Goal: Task Accomplishment & Management: Manage account settings

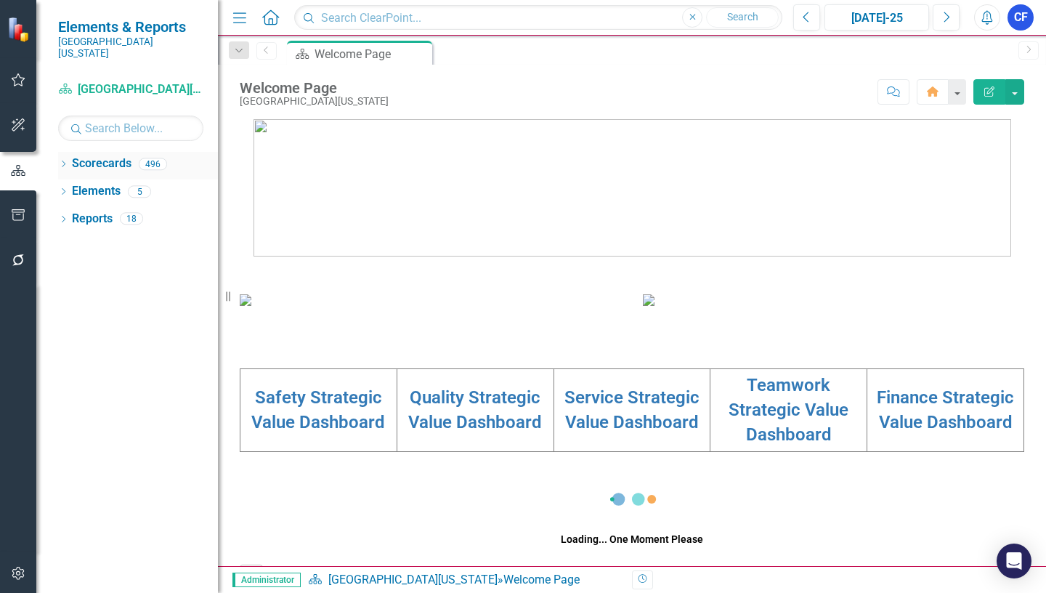
click at [65, 161] on icon at bounding box center [64, 164] width 4 height 7
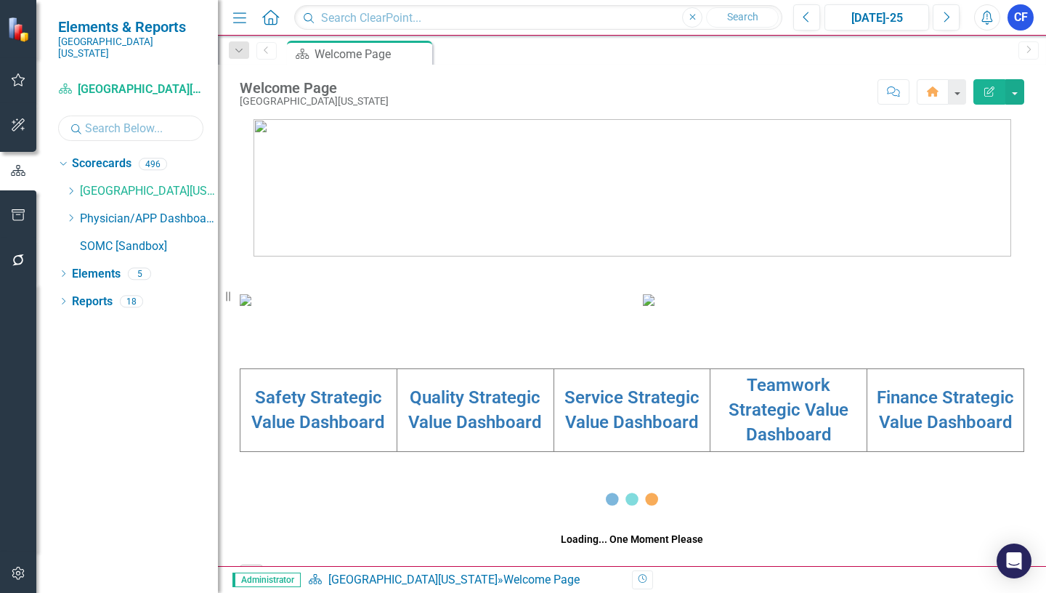
click at [94, 116] on input "text" at bounding box center [130, 127] width 145 height 25
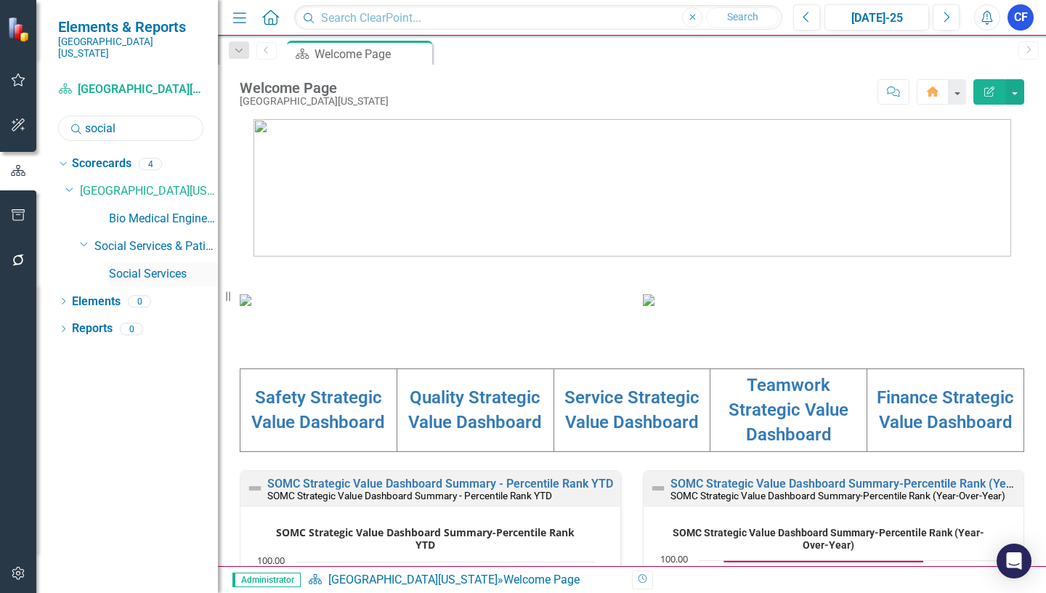
type input "social"
click at [174, 266] on link "Social Services" at bounding box center [163, 274] width 109 height 17
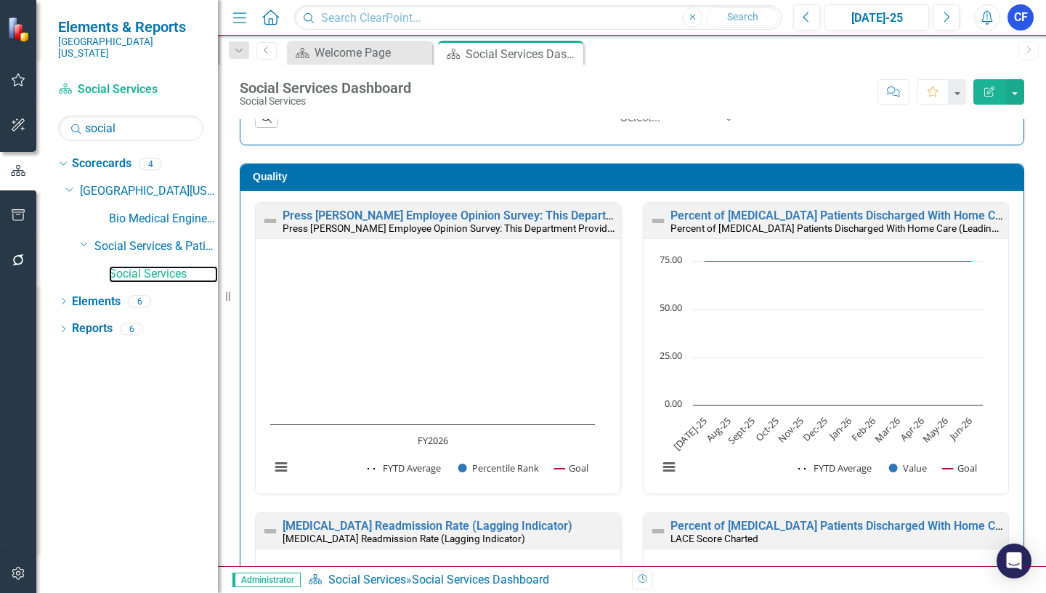
scroll to position [400, 0]
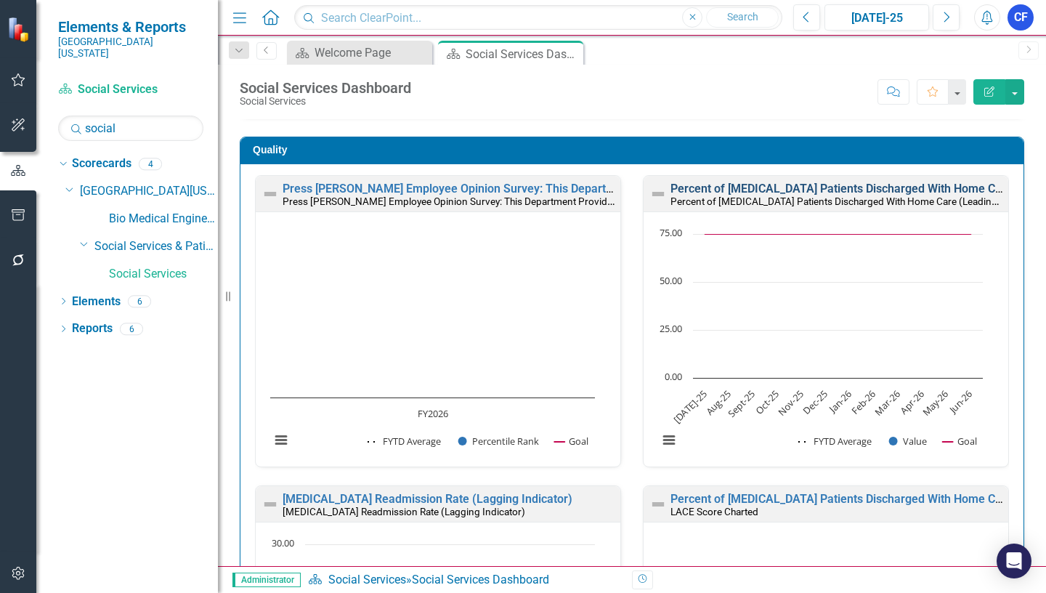
click at [750, 191] on link "Percent of [MEDICAL_DATA] Patients Discharged With Home Care (Leading Indicator)" at bounding box center [892, 189] width 445 height 14
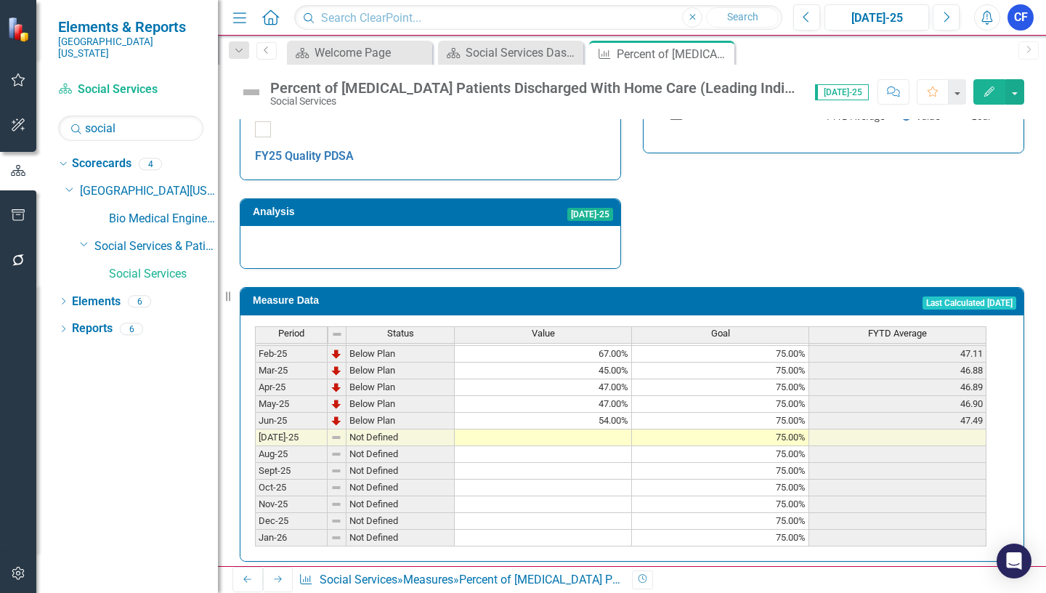
scroll to position [581, 0]
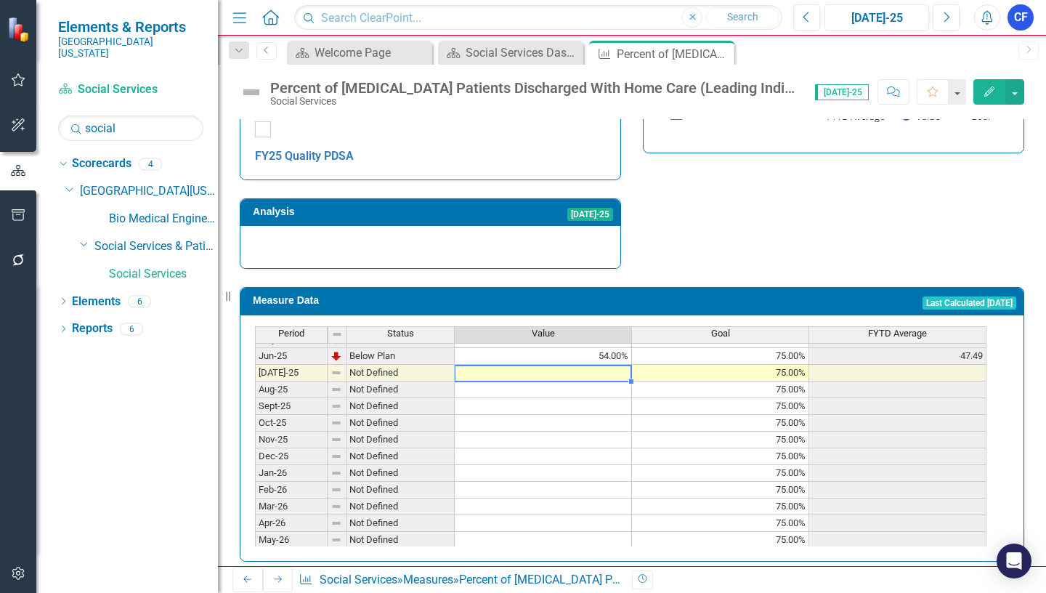
click at [602, 358] on tbody "Dec-23 Below Plan 37.00% 75.00% 40.83 Jan-24 Below Plan 34.00% 75.00% 39.86 Feb…" at bounding box center [620, 305] width 731 height 519
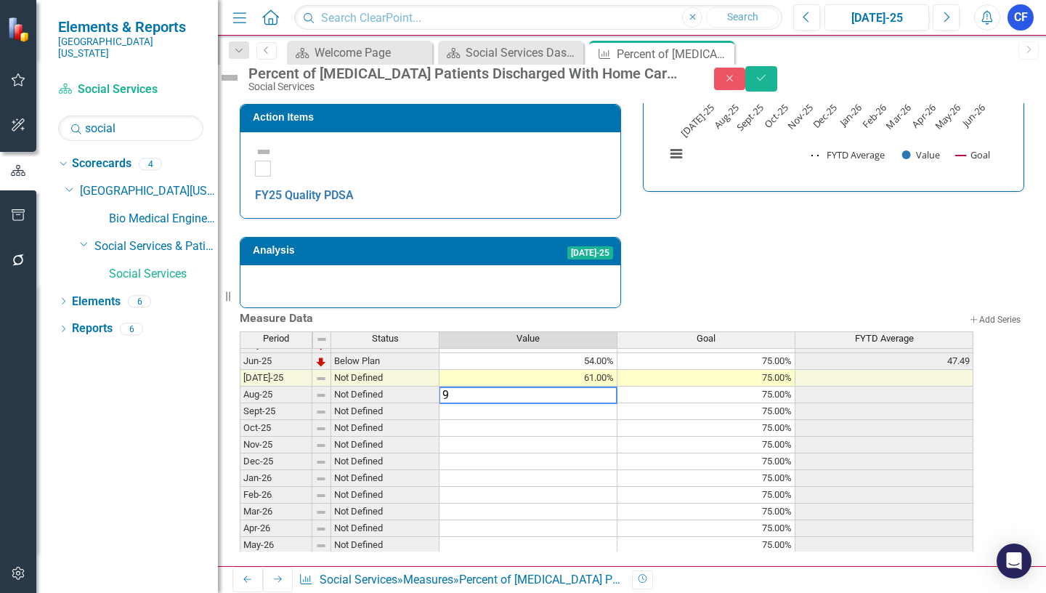
type textarea "95"
click at [768, 83] on icon "Save" at bounding box center [761, 78] width 13 height 10
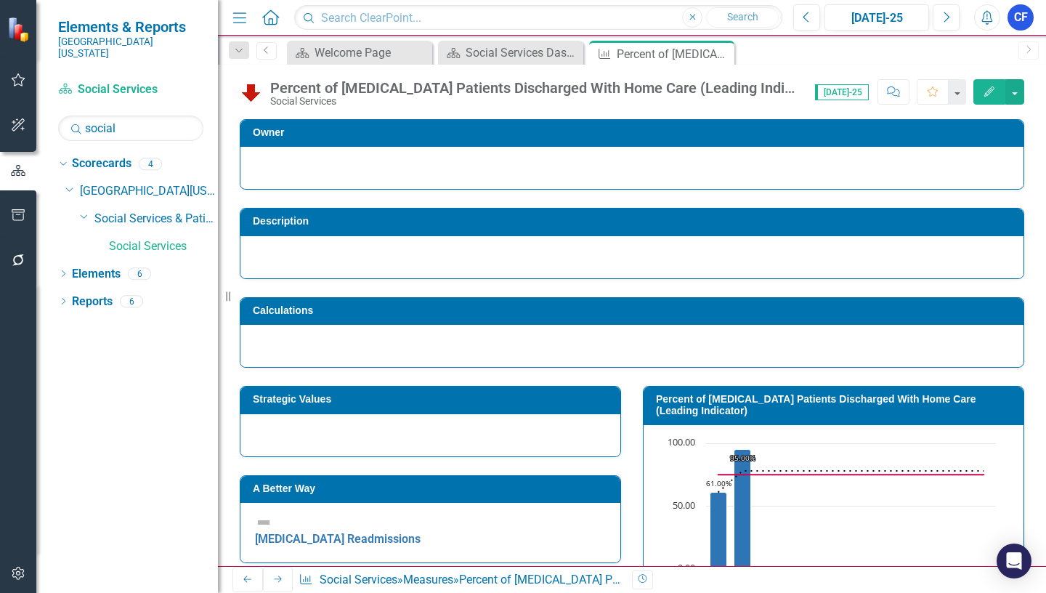
click at [275, 579] on icon "Next" at bounding box center [278, 578] width 12 height 9
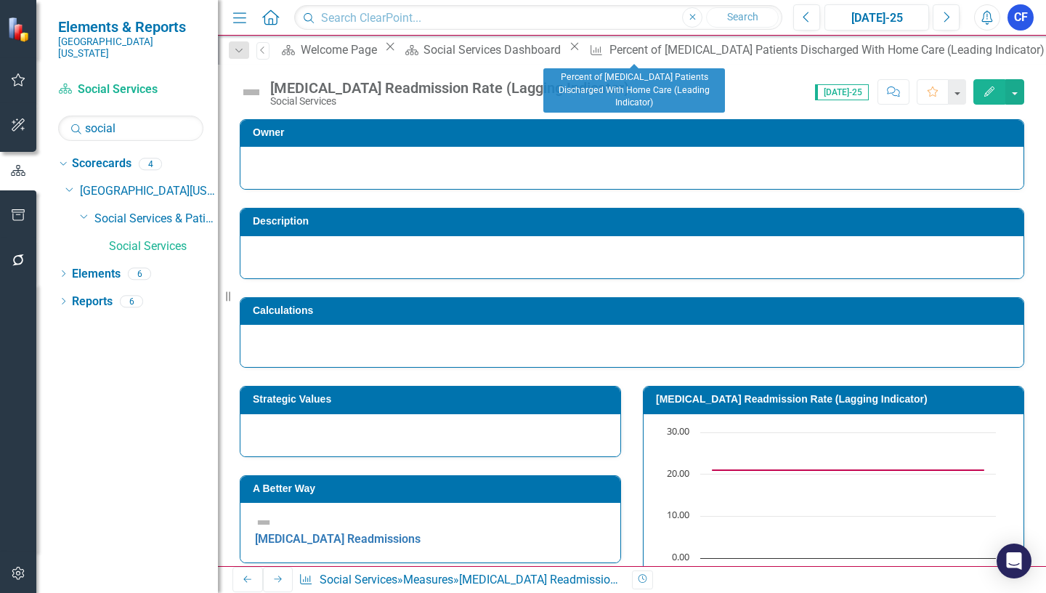
click at [1045, 49] on icon "Close" at bounding box center [1056, 47] width 15 height 12
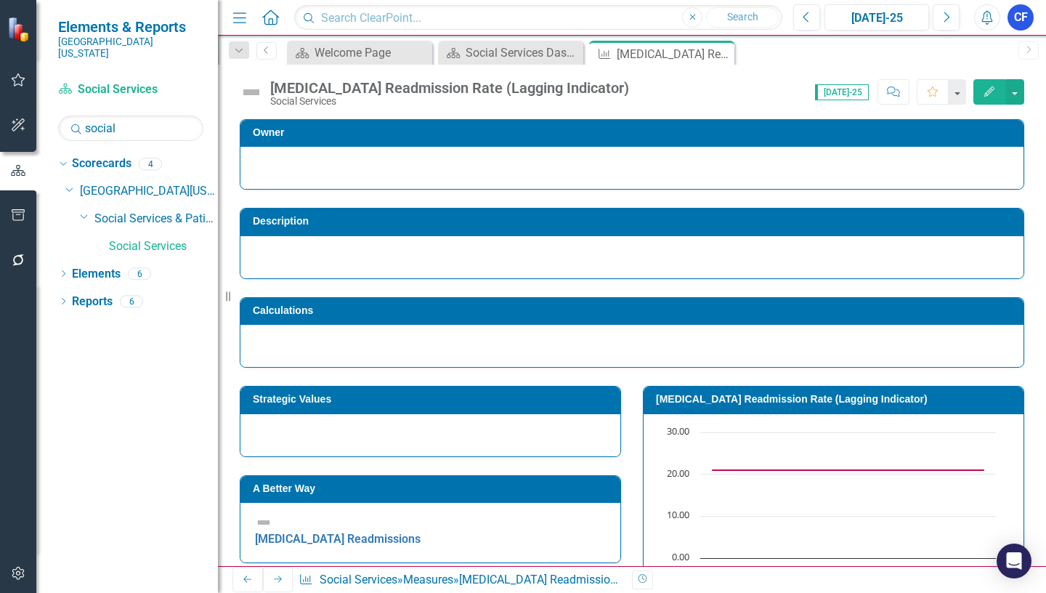
click at [272, 580] on icon "Next" at bounding box center [278, 578] width 12 height 9
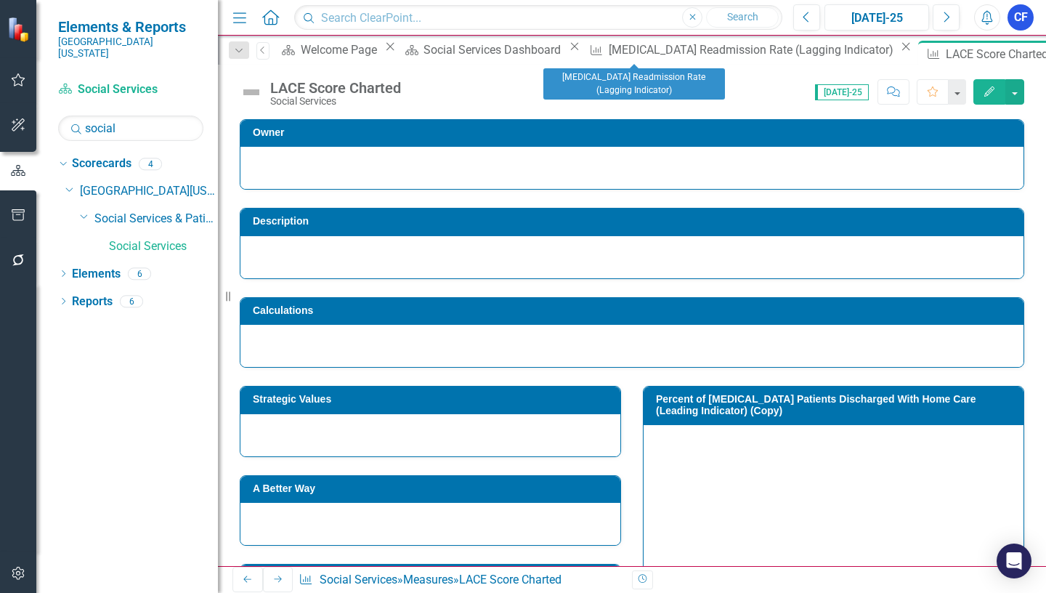
click at [898, 52] on icon "Close" at bounding box center [905, 47] width 15 height 12
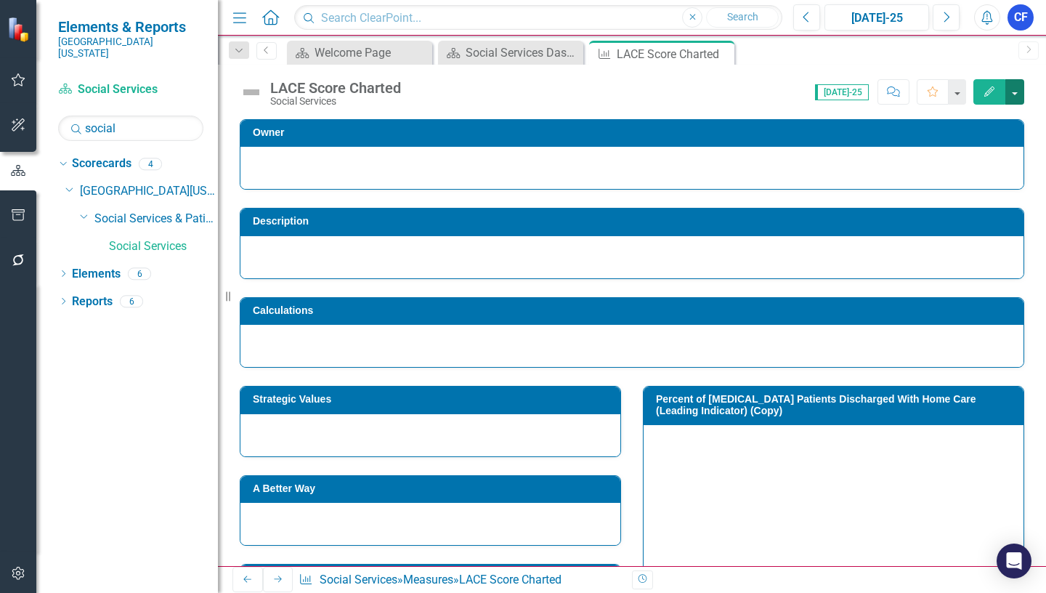
click at [1019, 90] on button "button" at bounding box center [1014, 91] width 19 height 25
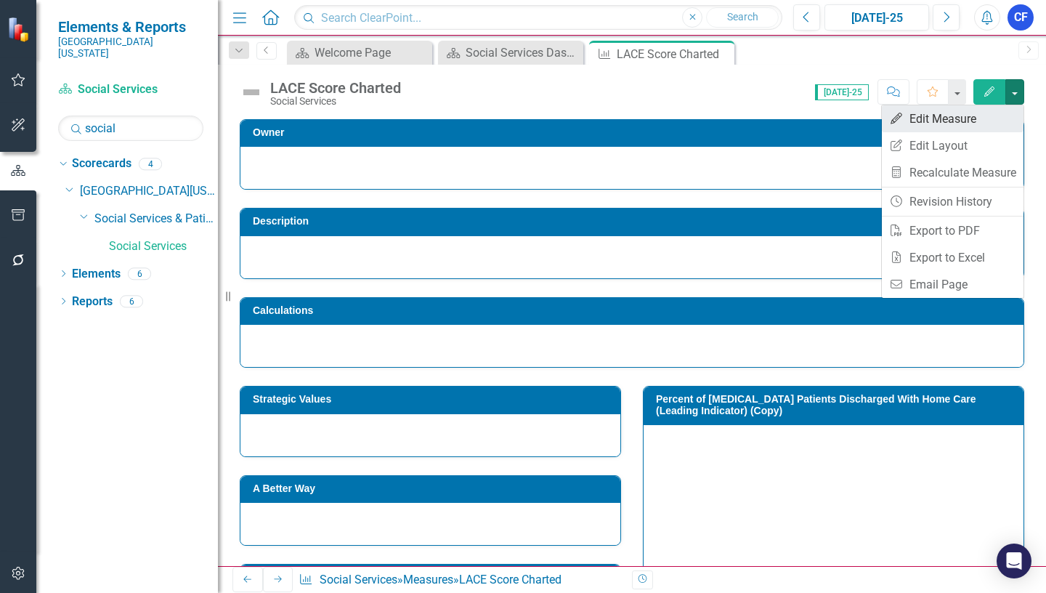
click at [959, 117] on link "Edit Edit Measure" at bounding box center [953, 118] width 142 height 27
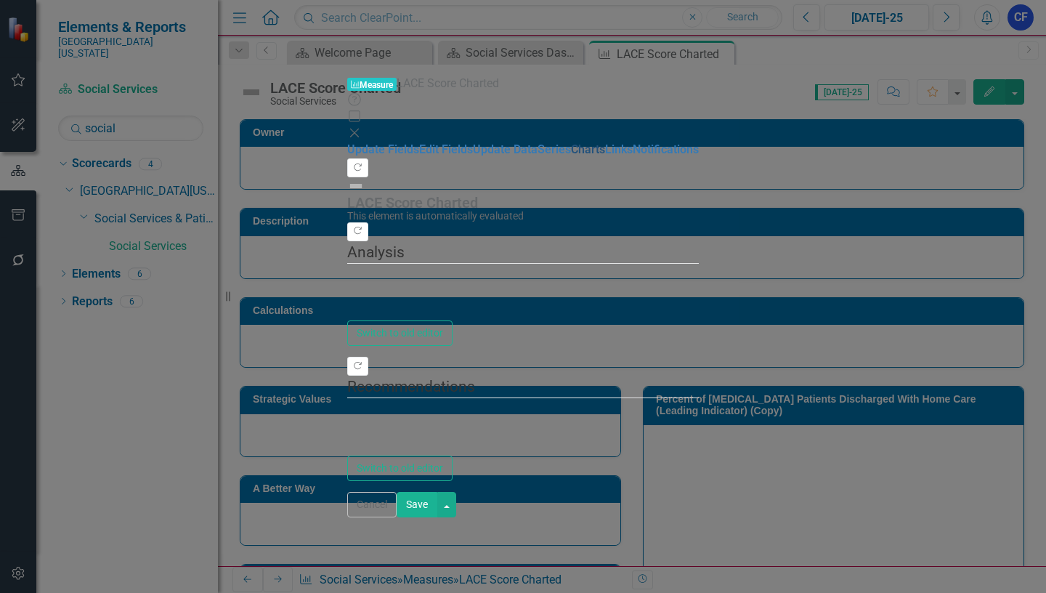
click at [571, 156] on link "Charts" at bounding box center [588, 149] width 34 height 14
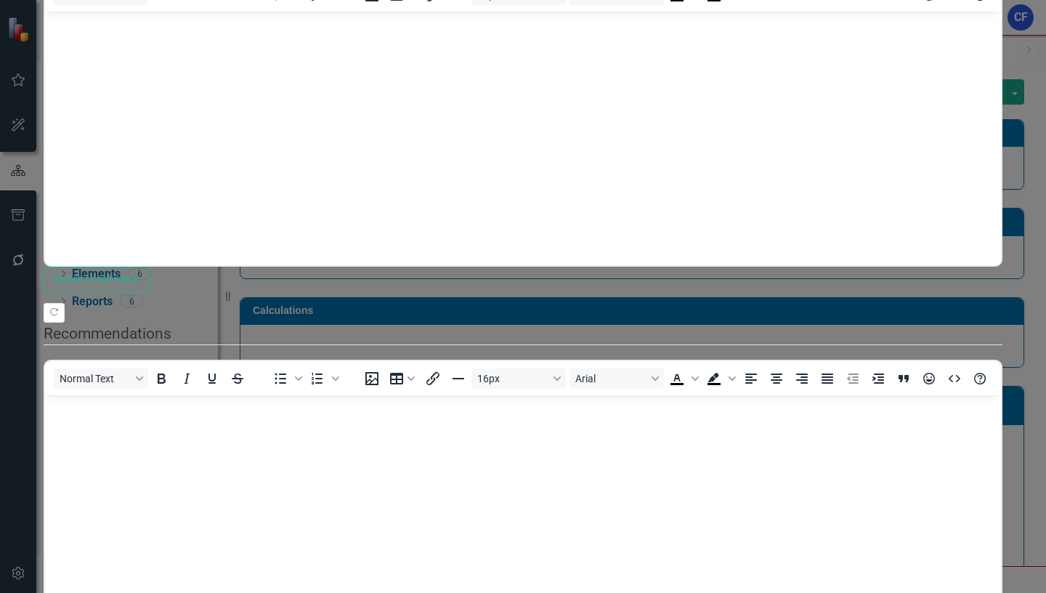
click at [980, 126] on link "Edit Edit Chart" at bounding box center [961, 128] width 115 height 27
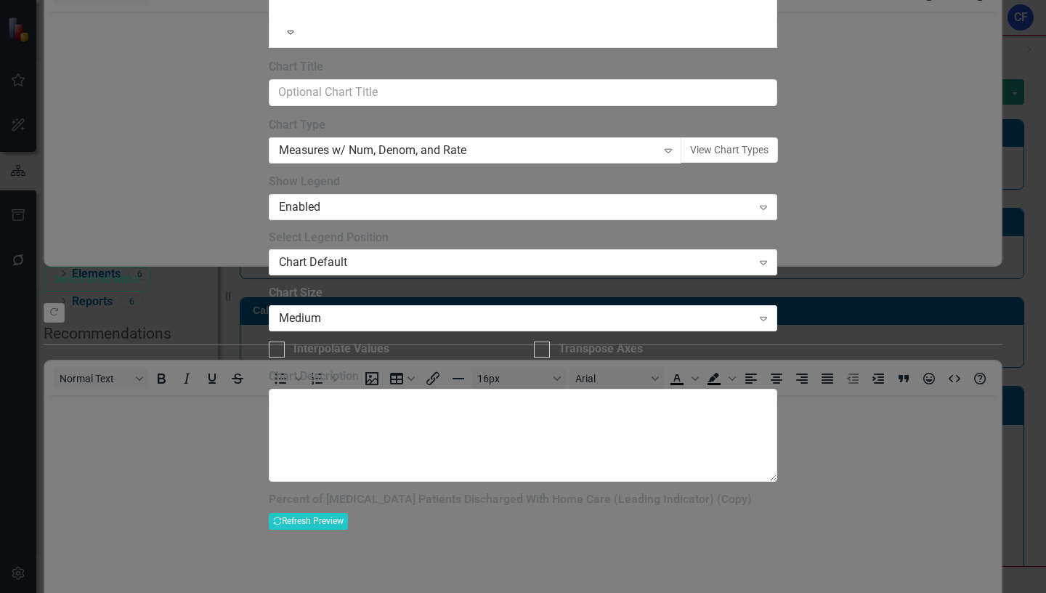
scroll to position [0, 192]
drag, startPoint x: 415, startPoint y: 82, endPoint x: 683, endPoint y: 77, distance: 268.8
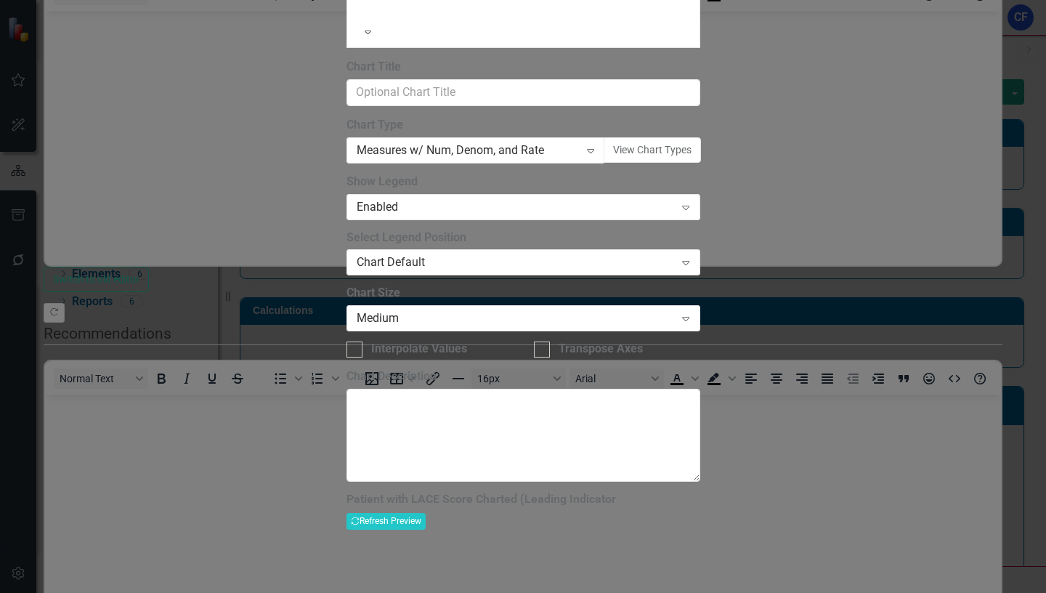
scroll to position [0, 7]
type input "Patient with LACE Score Charted (Leading Indicator)"
click at [426, 513] on button "Recalculate Refresh Preview" at bounding box center [385, 521] width 79 height 16
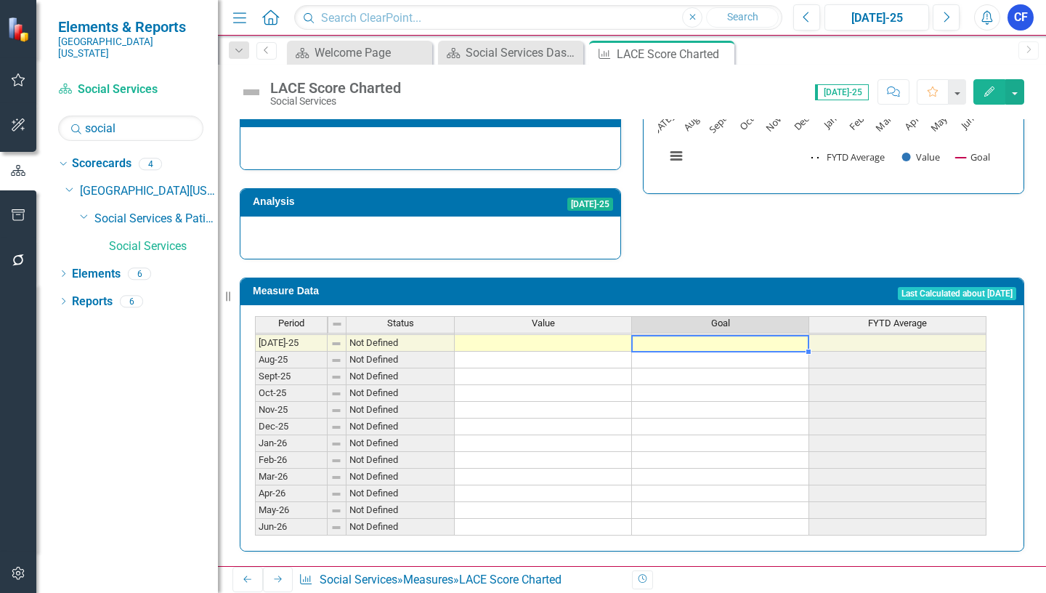
click at [773, 339] on tbody "Jun-24 Not Defined Jul-24 Not Defined Aug-24 Not Defined Sept-24 Not Defined Oc…" at bounding box center [620, 326] width 731 height 418
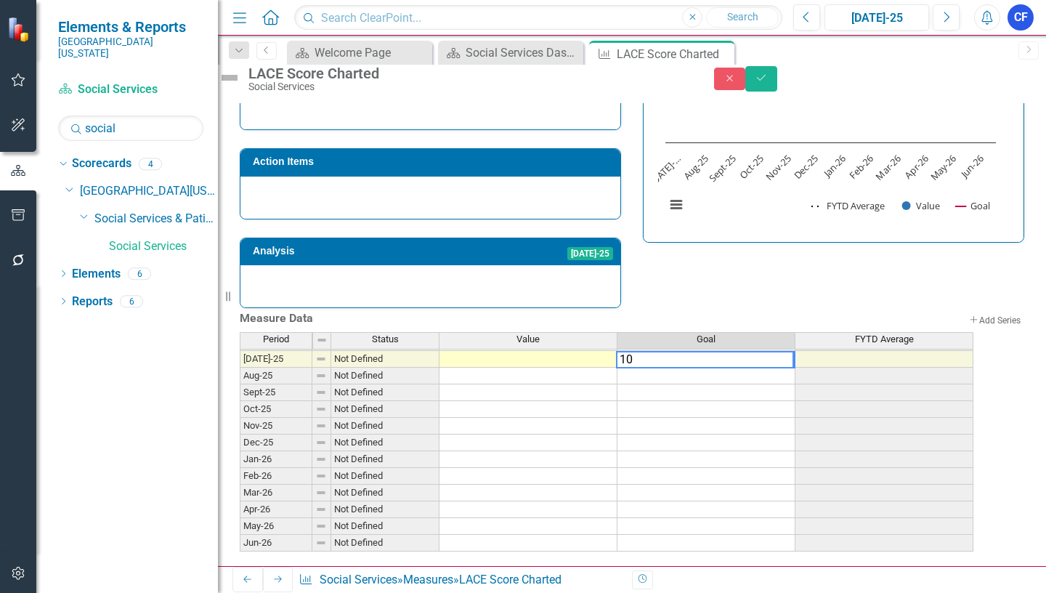
type textarea "100"
click at [760, 351] on td "100.00%" at bounding box center [706, 359] width 178 height 17
drag, startPoint x: 811, startPoint y: 356, endPoint x: 813, endPoint y: 532, distance: 176.5
click at [240, 532] on div "Period Status Value Goal FYTD Average Jun-24 Not Defined Jul-24 Not Defined Aug…" at bounding box center [240, 341] width 0 height 452
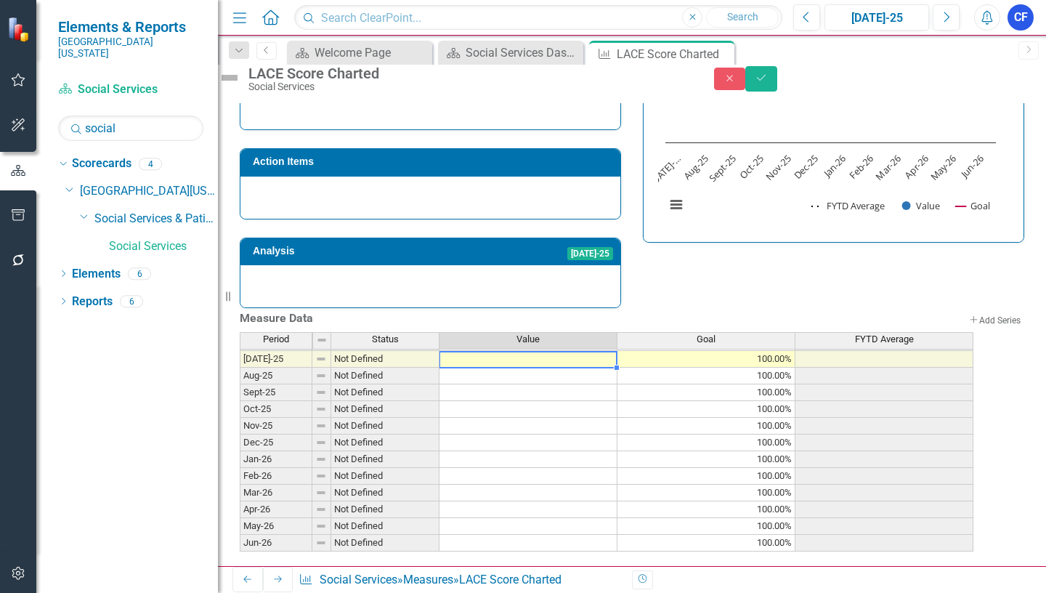
click at [555, 351] on td at bounding box center [528, 359] width 178 height 17
type textarea "80"
type textarea "76"
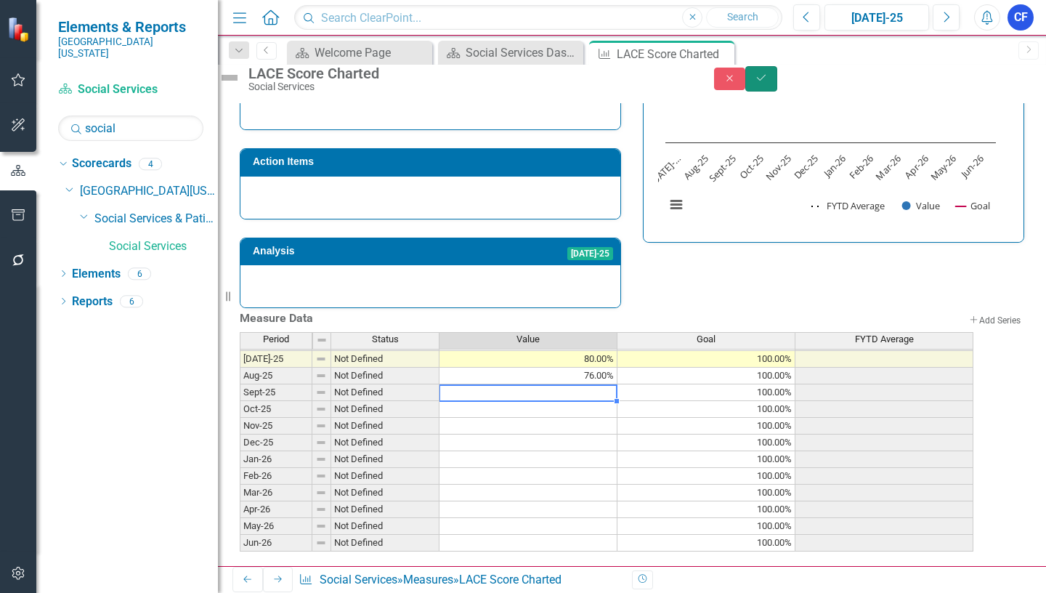
click at [768, 83] on icon "Save" at bounding box center [761, 78] width 13 height 10
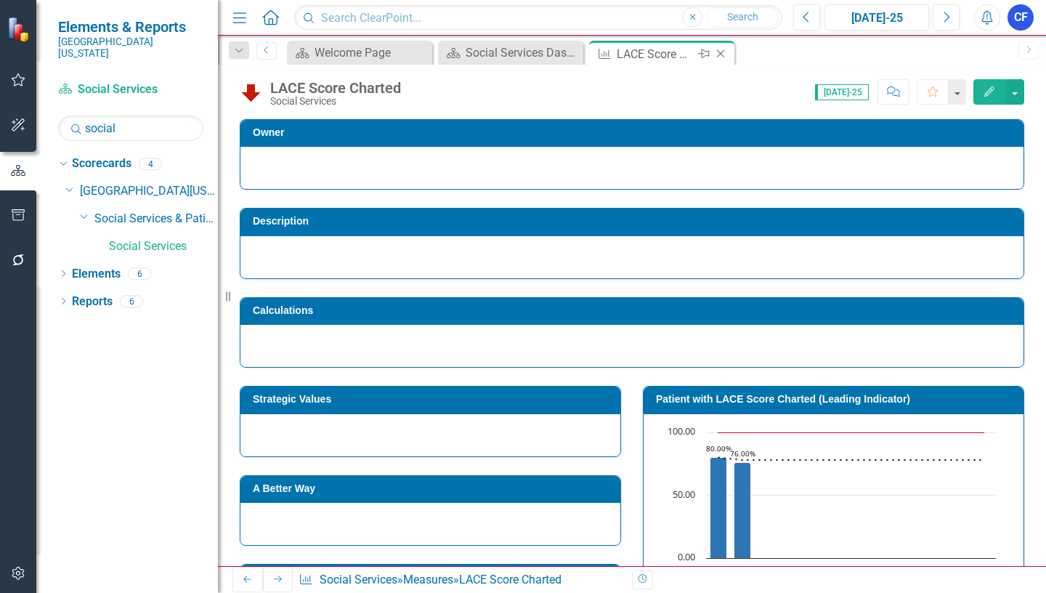
click at [722, 56] on icon "Close" at bounding box center [720, 54] width 15 height 12
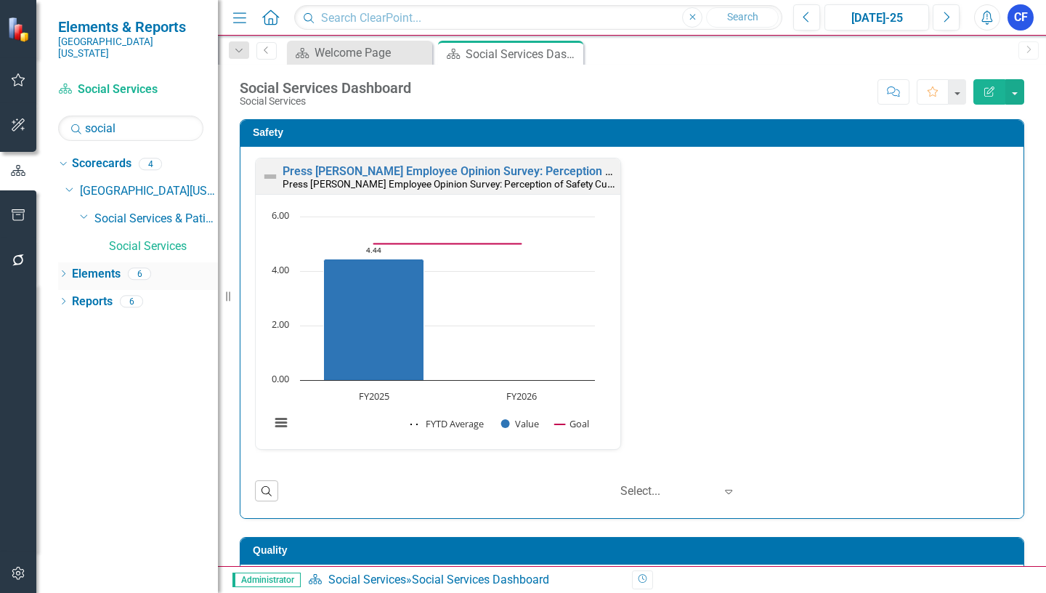
click at [97, 266] on link "Elements" at bounding box center [96, 274] width 49 height 17
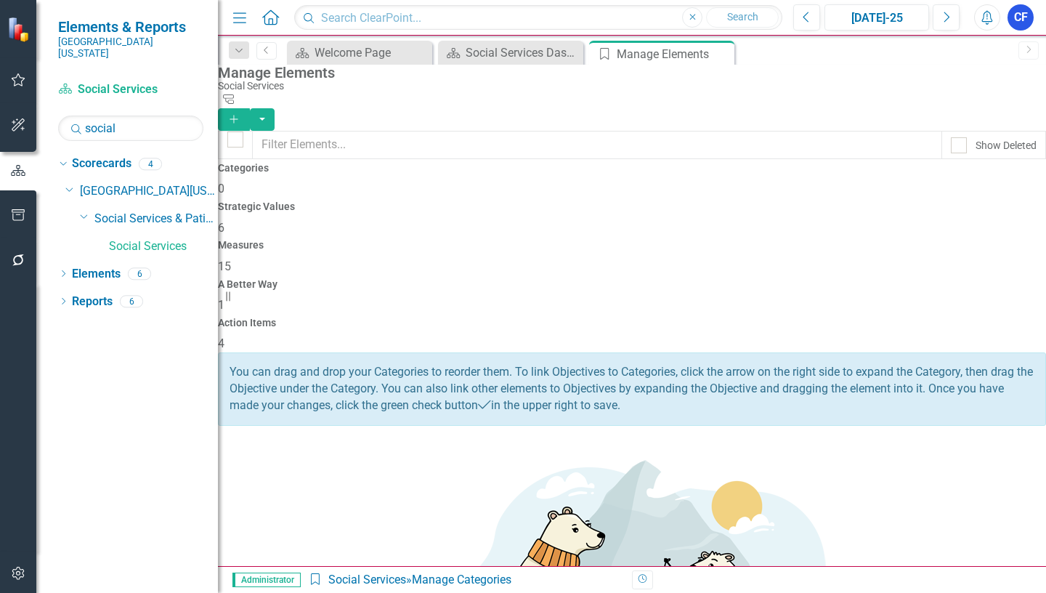
click at [625, 240] on h4 "Measures" at bounding box center [632, 245] width 828 height 11
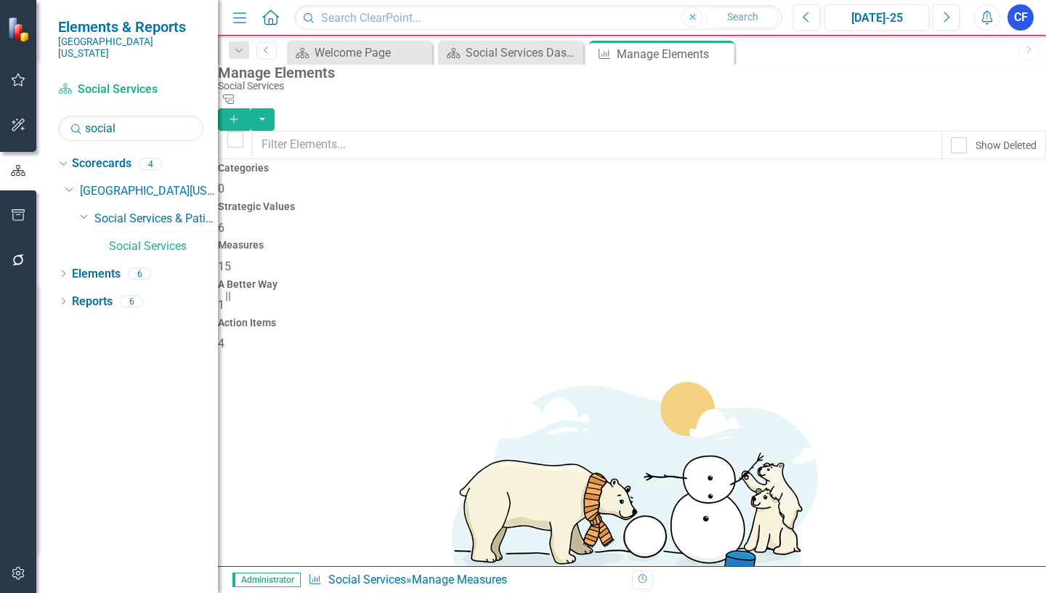
scroll to position [145, 0]
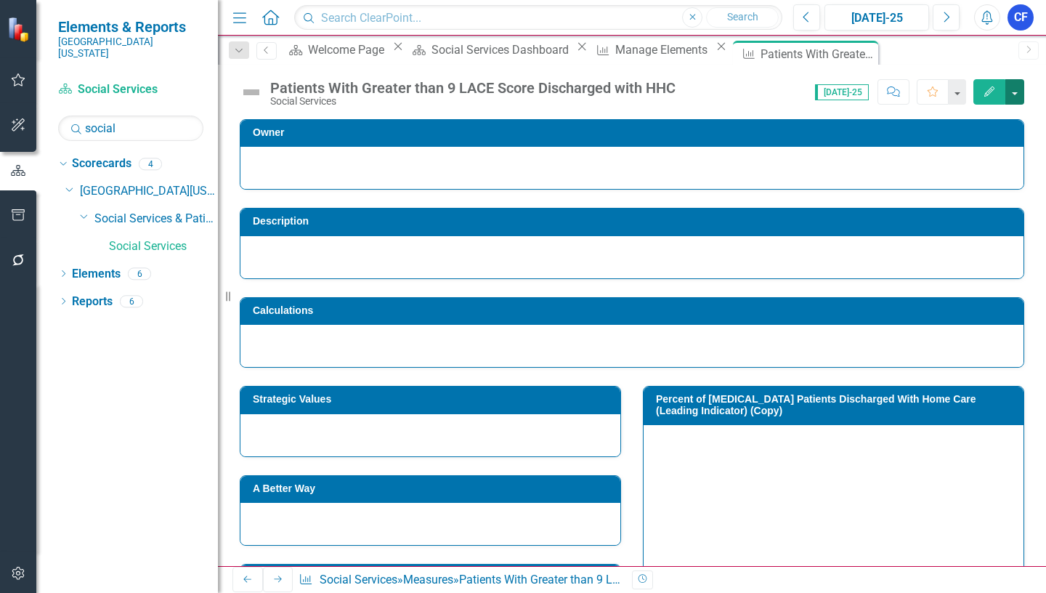
click at [1014, 97] on button "button" at bounding box center [1014, 91] width 19 height 25
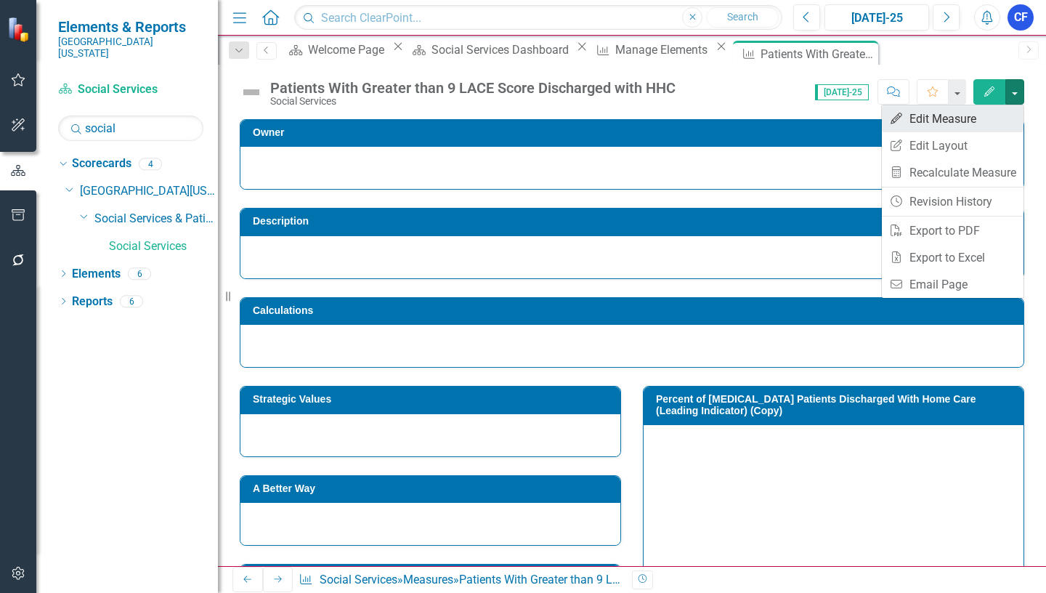
click at [970, 117] on link "Edit Edit Measure" at bounding box center [953, 118] width 142 height 27
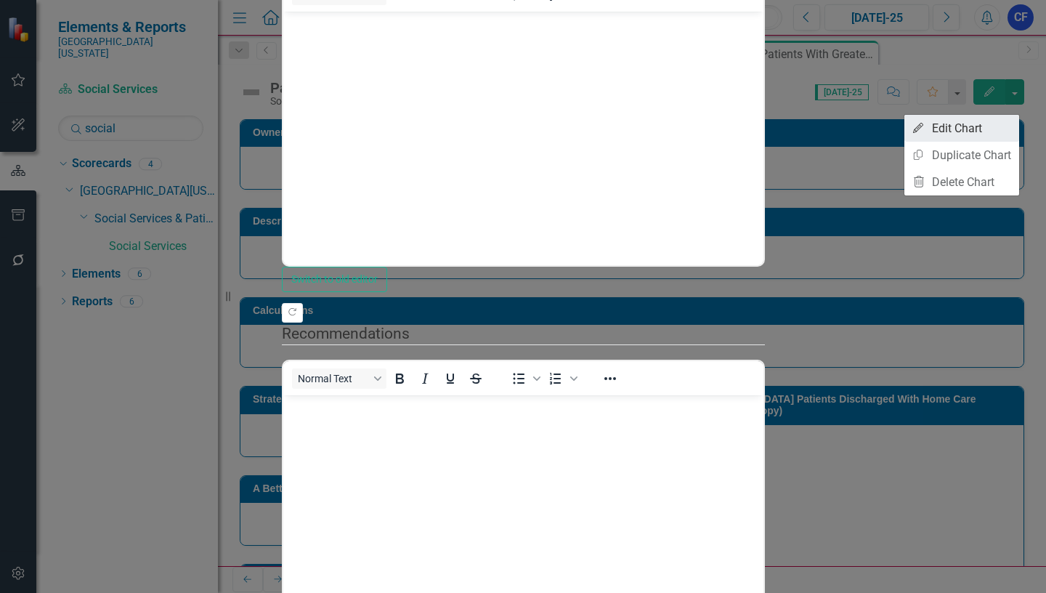
click at [962, 130] on link "Edit Edit Chart" at bounding box center [961, 128] width 115 height 27
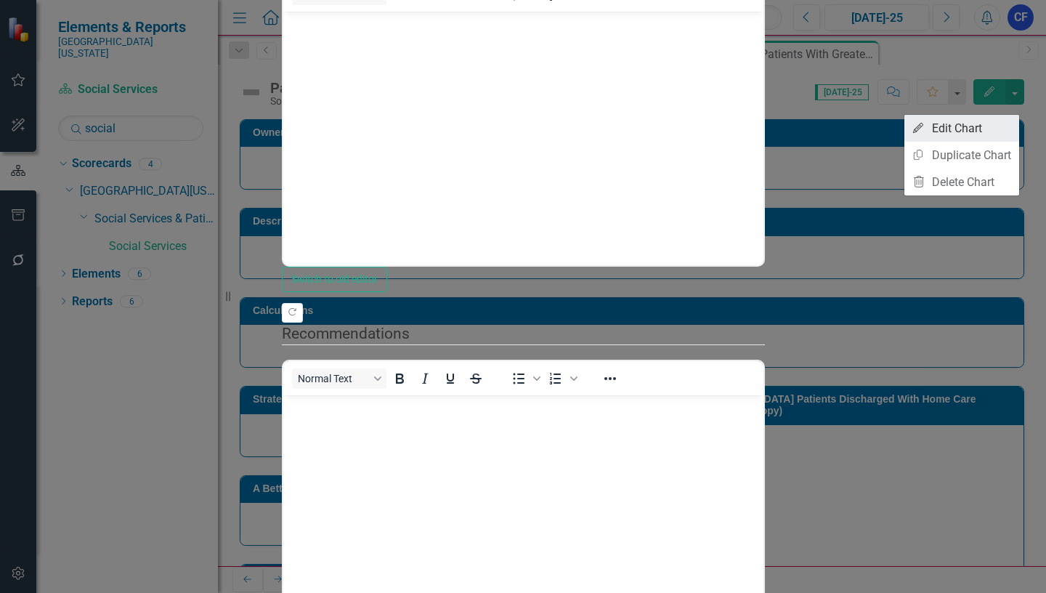
click at [965, 126] on link "Edit Edit Chart" at bounding box center [961, 128] width 115 height 27
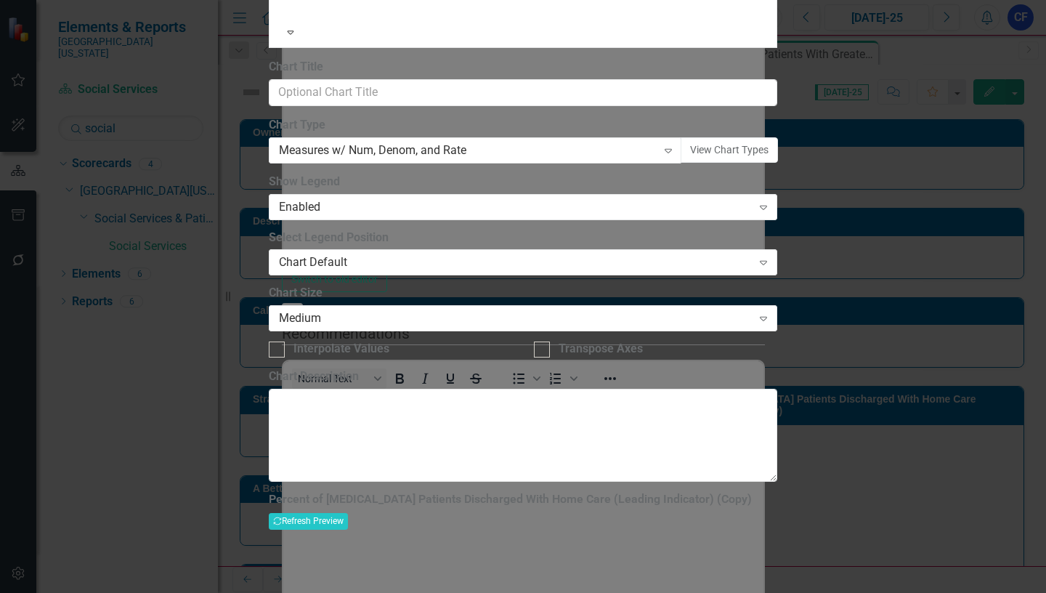
scroll to position [0, 192]
drag, startPoint x: 412, startPoint y: 81, endPoint x: 671, endPoint y: 70, distance: 259.5
click at [690, 78] on div "From this page, you can define the name, type, and size of the chart. You can a…" at bounding box center [523, 192] width 509 height 579
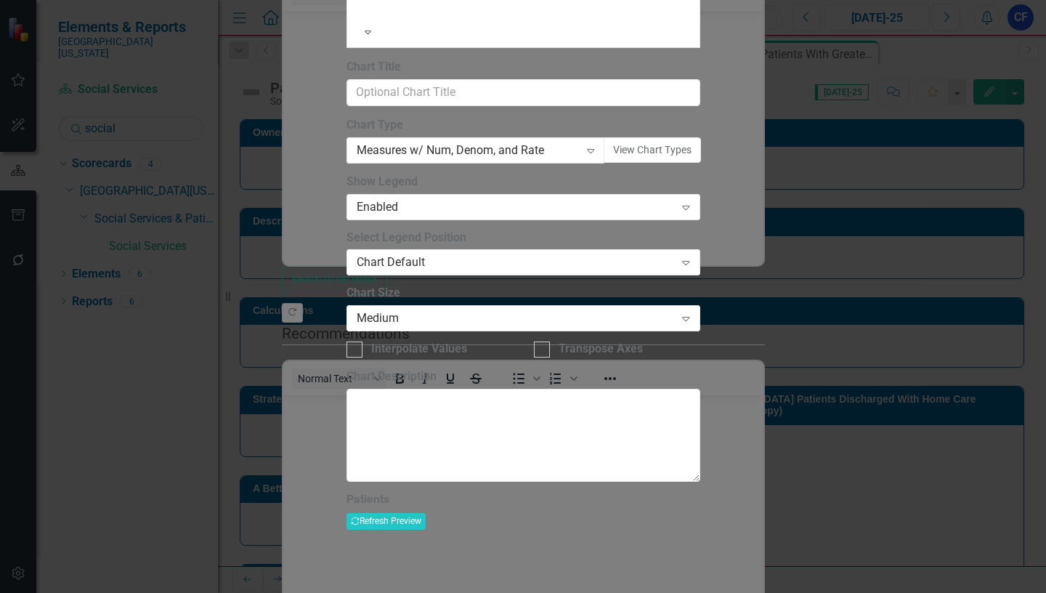
type input "Patients With Greater than 9 LACE Score Discharged With HHC)"
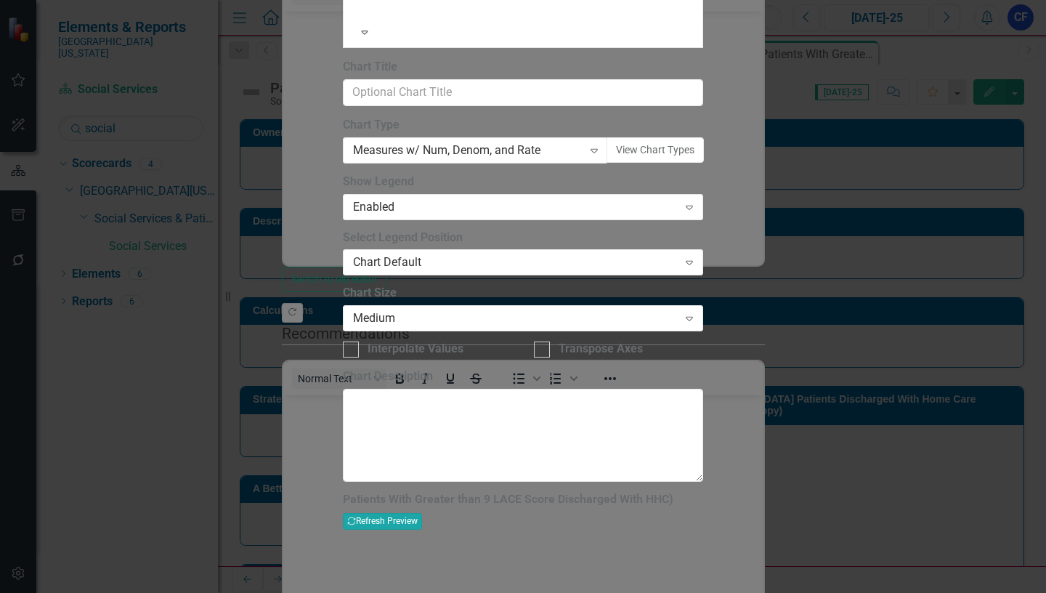
click at [422, 513] on button "Recalculate Refresh Preview" at bounding box center [382, 521] width 79 height 16
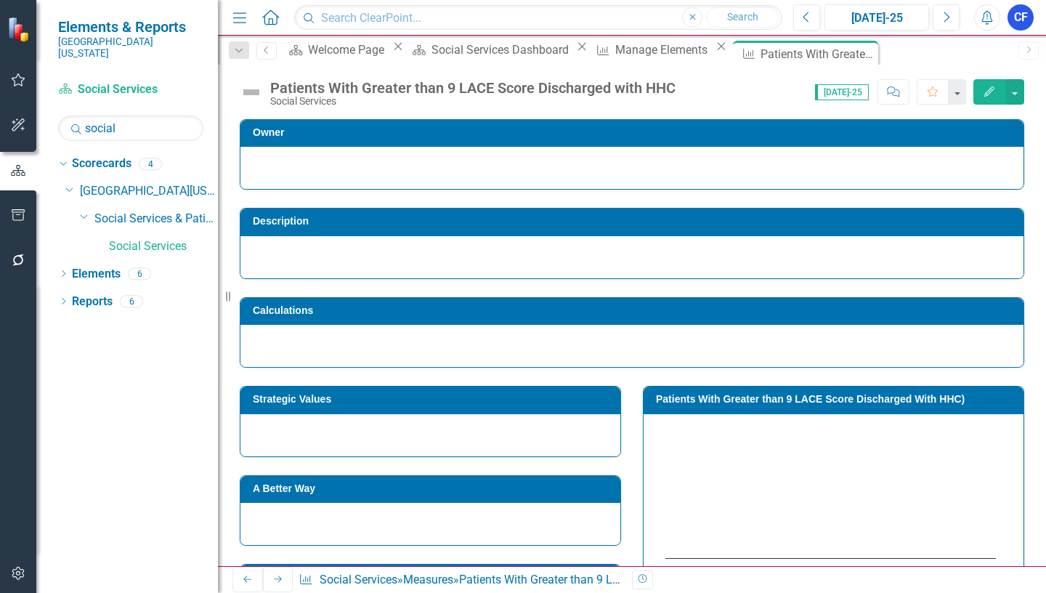
drag, startPoint x: 837, startPoint y: 53, endPoint x: 831, endPoint y: 48, distance: 7.7
click at [0, 0] on icon "Close" at bounding box center [0, 0] width 0 height 0
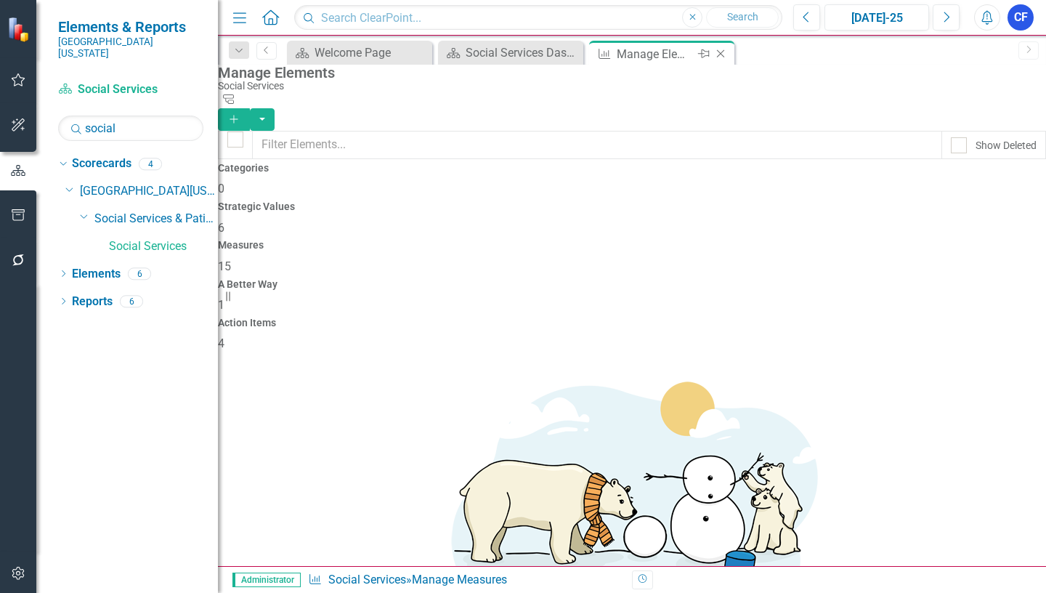
checkbox input "false"
click at [718, 54] on icon "Close" at bounding box center [720, 54] width 15 height 12
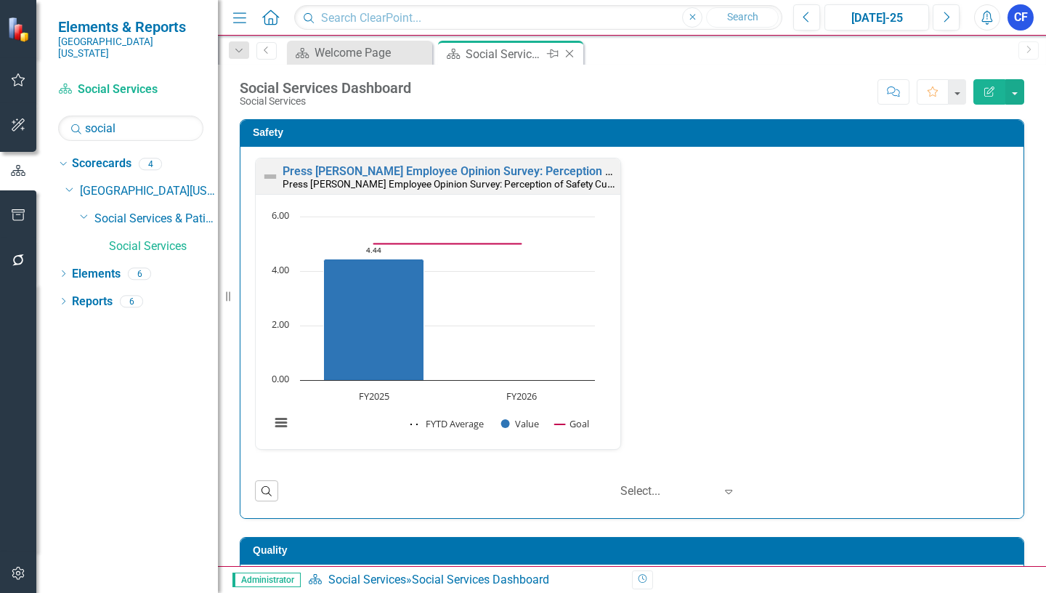
click at [540, 54] on div "Social Services Dashboard" at bounding box center [505, 54] width 78 height 18
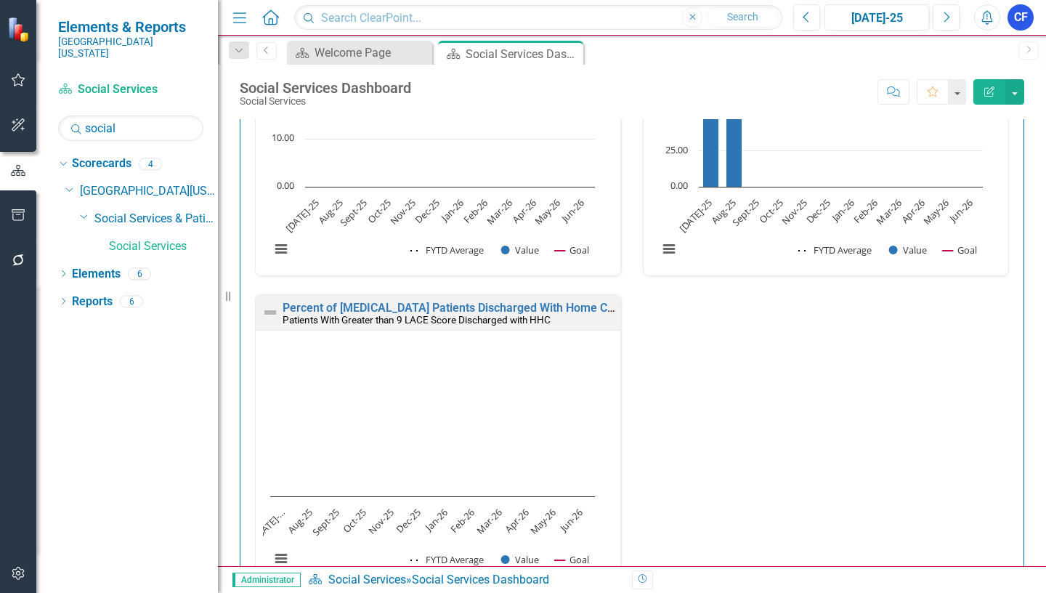
scroll to position [944, 0]
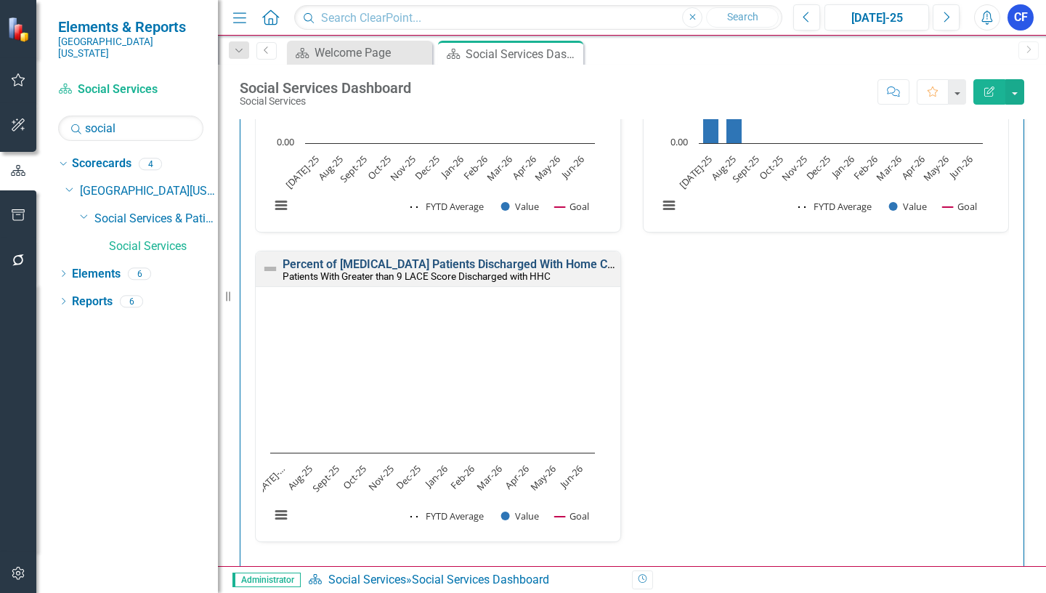
click at [520, 265] on link "Percent of [MEDICAL_DATA] Patients Discharged With Home Care (Leading Indicator…" at bounding box center [524, 264] width 483 height 14
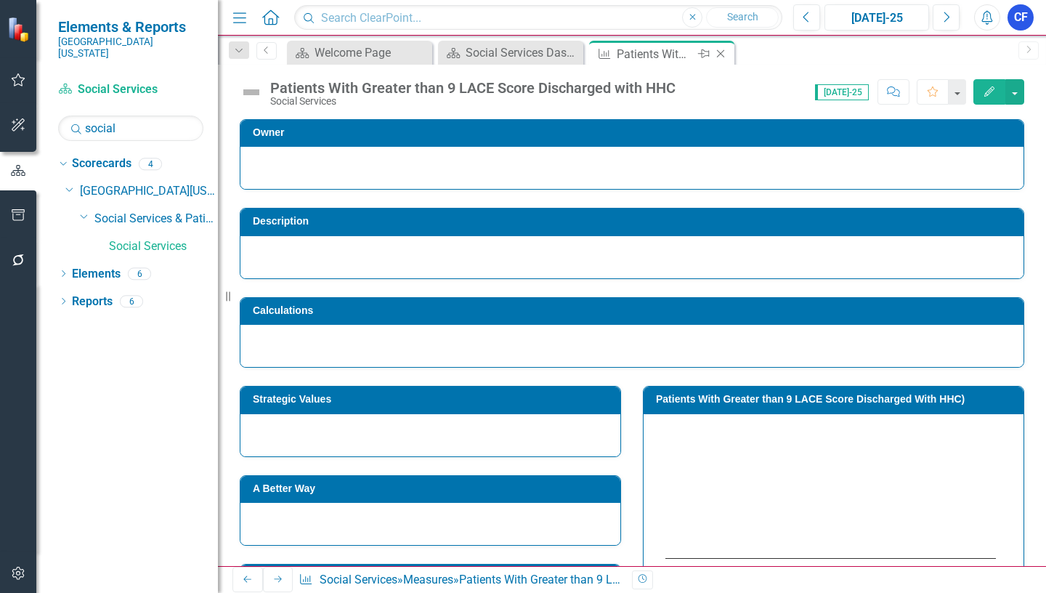
click at [723, 52] on icon "Close" at bounding box center [720, 54] width 15 height 12
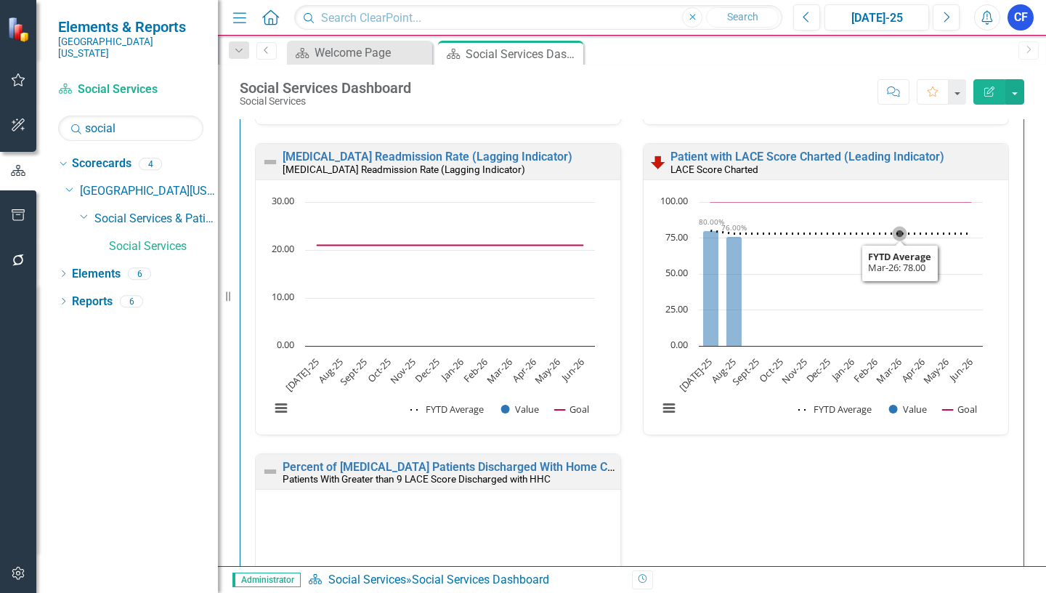
scroll to position [799, 0]
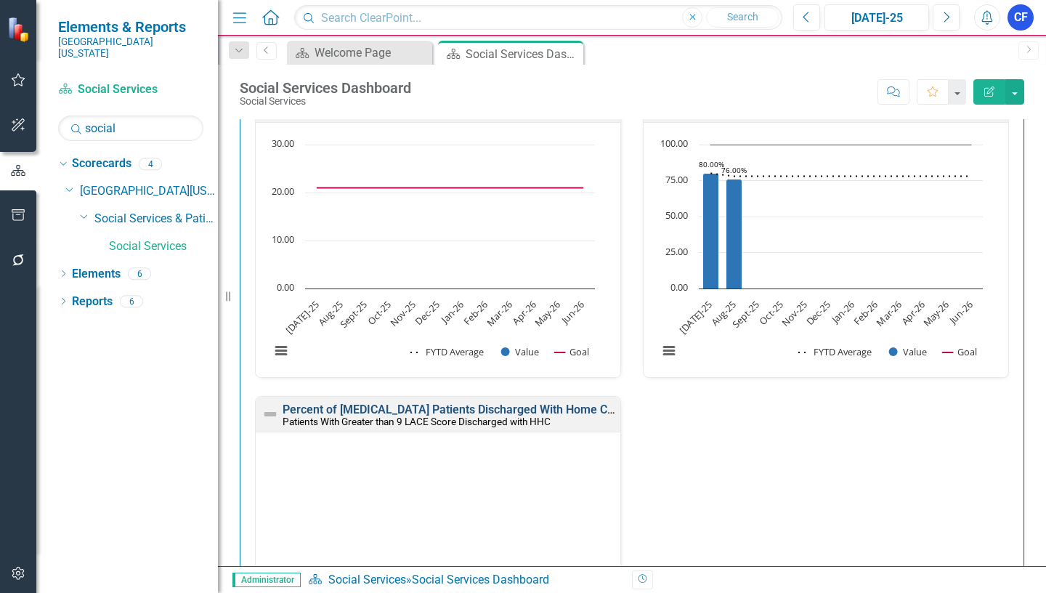
drag, startPoint x: 426, startPoint y: 410, endPoint x: 383, endPoint y: 412, distance: 42.9
click at [383, 412] on link "Percent of [MEDICAL_DATA] Patients Discharged With Home Care (Leading Indicator…" at bounding box center [524, 409] width 483 height 14
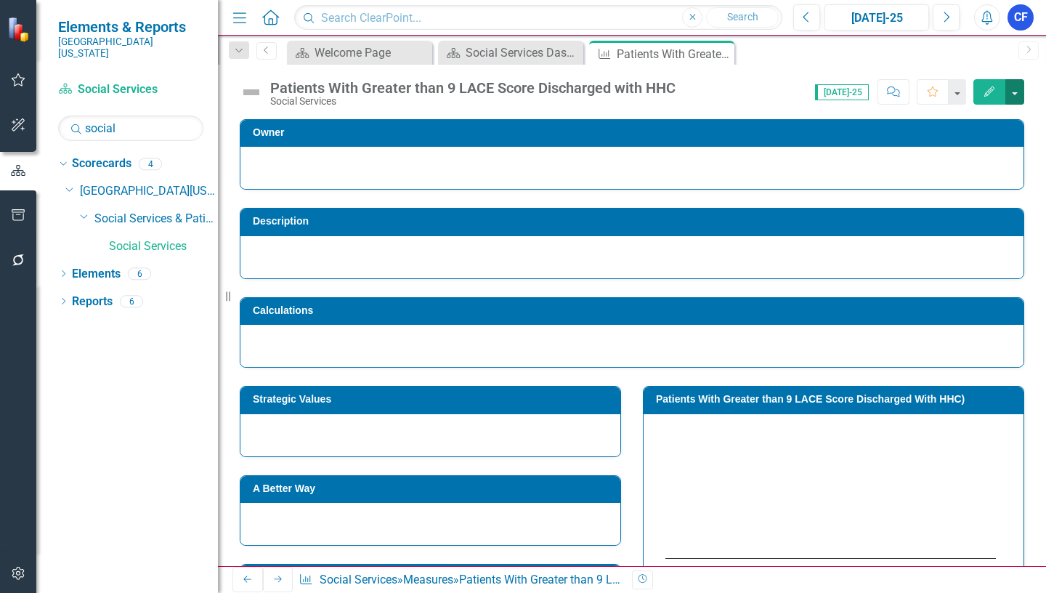
click at [1014, 88] on button "button" at bounding box center [1014, 91] width 19 height 25
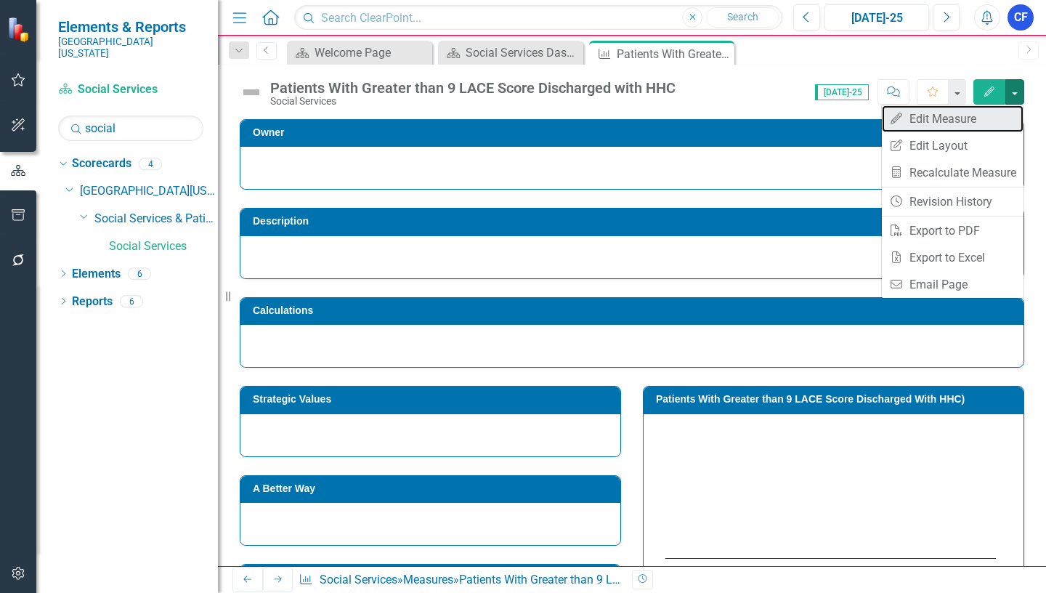
click at [955, 116] on link "Edit Edit Measure" at bounding box center [953, 118] width 142 height 27
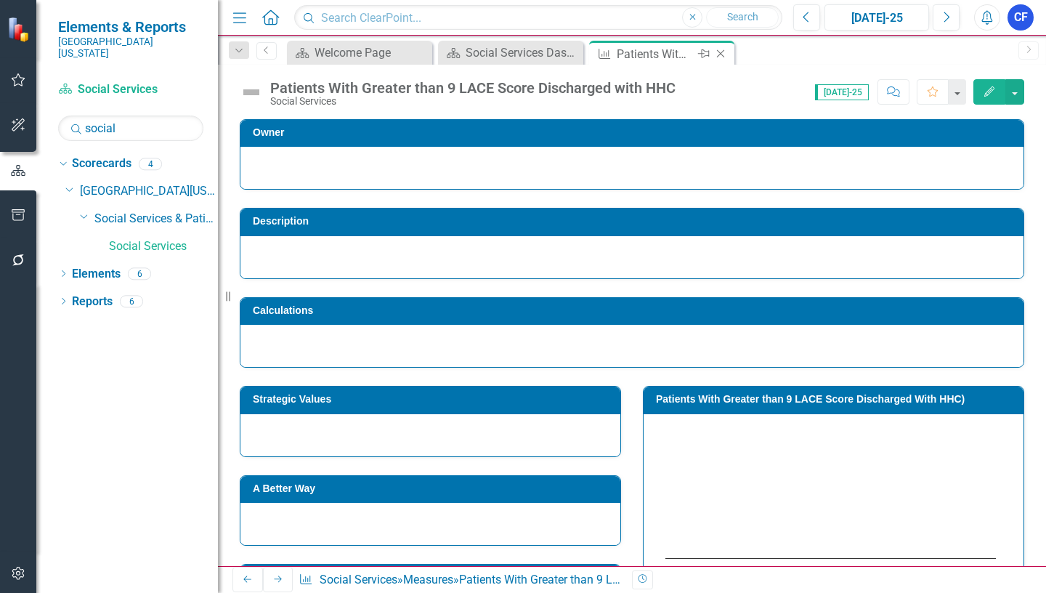
click at [718, 54] on icon "Close" at bounding box center [720, 54] width 15 height 12
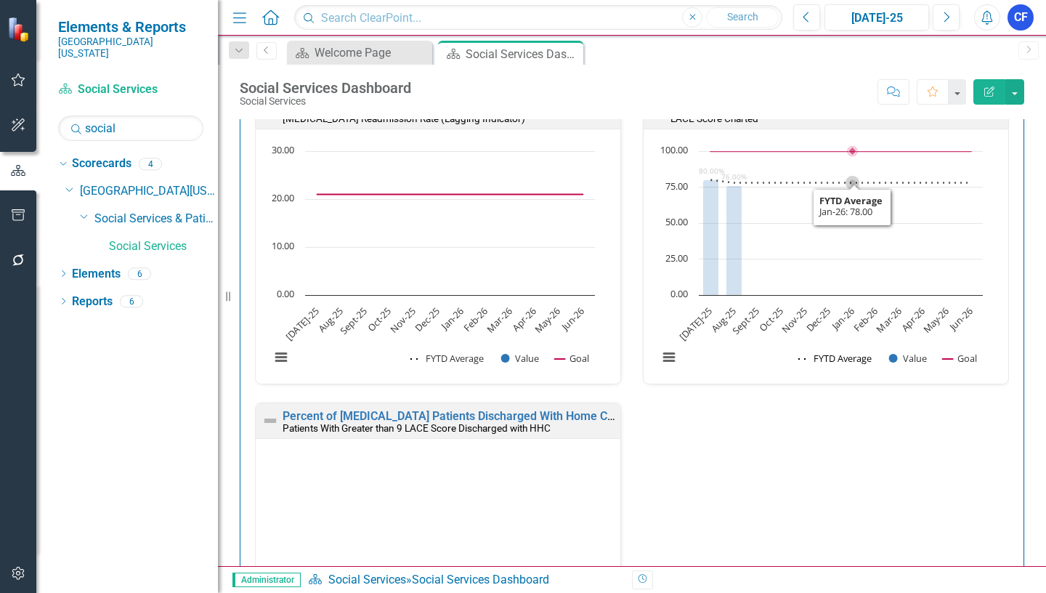
scroll to position [799, 0]
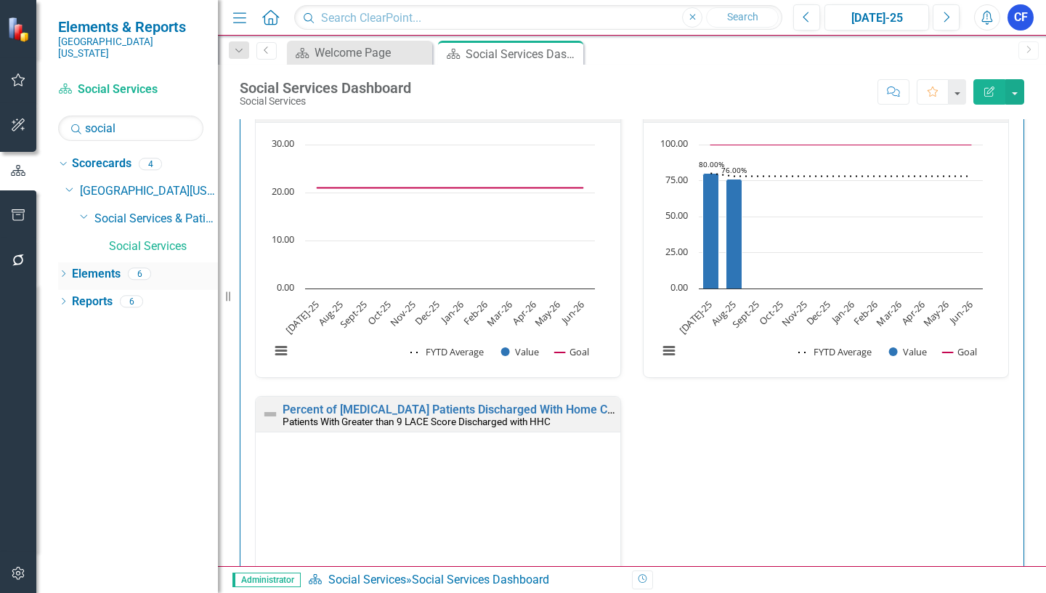
click at [97, 266] on link "Elements" at bounding box center [96, 274] width 49 height 17
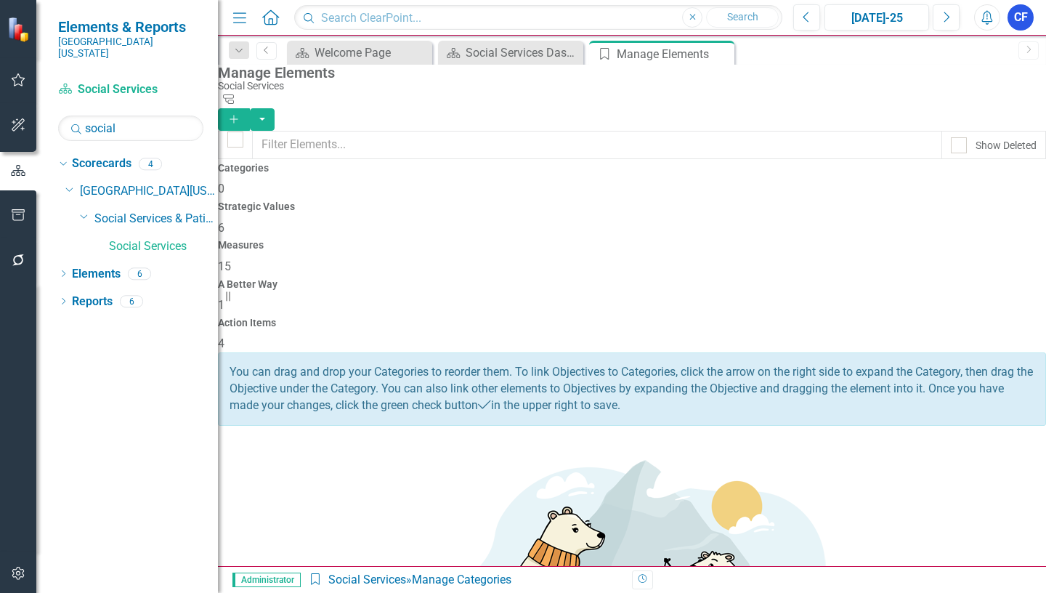
click at [625, 240] on h4 "Measures" at bounding box center [632, 245] width 828 height 11
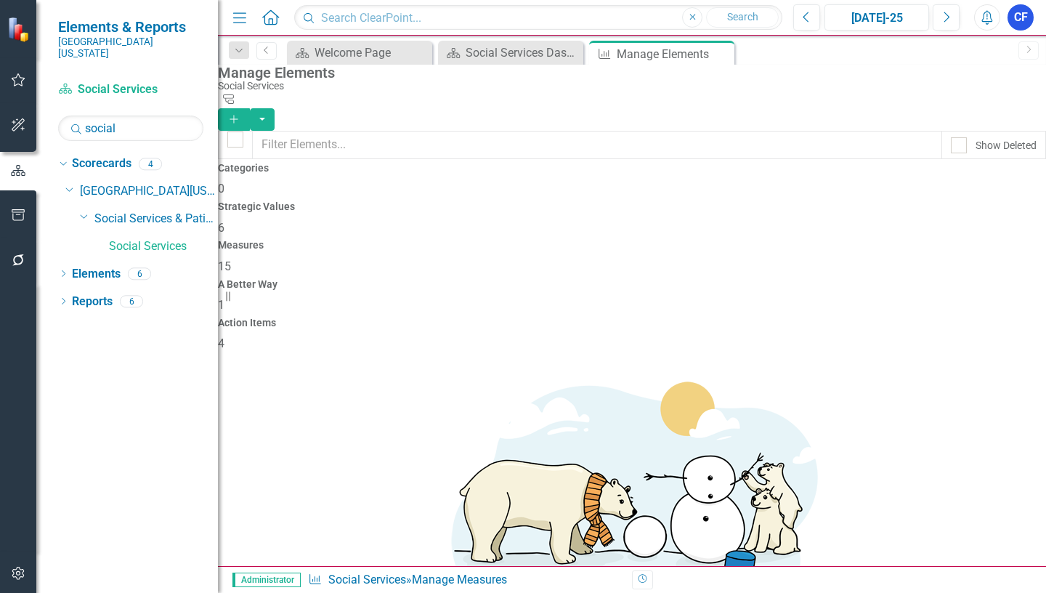
scroll to position [73, 0]
click at [959, 459] on link "Edit Edit Measure" at bounding box center [947, 460] width 131 height 27
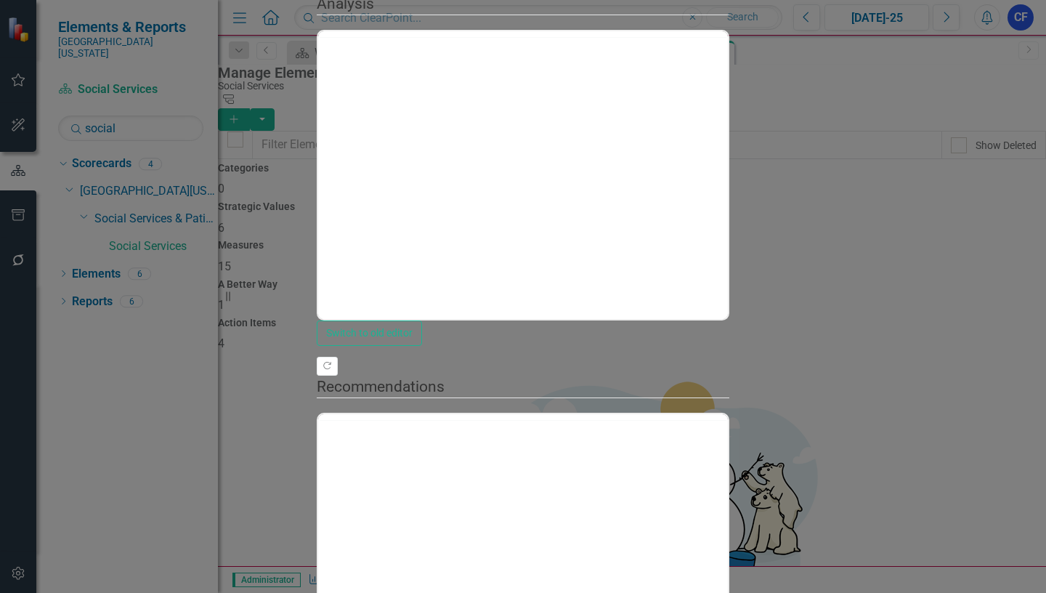
scroll to position [0, 0]
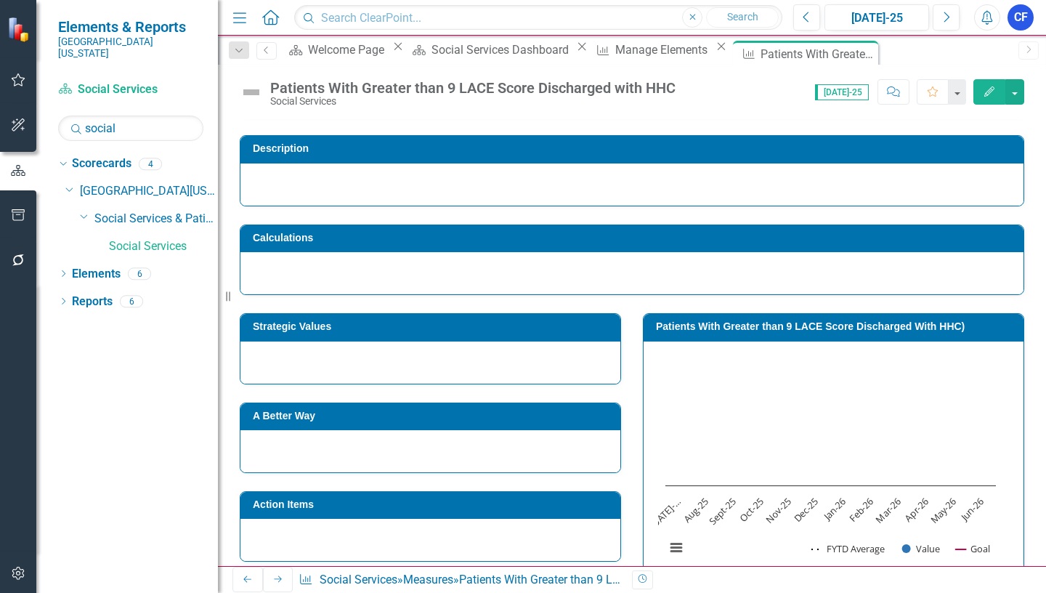
scroll to position [145, 0]
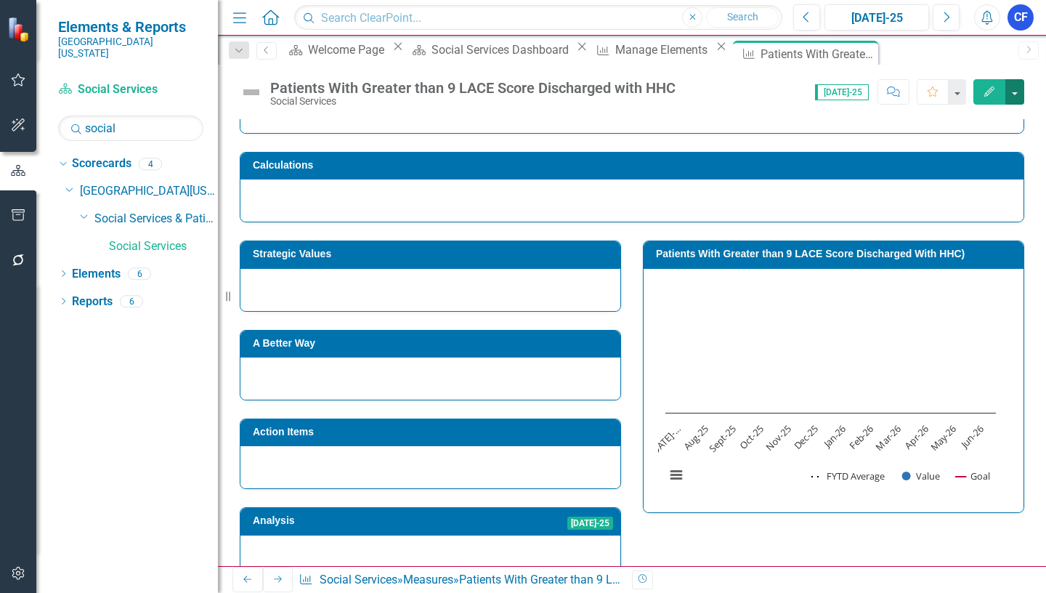
click at [1015, 94] on button "button" at bounding box center [1014, 91] width 19 height 25
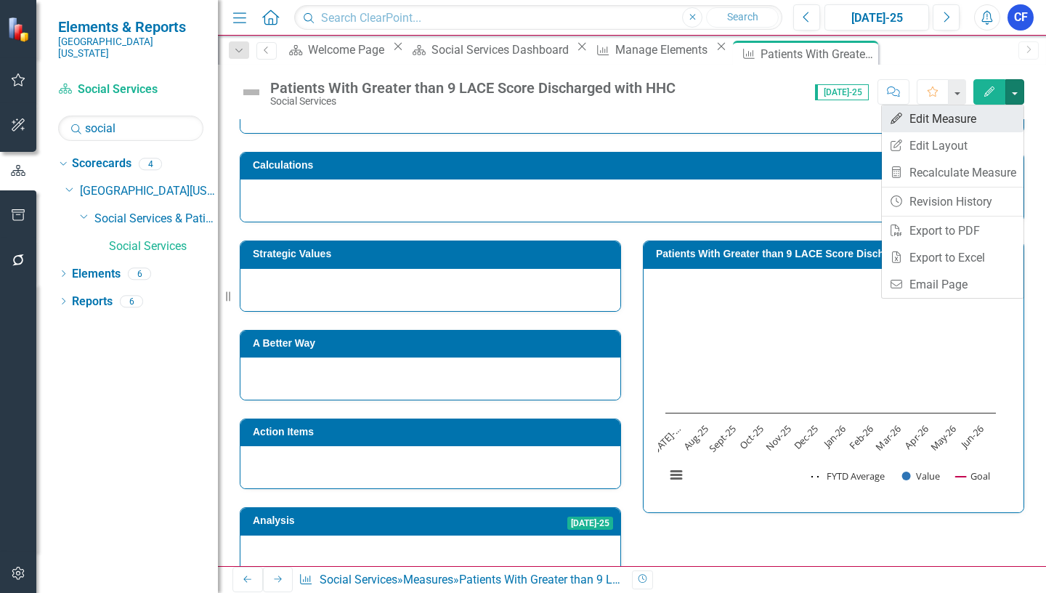
click at [959, 119] on link "Edit Edit Measure" at bounding box center [953, 118] width 142 height 27
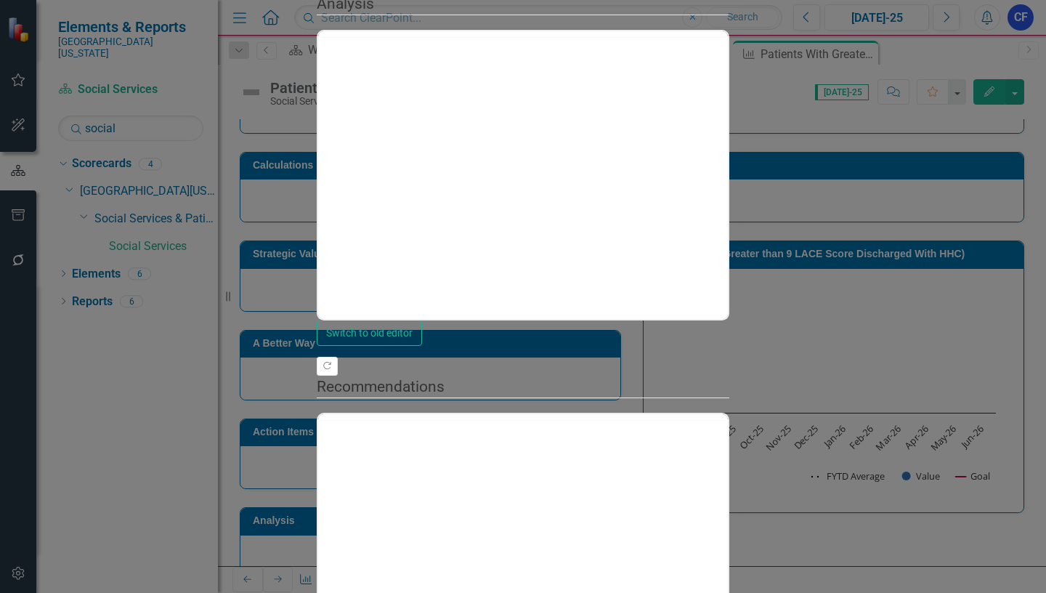
scroll to position [0, 0]
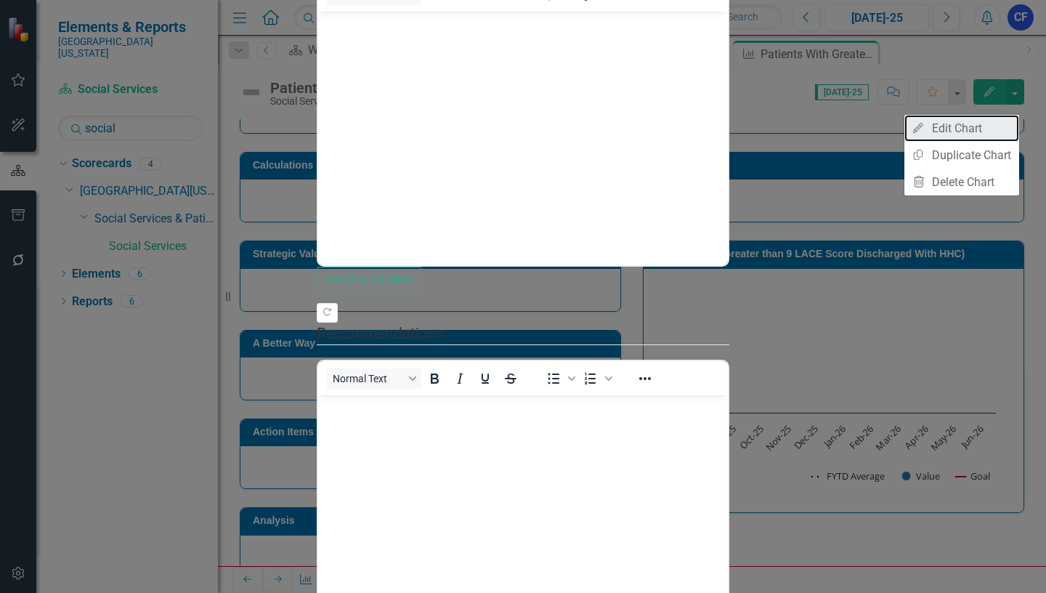
click at [969, 126] on link "Edit Edit Chart" at bounding box center [961, 128] width 115 height 27
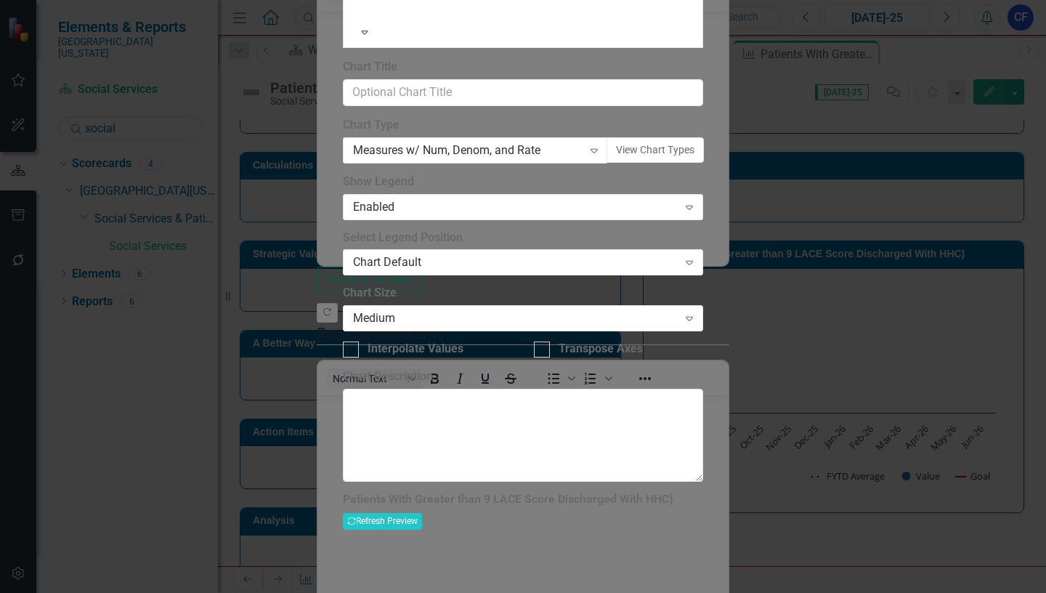
type input "Patients With Greater than 9 LACE Score Discharged With HHC"
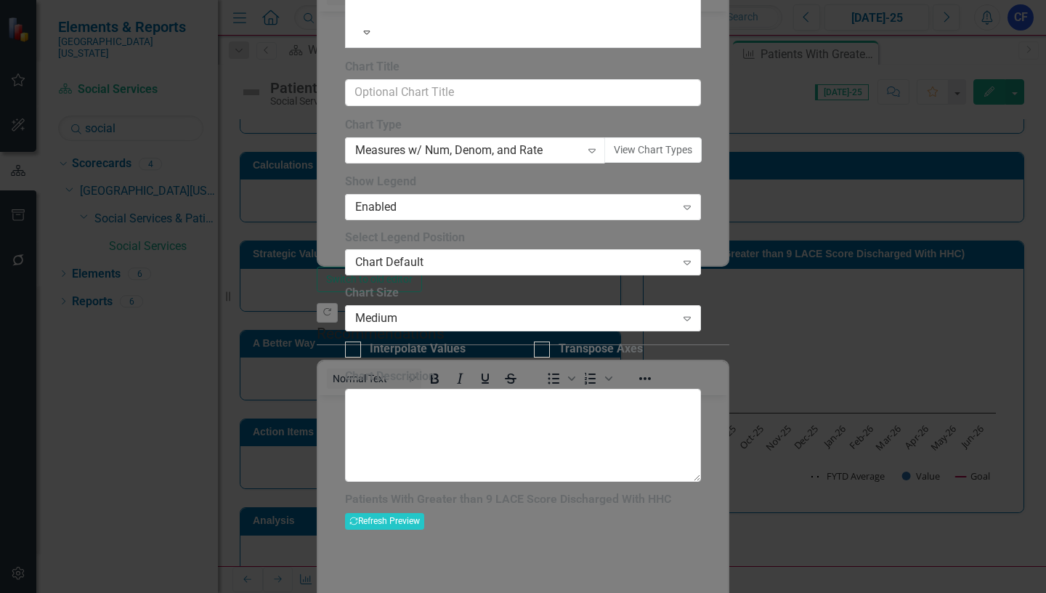
scroll to position [0, 0]
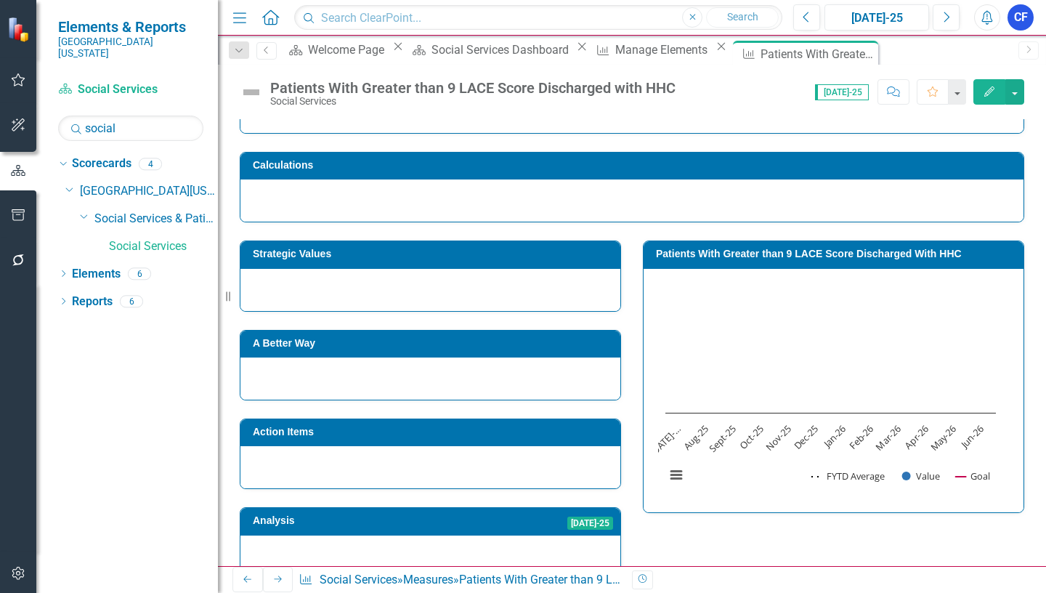
click at [0, 0] on icon "Close" at bounding box center [0, 0] width 0 height 0
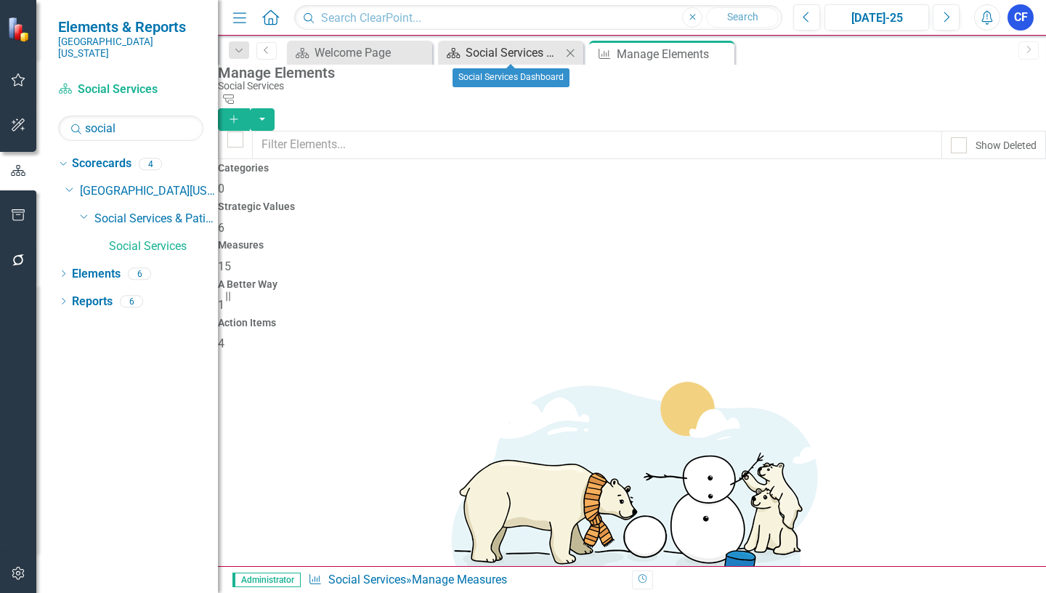
click at [521, 48] on div "Social Services Dashboard" at bounding box center [514, 53] width 96 height 18
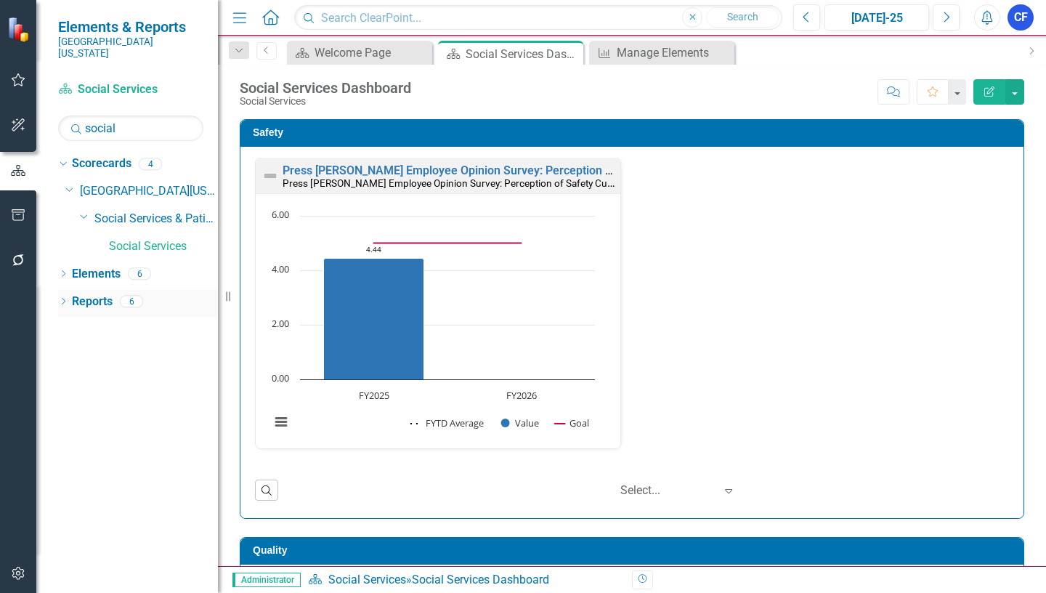
click at [102, 293] on link "Reports" at bounding box center [92, 301] width 41 height 17
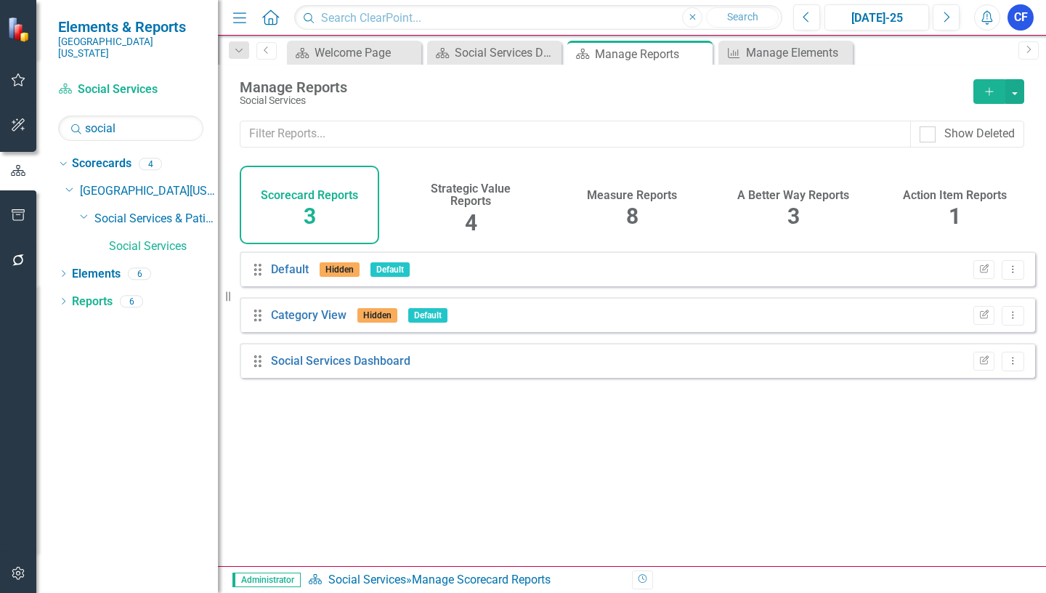
click at [638, 201] on div "8" at bounding box center [632, 216] width 12 height 31
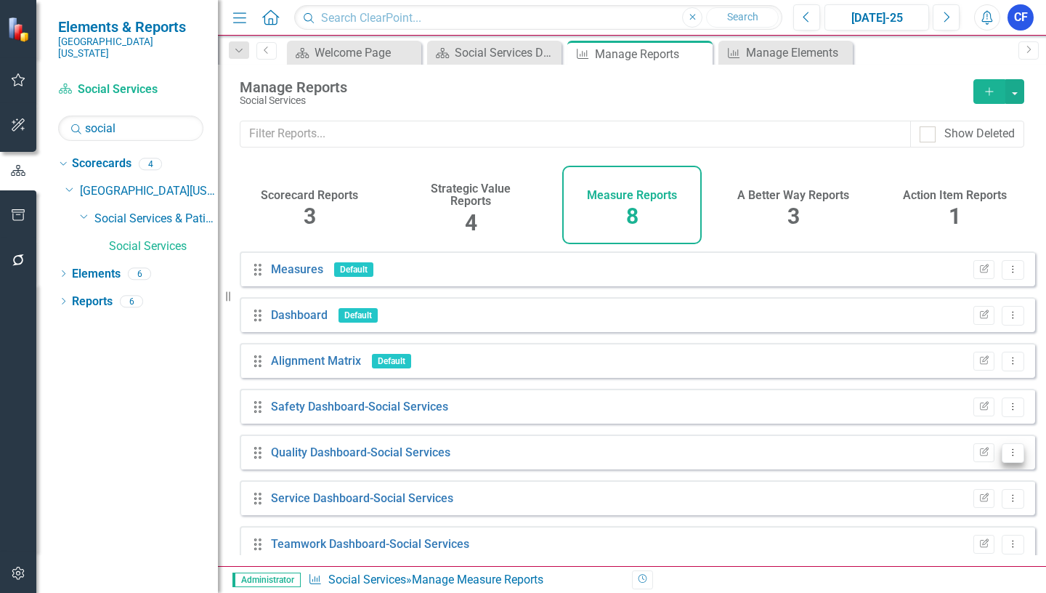
click at [1012, 455] on icon at bounding box center [1012, 451] width 1 height 7
click at [962, 487] on link "Edit Report Edit Report" at bounding box center [953, 487] width 120 height 27
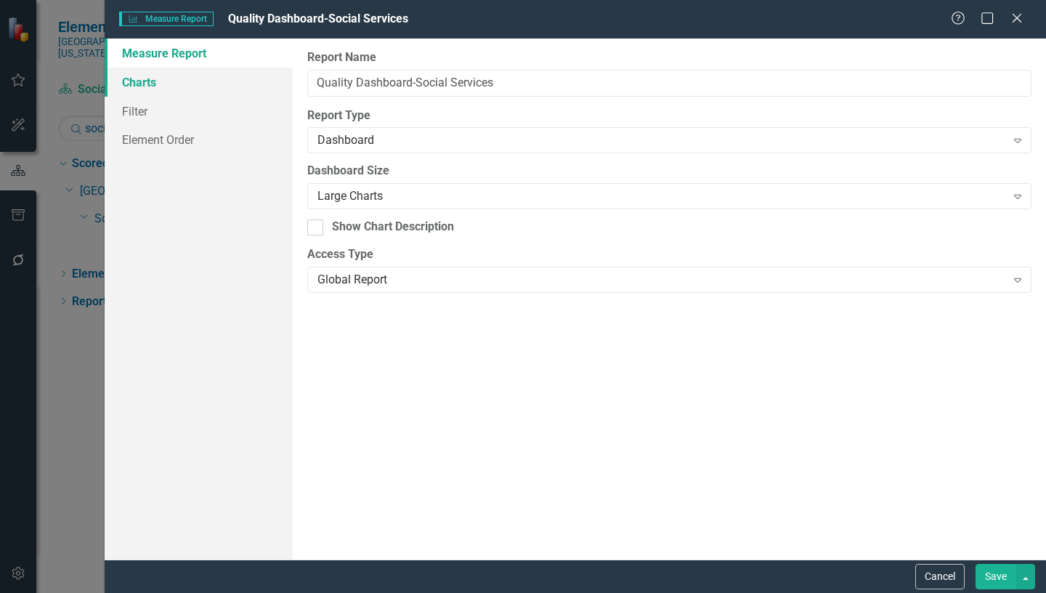
click at [147, 86] on link "Charts" at bounding box center [199, 82] width 188 height 29
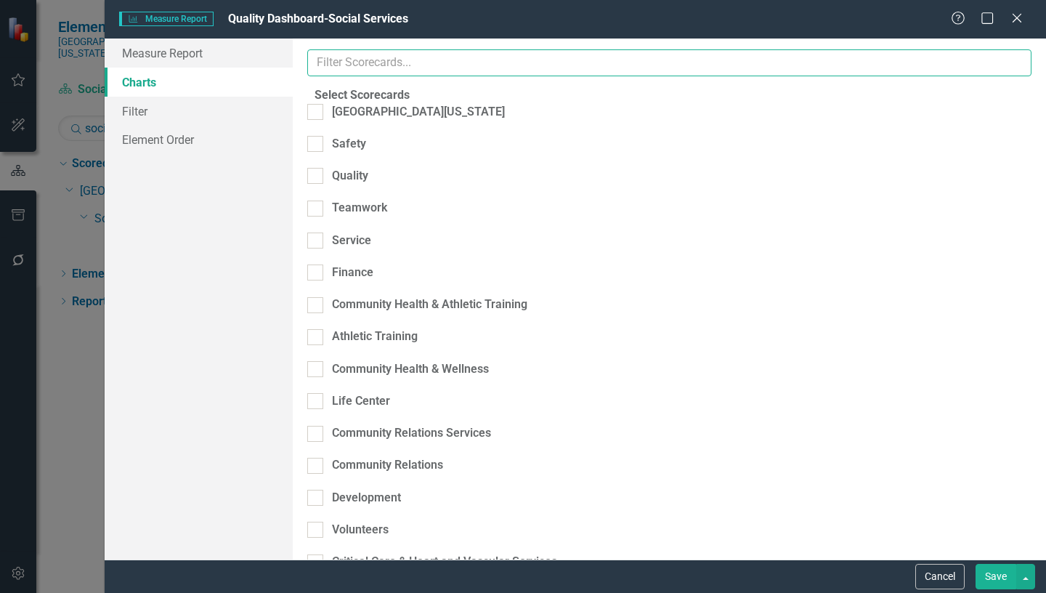
click at [392, 60] on input "text" at bounding box center [669, 62] width 724 height 27
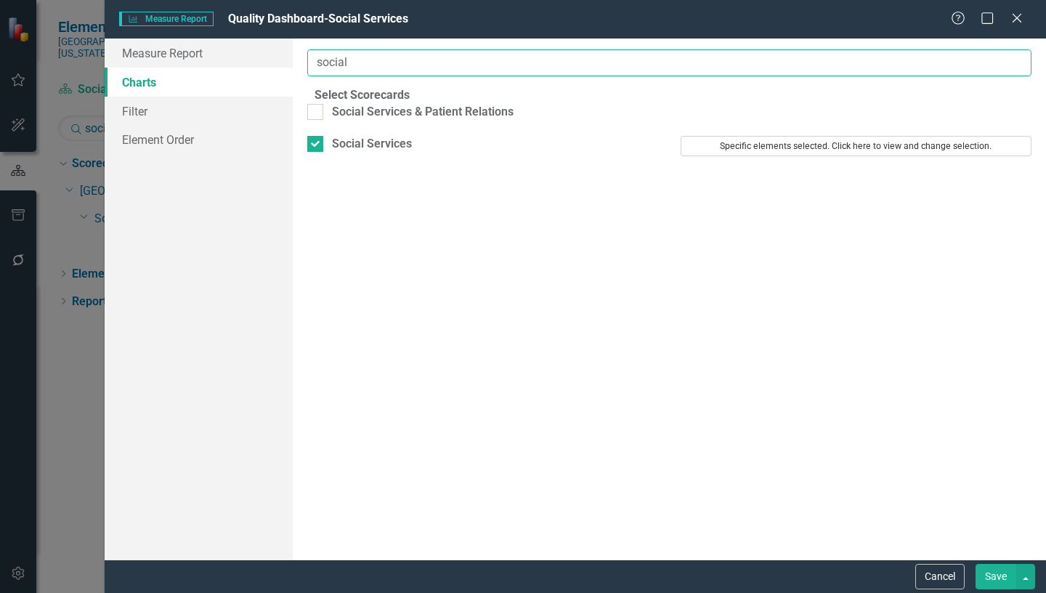
type input "social"
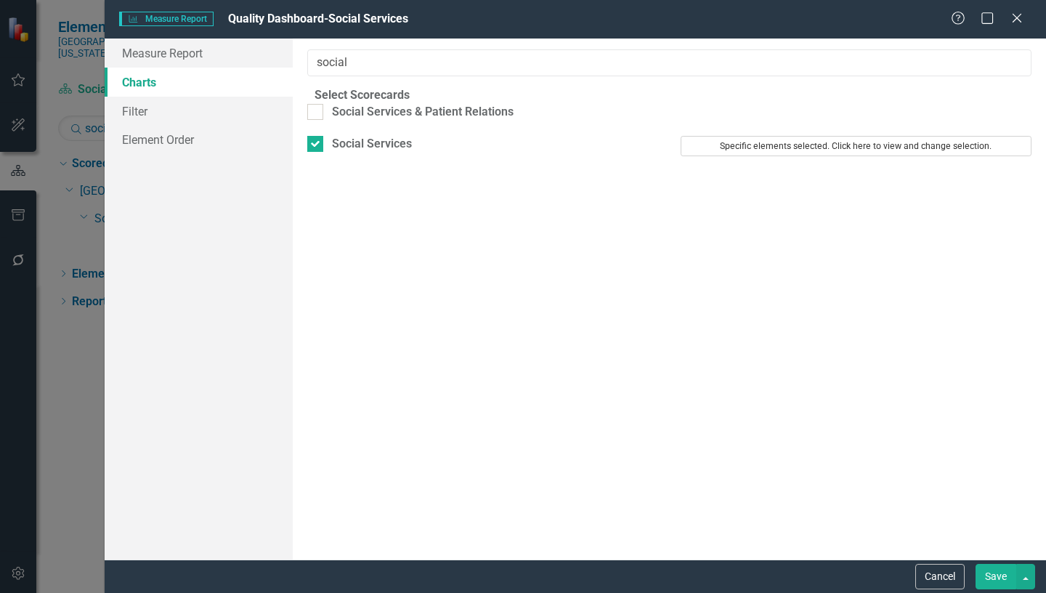
click at [831, 156] on button "Specific elements selected. Click here to view and change selection." at bounding box center [856, 146] width 351 height 20
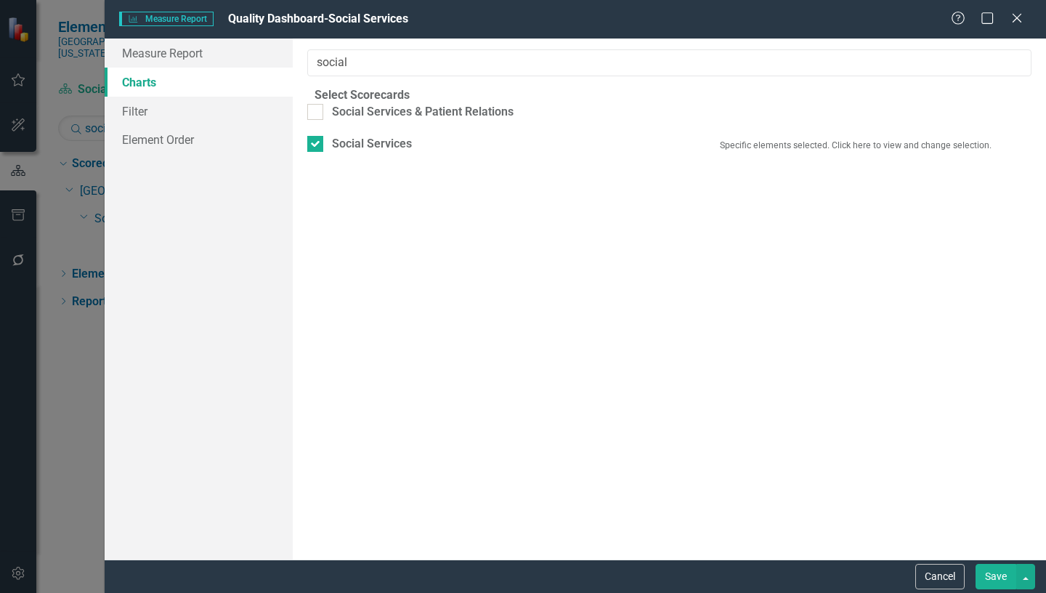
click at [991, 576] on button "Save" at bounding box center [995, 576] width 41 height 25
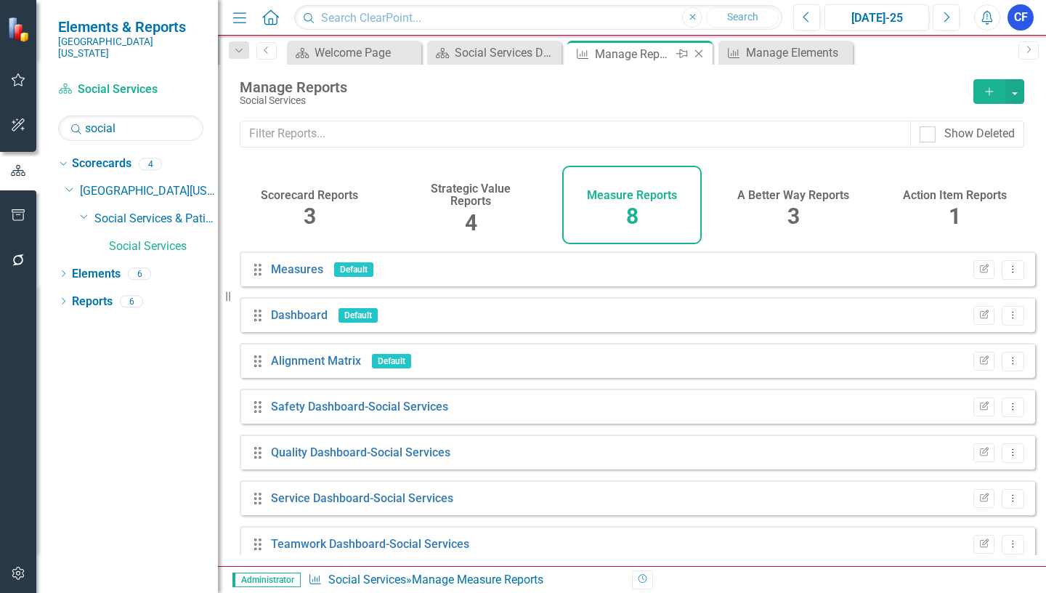
click at [701, 52] on icon at bounding box center [699, 54] width 8 height 8
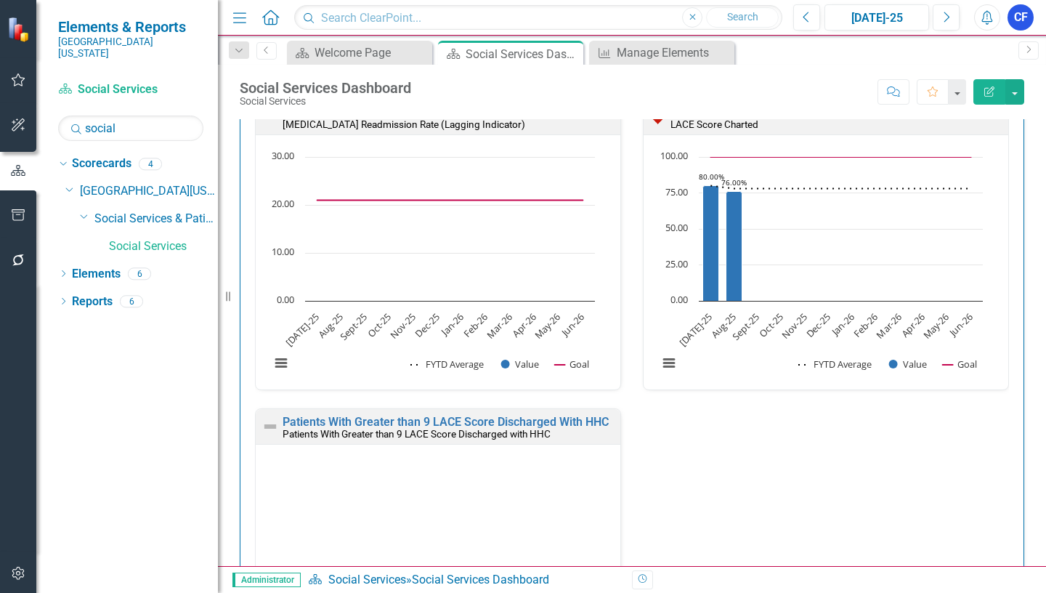
scroll to position [625, 0]
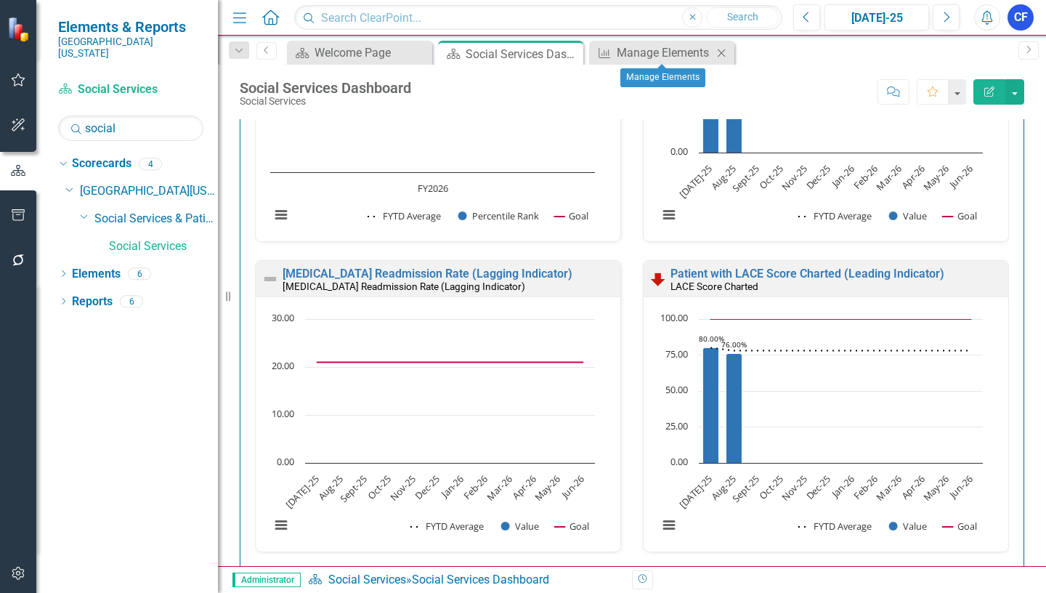
click at [717, 54] on icon "Close" at bounding box center [721, 53] width 15 height 12
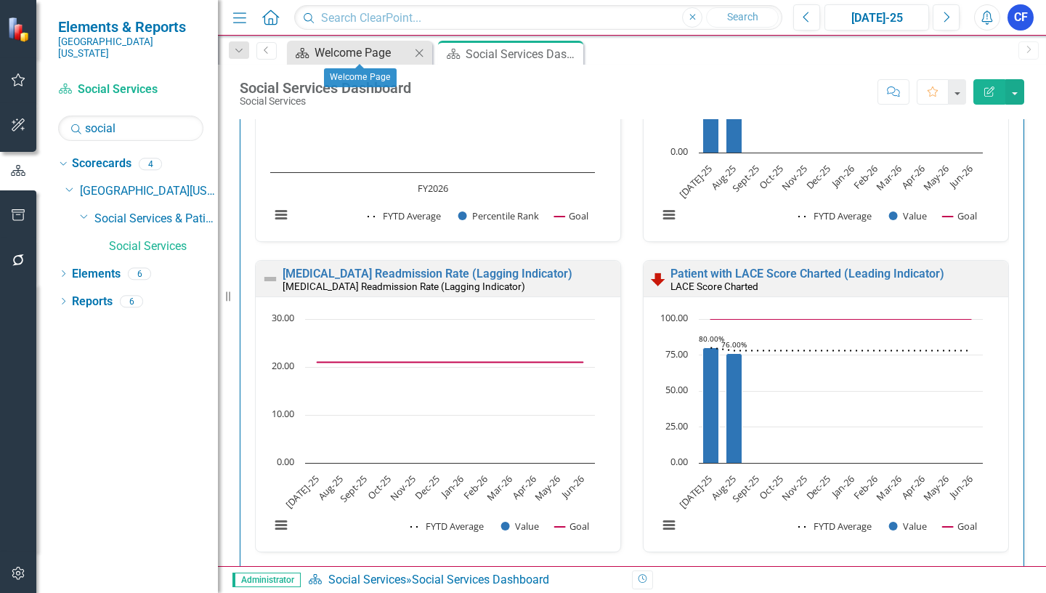
click at [368, 49] on div "Welcome Page" at bounding box center [362, 53] width 96 height 18
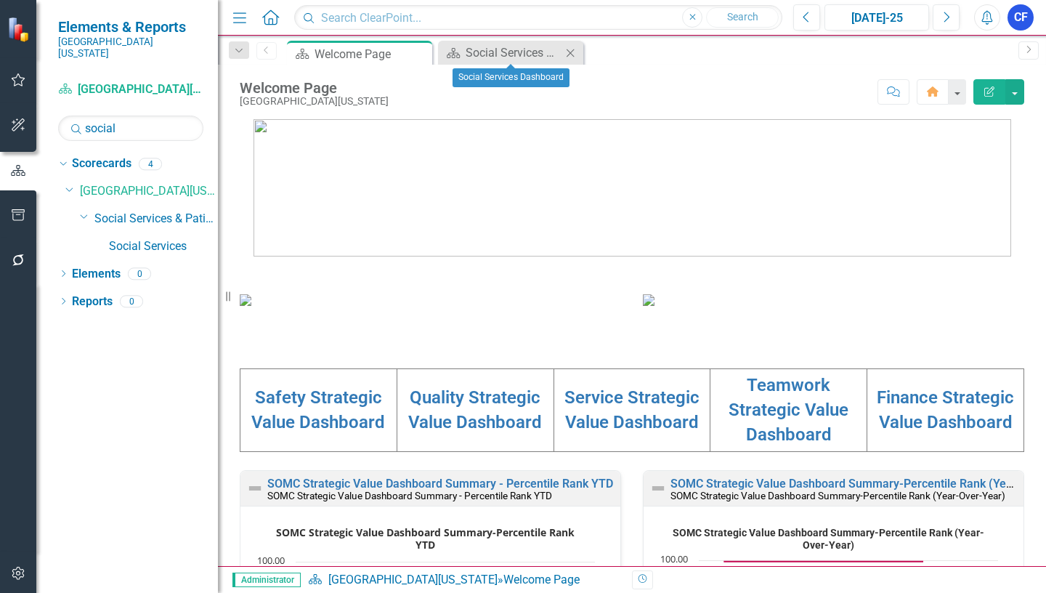
click at [576, 57] on icon "Close" at bounding box center [570, 53] width 15 height 12
click at [153, 238] on link "Social Services" at bounding box center [163, 246] width 109 height 17
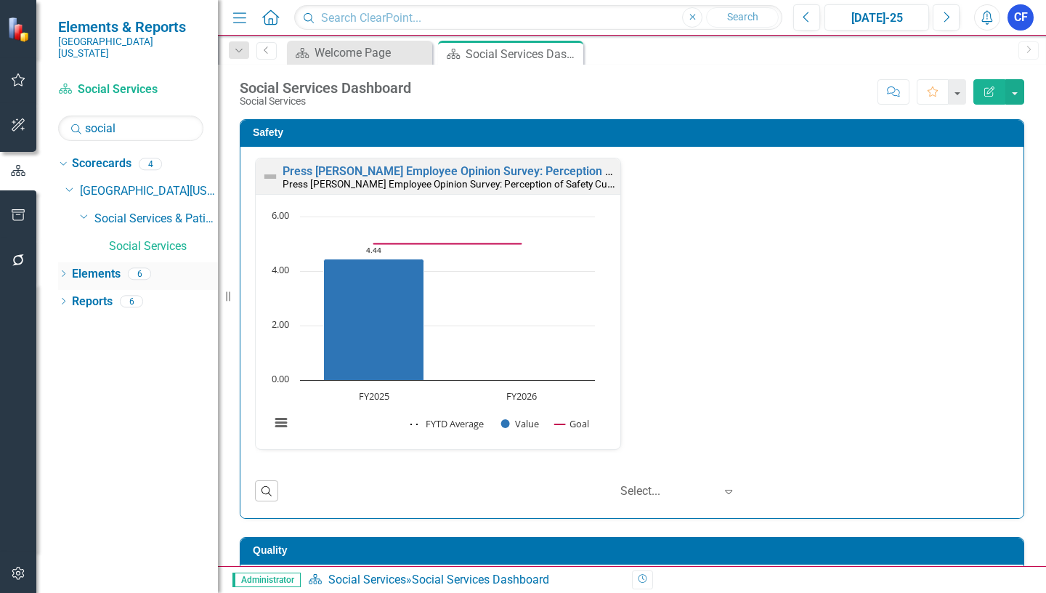
click at [90, 266] on link "Elements" at bounding box center [96, 274] width 49 height 17
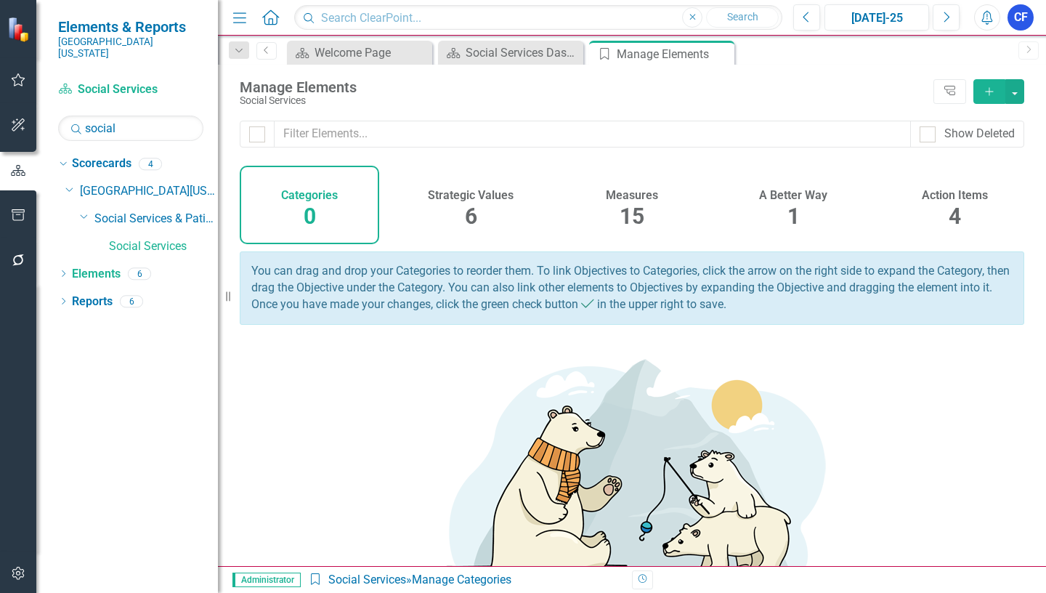
click at [636, 195] on h4 "Measures" at bounding box center [632, 195] width 52 height 13
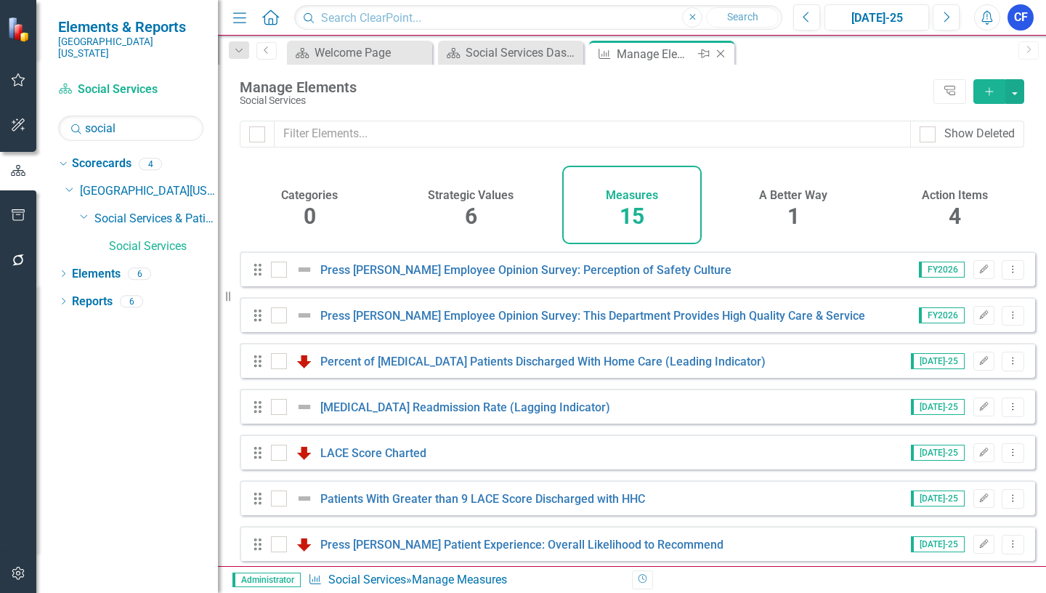
click at [717, 54] on icon "Close" at bounding box center [720, 54] width 15 height 12
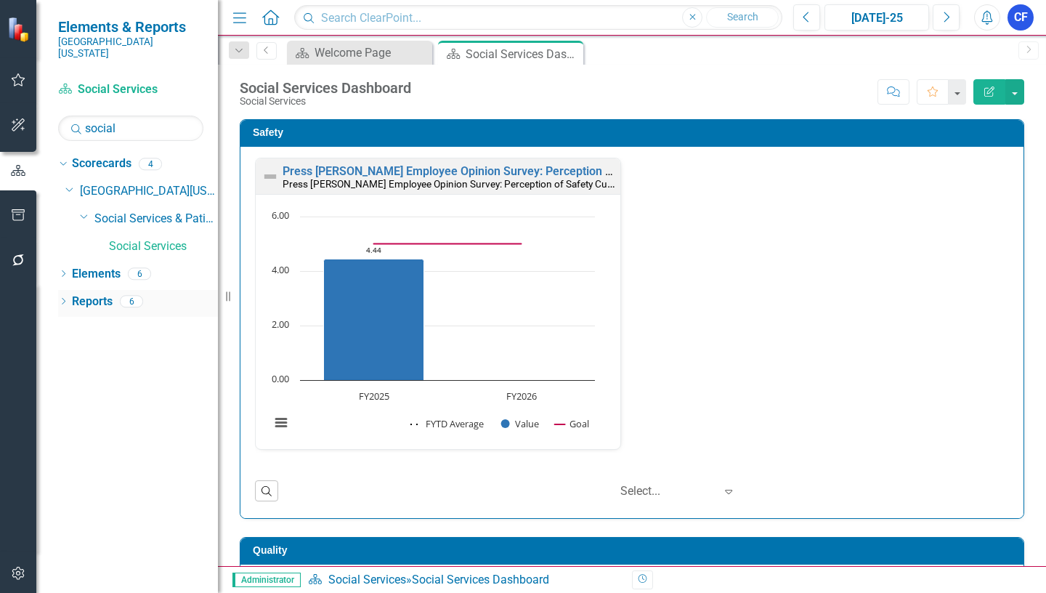
click at [99, 293] on link "Reports" at bounding box center [92, 301] width 41 height 17
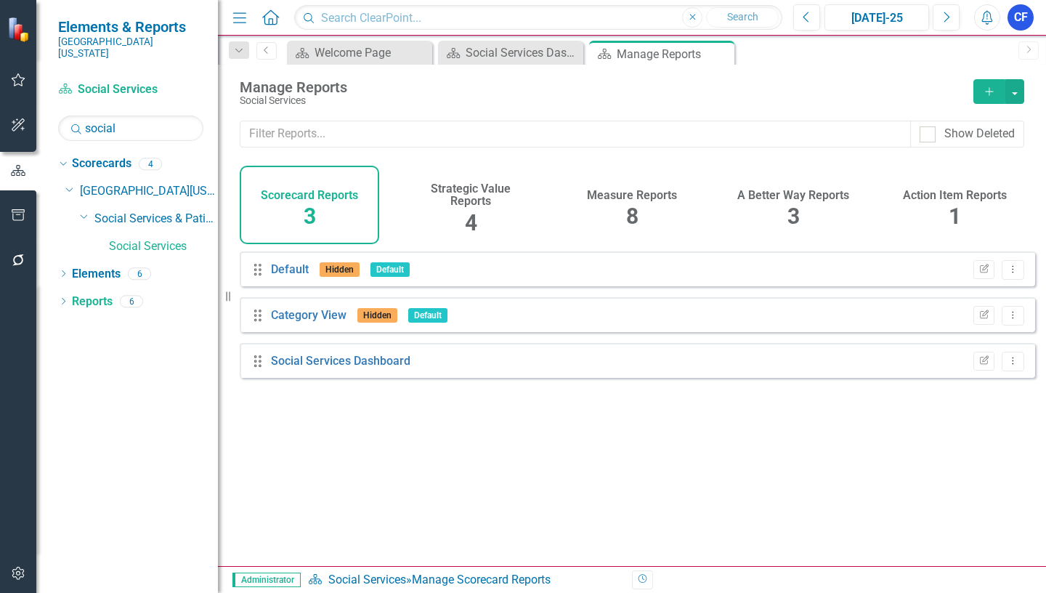
click at [629, 198] on h4 "Measure Reports" at bounding box center [632, 195] width 90 height 13
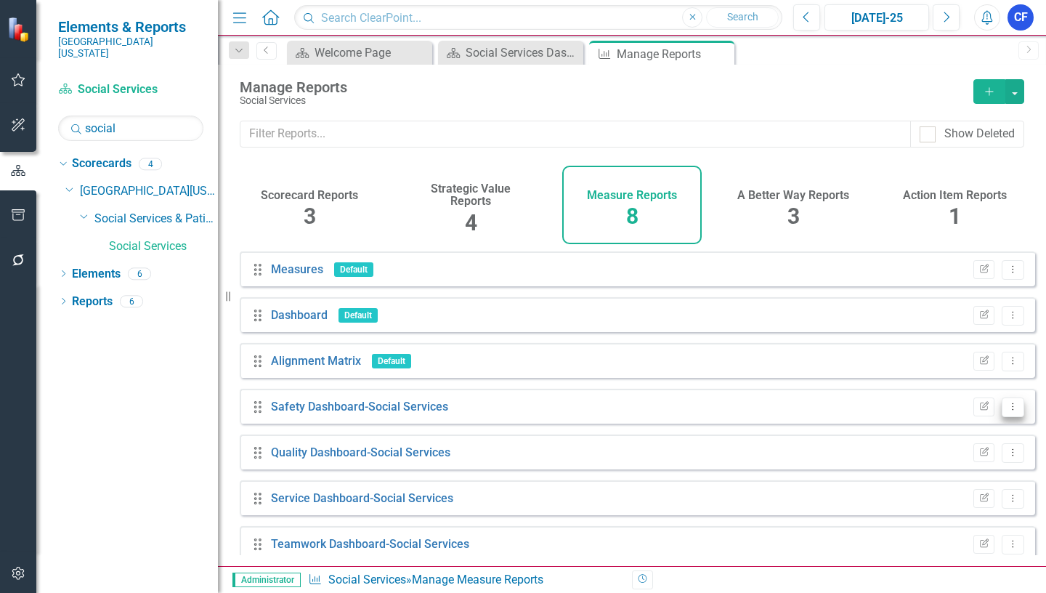
click at [1004, 417] on button "Dropdown Menu" at bounding box center [1013, 407] width 23 height 20
click at [962, 444] on link "Edit Report Edit Report" at bounding box center [953, 442] width 120 height 27
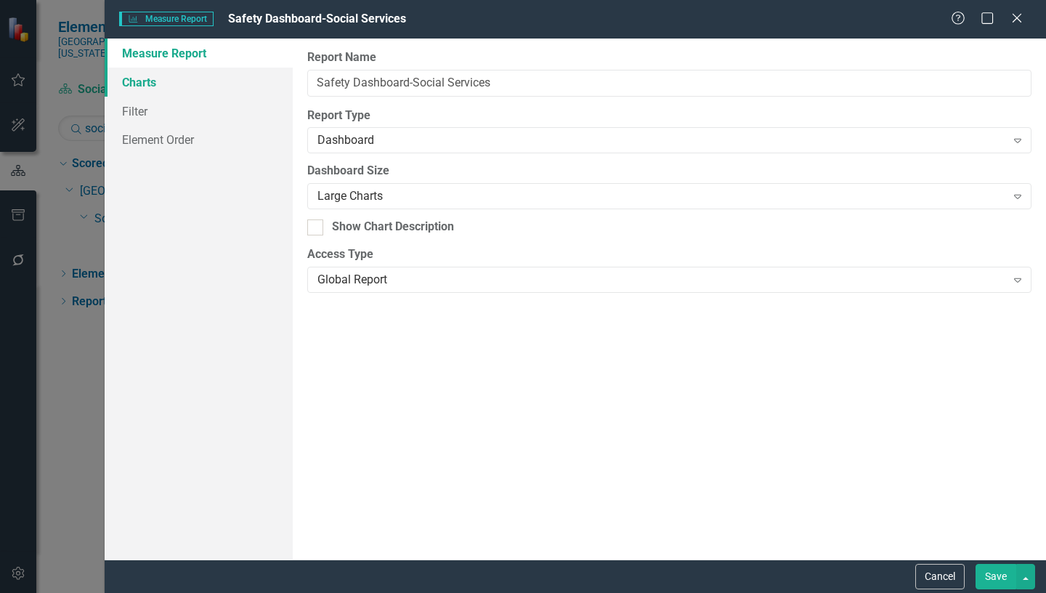
click at [146, 82] on link "Charts" at bounding box center [199, 82] width 188 height 29
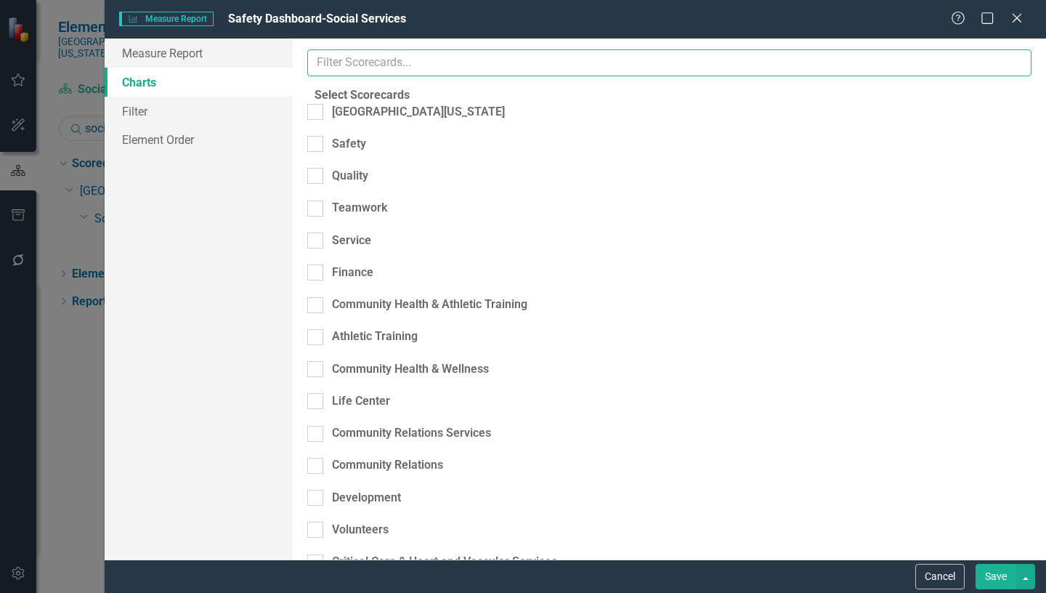
click at [417, 62] on input "text" at bounding box center [669, 62] width 724 height 27
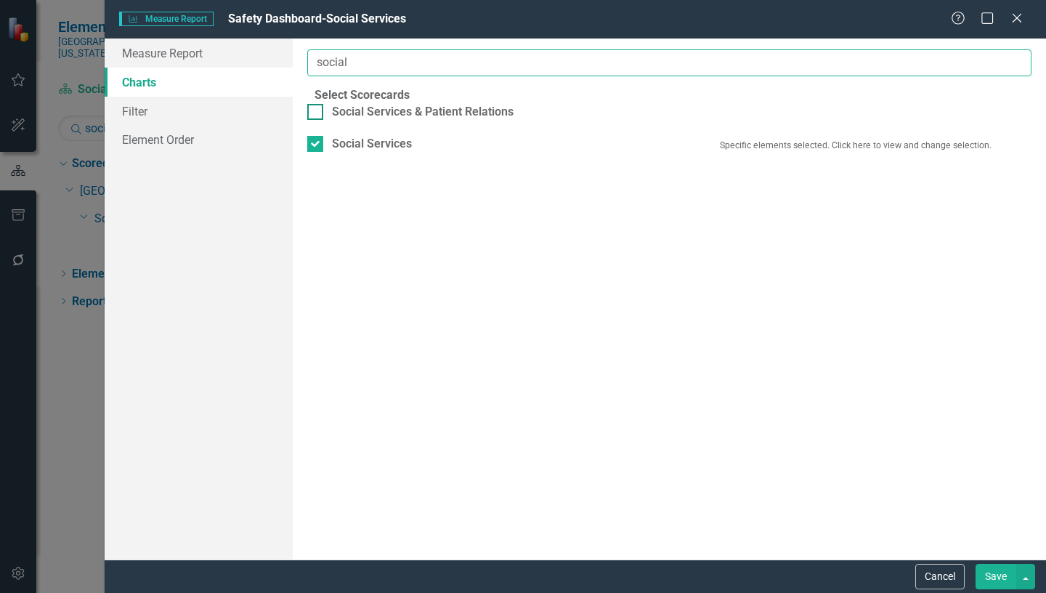
type input "social"
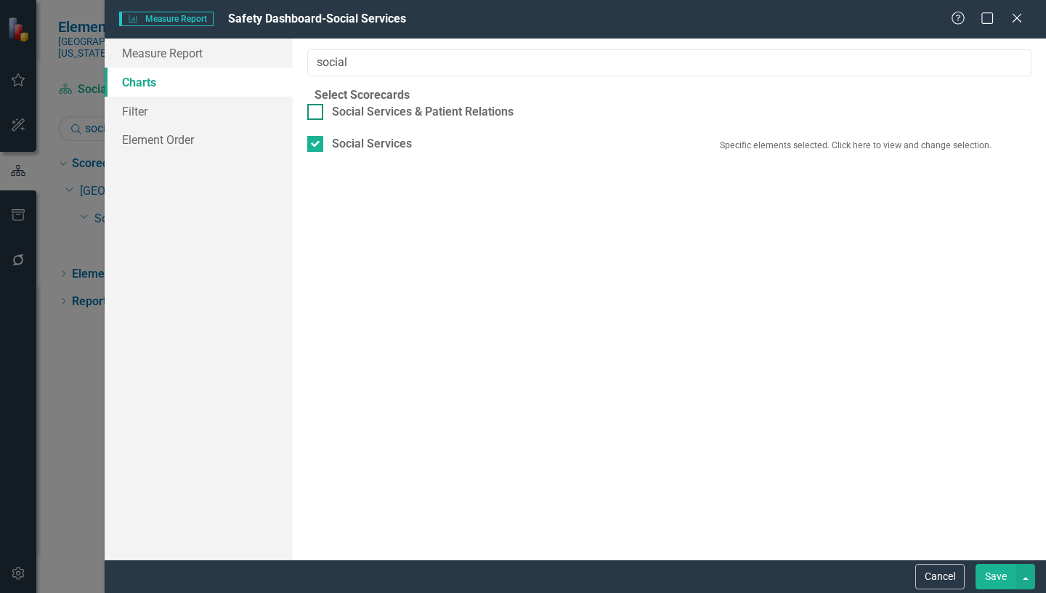
click at [431, 121] on div "Social Services & Patient Relations" at bounding box center [423, 112] width 182 height 17
click at [317, 113] on input "Social Services & Patient Relations" at bounding box center [311, 108] width 9 height 9
checkbox input "true"
click at [317, 145] on input "Social Services" at bounding box center [311, 140] width 9 height 9
checkbox input "false"
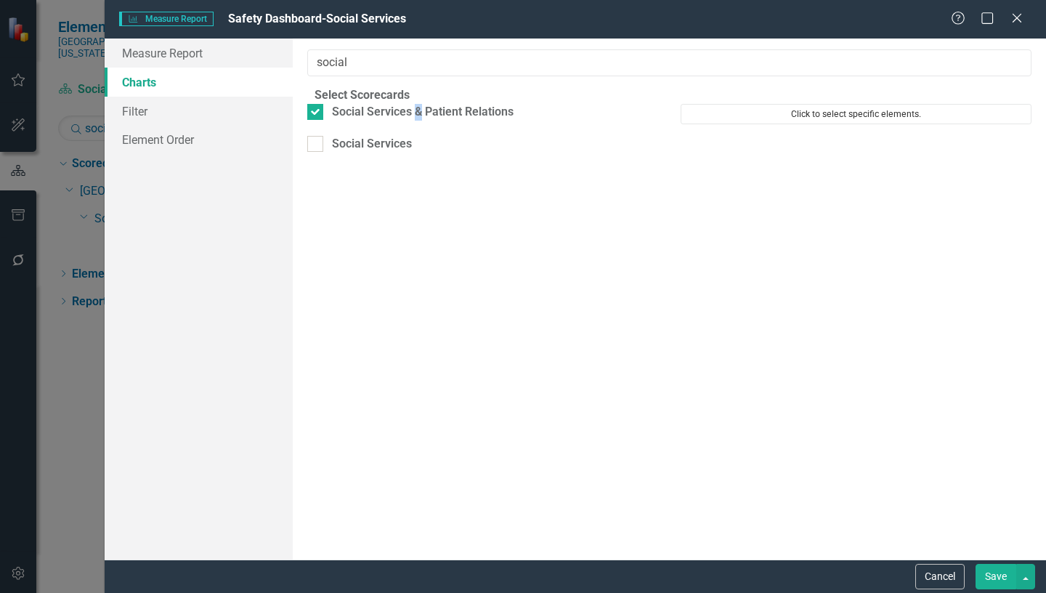
click at [842, 124] on button "Click to select specific elements." at bounding box center [856, 114] width 351 height 20
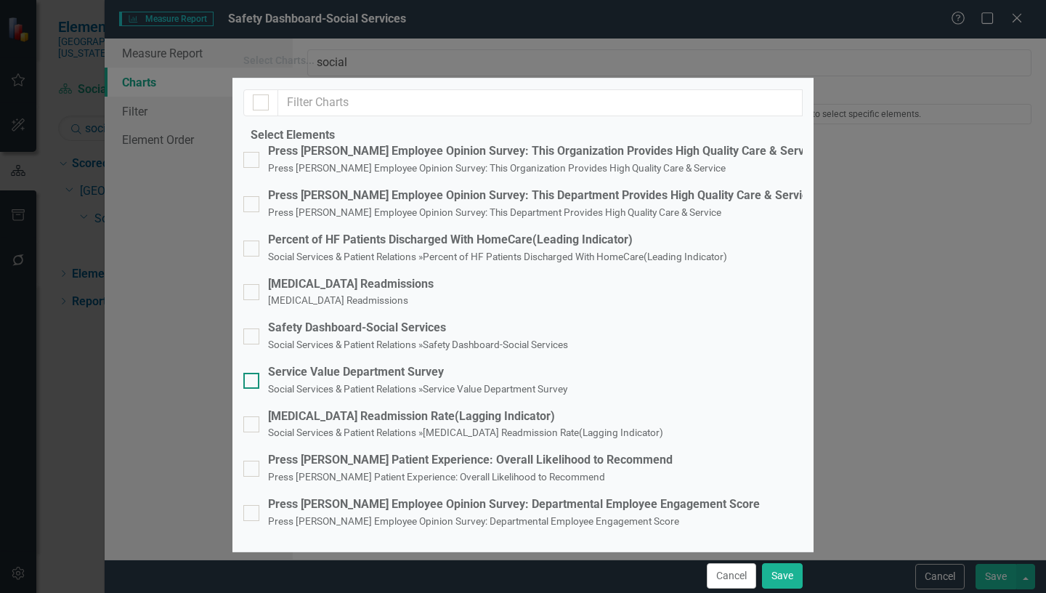
scroll to position [33, 0]
click at [740, 563] on button "Cancel" at bounding box center [731, 575] width 49 height 25
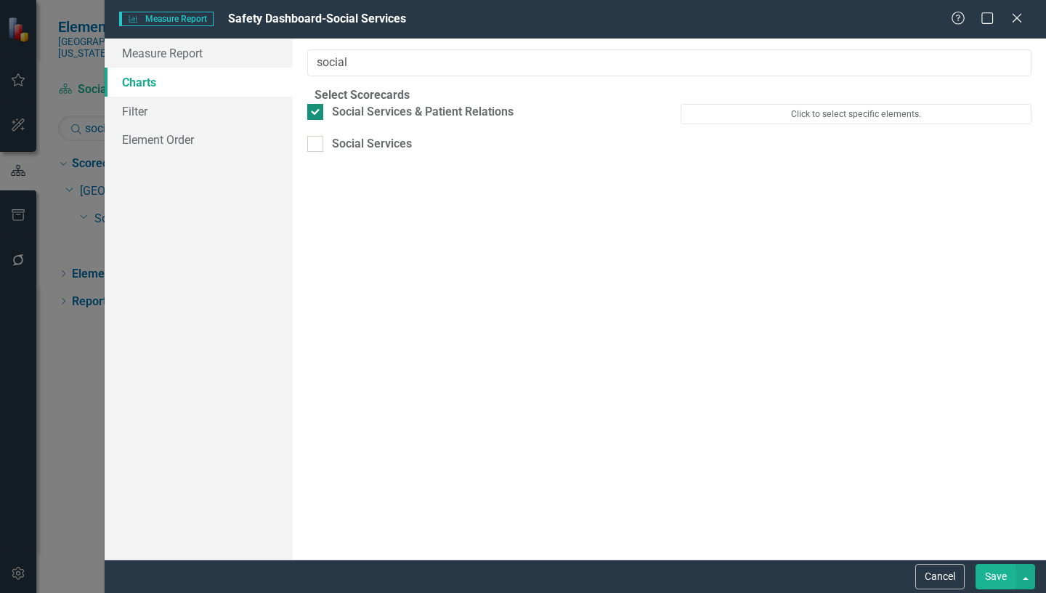
click at [317, 113] on input "Social Services & Patient Relations" at bounding box center [311, 108] width 9 height 9
checkbox input "false"
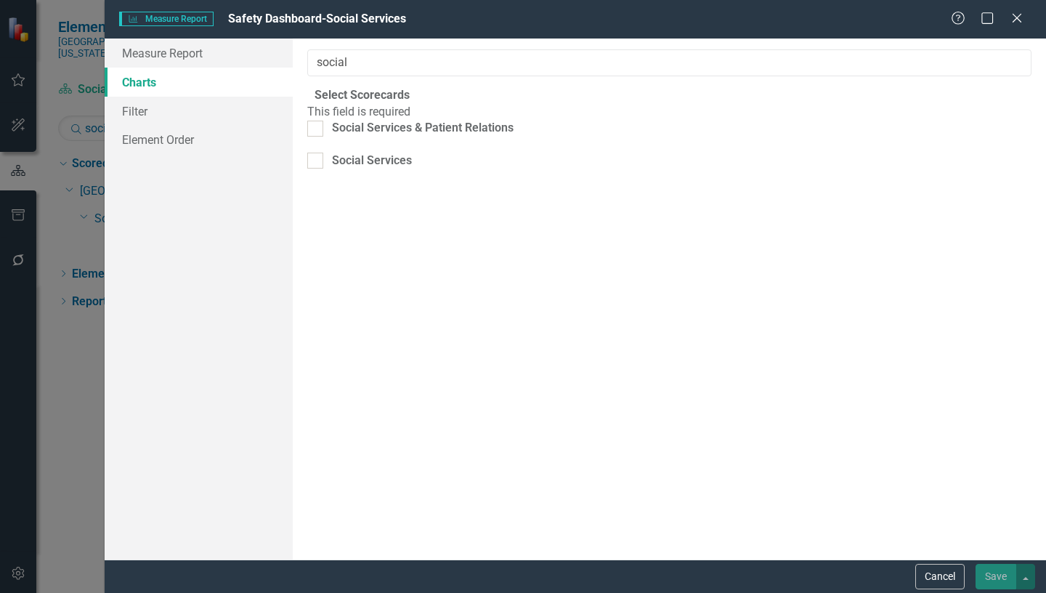
click at [317, 162] on input "Social Services" at bounding box center [311, 157] width 9 height 9
checkbox input "true"
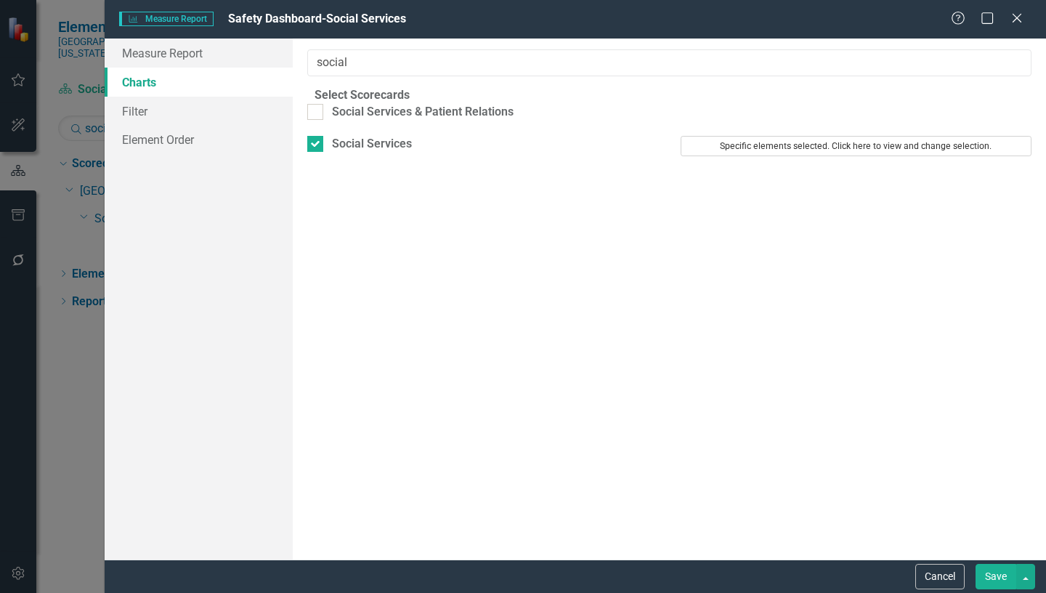
click at [810, 155] on button "Specific elements selected. Click here to view and change selection." at bounding box center [856, 146] width 351 height 20
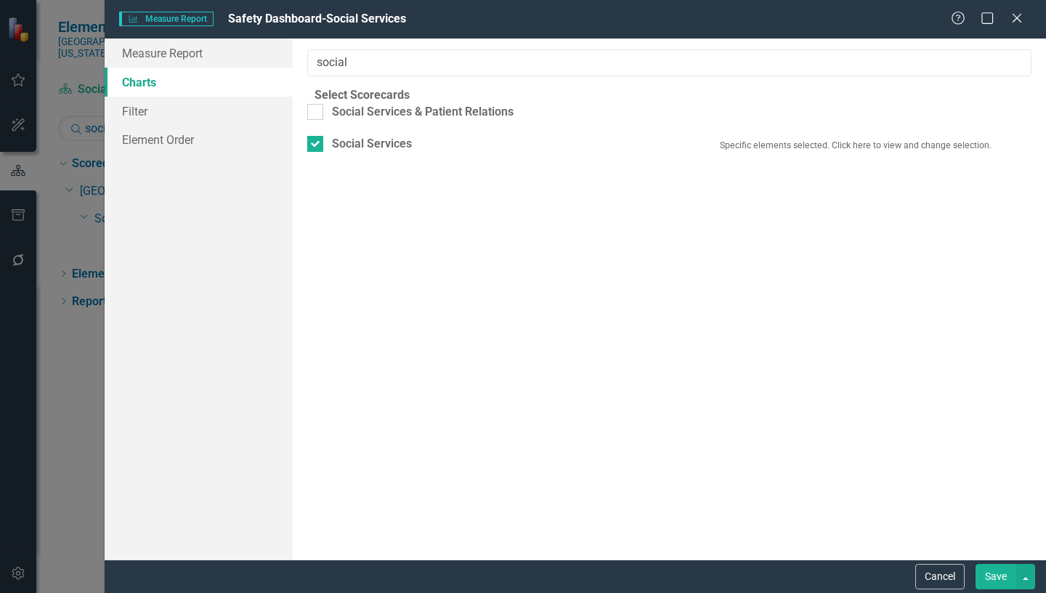
click at [1002, 577] on button "Save" at bounding box center [995, 576] width 41 height 25
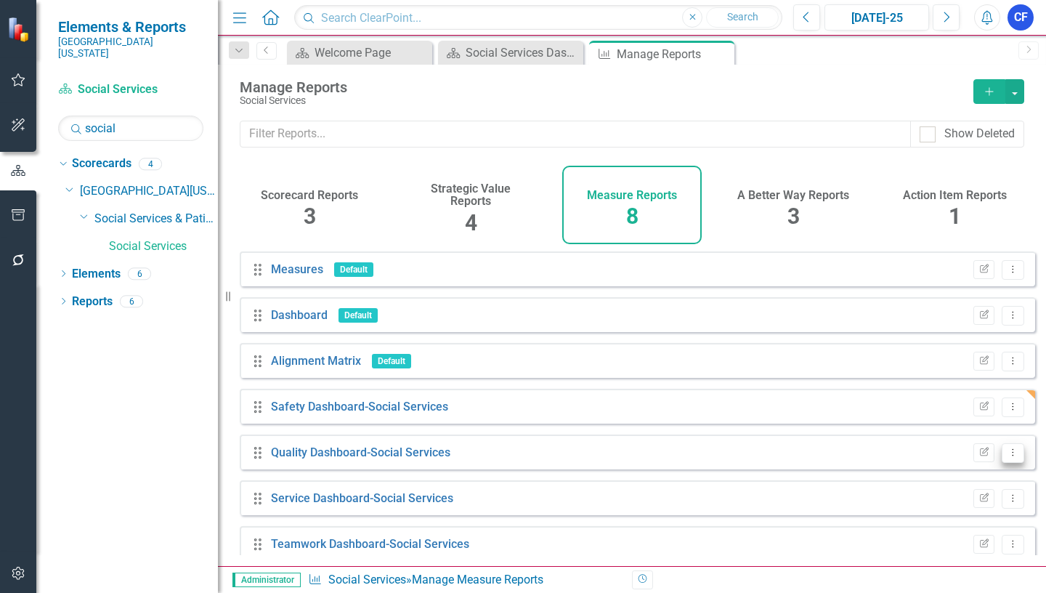
click at [1007, 457] on icon "Dropdown Menu" at bounding box center [1013, 451] width 12 height 9
click at [957, 486] on link "Edit Report Edit Report" at bounding box center [953, 487] width 120 height 27
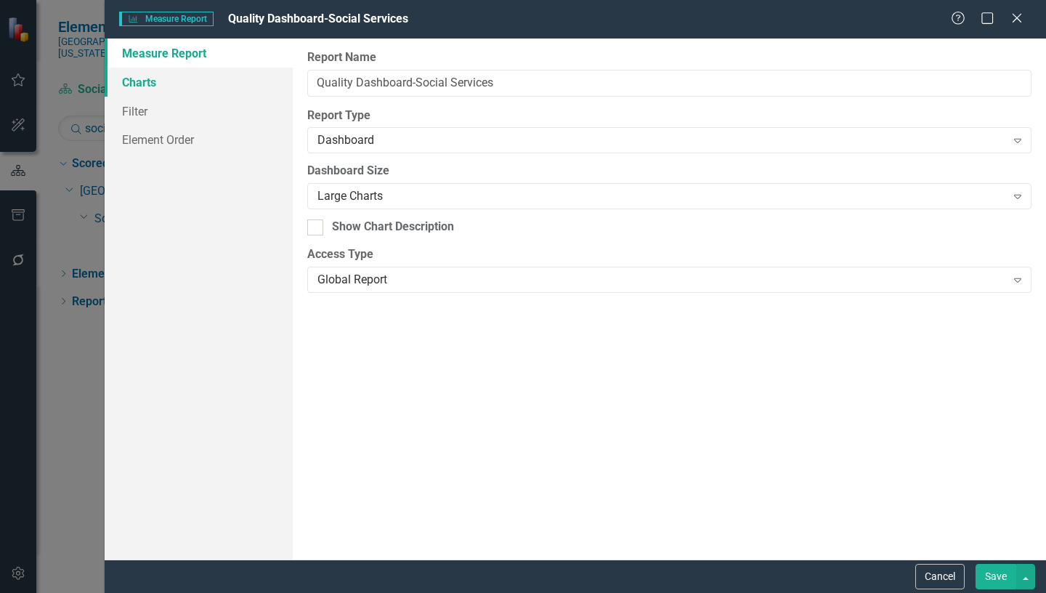
click at [141, 81] on link "Charts" at bounding box center [199, 82] width 188 height 29
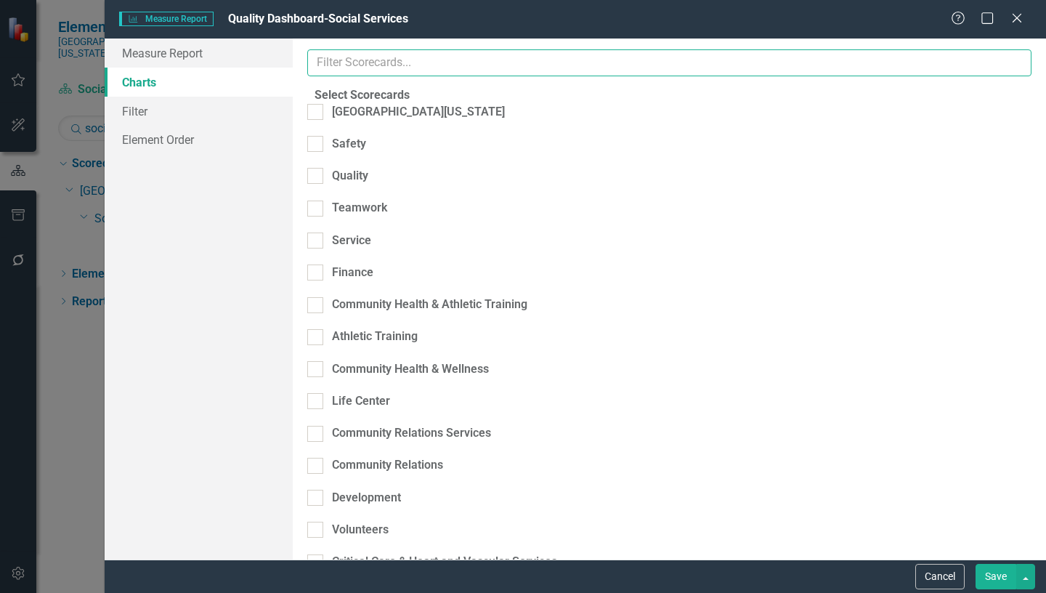
click at [386, 63] on input "text" at bounding box center [669, 62] width 724 height 27
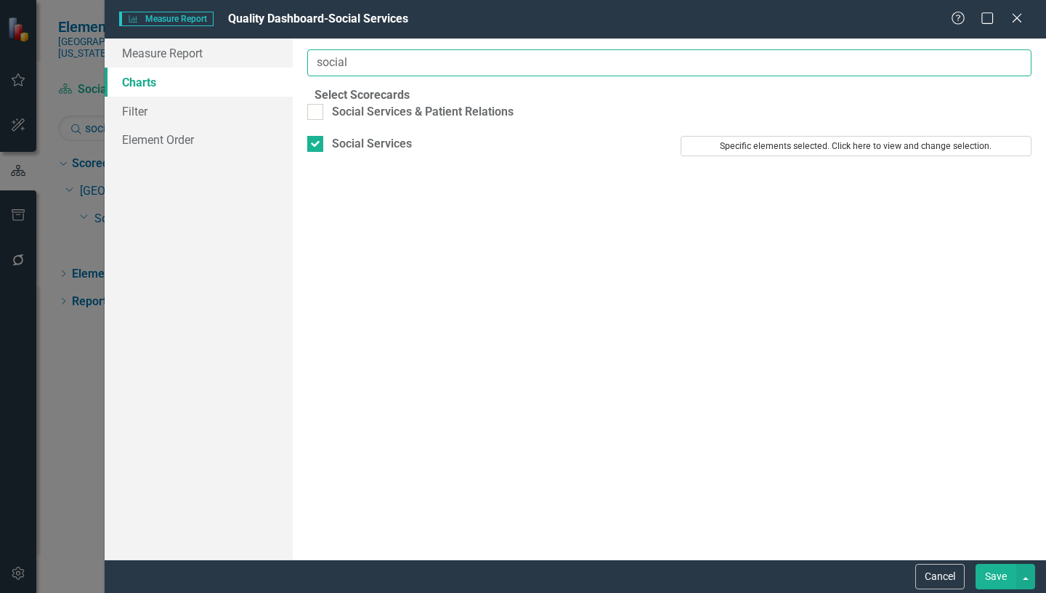
type input "social"
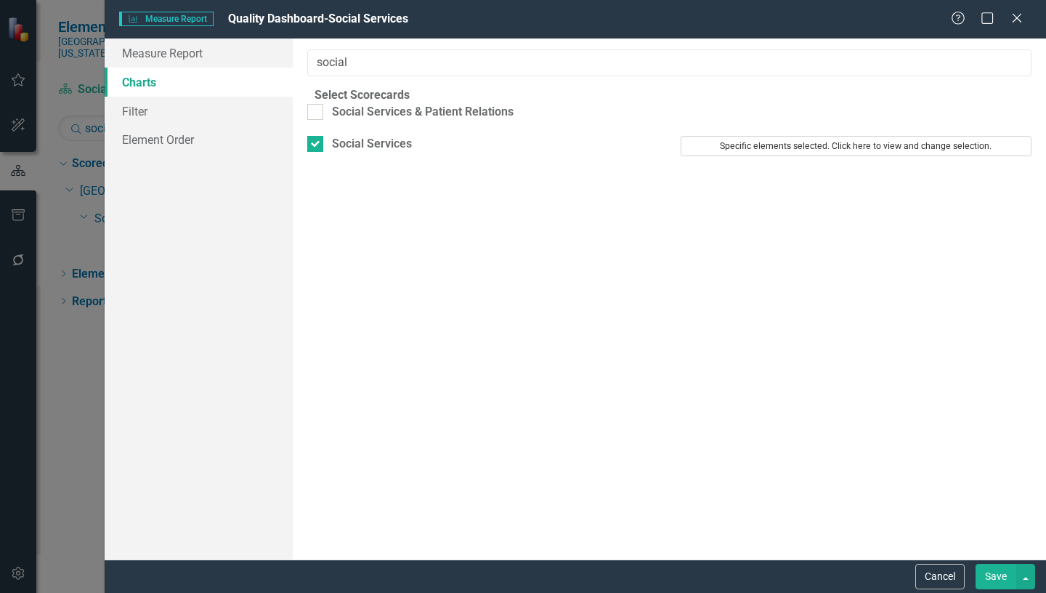
click at [873, 155] on button "Specific elements selected. Click here to view and change selection." at bounding box center [856, 146] width 351 height 20
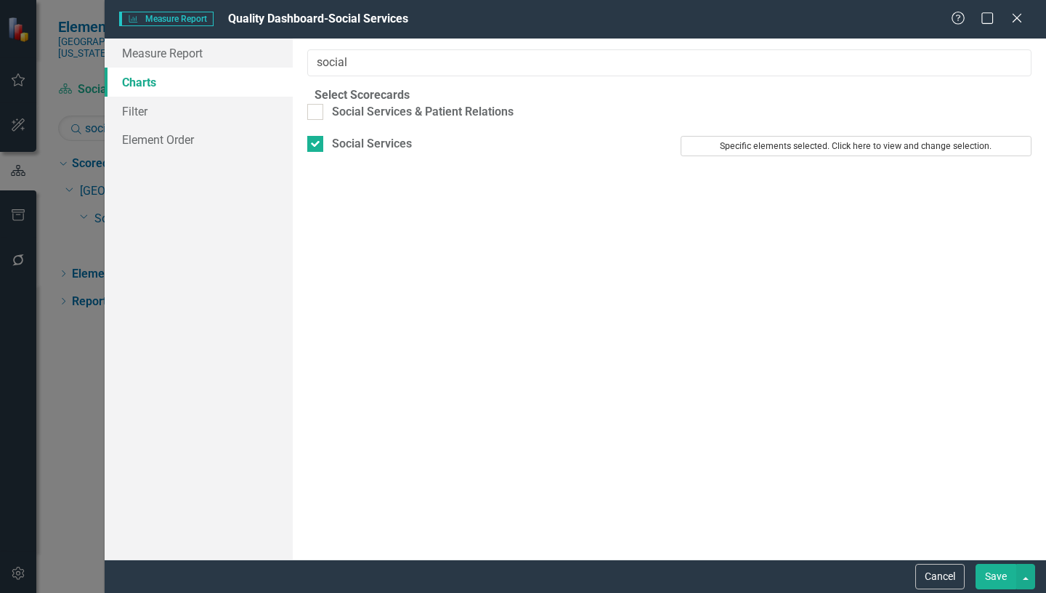
click at [780, 156] on button "Specific elements selected. Click here to view and change selection." at bounding box center [856, 146] width 351 height 20
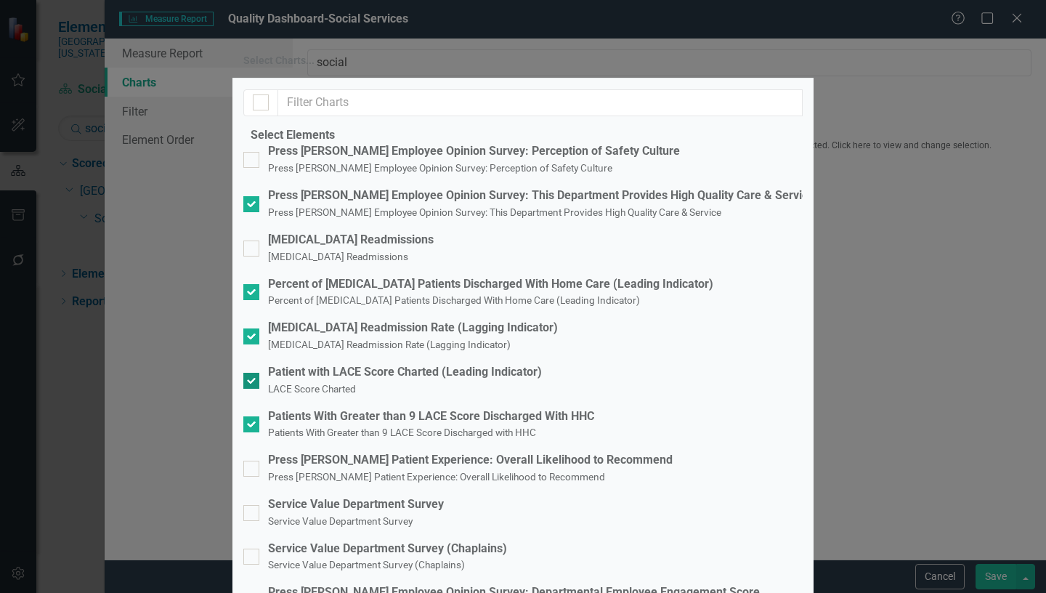
click at [253, 373] on input "Patient with LACE Score Charted (Leading Indicator) LACE Score Charted" at bounding box center [247, 377] width 9 height 9
checkbox input "false"
click at [253, 416] on input "Patients With Greater than 9 LACE Score Discharged With HHC Patients With Great…" at bounding box center [247, 420] width 9 height 9
checkbox input "false"
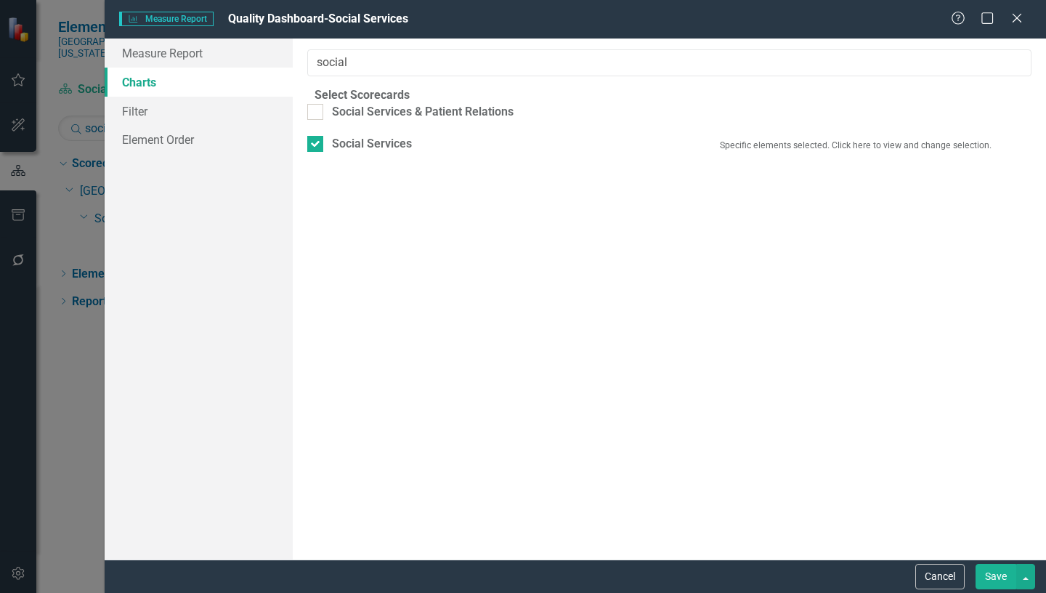
click at [1000, 574] on button "Save" at bounding box center [995, 576] width 41 height 25
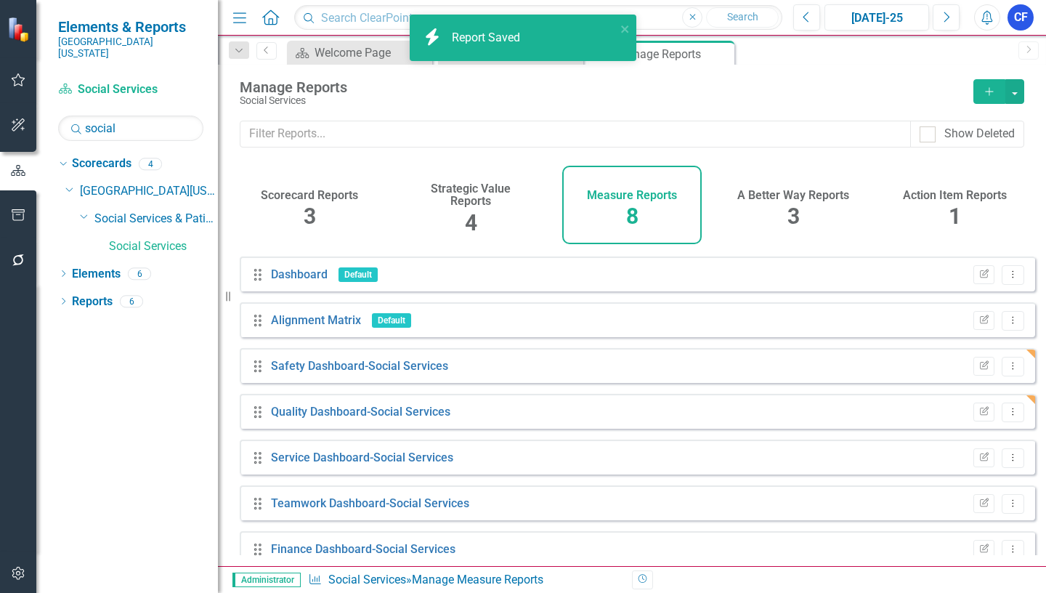
scroll to position [62, 0]
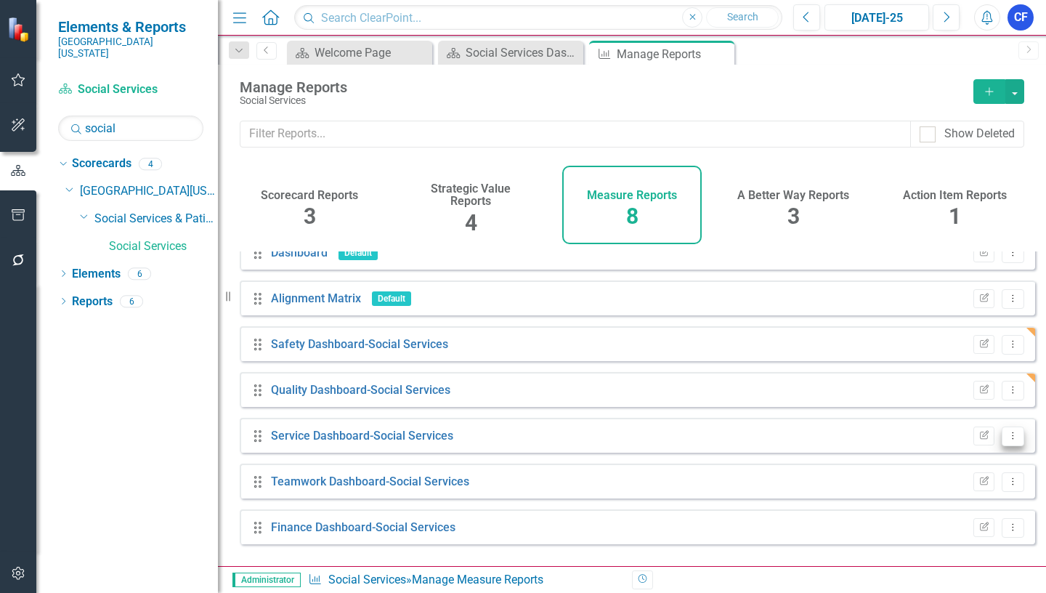
click at [1007, 440] on icon "Dropdown Menu" at bounding box center [1013, 435] width 12 height 9
click at [964, 470] on link "Edit Report Edit Report" at bounding box center [953, 471] width 120 height 27
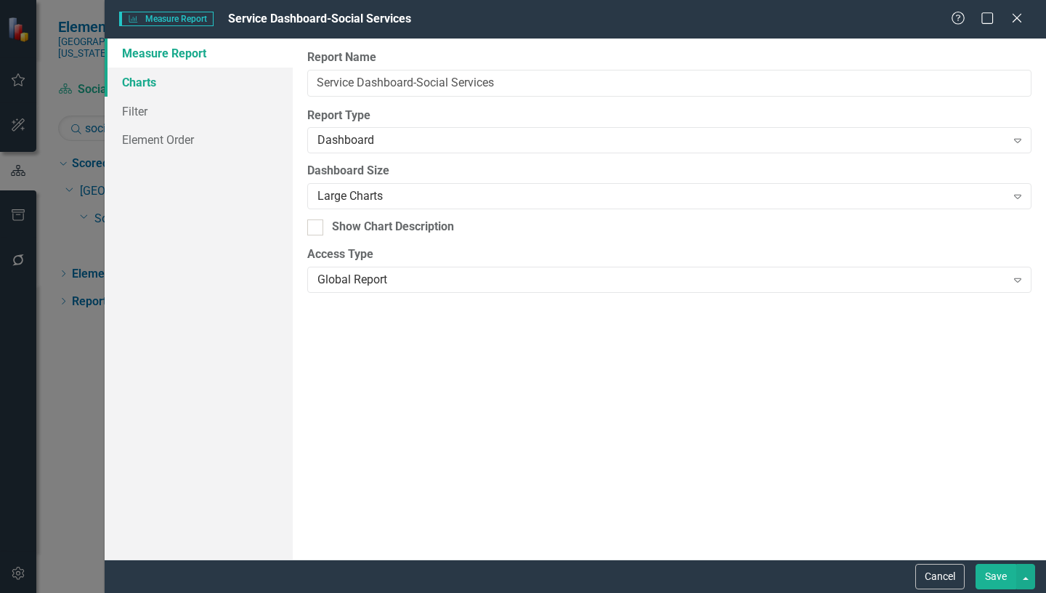
click at [147, 88] on link "Charts" at bounding box center [199, 82] width 188 height 29
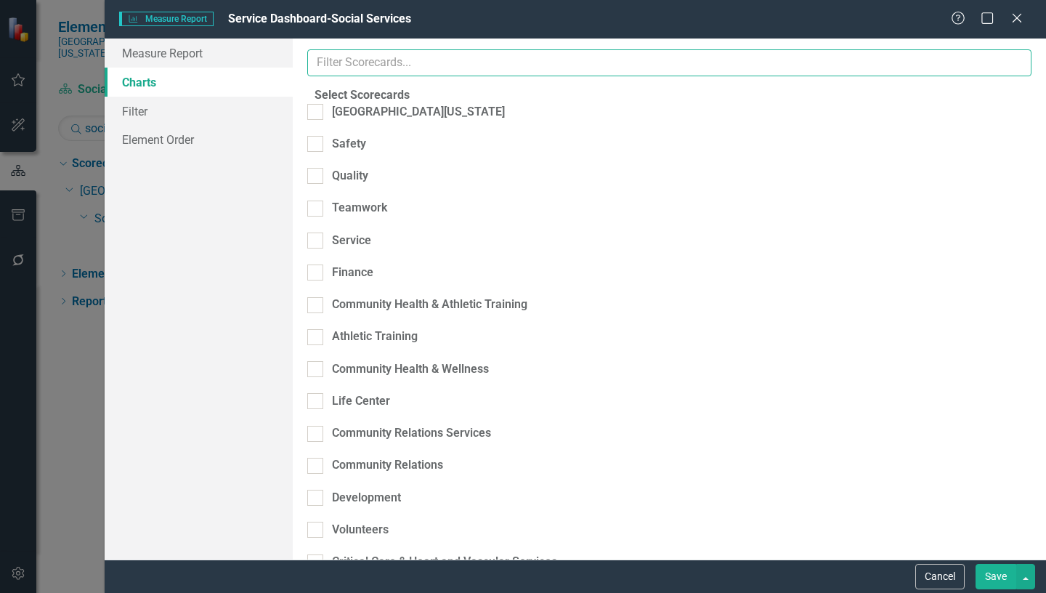
click at [374, 62] on input "text" at bounding box center [669, 62] width 724 height 27
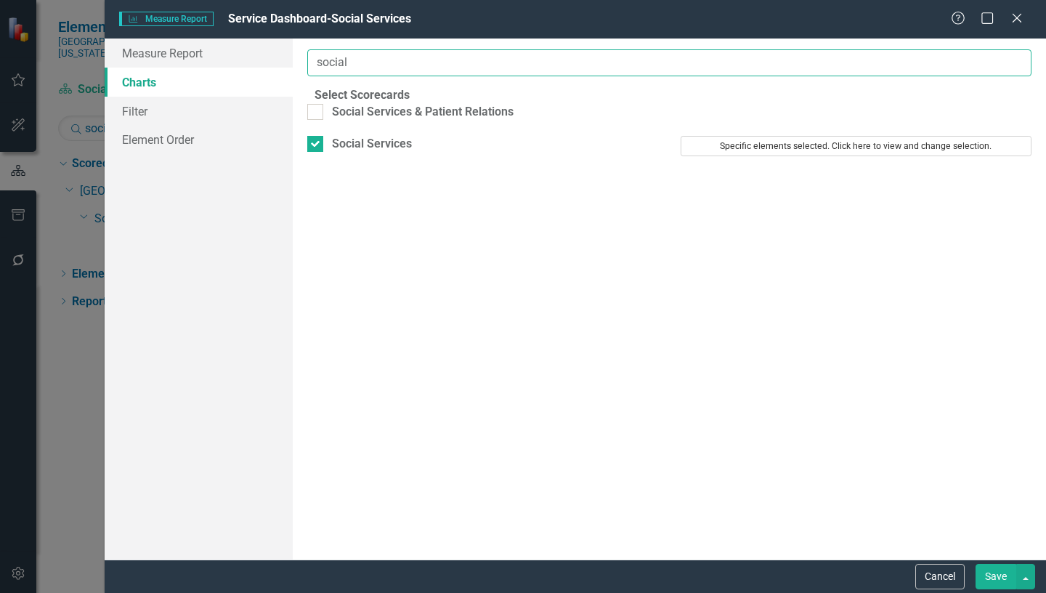
type input "social"
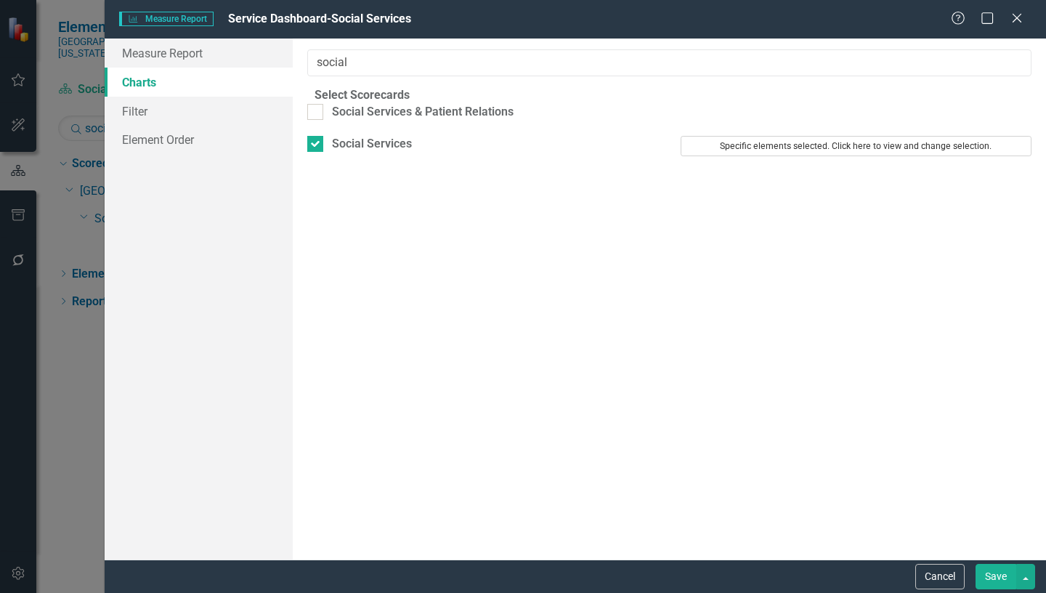
click at [874, 154] on button "Specific elements selected. Click here to view and change selection." at bounding box center [856, 146] width 351 height 20
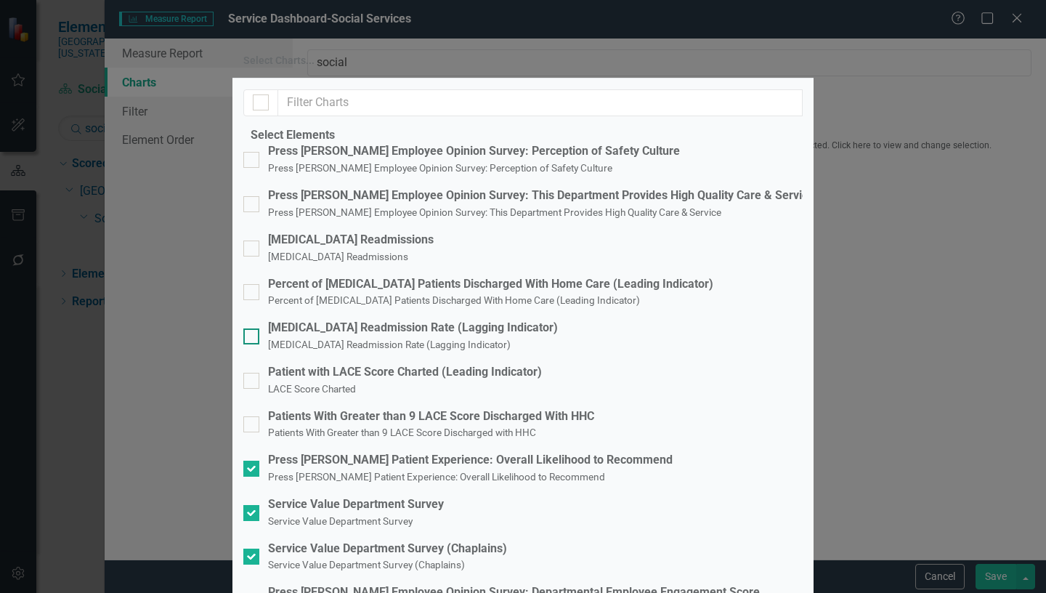
scroll to position [145, 0]
click at [253, 505] on input "Service Value Department Survey Service Value Department Survey" at bounding box center [247, 509] width 9 height 9
checkbox input "false"
click at [253, 548] on input "Service Value Department Survey (Chaplains) Service Value Department Survey (Ch…" at bounding box center [247, 552] width 9 height 9
checkbox input "false"
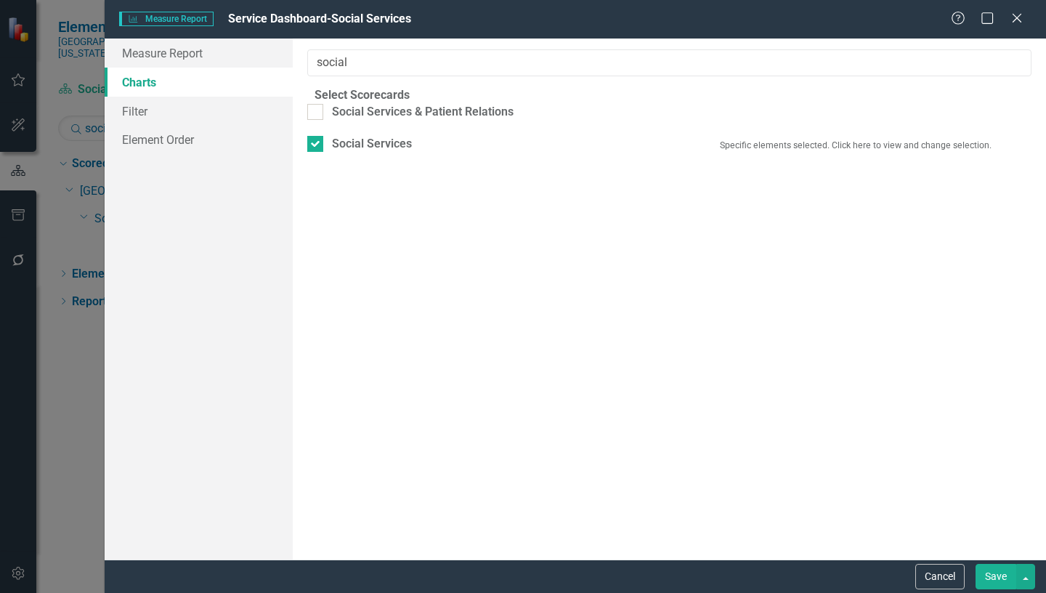
click at [993, 574] on button "Save" at bounding box center [995, 576] width 41 height 25
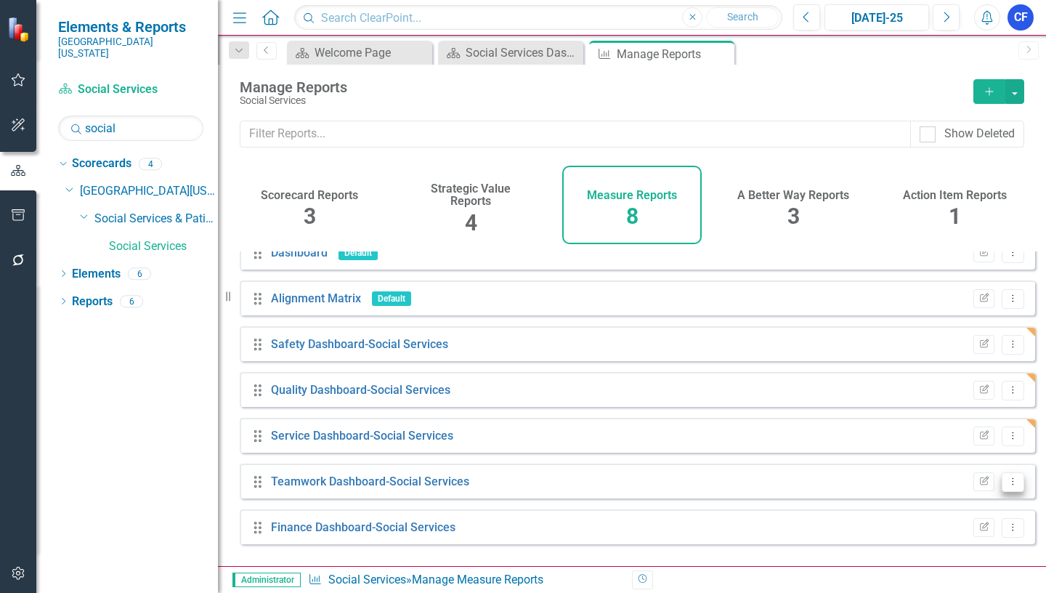
click at [1007, 486] on icon "Dropdown Menu" at bounding box center [1013, 480] width 12 height 9
click at [967, 387] on link "Edit Report Edit Report" at bounding box center [953, 388] width 120 height 27
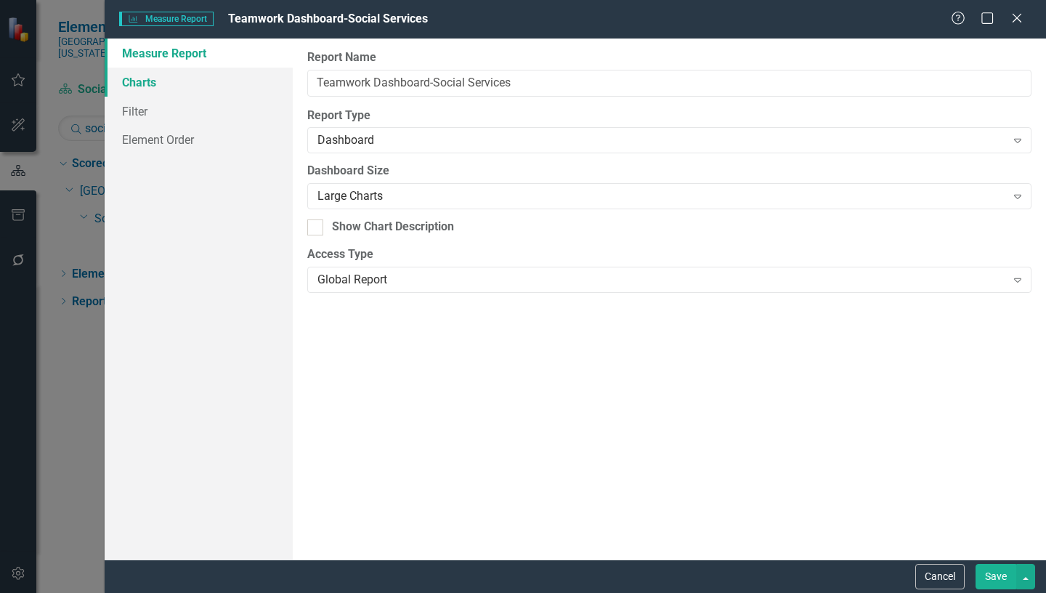
click at [138, 81] on link "Charts" at bounding box center [199, 82] width 188 height 29
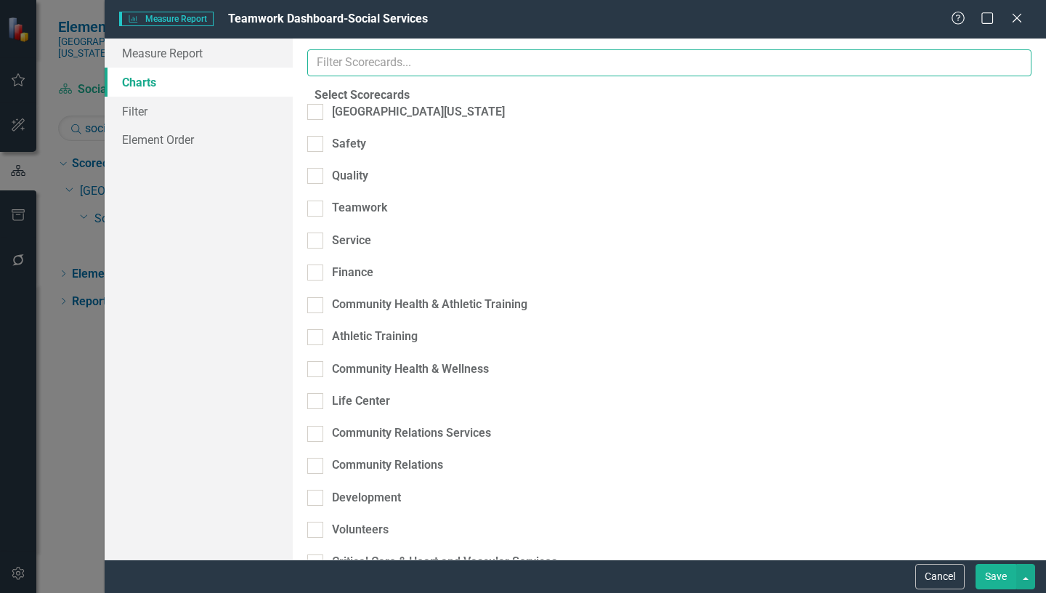
click at [389, 66] on input "text" at bounding box center [669, 62] width 724 height 27
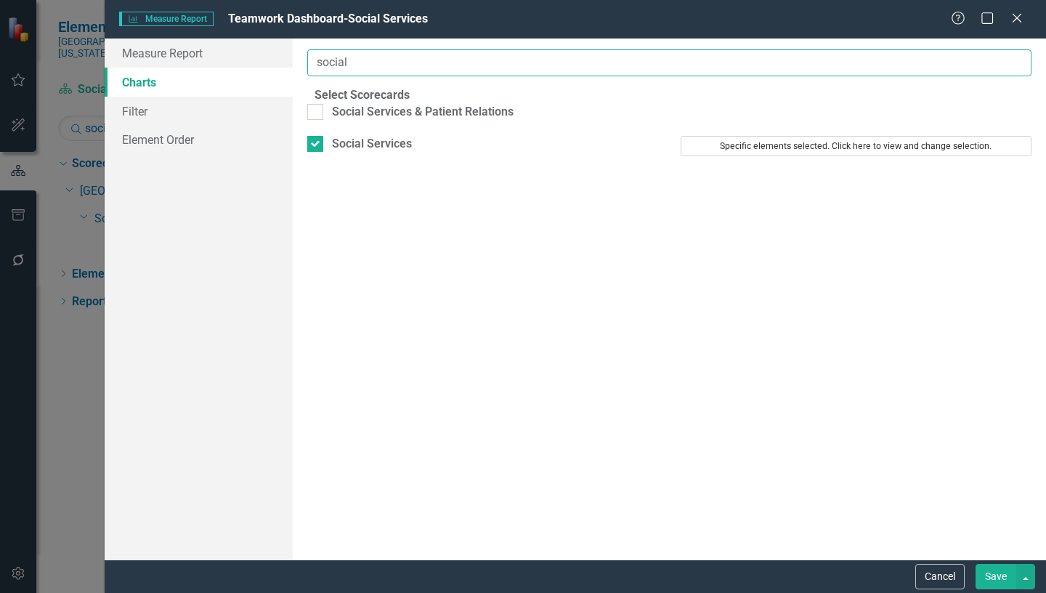
type input "social"
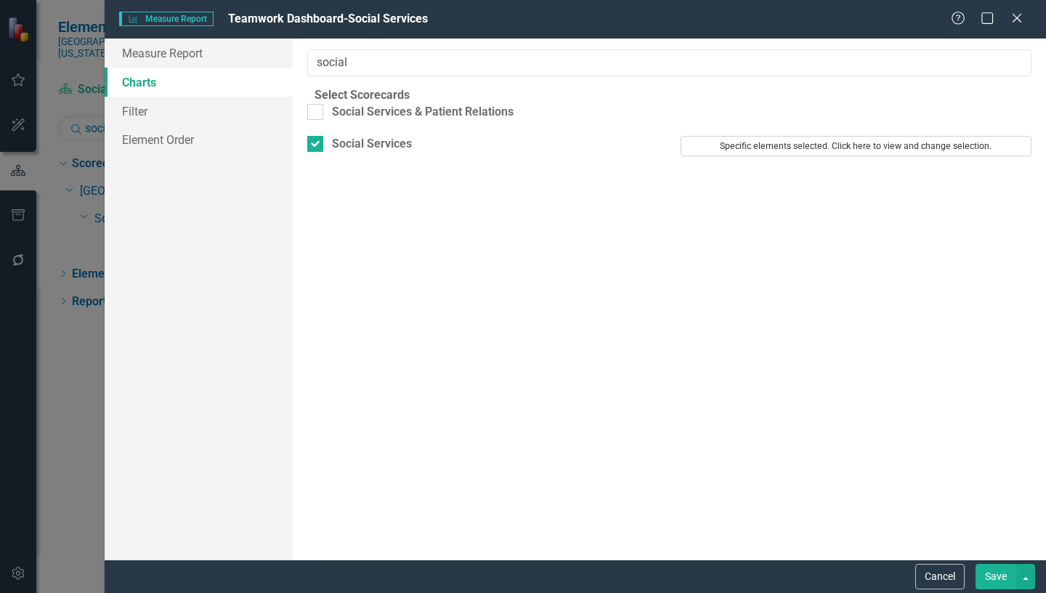
click at [797, 156] on button "Specific elements selected. Click here to view and change selection." at bounding box center [856, 146] width 351 height 20
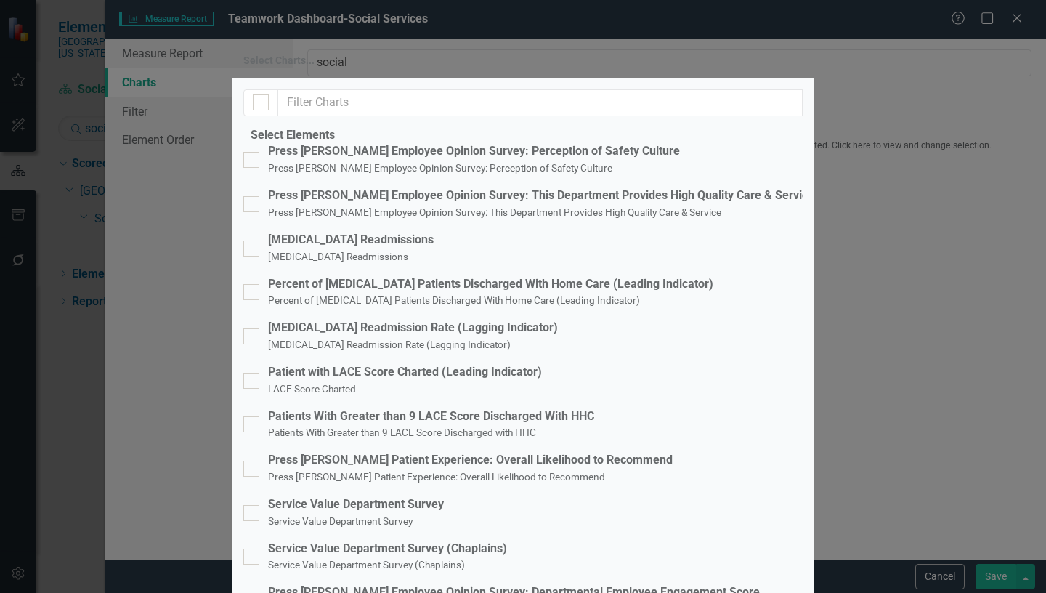
scroll to position [218, 0]
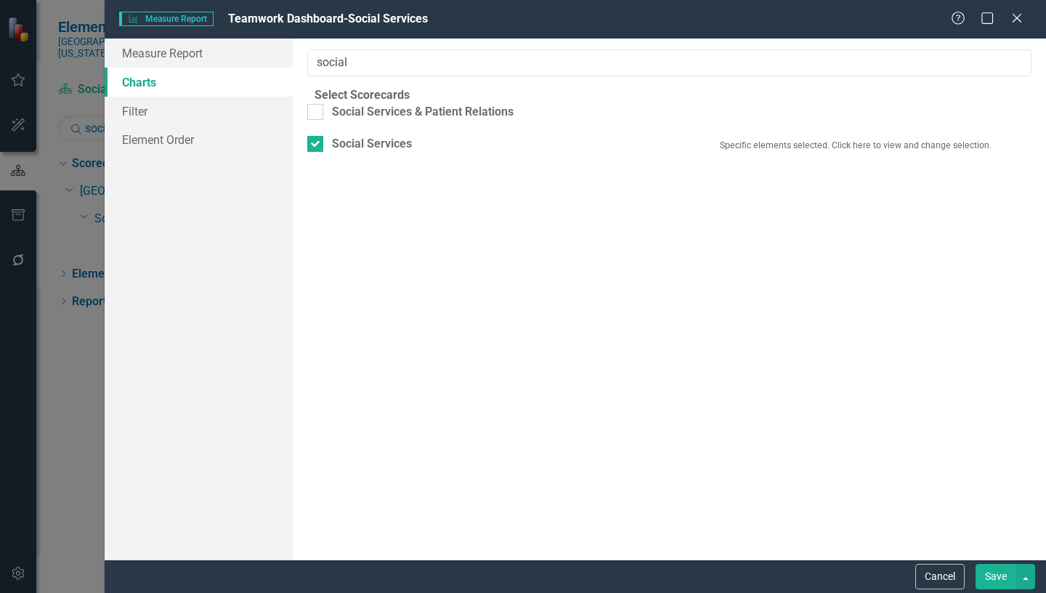
drag, startPoint x: 995, startPoint y: 570, endPoint x: 1007, endPoint y: 566, distance: 12.2
click at [1002, 570] on button "Save" at bounding box center [995, 576] width 41 height 25
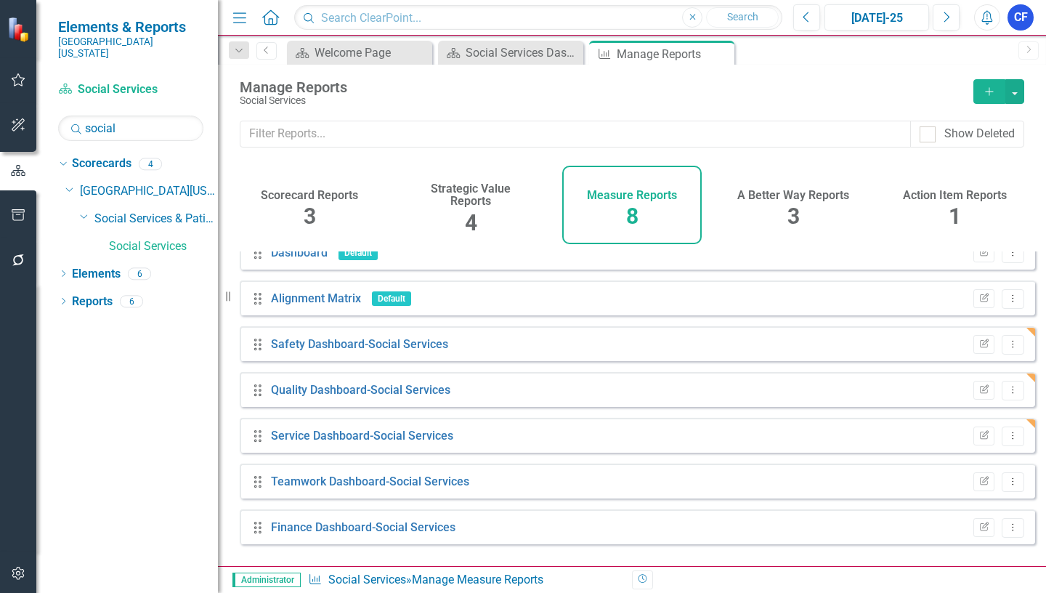
click at [1010, 537] on button "Dropdown Menu" at bounding box center [1013, 528] width 23 height 20
click at [963, 436] on link "Edit Report Edit Report" at bounding box center [953, 434] width 120 height 27
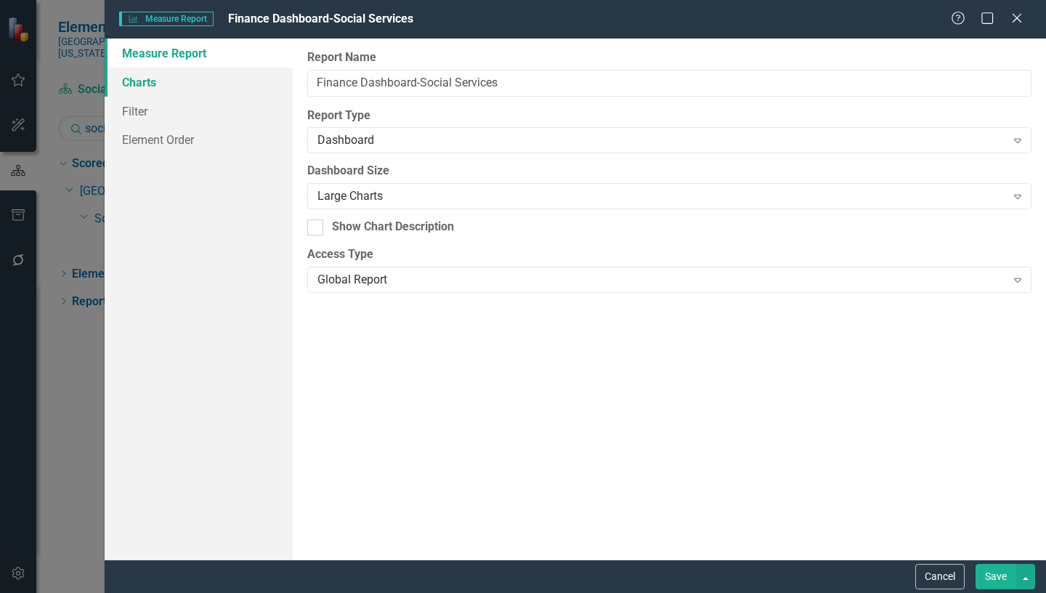
click at [150, 84] on link "Charts" at bounding box center [199, 82] width 188 height 29
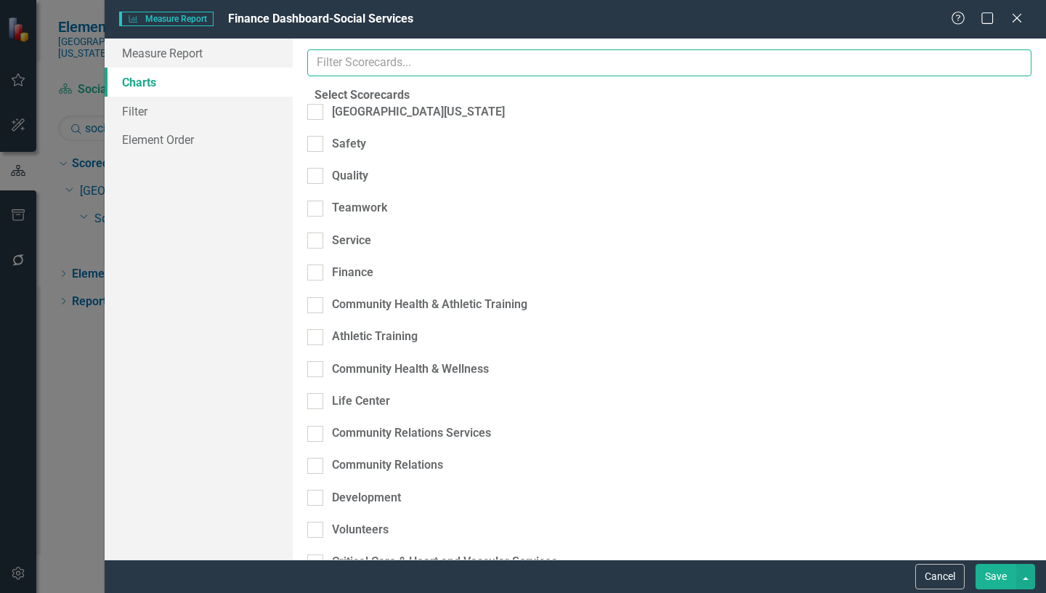
click at [404, 65] on input "text" at bounding box center [669, 62] width 724 height 27
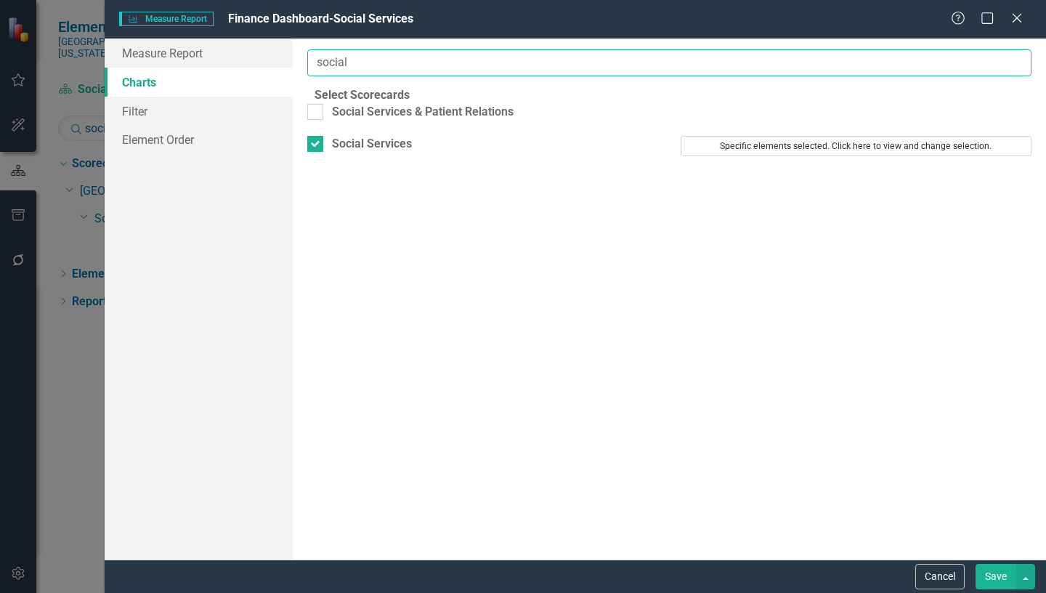
type input "social"
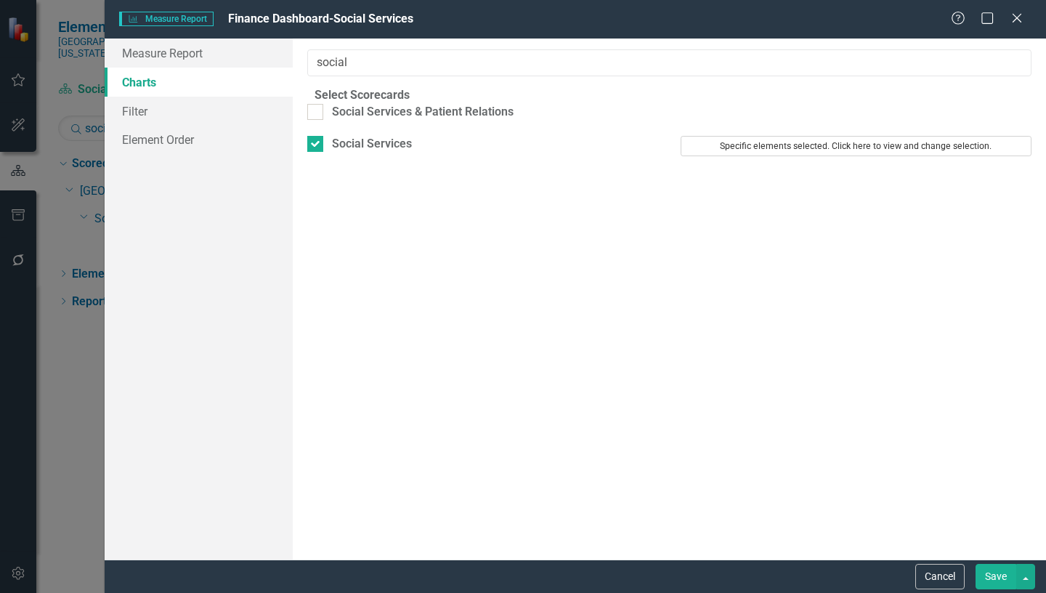
click at [765, 156] on button "Specific elements selected. Click here to view and change selection." at bounding box center [856, 146] width 351 height 20
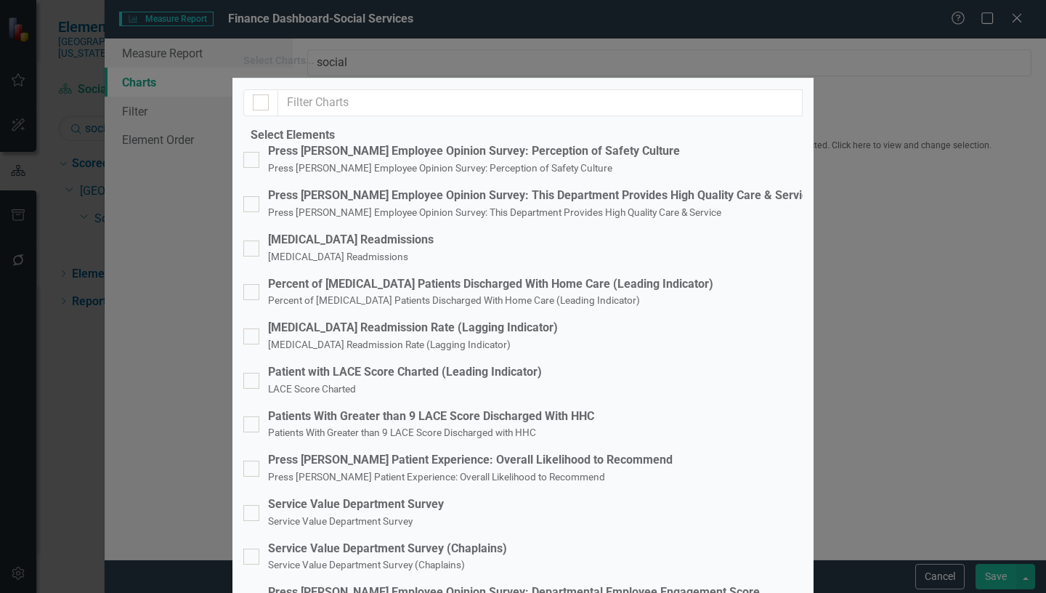
scroll to position [272, 0]
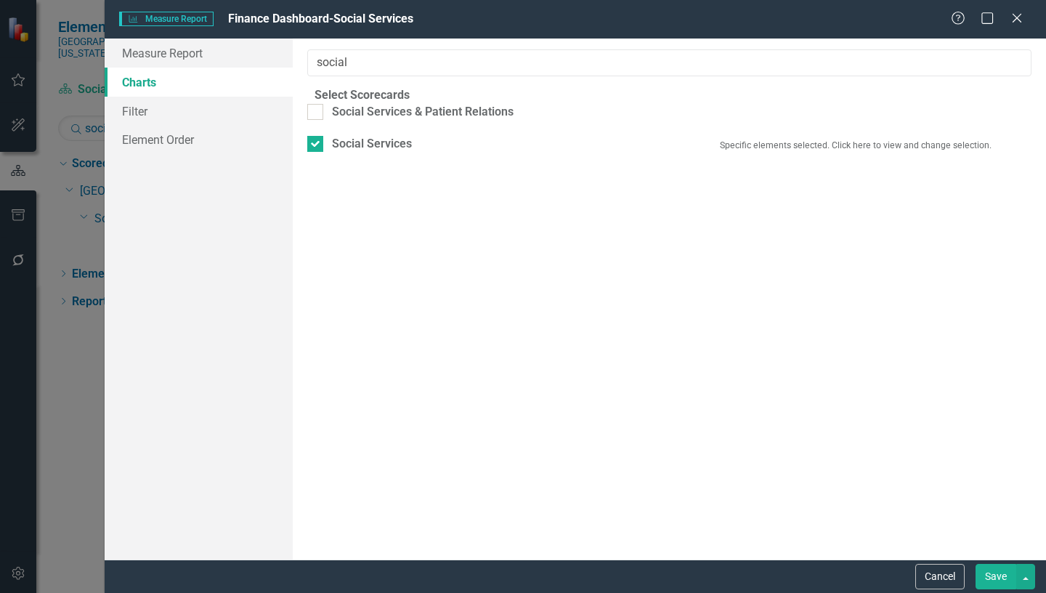
click at [1007, 576] on button "Save" at bounding box center [995, 576] width 41 height 25
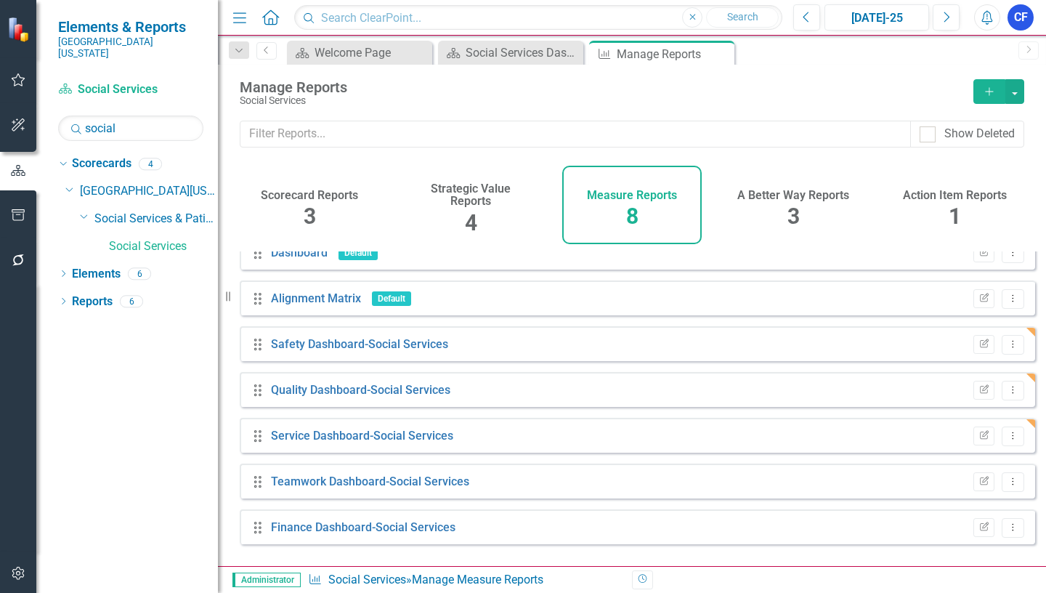
click at [316, 194] on h4 "Scorecard Reports" at bounding box center [309, 195] width 97 height 13
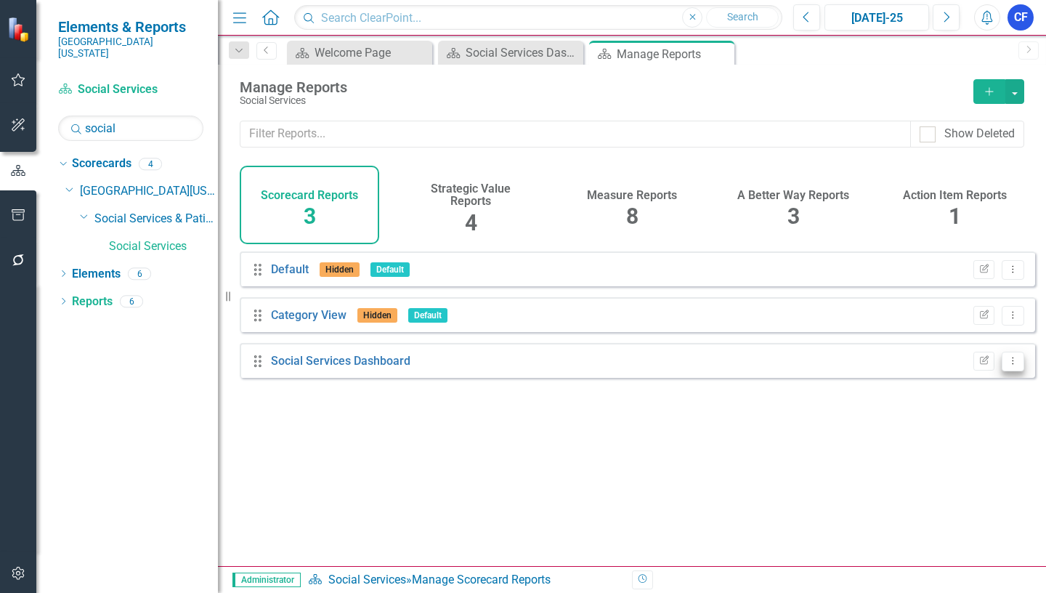
click at [1007, 365] on icon "Dropdown Menu" at bounding box center [1013, 360] width 12 height 9
click at [962, 397] on link "Edit Report Edit Report" at bounding box center [953, 396] width 120 height 27
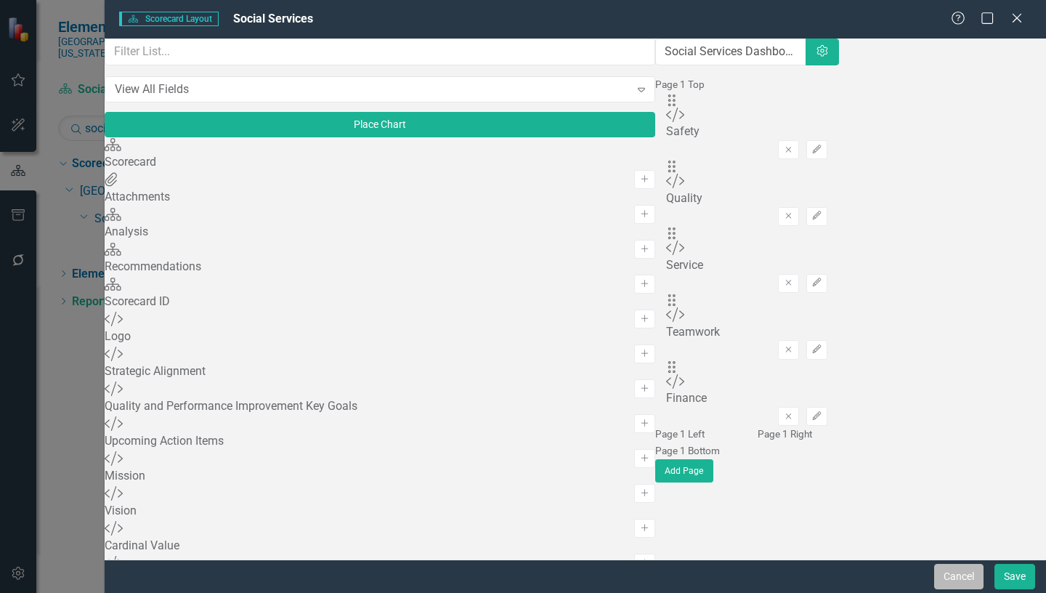
click at [970, 578] on button "Cancel" at bounding box center [958, 576] width 49 height 25
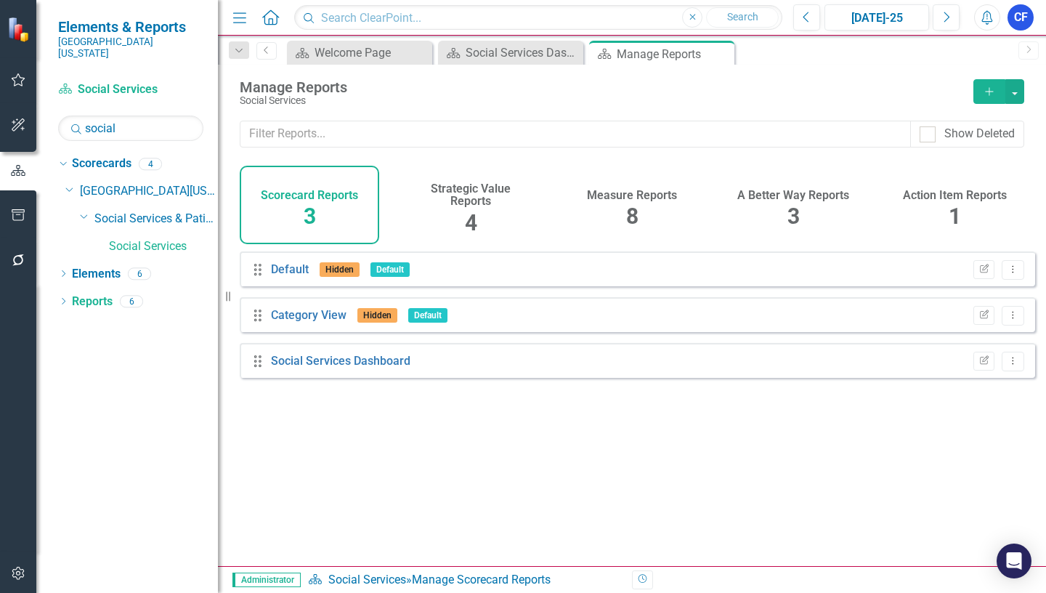
click at [641, 195] on h4 "Measure Reports" at bounding box center [632, 195] width 90 height 13
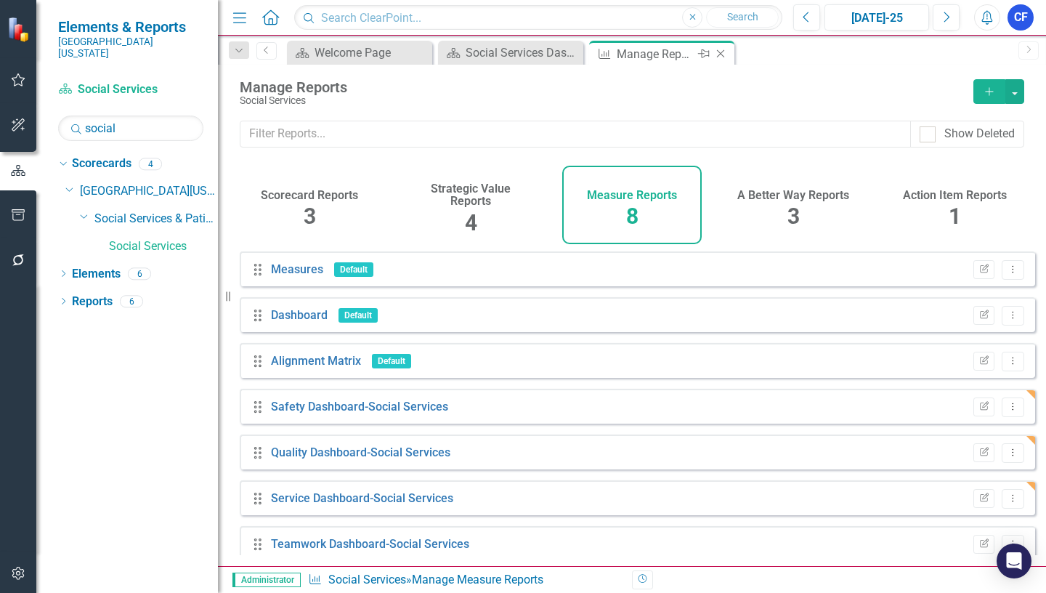
click at [717, 54] on icon "Close" at bounding box center [720, 54] width 15 height 12
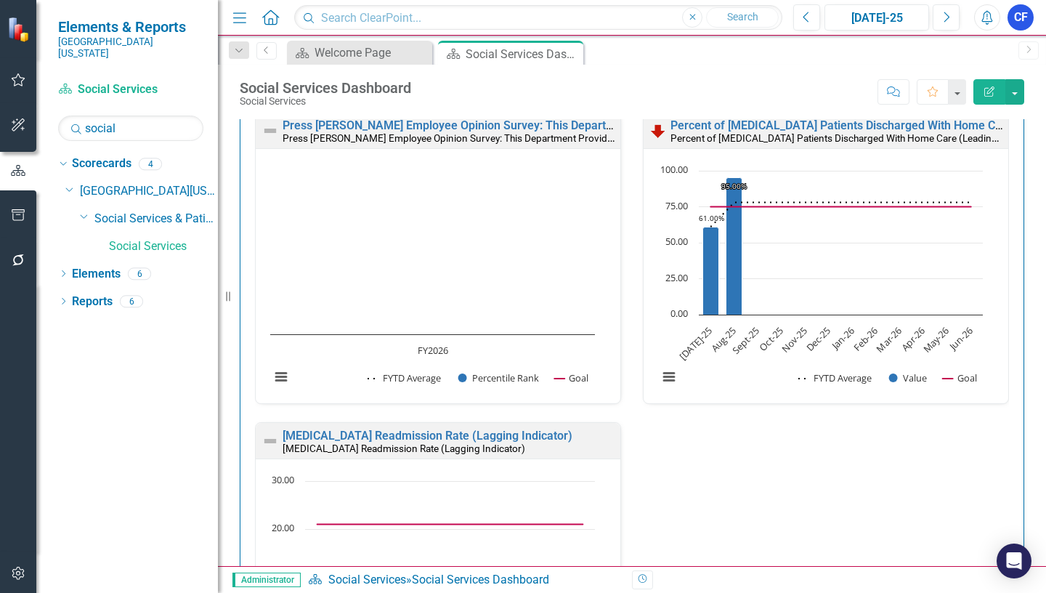
scroll to position [224, 0]
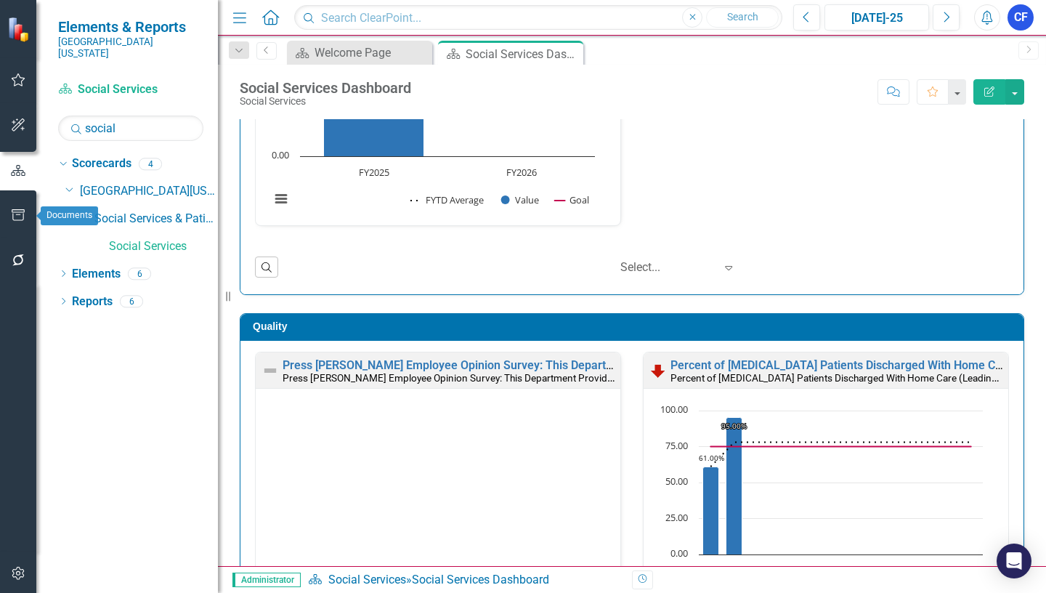
click at [14, 217] on icon "button" at bounding box center [18, 215] width 15 height 12
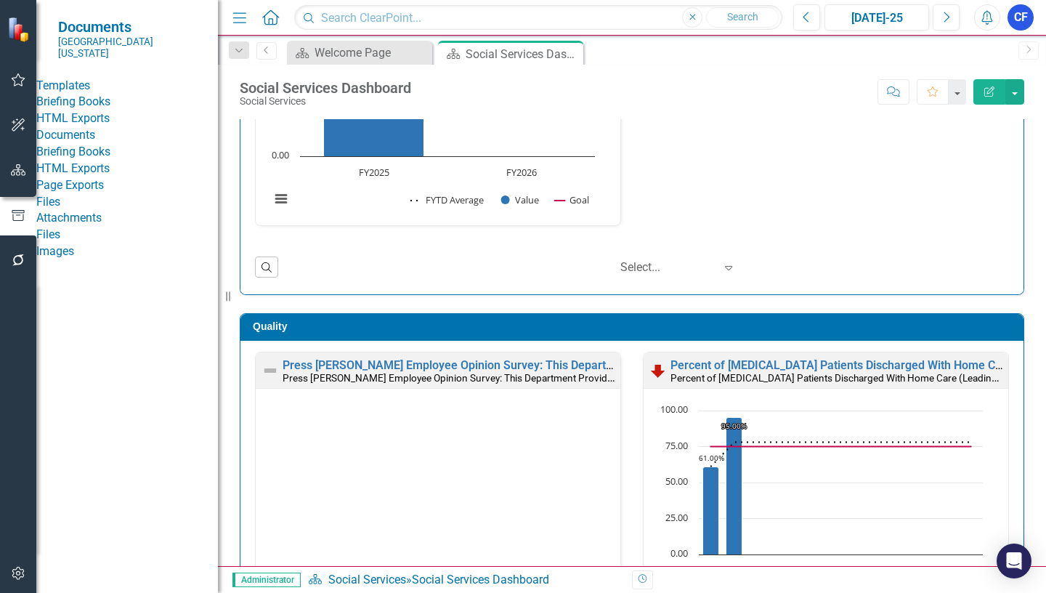
click at [91, 99] on link "Briefing Books" at bounding box center [127, 102] width 182 height 17
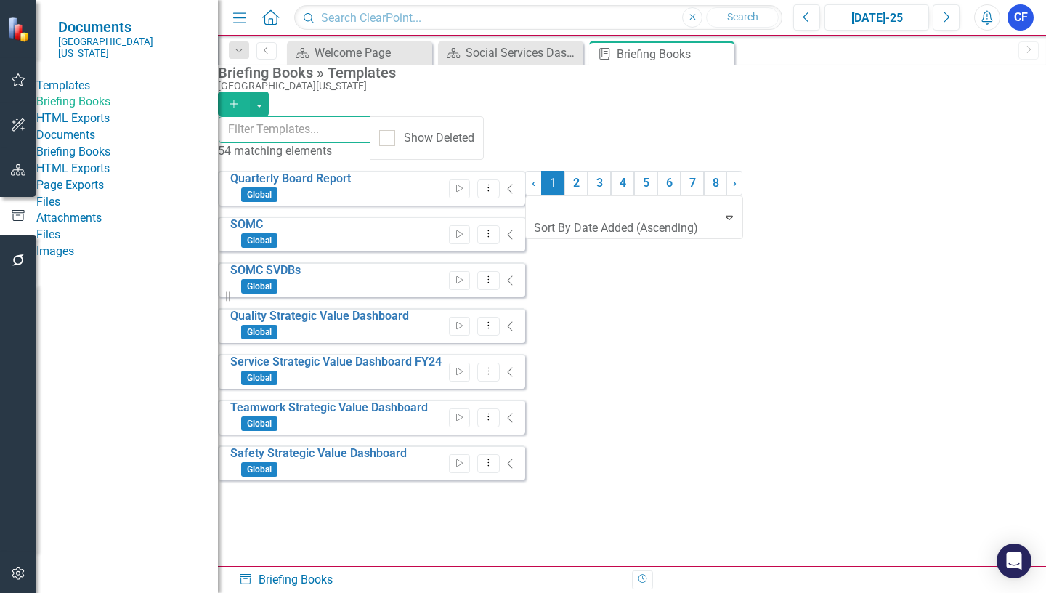
click at [328, 136] on input "text" at bounding box center [295, 129] width 153 height 27
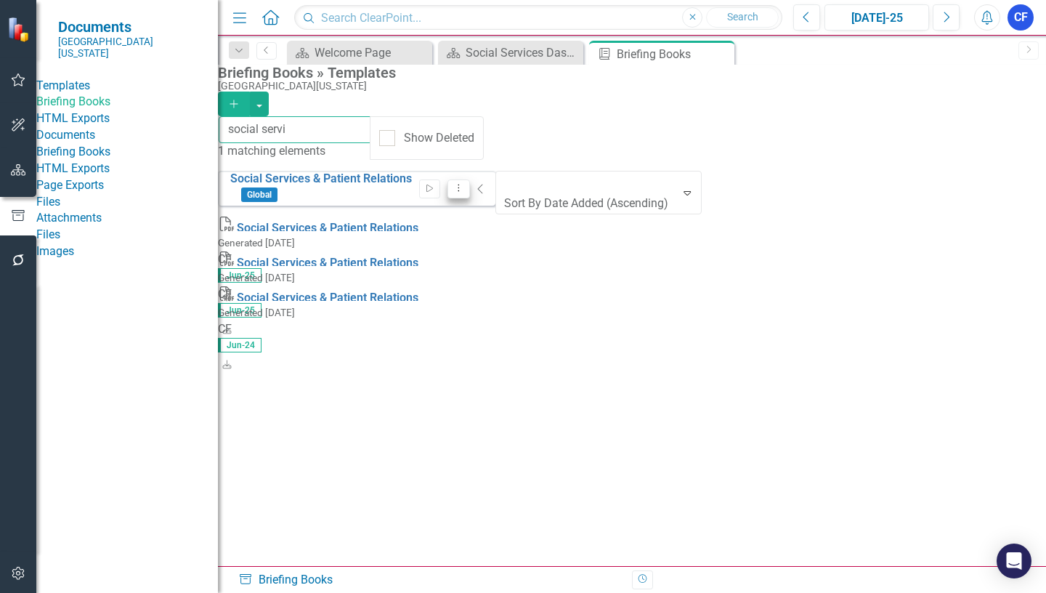
type input "social servi"
click at [465, 187] on icon "Dropdown Menu" at bounding box center [458, 187] width 12 height 9
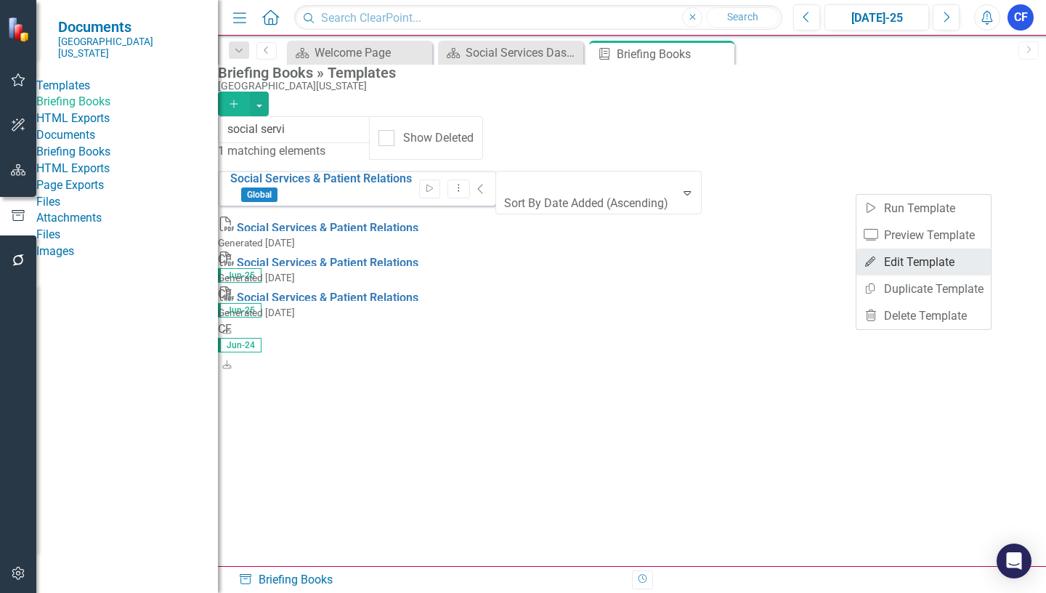
click at [924, 259] on link "Edit Edit Template" at bounding box center [923, 261] width 134 height 27
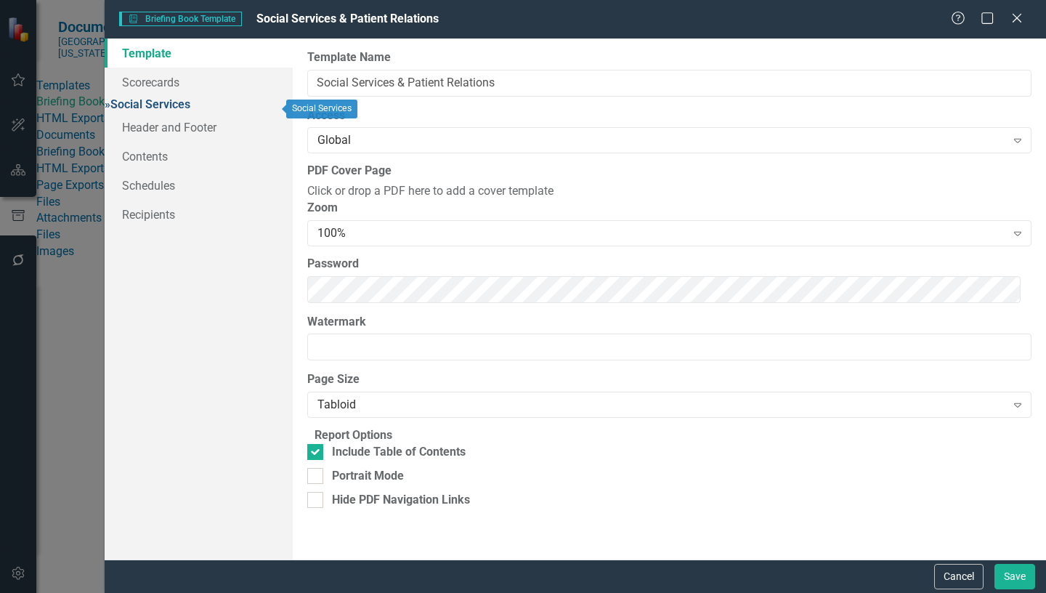
click at [190, 107] on link "» Social Services" at bounding box center [148, 104] width 86 height 14
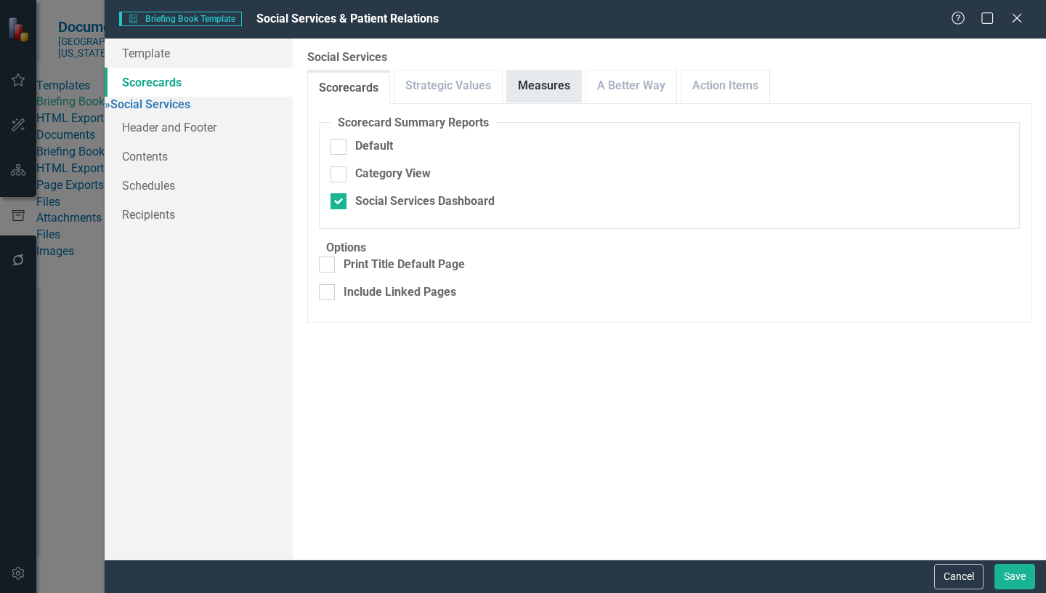
click at [539, 79] on link "Measures" at bounding box center [544, 85] width 74 height 31
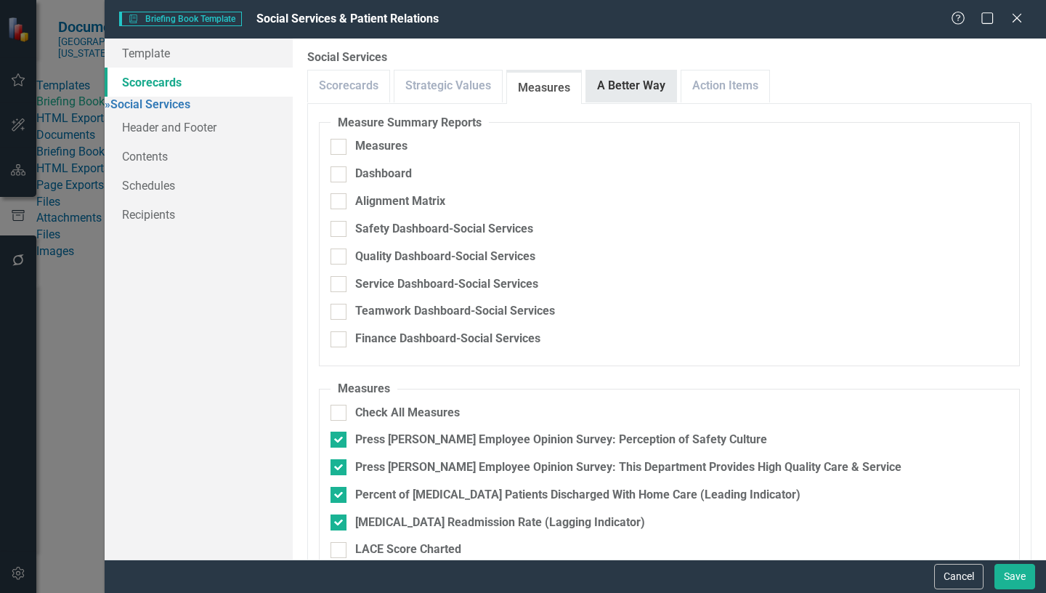
click at [646, 89] on link "A Better Way" at bounding box center [631, 85] width 90 height 31
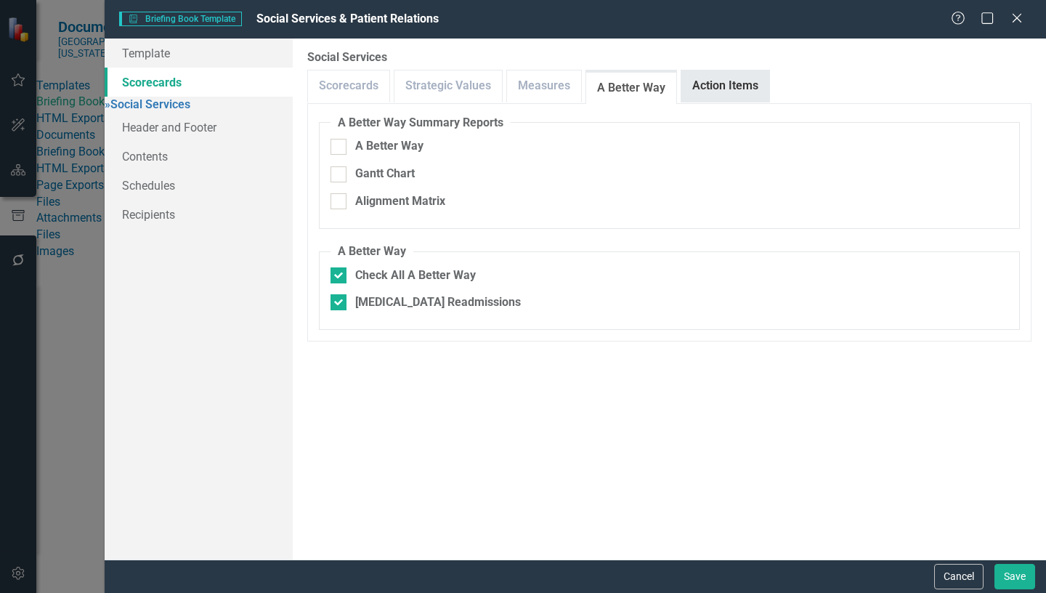
click at [722, 87] on link "Action Items" at bounding box center [725, 85] width 88 height 31
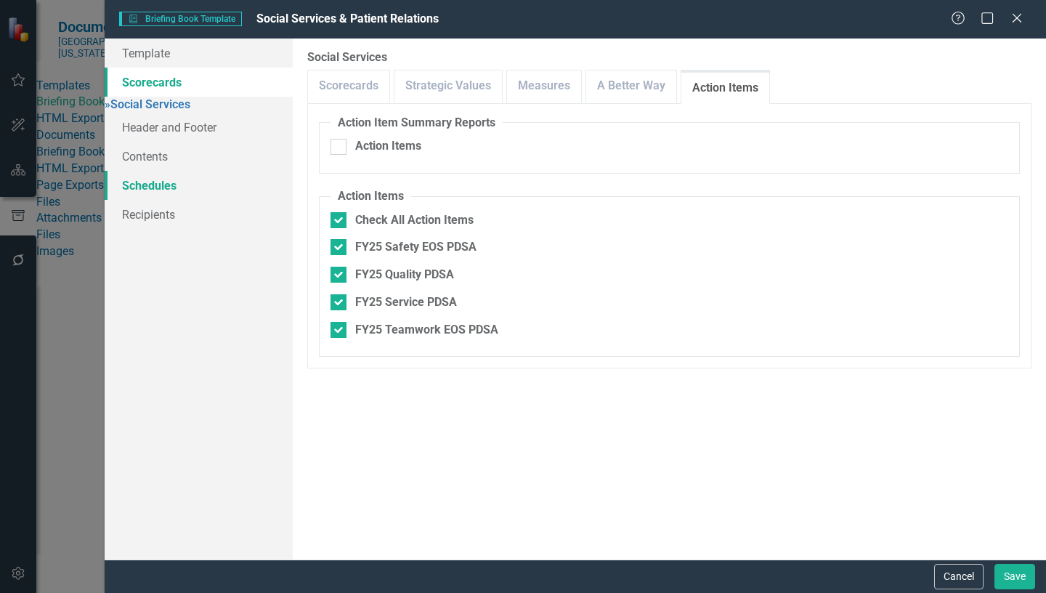
click at [166, 191] on link "Schedules" at bounding box center [199, 185] width 188 height 29
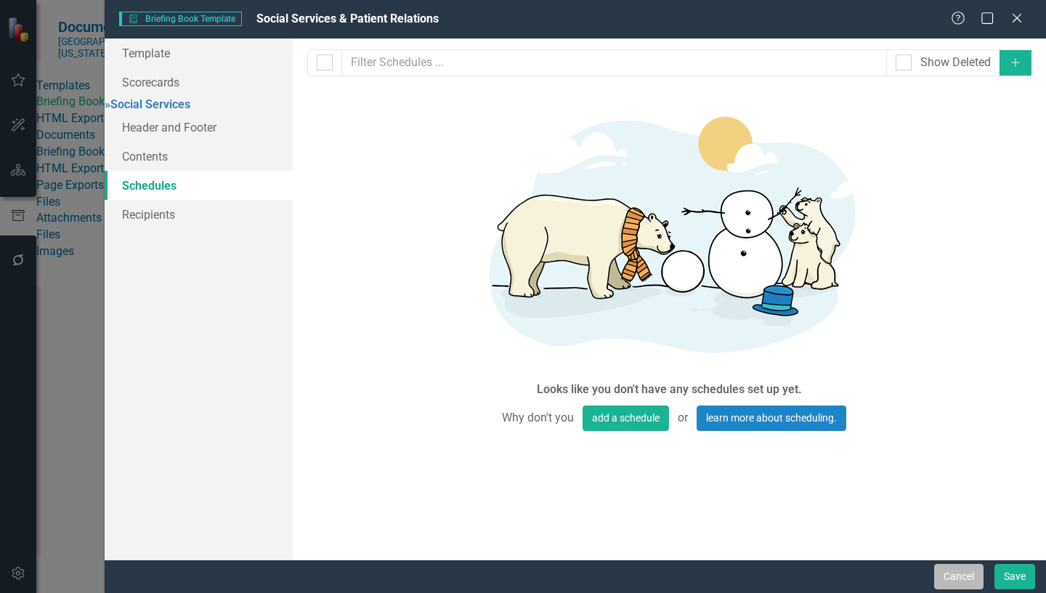
click at [956, 580] on button "Cancel" at bounding box center [958, 576] width 49 height 25
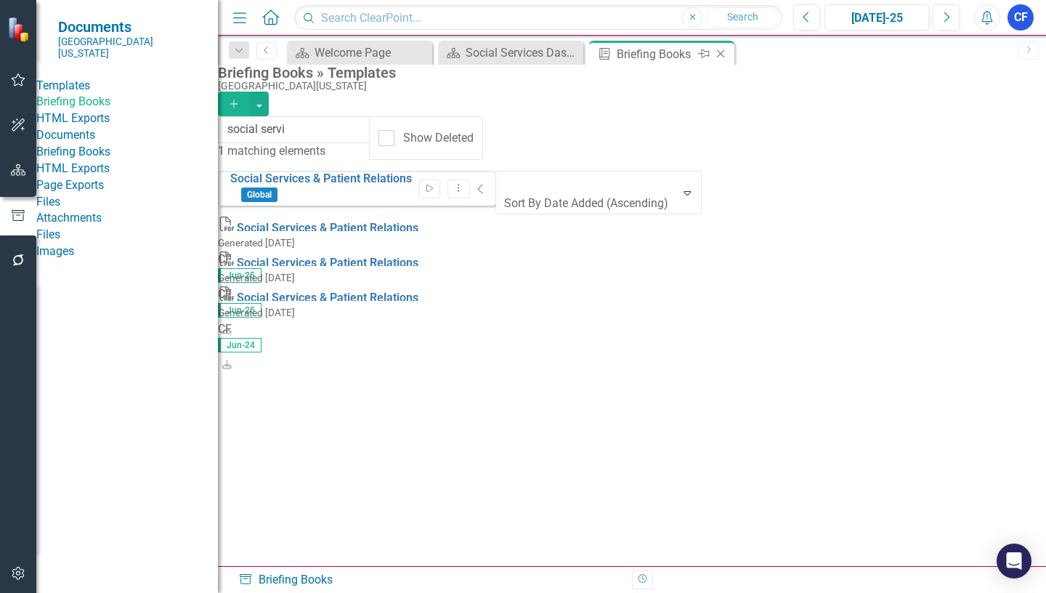
click at [718, 52] on icon at bounding box center [721, 54] width 8 height 8
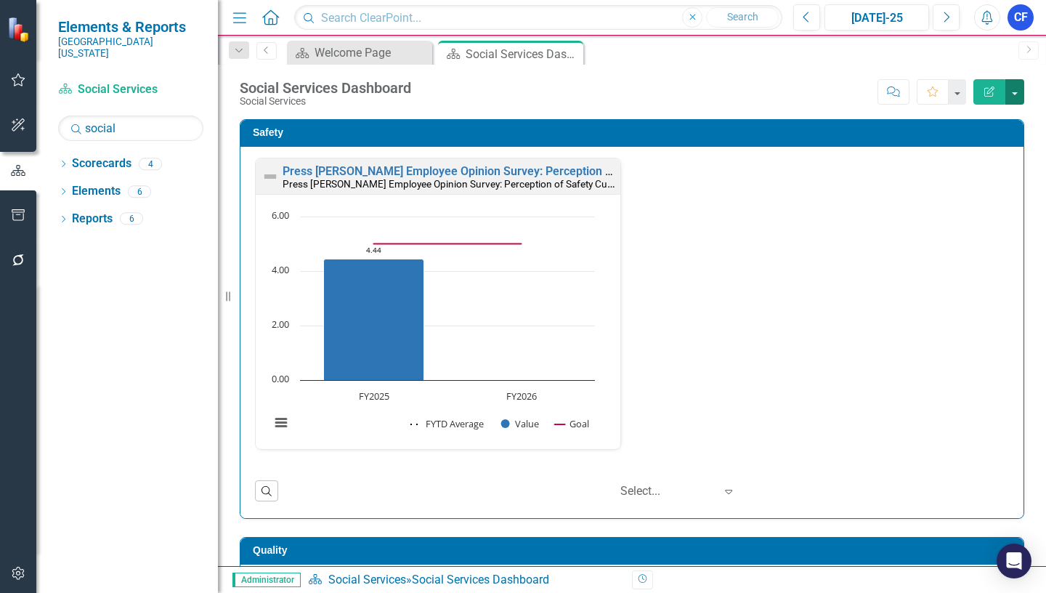
drag, startPoint x: 515, startPoint y: 49, endPoint x: 1016, endPoint y: 94, distance: 503.2
click at [1016, 94] on button "button" at bounding box center [1014, 91] width 19 height 25
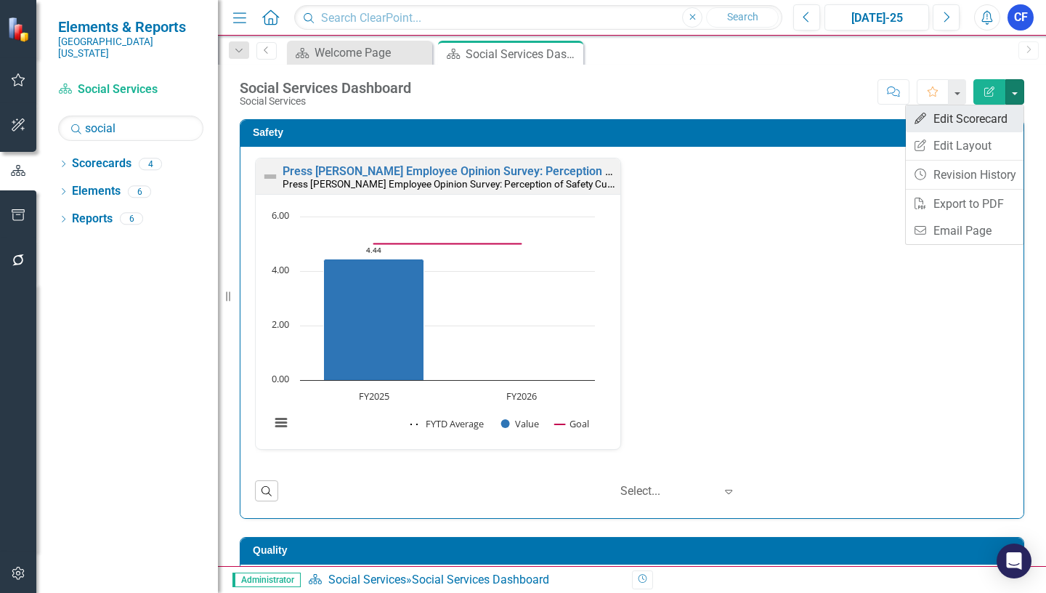
click at [988, 119] on link "Edit Edit Scorecard" at bounding box center [965, 118] width 118 height 27
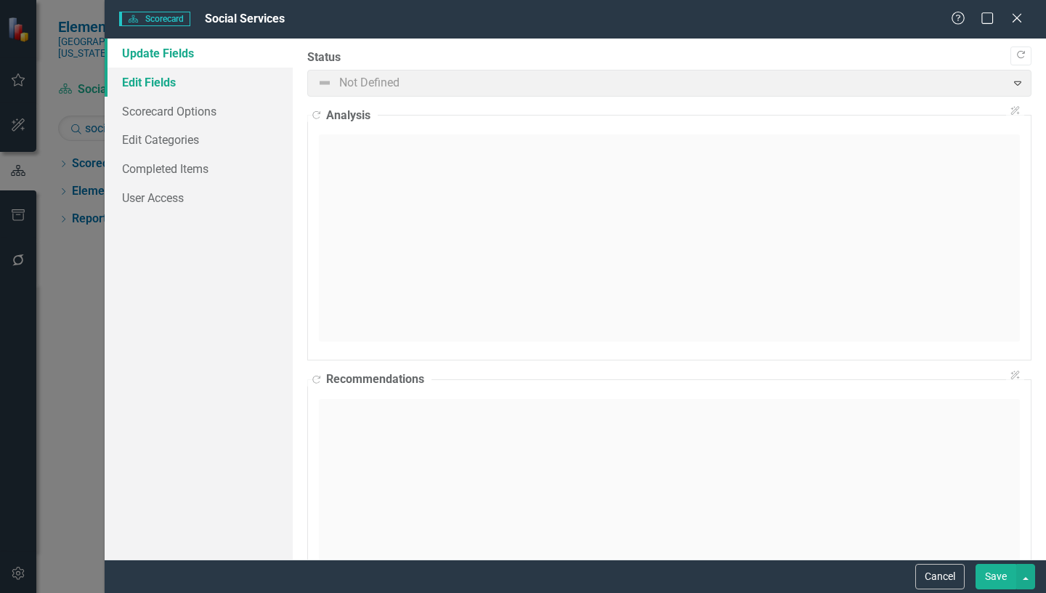
click at [168, 85] on link "Edit Fields" at bounding box center [199, 82] width 188 height 29
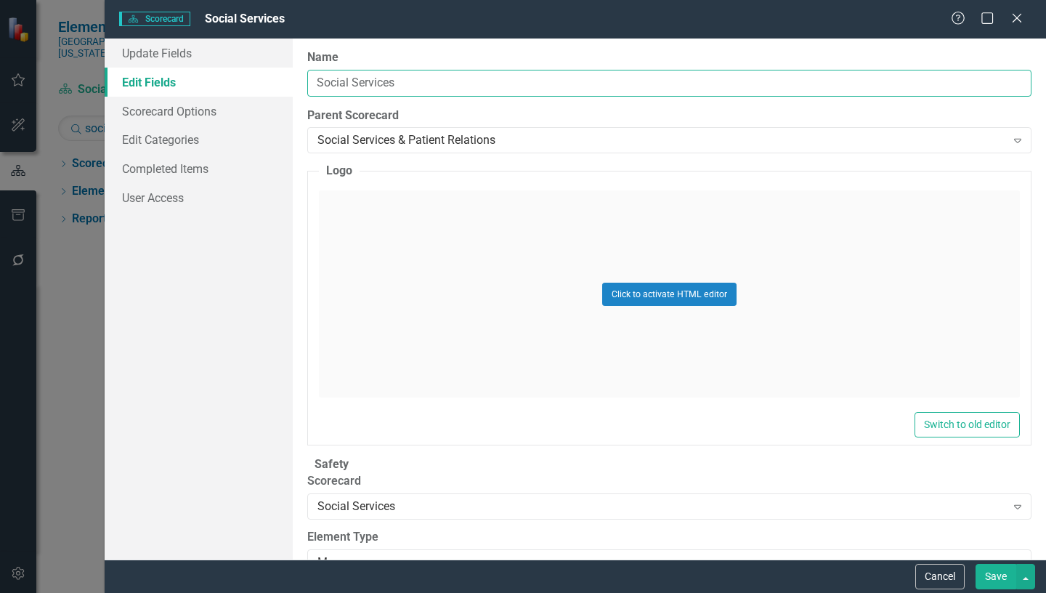
click at [415, 81] on input "Social Services" at bounding box center [669, 83] width 724 height 27
type input "Social Services & Patient Relations"
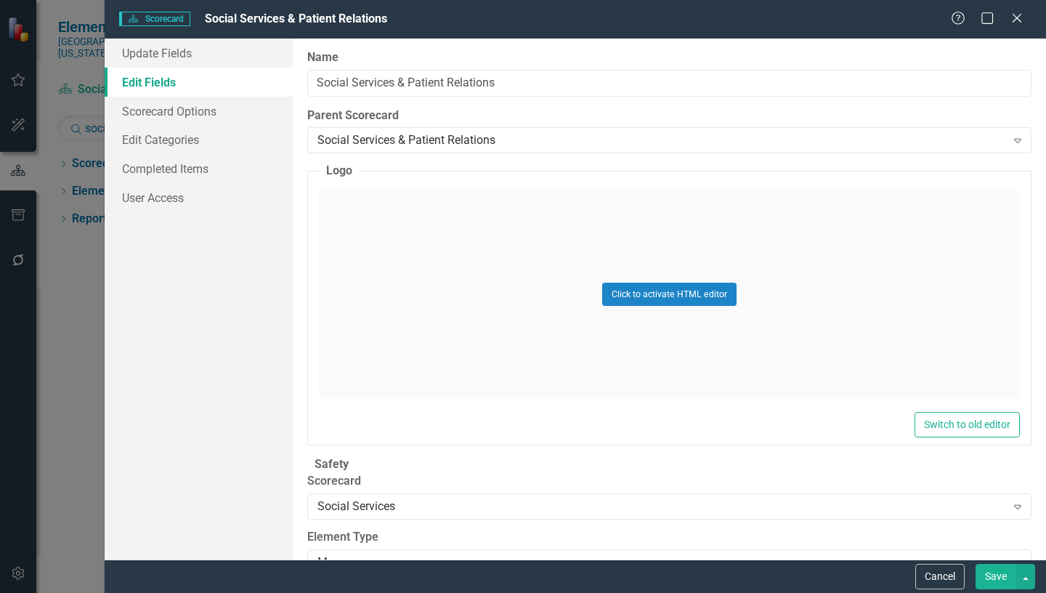
click at [994, 581] on button "Save" at bounding box center [995, 576] width 41 height 25
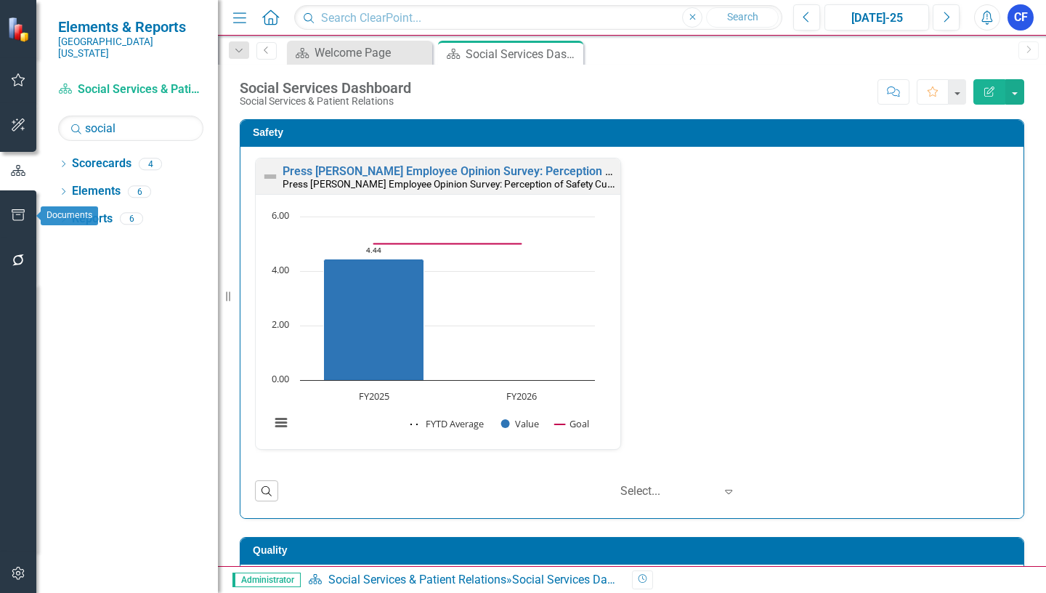
click at [23, 216] on icon "button" at bounding box center [18, 215] width 13 height 12
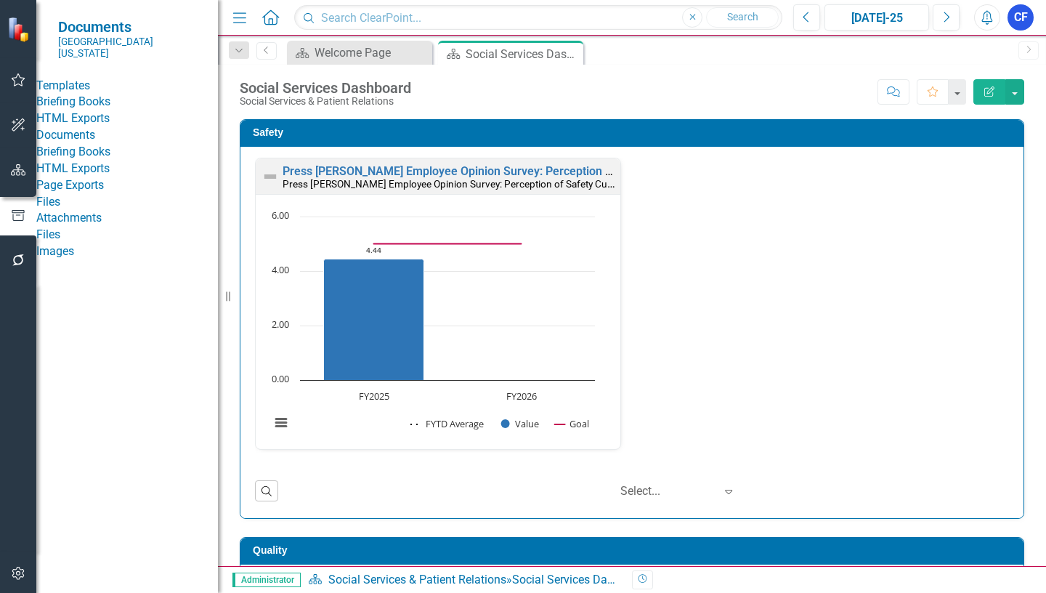
click at [115, 102] on link "Briefing Books" at bounding box center [127, 102] width 182 height 17
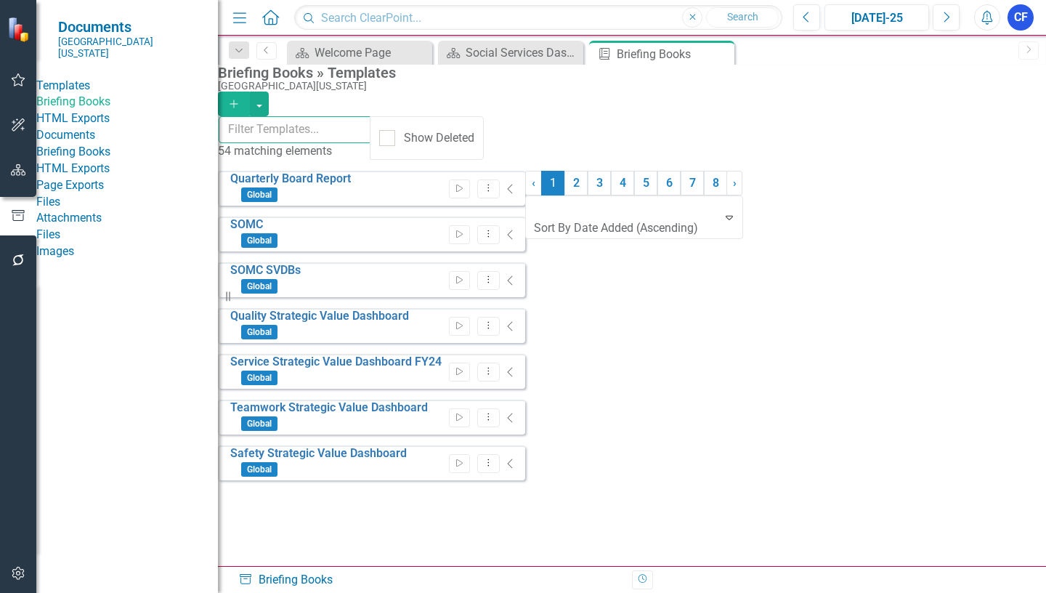
click at [317, 131] on input "text" at bounding box center [295, 129] width 153 height 27
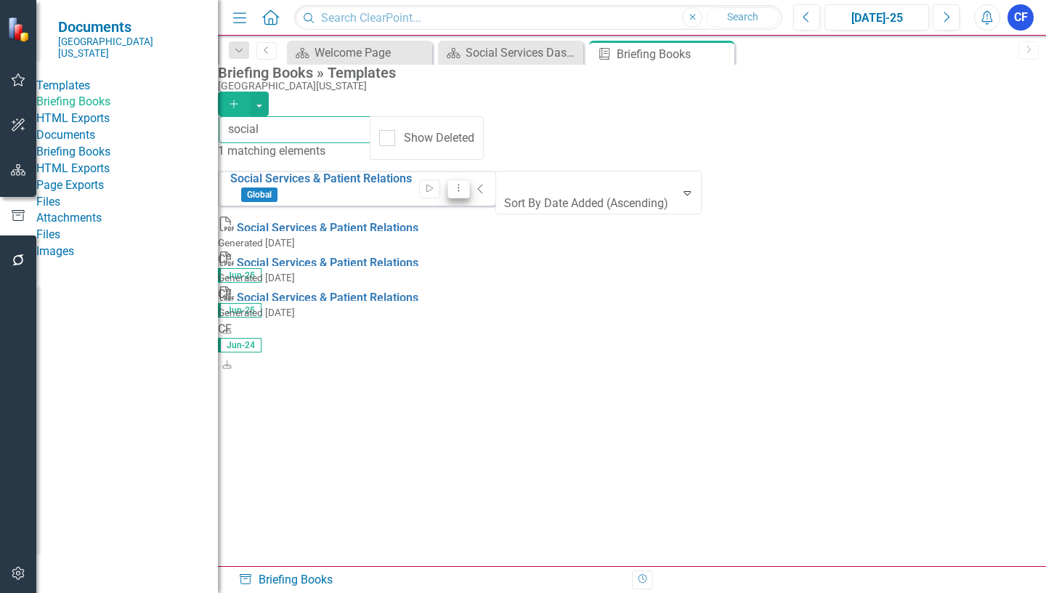
type input "social"
click at [465, 184] on icon "Dropdown Menu" at bounding box center [458, 187] width 12 height 9
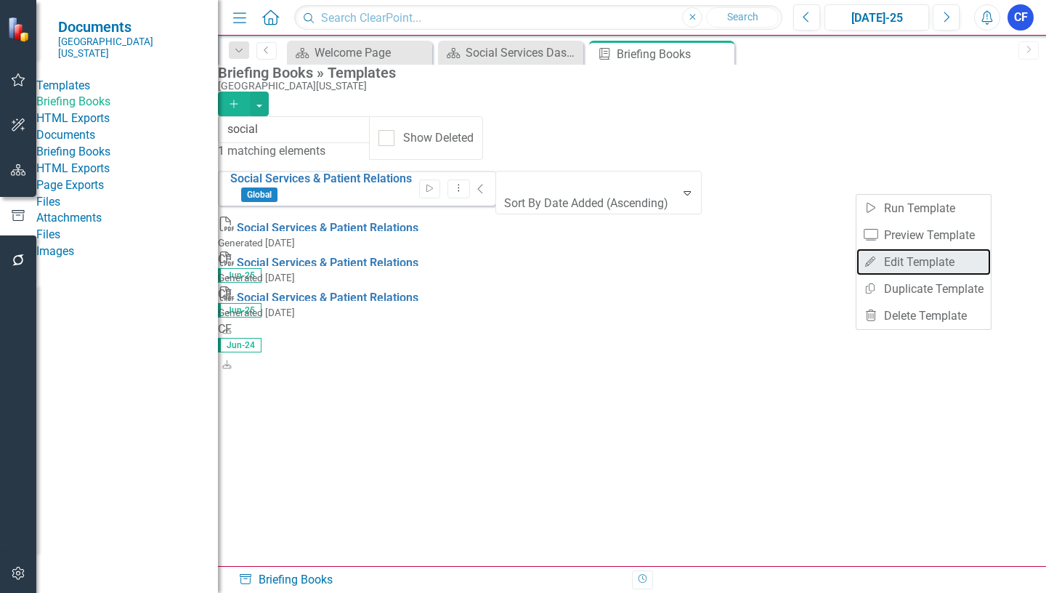
click at [945, 267] on link "Edit Edit Template" at bounding box center [923, 261] width 134 height 27
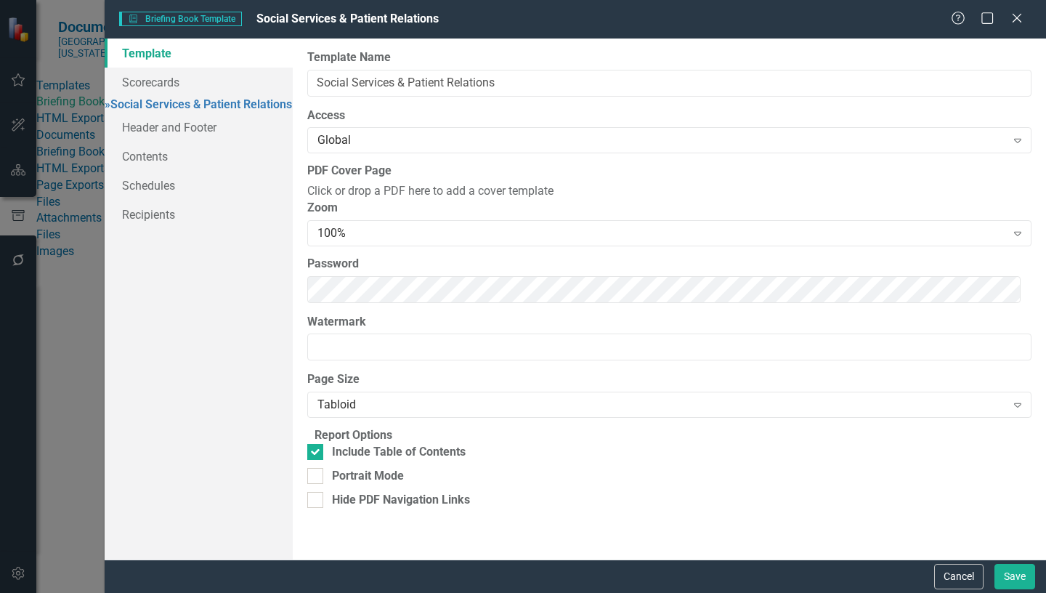
scroll to position [33, 0]
click at [242, 111] on link "» Social Services & Patient Relations" at bounding box center [198, 104] width 187 height 14
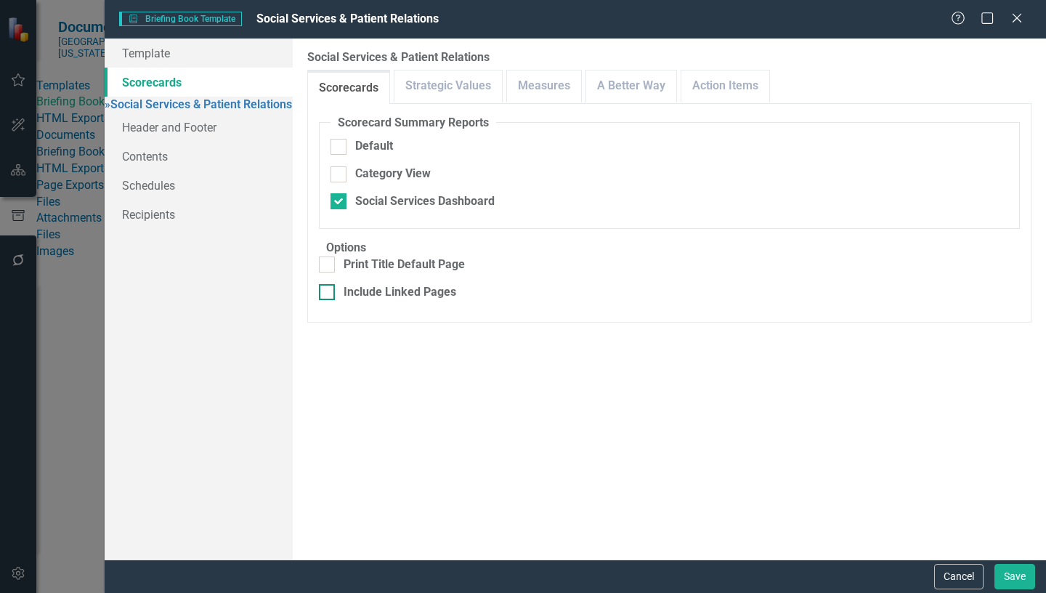
click at [335, 293] on div at bounding box center [327, 292] width 16 height 16
click at [328, 293] on input "Include Linked Pages" at bounding box center [323, 288] width 9 height 9
checkbox input "true"
click at [551, 84] on link "Measures" at bounding box center [544, 85] width 74 height 31
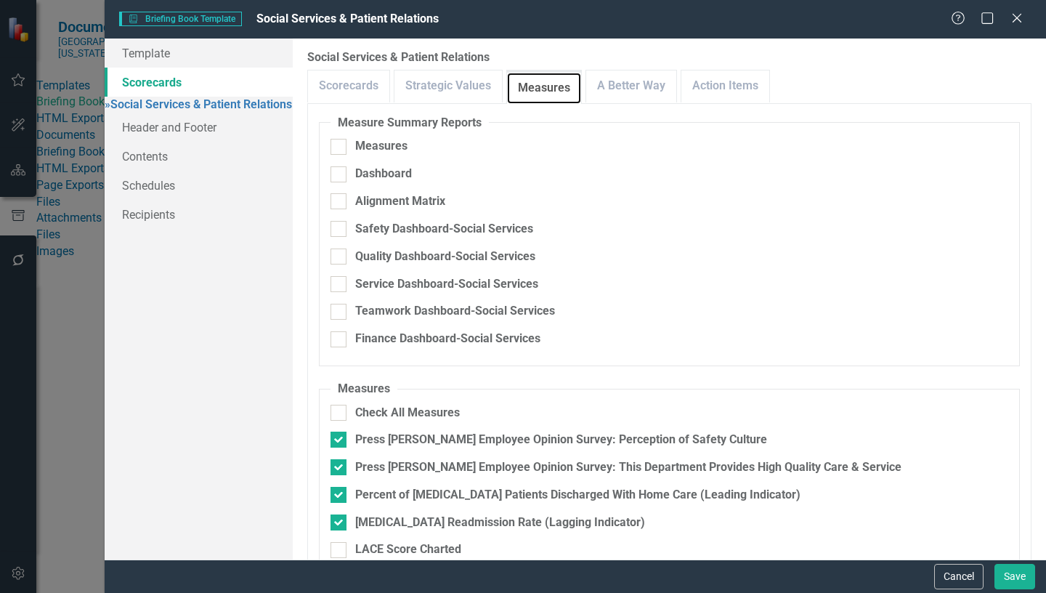
scroll to position [239, 0]
click at [627, 94] on link "A Better Way" at bounding box center [631, 85] width 90 height 31
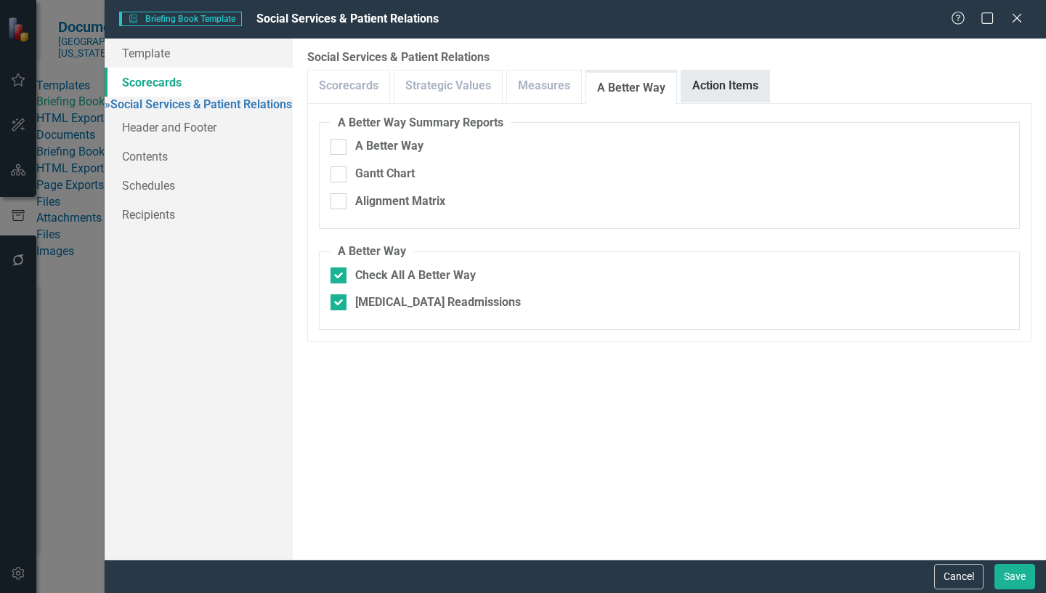
click at [736, 92] on link "Action Items" at bounding box center [725, 85] width 88 height 31
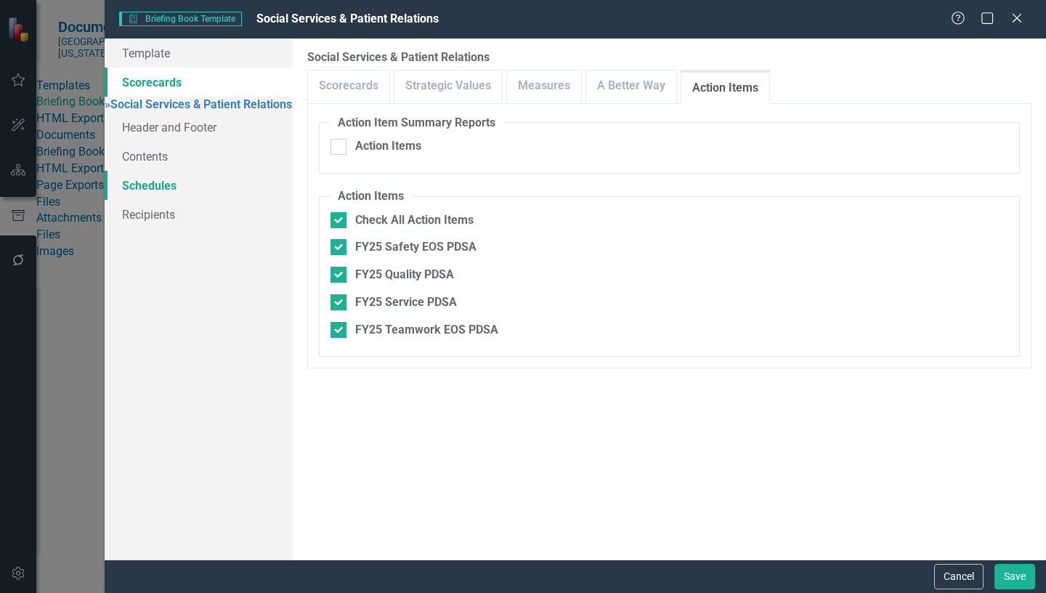
click at [158, 193] on link "Schedules" at bounding box center [199, 185] width 188 height 29
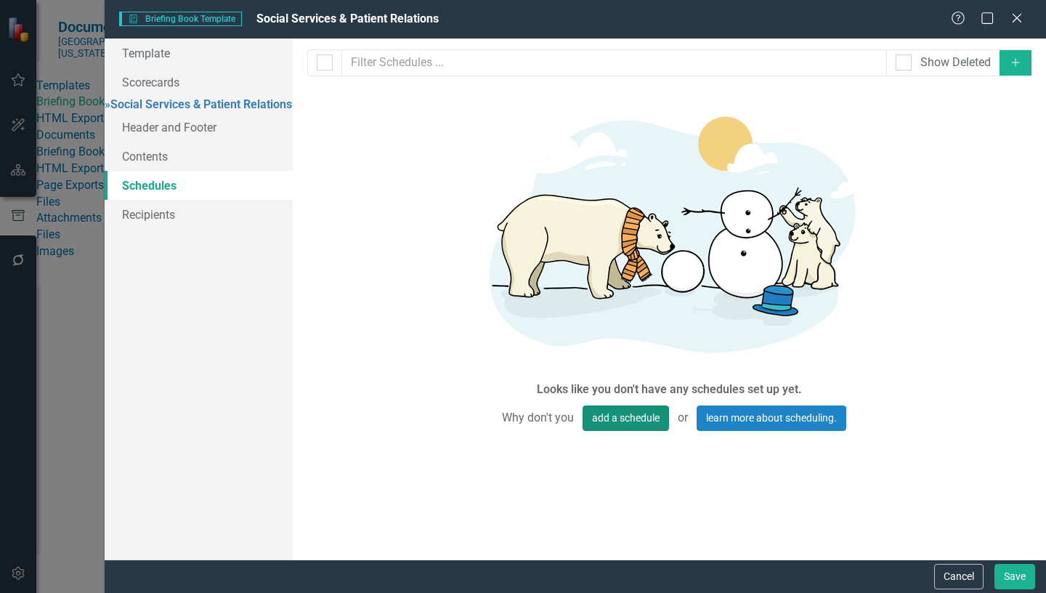
click at [635, 405] on button "add a schedule" at bounding box center [625, 417] width 86 height 25
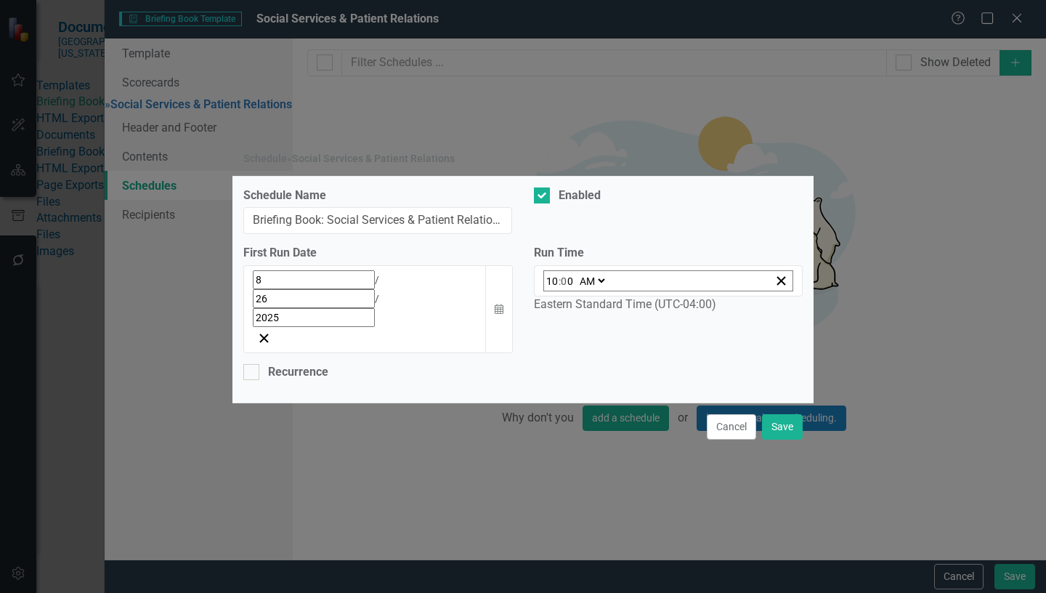
click at [604, 291] on select "AM PM" at bounding box center [591, 281] width 31 height 20
click at [561, 291] on input "0" at bounding box center [567, 281] width 13 height 20
type input "1"
select select
type input "12"
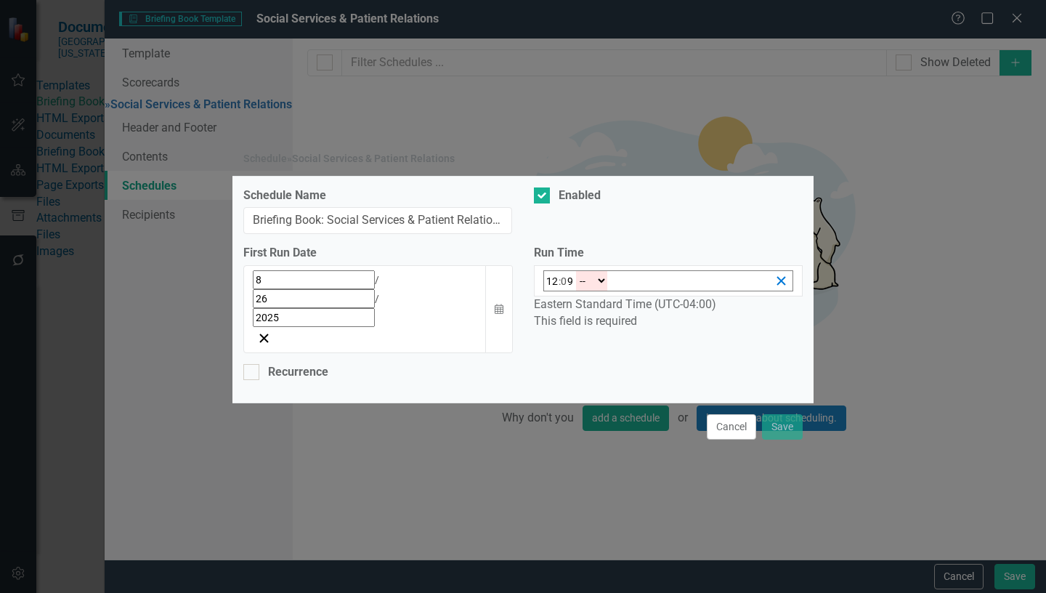
type input "9"
click at [774, 288] on icon "button" at bounding box center [781, 281] width 14 height 14
type input "00:00"
type input "0"
select select "am"
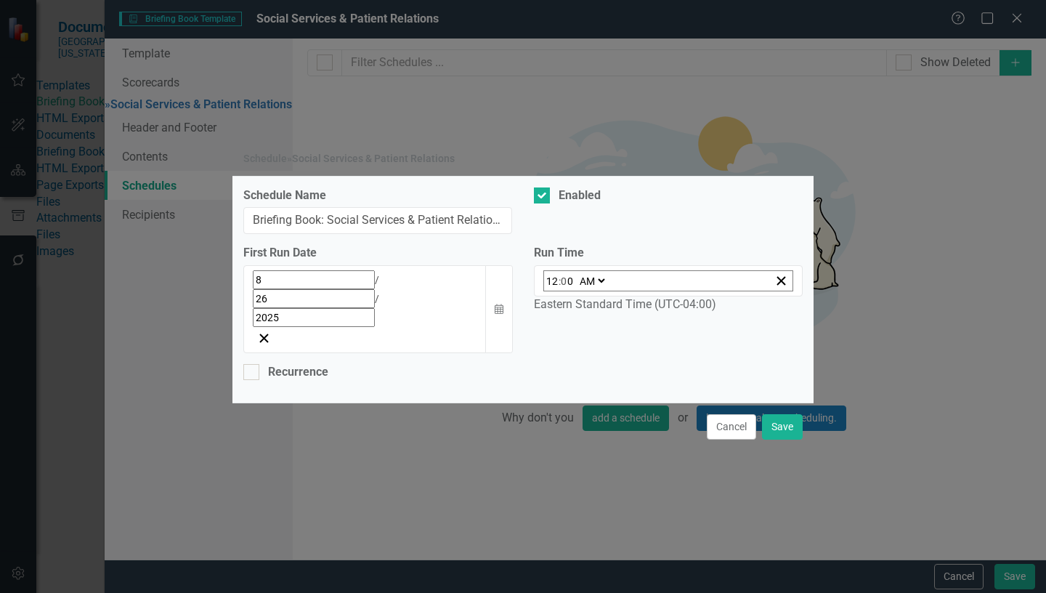
click at [602, 291] on select "AM PM" at bounding box center [591, 281] width 31 height 20
click at [732, 414] on button "Cancel" at bounding box center [731, 426] width 49 height 25
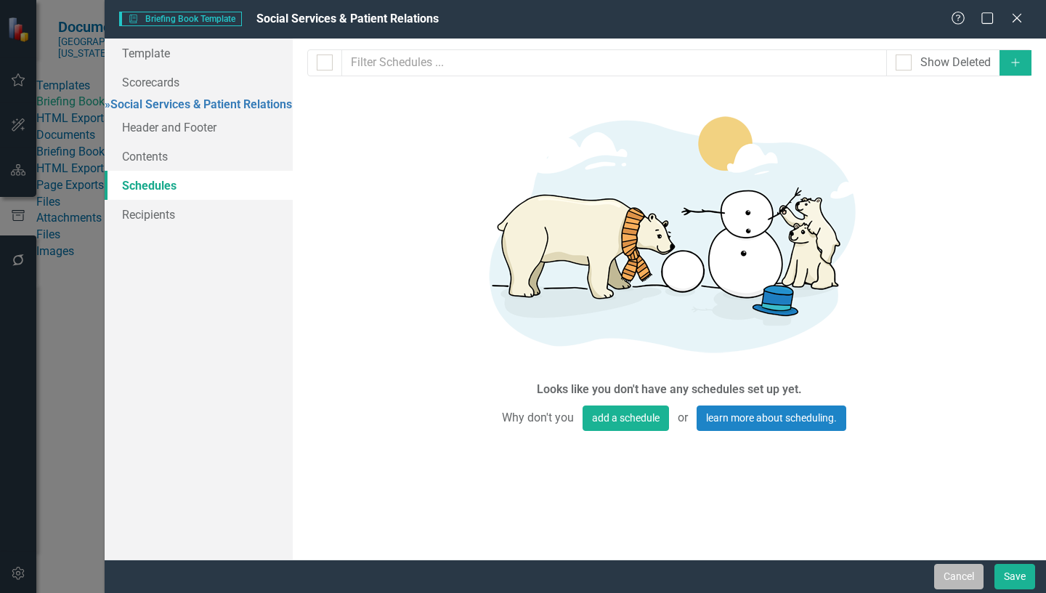
click at [967, 576] on button "Cancel" at bounding box center [958, 576] width 49 height 25
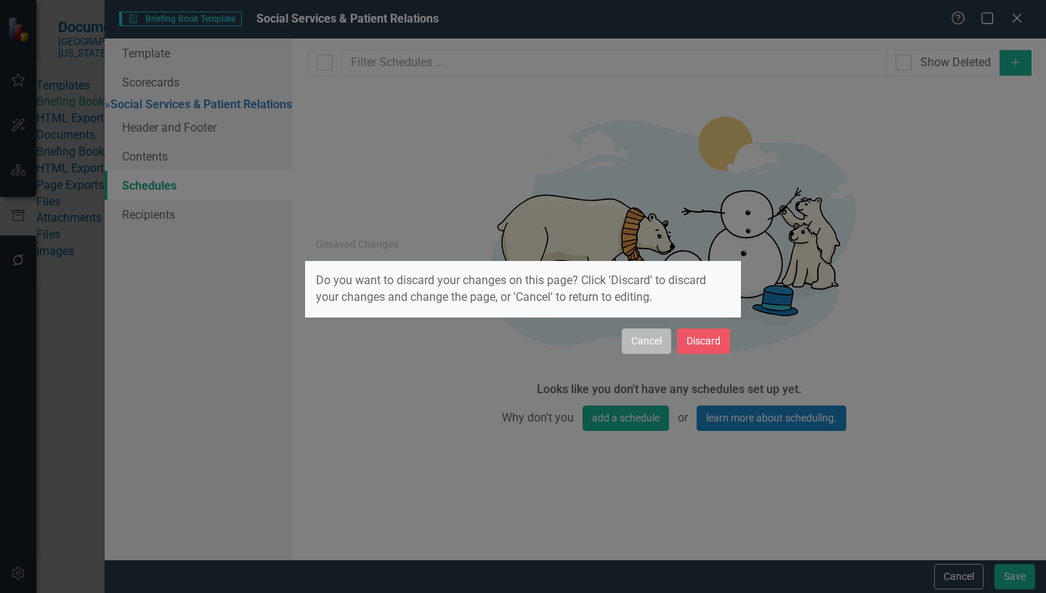
click at [658, 341] on button "Cancel" at bounding box center [646, 340] width 49 height 25
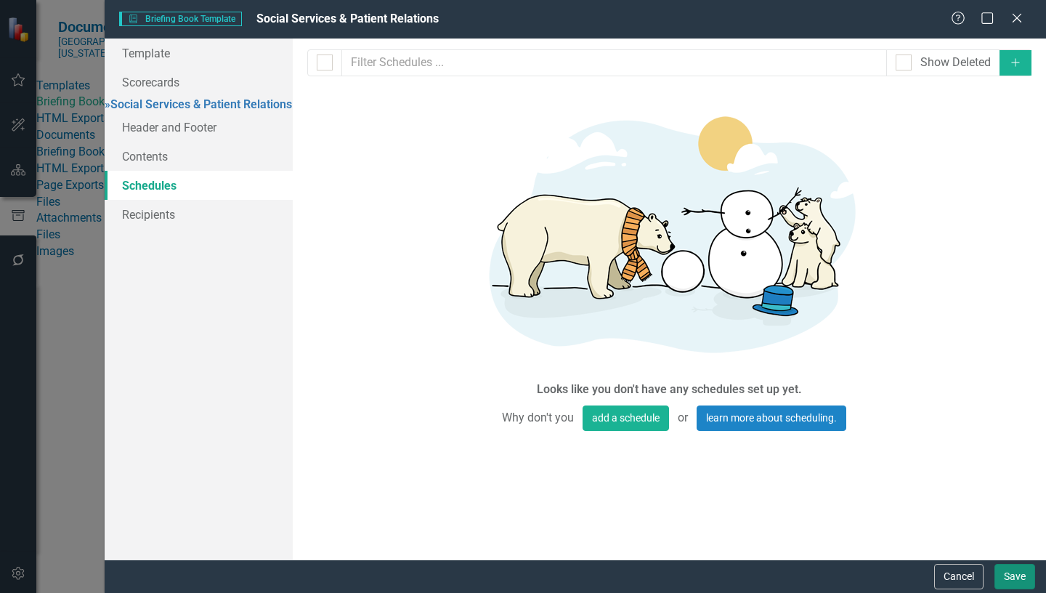
click at [1009, 568] on button "Save" at bounding box center [1014, 576] width 41 height 25
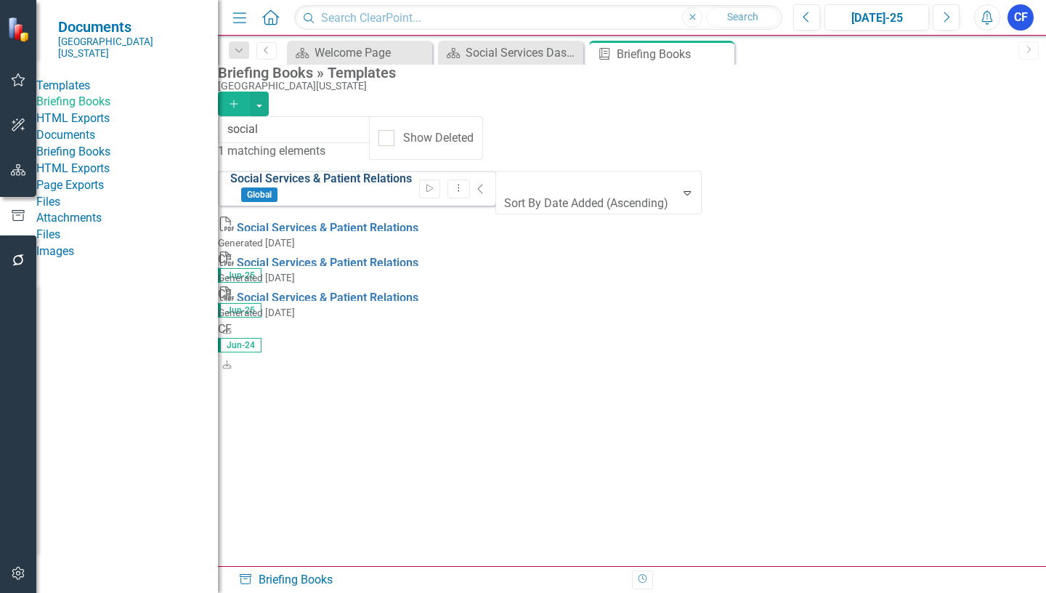
click at [407, 185] on link "Social Services & Patient Relations" at bounding box center [321, 178] width 182 height 14
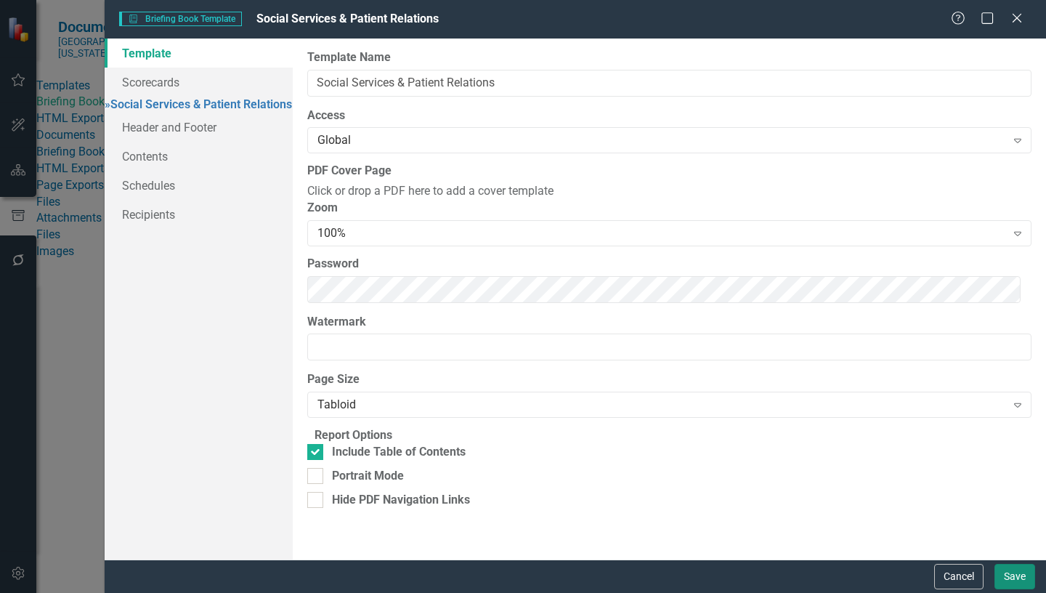
click at [1018, 577] on button "Save" at bounding box center [1014, 576] width 41 height 25
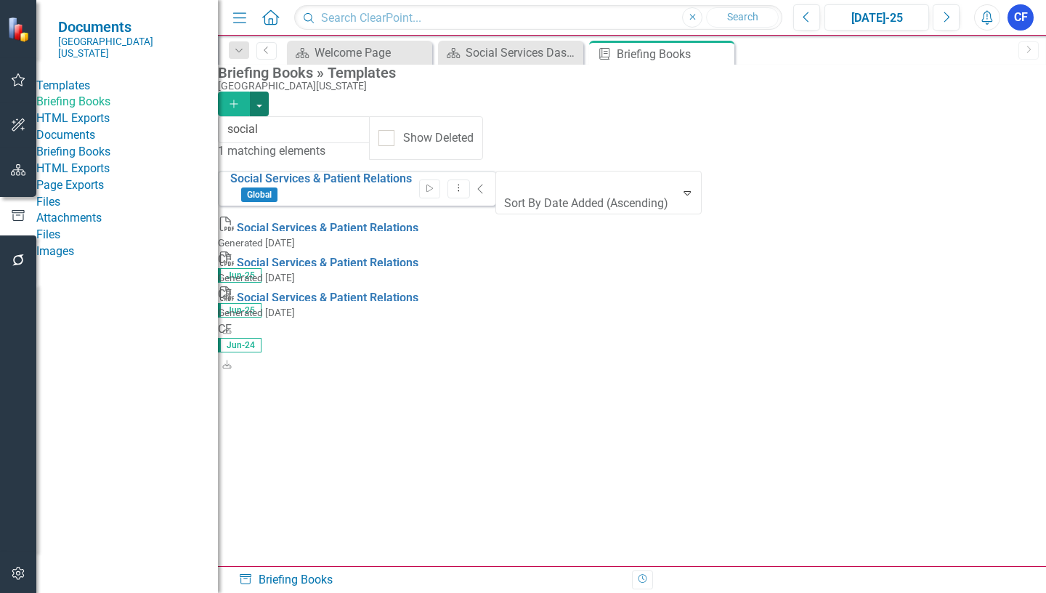
click at [269, 94] on button "button" at bounding box center [259, 104] width 19 height 25
click at [250, 94] on button "Add" at bounding box center [234, 104] width 32 height 25
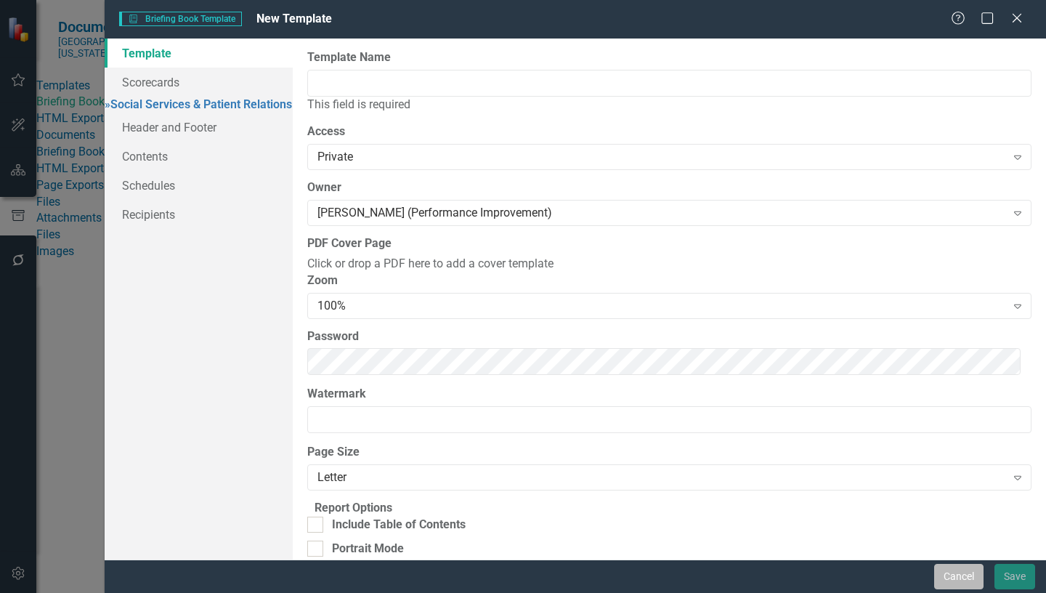
click at [958, 576] on button "Cancel" at bounding box center [958, 576] width 49 height 25
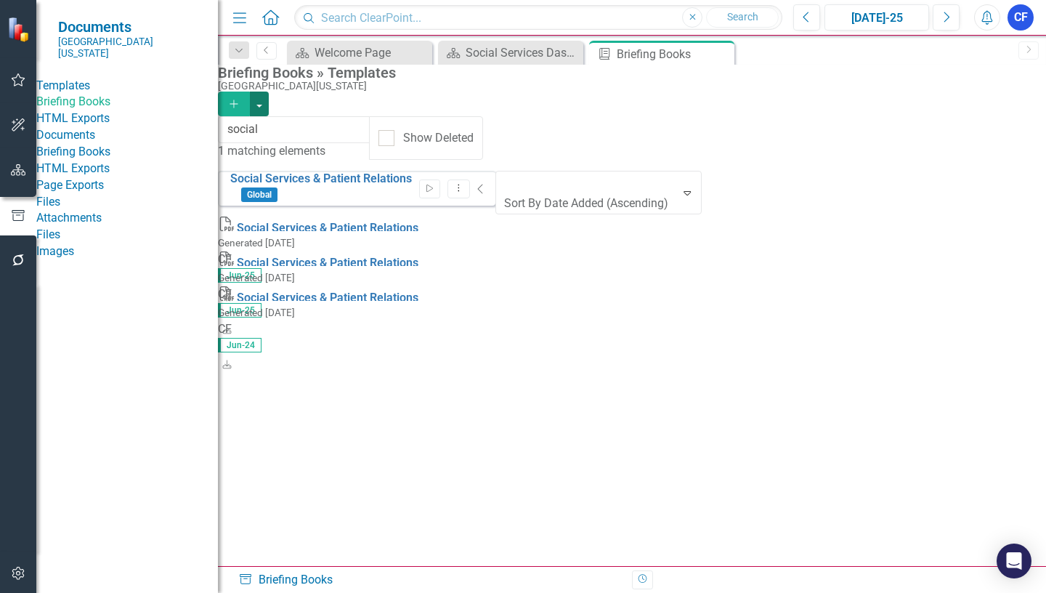
click at [269, 94] on button "button" at bounding box center [259, 104] width 19 height 25
click at [470, 188] on button "Dropdown Menu" at bounding box center [458, 189] width 23 height 20
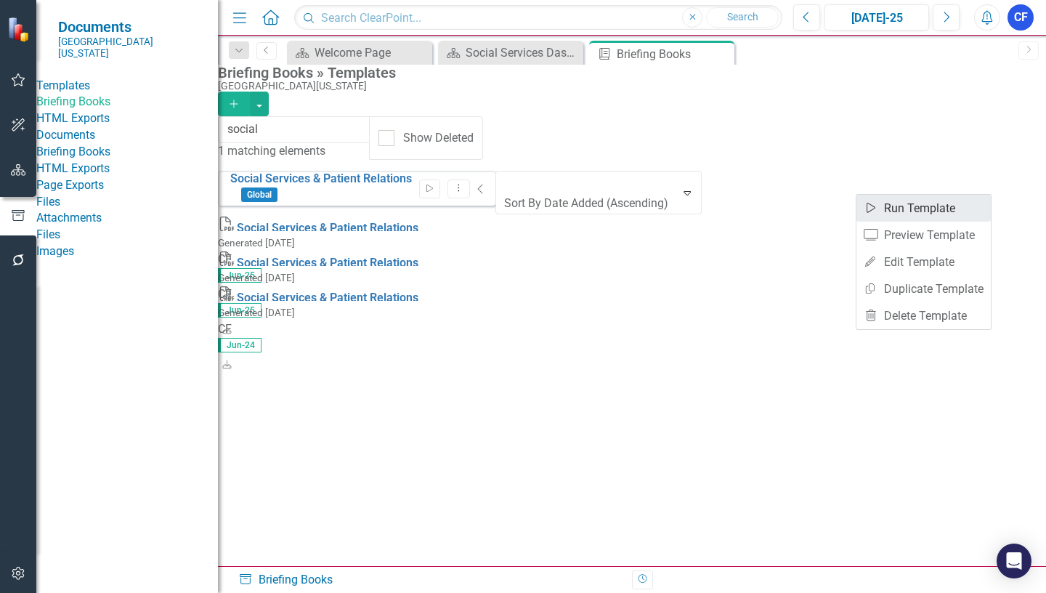
click at [938, 210] on link "Start Run Template" at bounding box center [923, 208] width 134 height 27
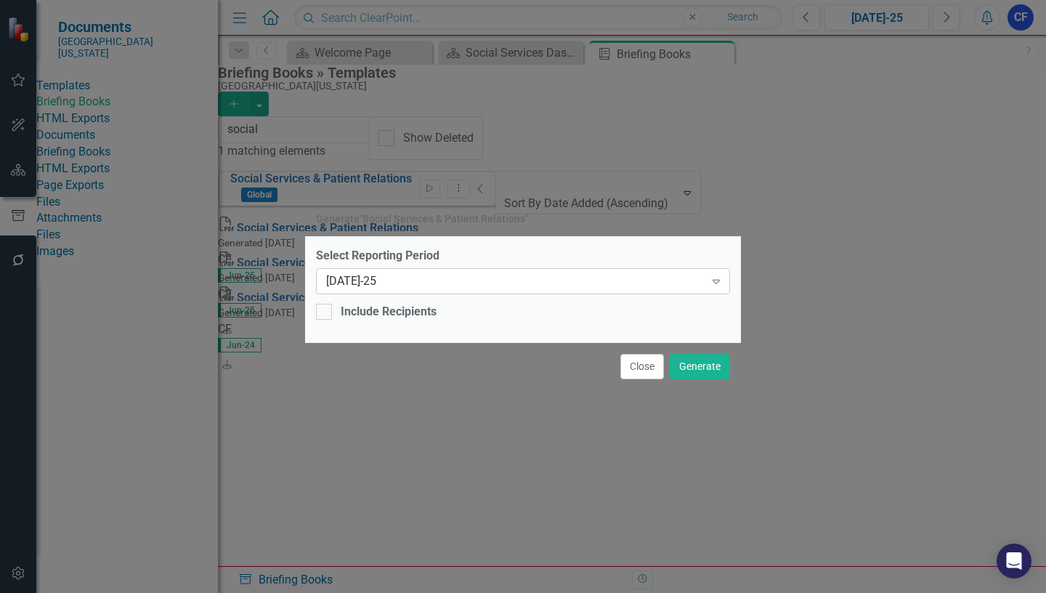
click at [713, 286] on icon "Expand" at bounding box center [716, 281] width 15 height 12
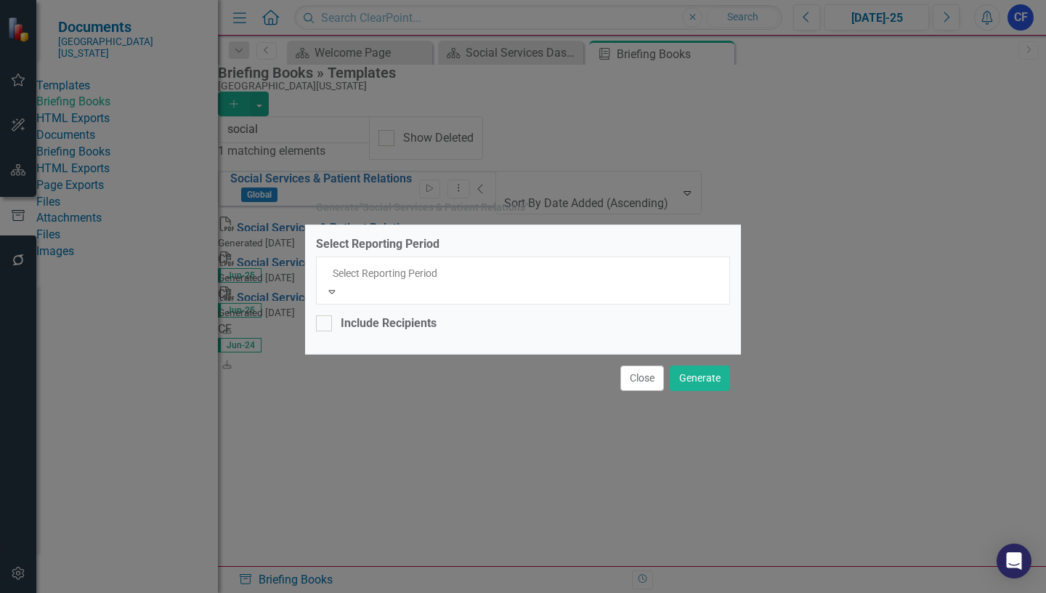
scroll to position [1049, 0]
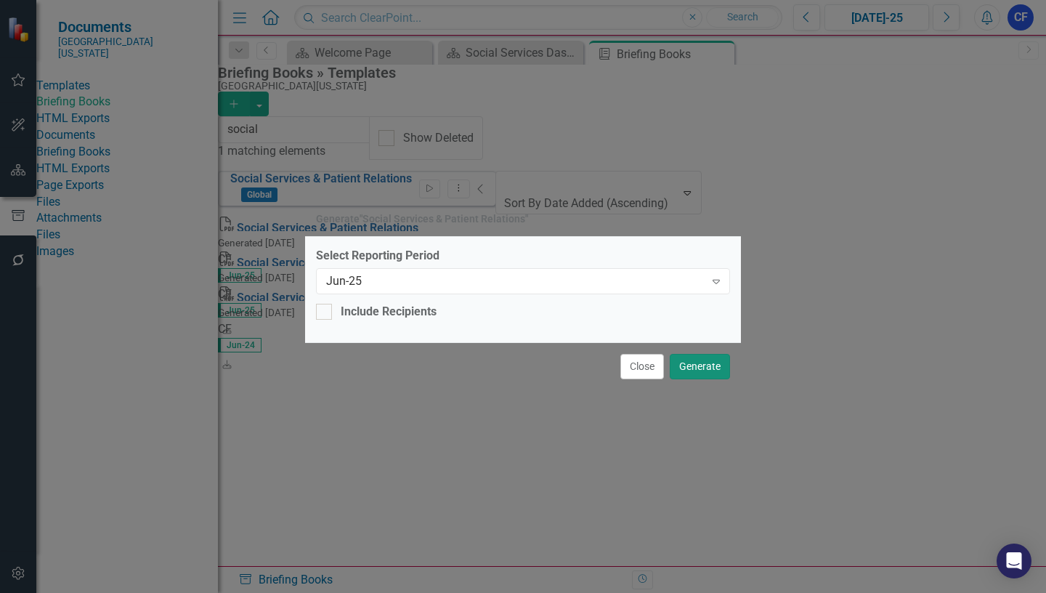
click at [705, 363] on button "Generate" at bounding box center [700, 366] width 60 height 25
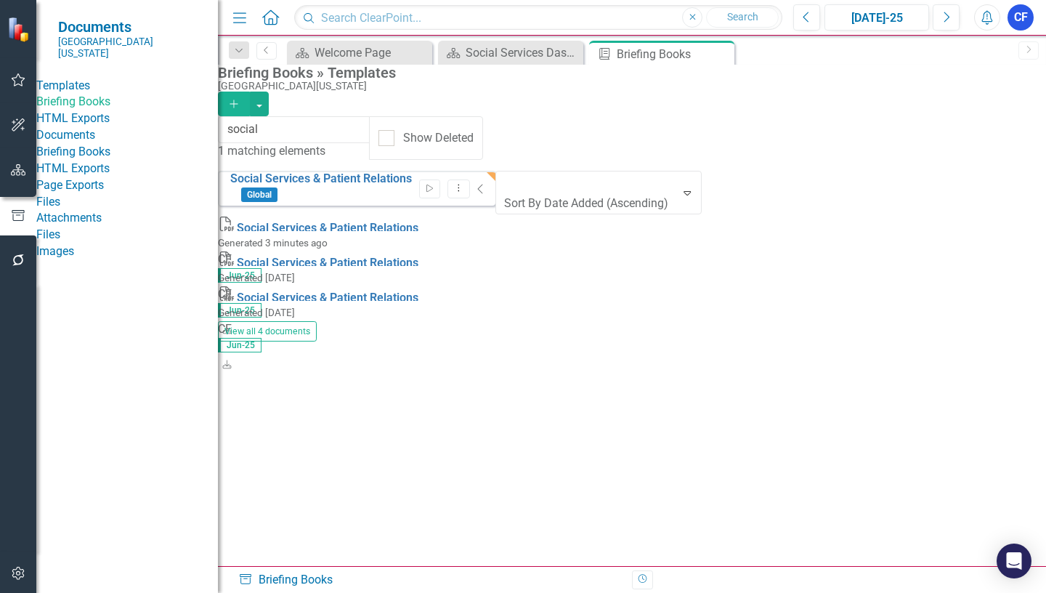
click at [10, 335] on div at bounding box center [18, 417] width 36 height 268
click at [13, 166] on icon "button" at bounding box center [18, 170] width 15 height 12
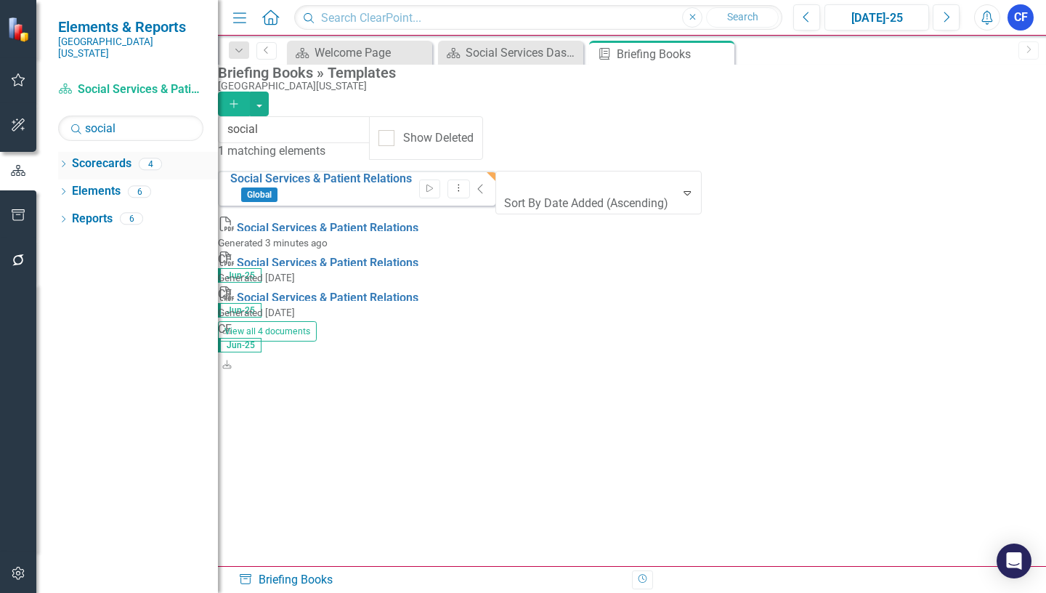
click at [60, 161] on icon "Dropdown" at bounding box center [63, 165] width 10 height 8
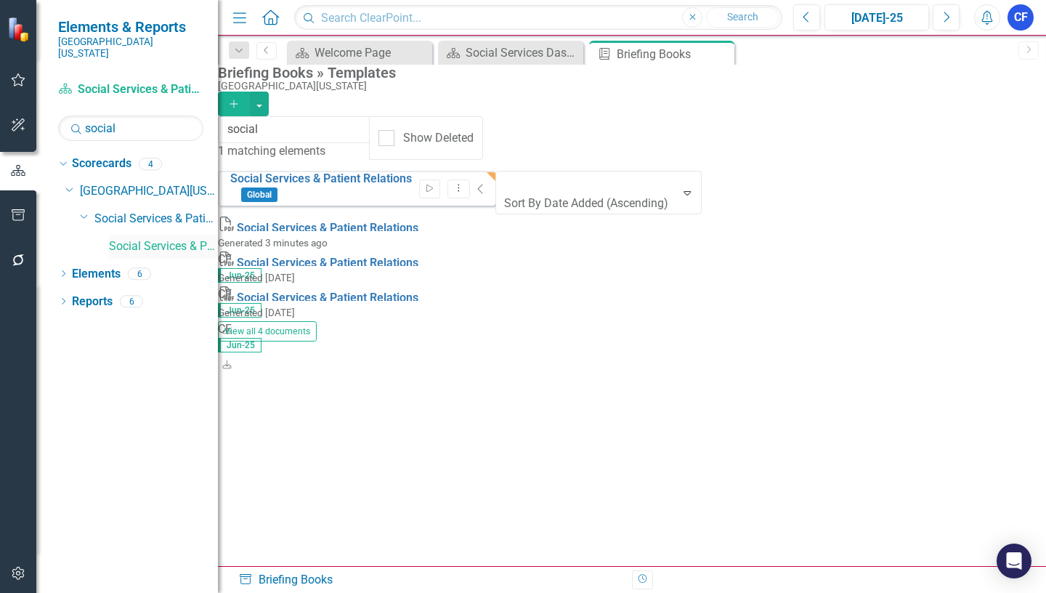
click at [164, 238] on link "Social Services & Patient Relations" at bounding box center [163, 246] width 109 height 17
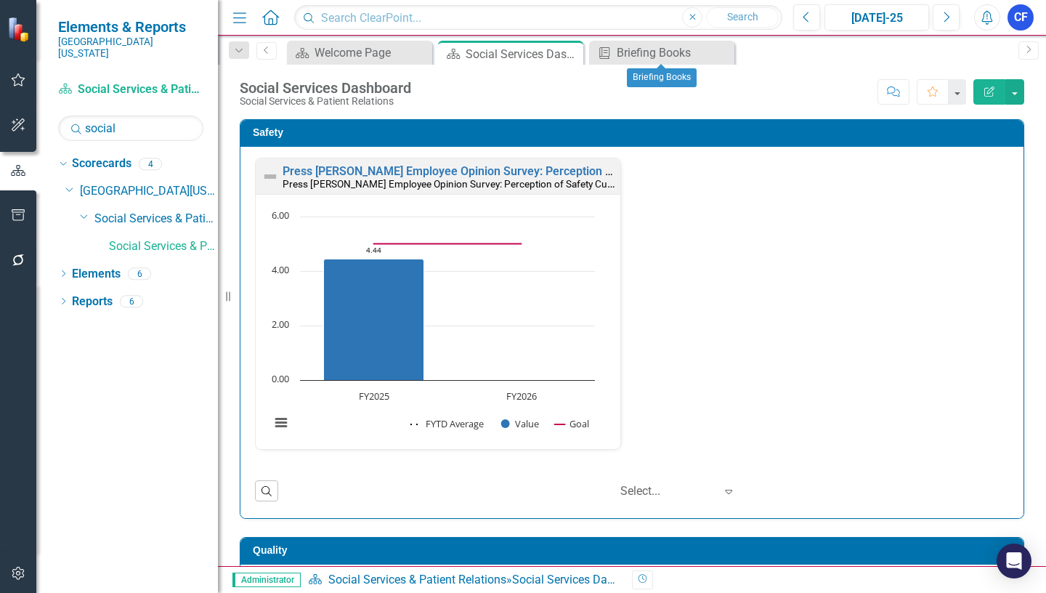
drag, startPoint x: 723, startPoint y: 58, endPoint x: 722, endPoint y: 50, distance: 8.0
click at [0, 0] on icon "Close" at bounding box center [0, 0] width 0 height 0
drag, startPoint x: 571, startPoint y: 52, endPoint x: 553, endPoint y: 47, distance: 18.2
click at [0, 0] on icon at bounding box center [0, 0] width 0 height 0
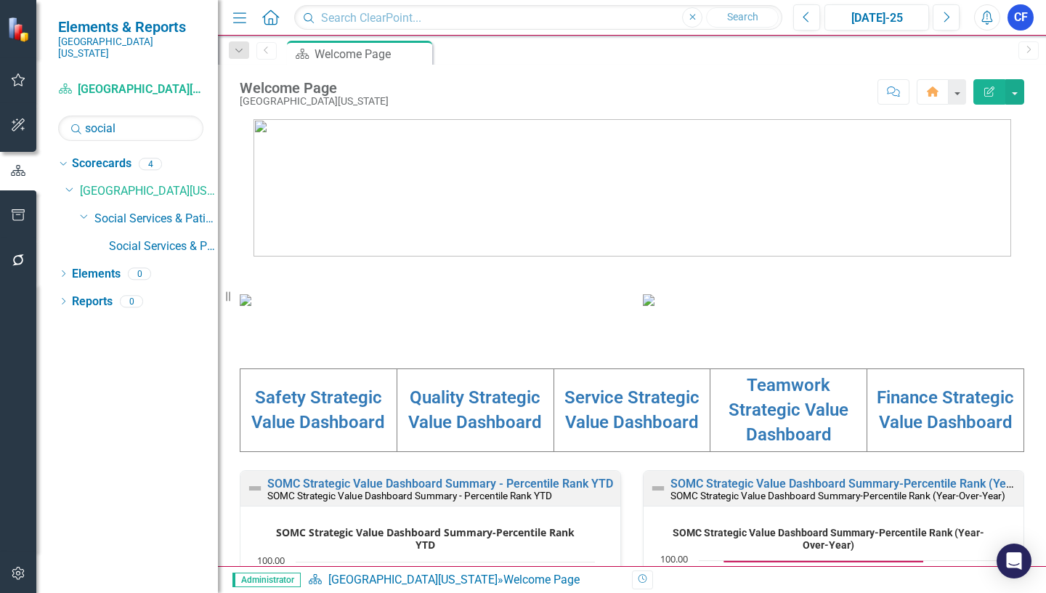
click at [15, 429] on div at bounding box center [18, 417] width 36 height 268
click at [992, 18] on icon "Alerts" at bounding box center [986, 17] width 15 height 15
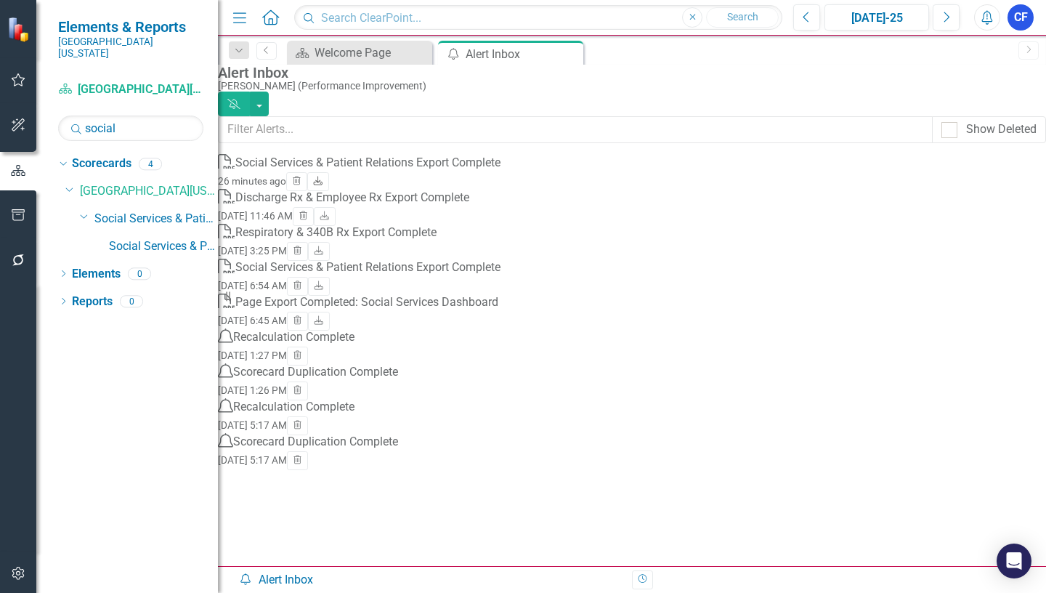
click at [322, 184] on icon at bounding box center [318, 180] width 9 height 9
click at [568, 52] on icon at bounding box center [570, 54] width 8 height 8
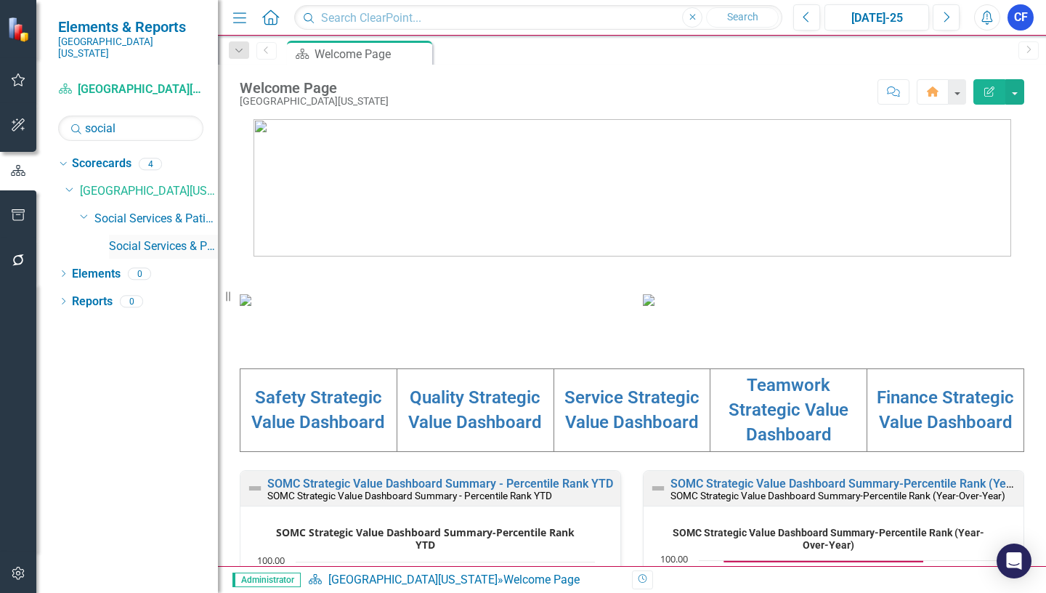
click at [162, 238] on link "Social Services & Patient Relations" at bounding box center [163, 246] width 109 height 17
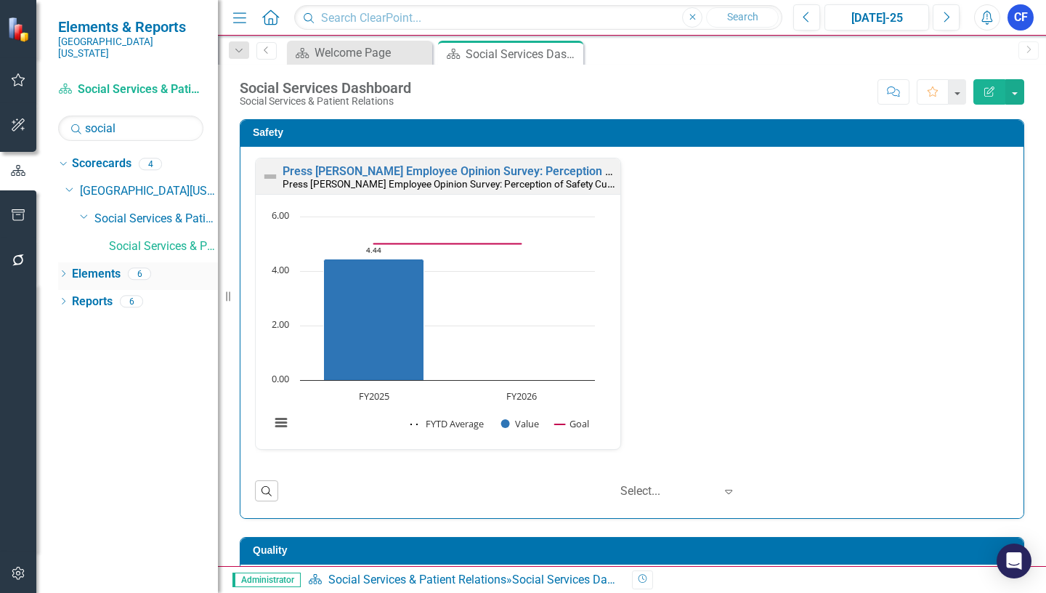
click at [105, 266] on link "Elements" at bounding box center [96, 274] width 49 height 17
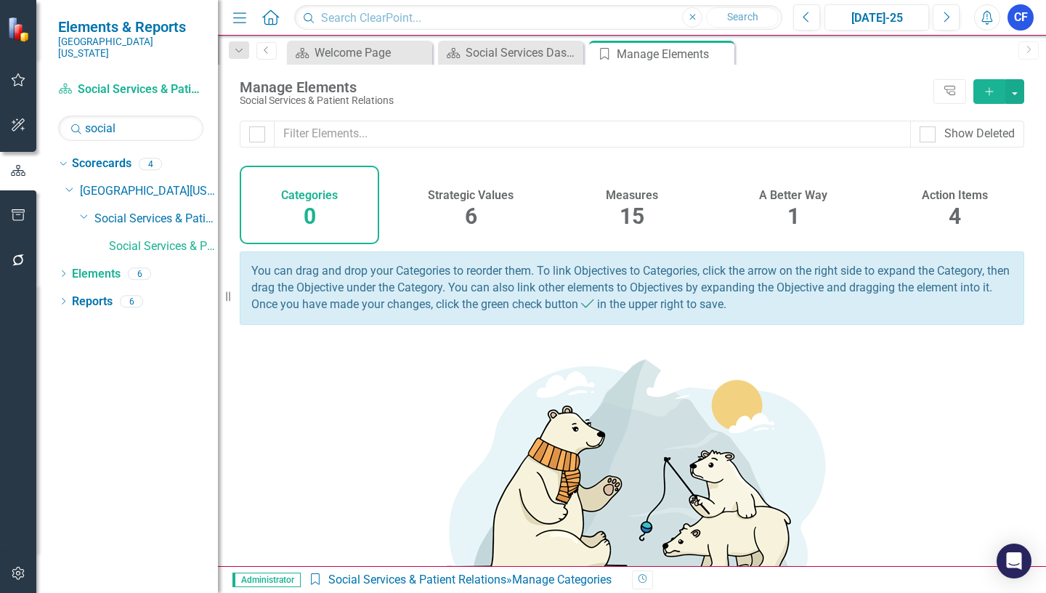
click at [645, 196] on h4 "Measures" at bounding box center [632, 195] width 52 height 13
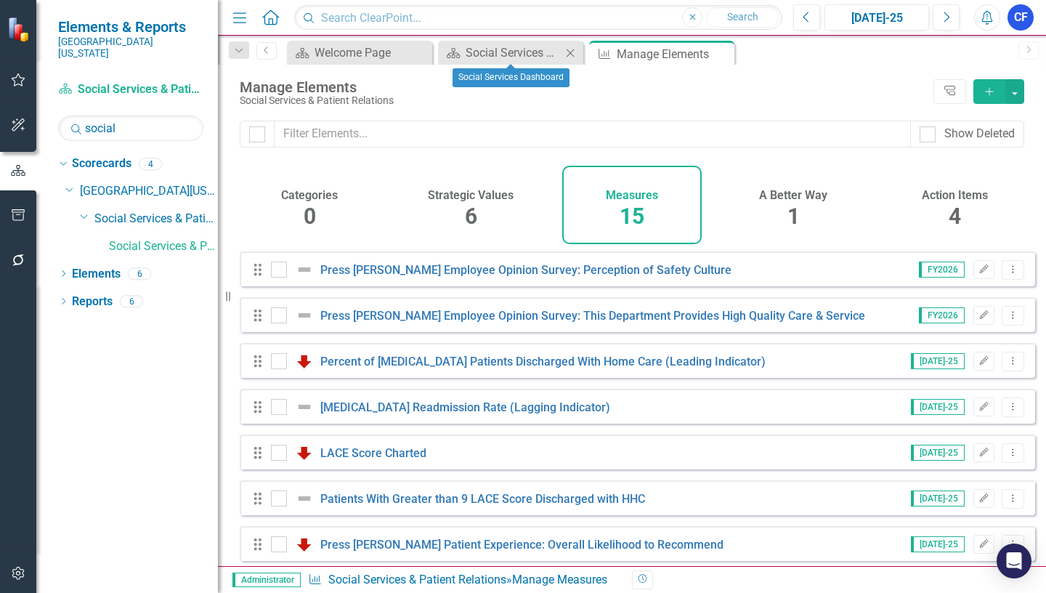
click at [571, 51] on icon "Close" at bounding box center [570, 53] width 15 height 12
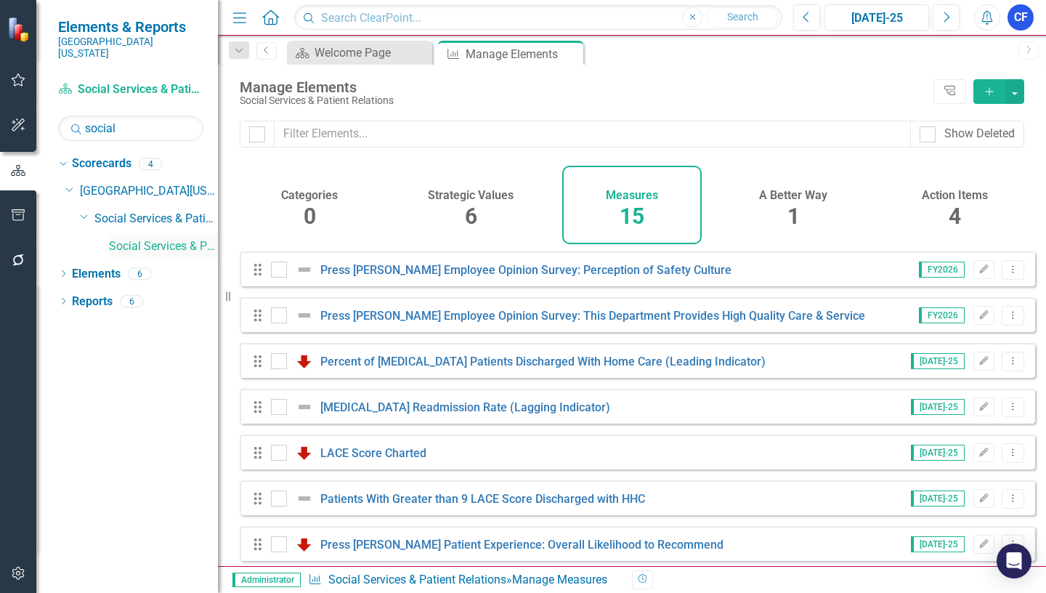
click at [173, 238] on link "Social Services & Patient Relations" at bounding box center [163, 246] width 109 height 17
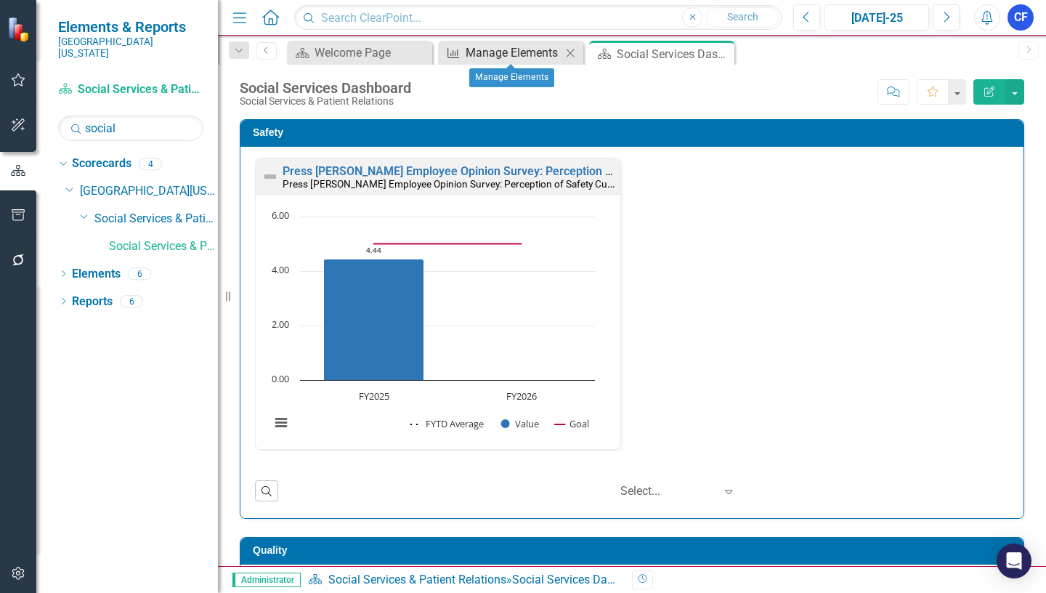
click at [535, 52] on div "Manage Elements" at bounding box center [514, 53] width 96 height 18
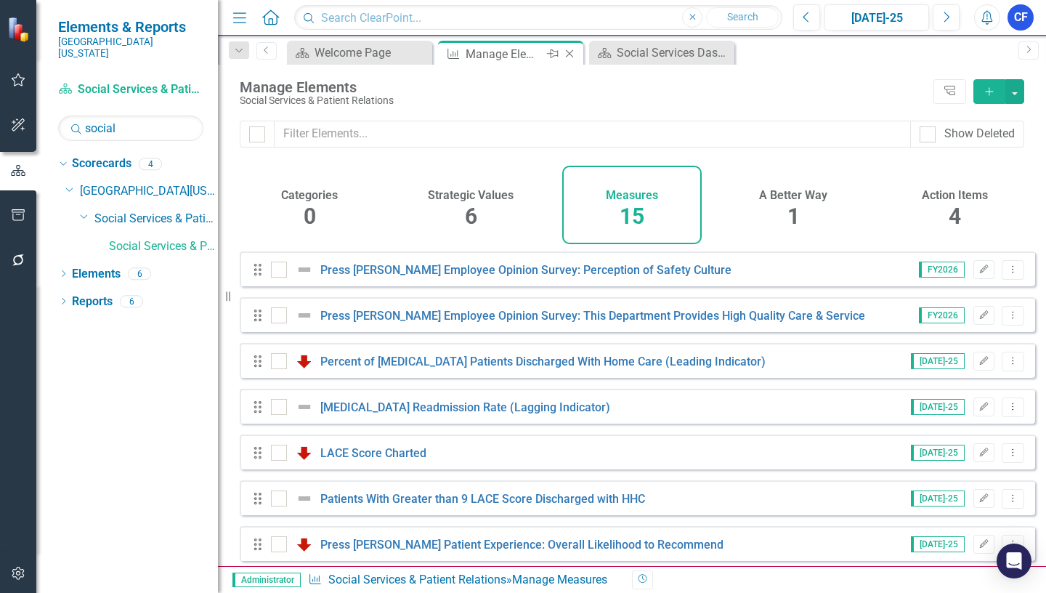
click at [572, 55] on icon "Close" at bounding box center [569, 54] width 15 height 12
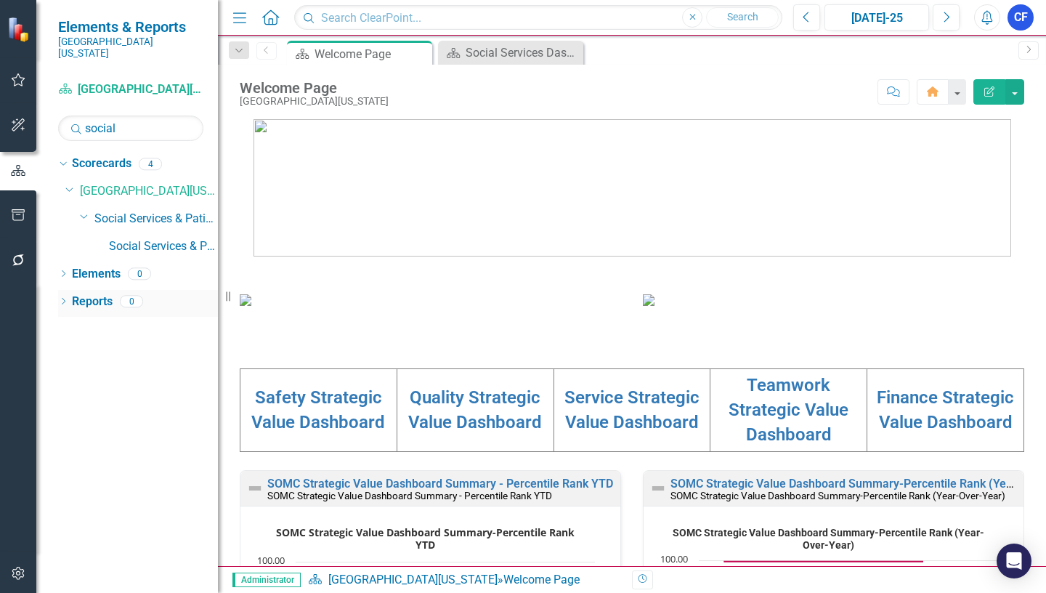
click at [84, 293] on link "Reports" at bounding box center [92, 301] width 41 height 17
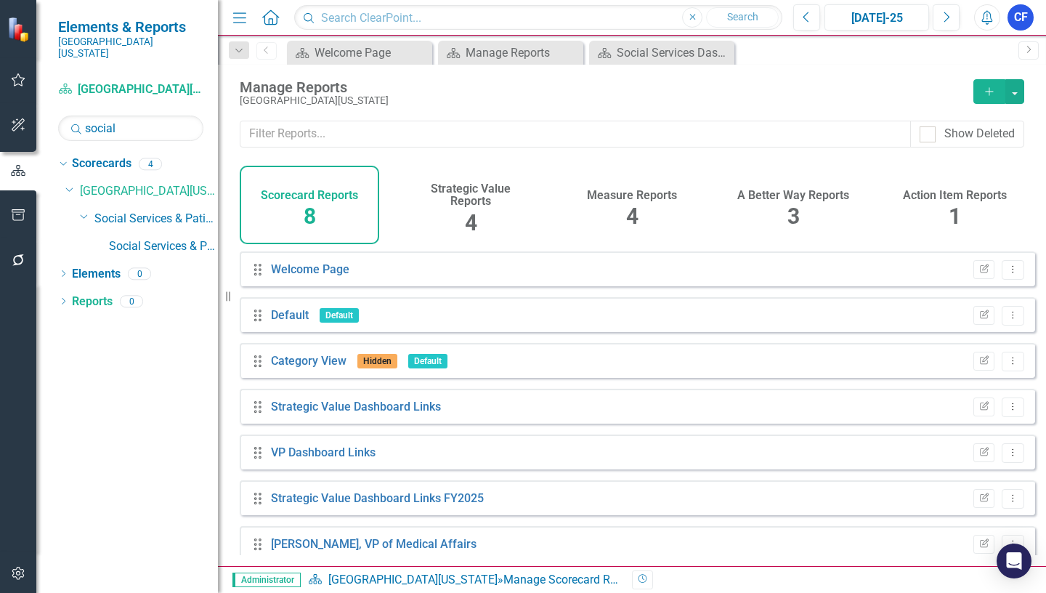
click at [626, 200] on h4 "Measure Reports" at bounding box center [632, 195] width 90 height 13
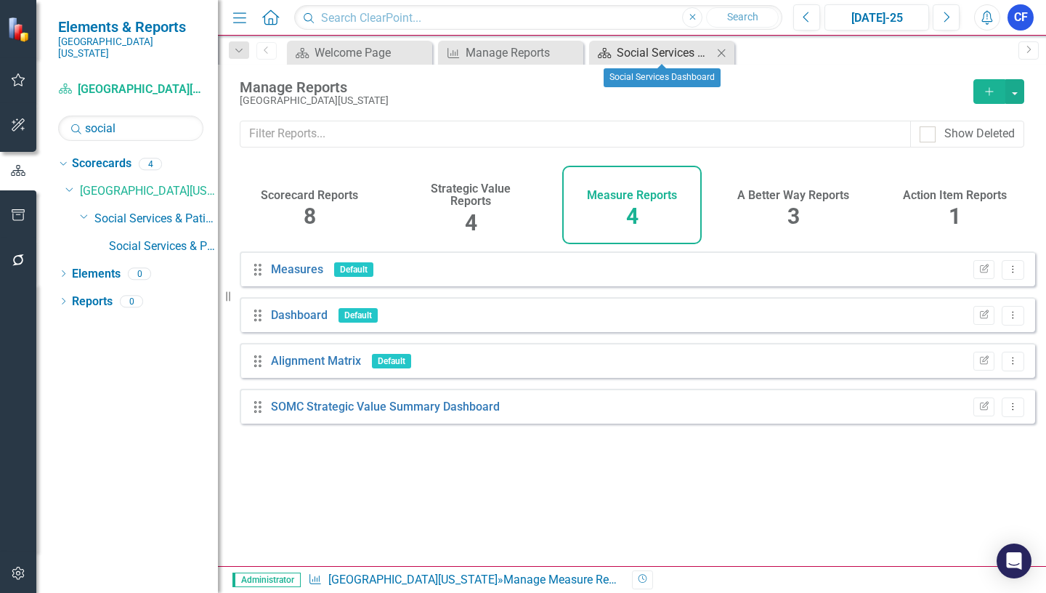
click at [665, 57] on div "Social Services Dashboard" at bounding box center [665, 53] width 96 height 18
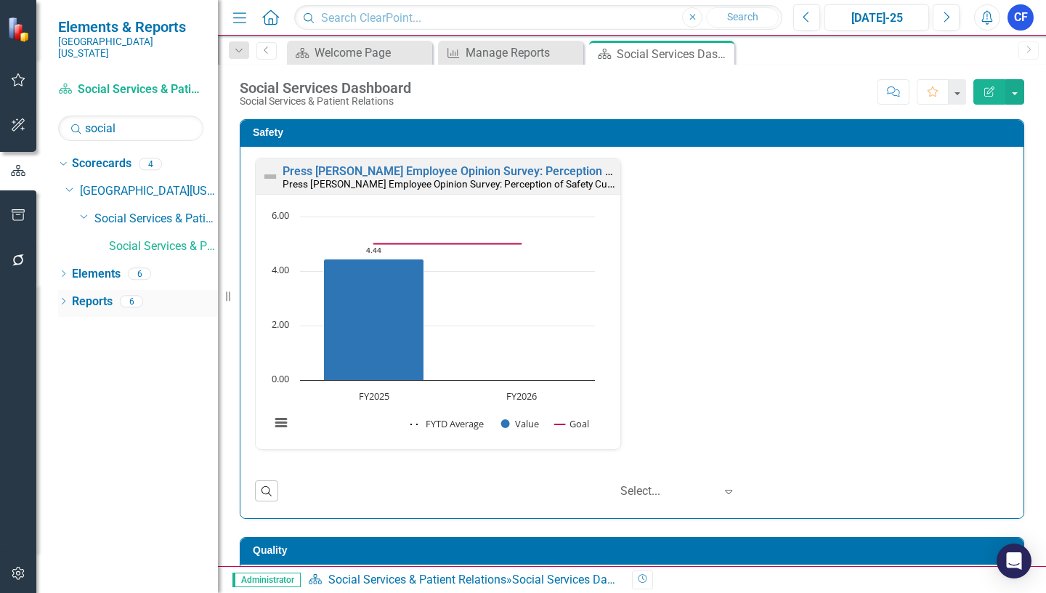
click at [90, 293] on link "Reports" at bounding box center [92, 301] width 41 height 17
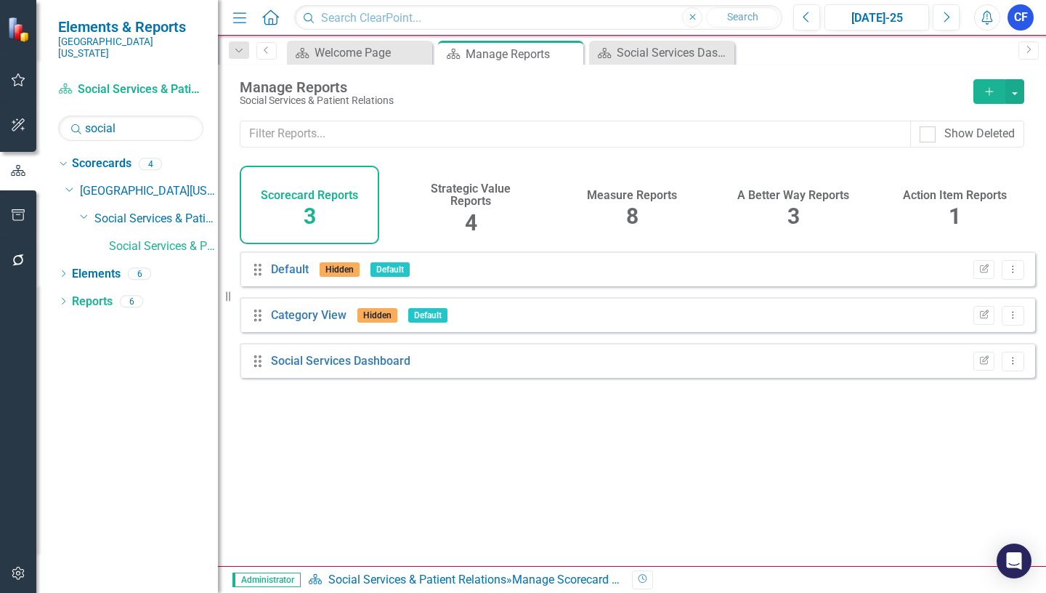
click at [635, 196] on h4 "Measure Reports" at bounding box center [632, 195] width 90 height 13
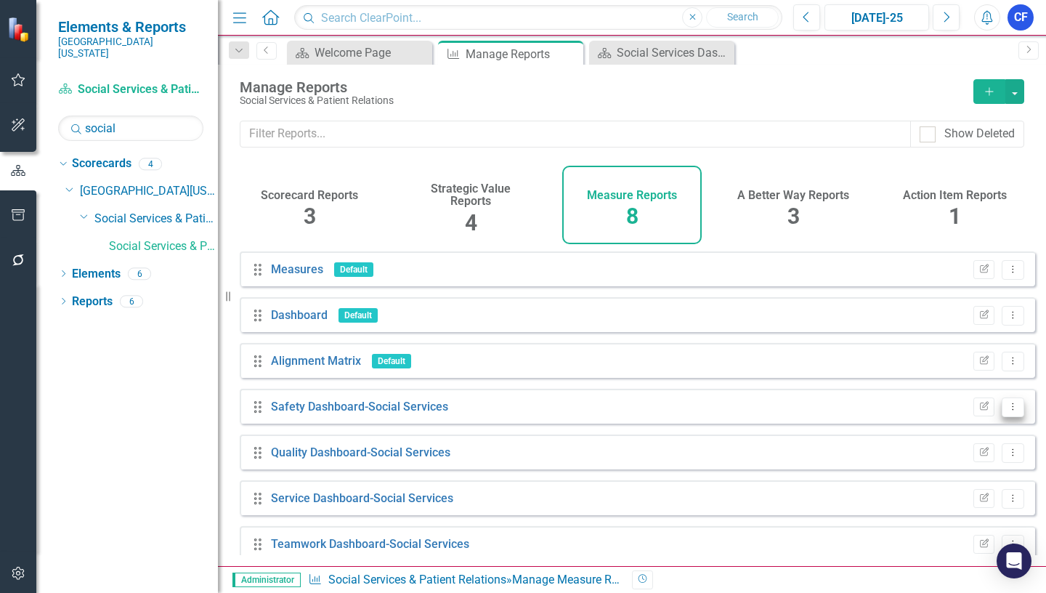
click at [1007, 411] on icon "Dropdown Menu" at bounding box center [1013, 406] width 12 height 9
click at [953, 445] on link "Edit Report Edit Report" at bounding box center [953, 442] width 120 height 27
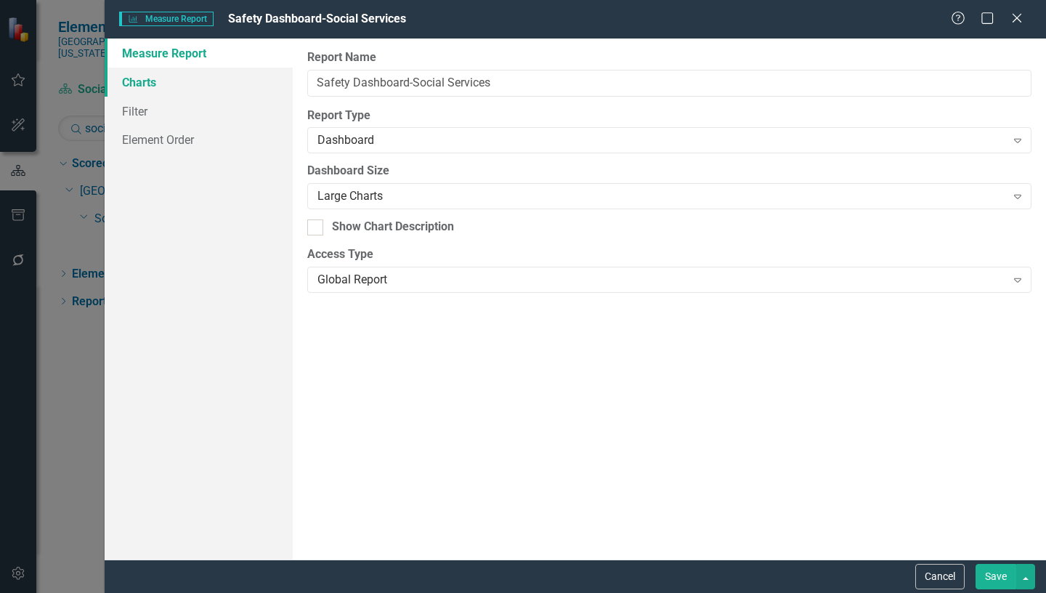
click at [142, 84] on link "Charts" at bounding box center [199, 82] width 188 height 29
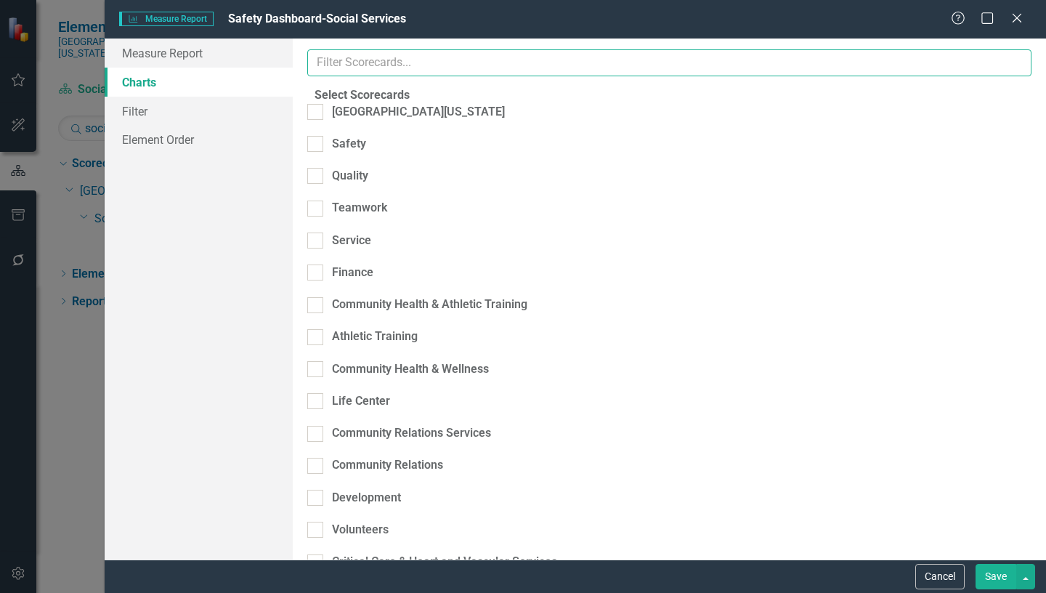
click at [372, 62] on input "text" at bounding box center [669, 62] width 724 height 27
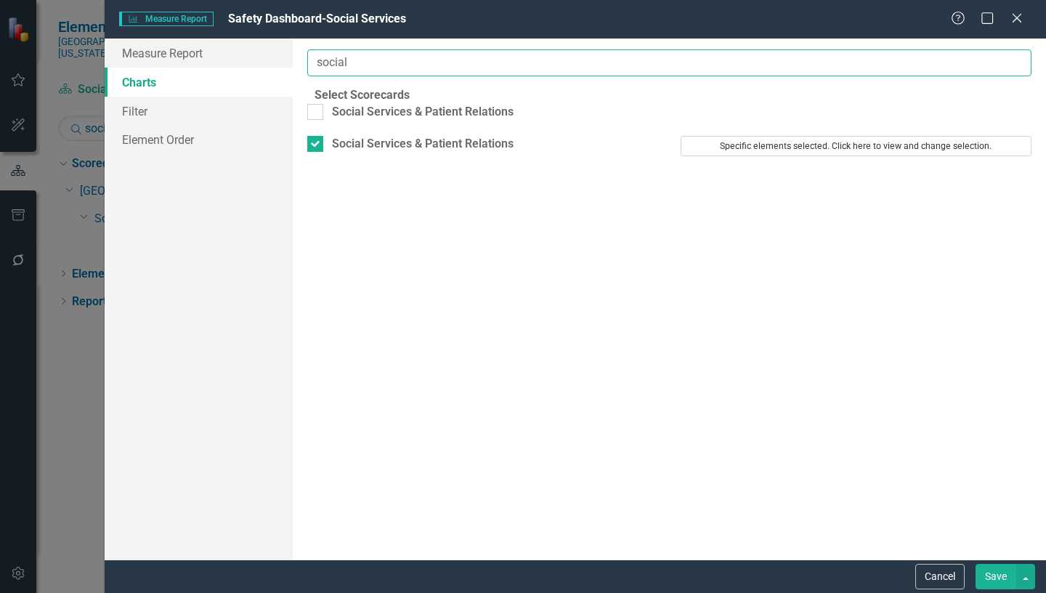
type input "social"
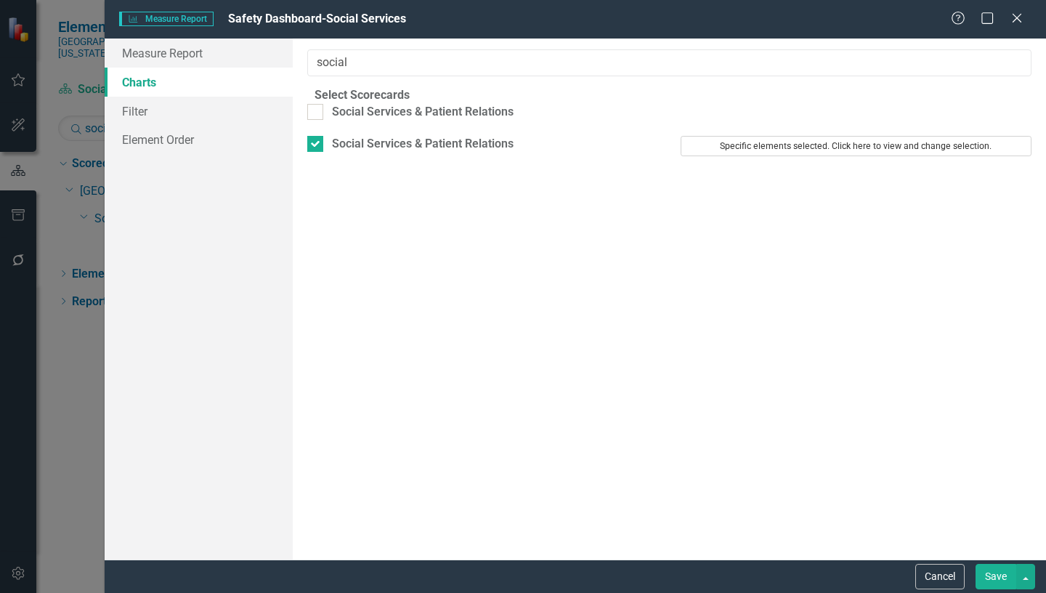
click at [779, 156] on button "Specific elements selected. Click here to view and change selection." at bounding box center [856, 146] width 351 height 20
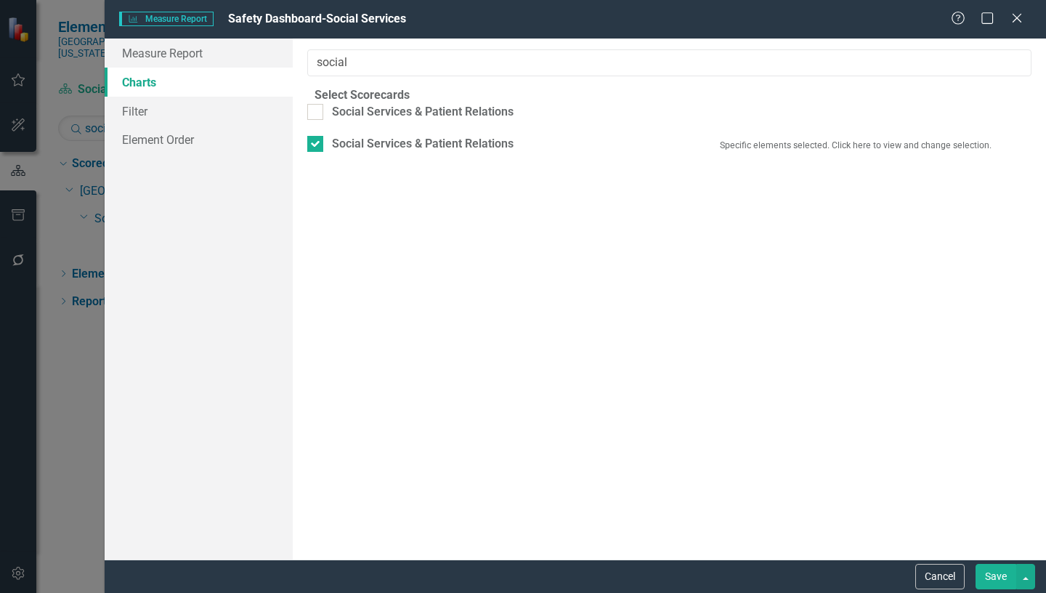
click at [994, 573] on button "Save" at bounding box center [995, 576] width 41 height 25
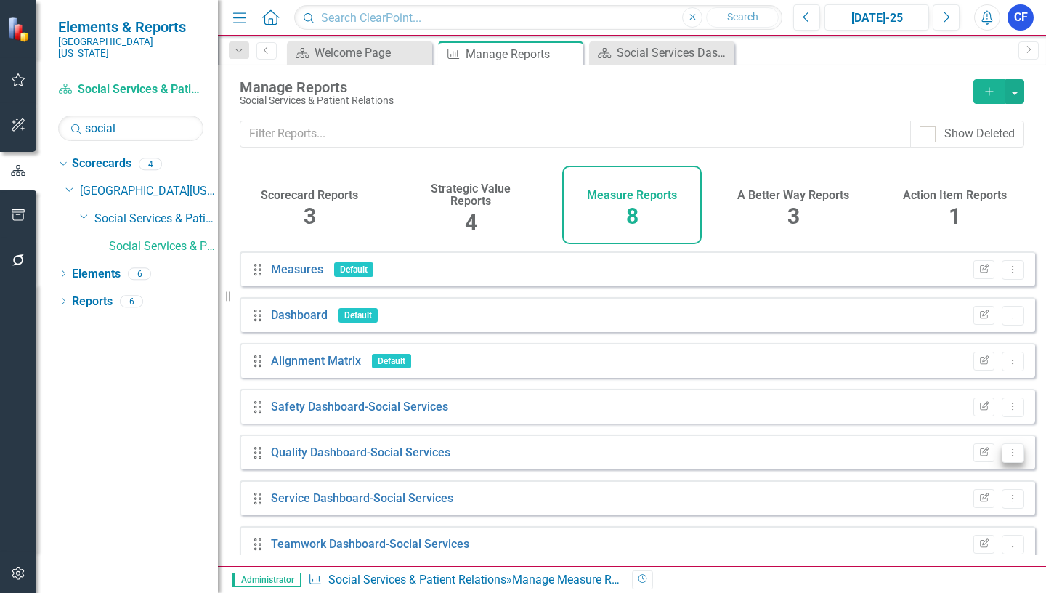
click at [1007, 457] on icon "Dropdown Menu" at bounding box center [1013, 451] width 12 height 9
click at [954, 488] on link "Edit Report Edit Report" at bounding box center [953, 487] width 120 height 27
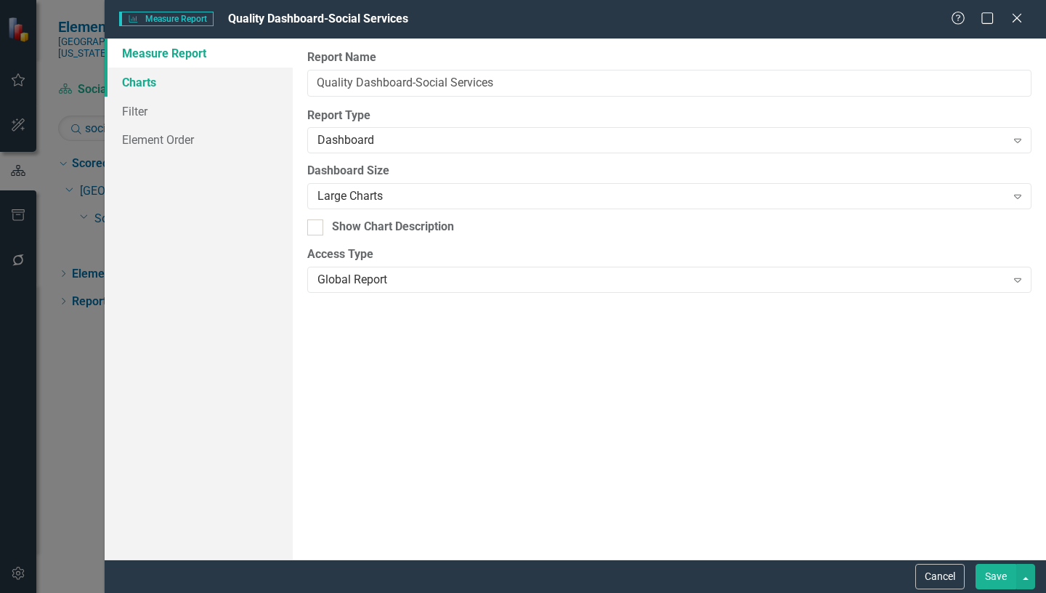
click at [145, 77] on link "Charts" at bounding box center [199, 82] width 188 height 29
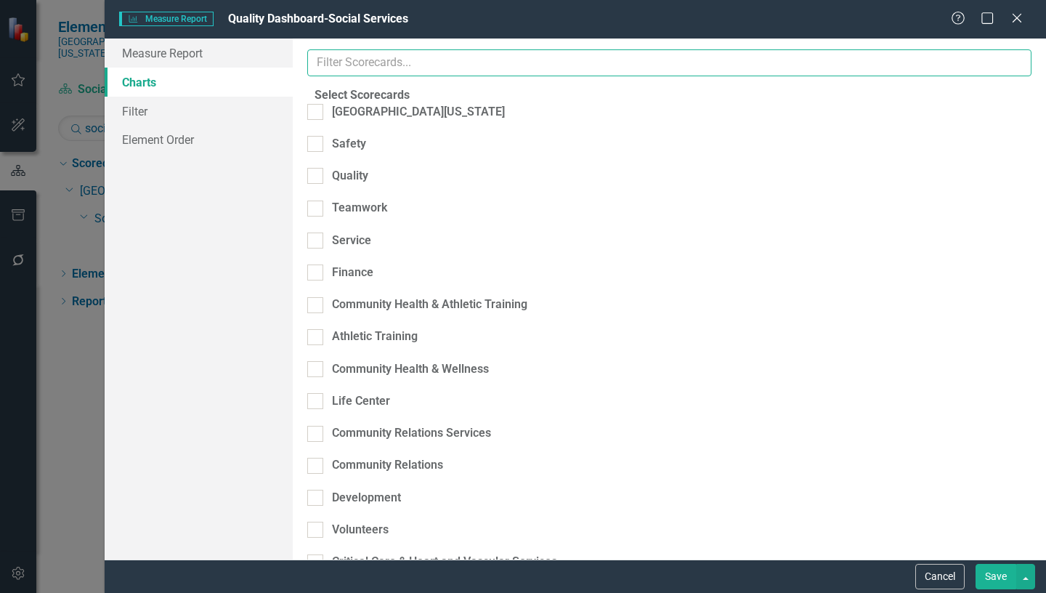
click at [420, 60] on input "text" at bounding box center [669, 62] width 724 height 27
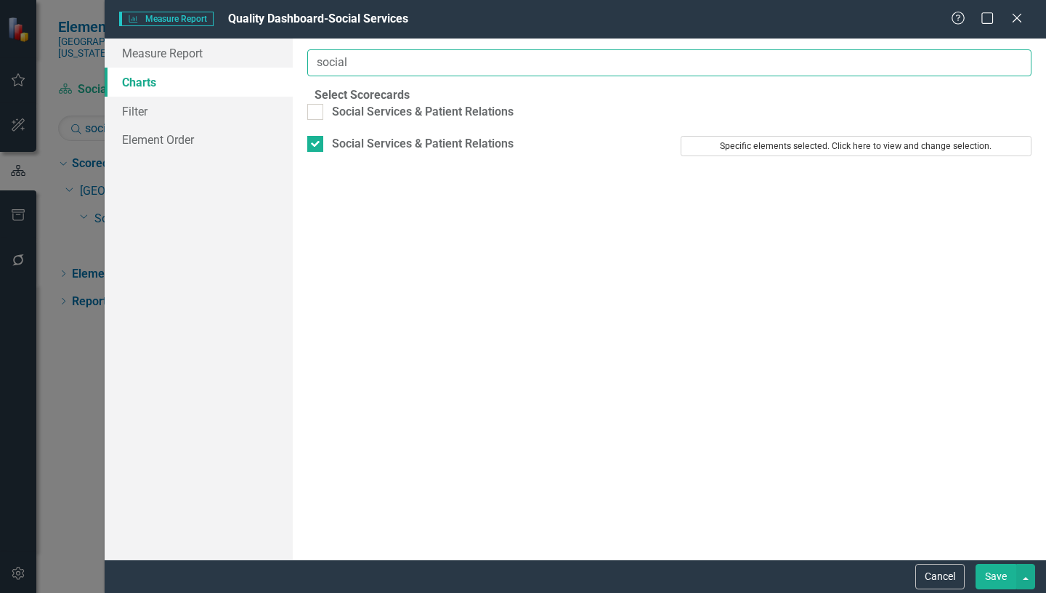
type input "social"
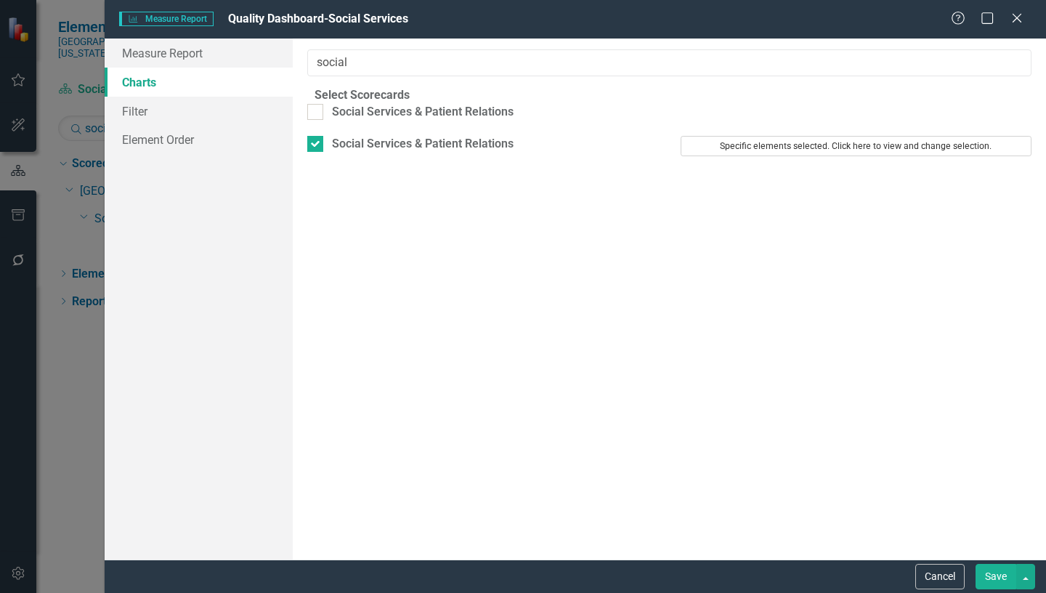
click at [763, 155] on button "Specific elements selected. Click here to view and change selection." at bounding box center [856, 146] width 351 height 20
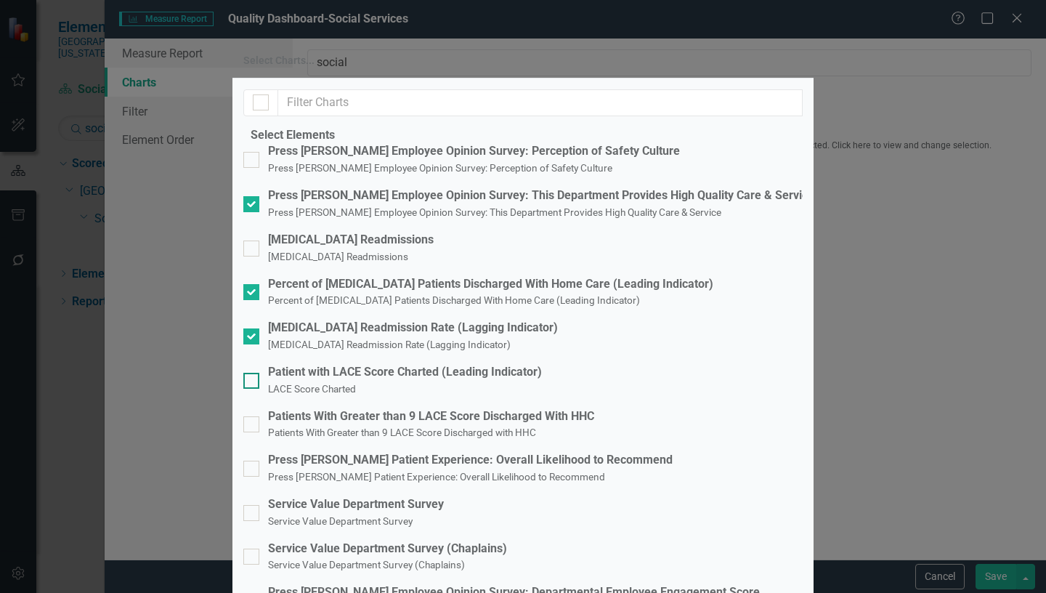
click at [253, 373] on input "Patient with LACE Score Charted (Leading Indicator) LACE Score Charted" at bounding box center [247, 377] width 9 height 9
checkbox input "true"
click at [253, 416] on input "Patients With Greater than 9 LACE Score Discharged With HHC Patients With Great…" at bounding box center [247, 420] width 9 height 9
checkbox input "true"
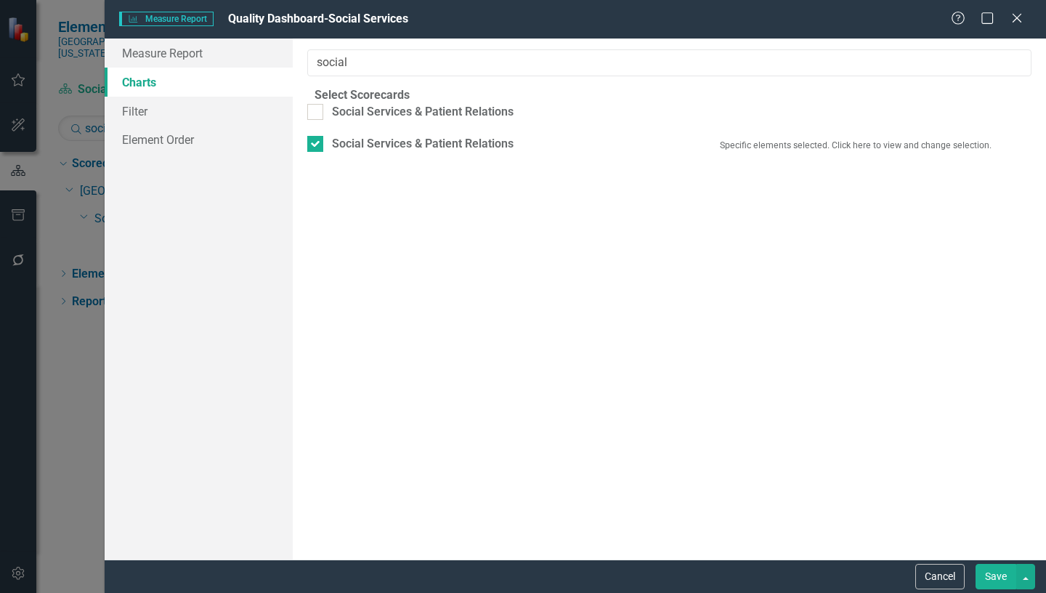
click at [1007, 575] on button "Save" at bounding box center [995, 576] width 41 height 25
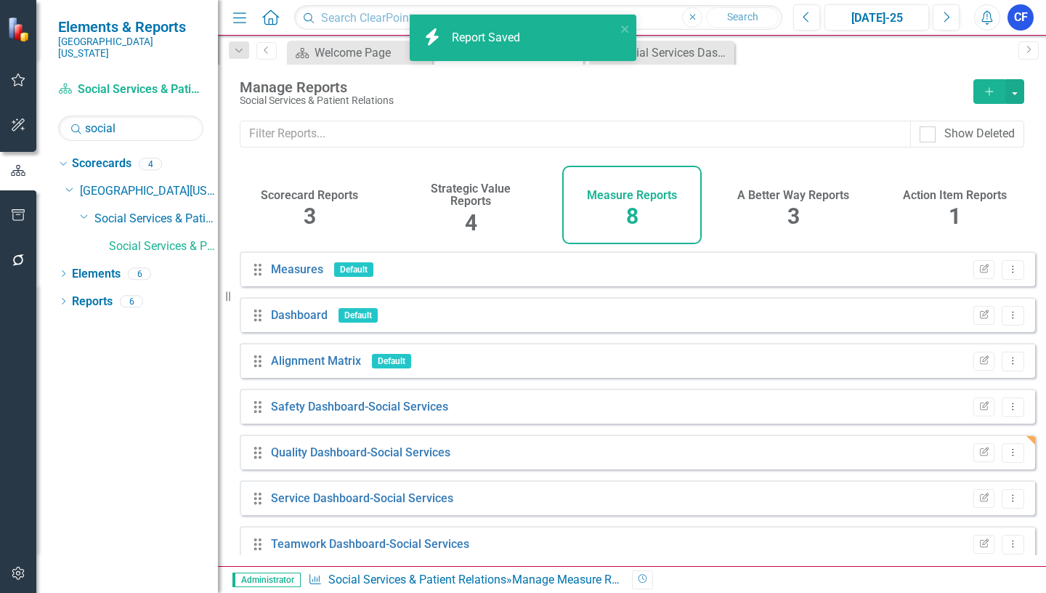
scroll to position [62, 0]
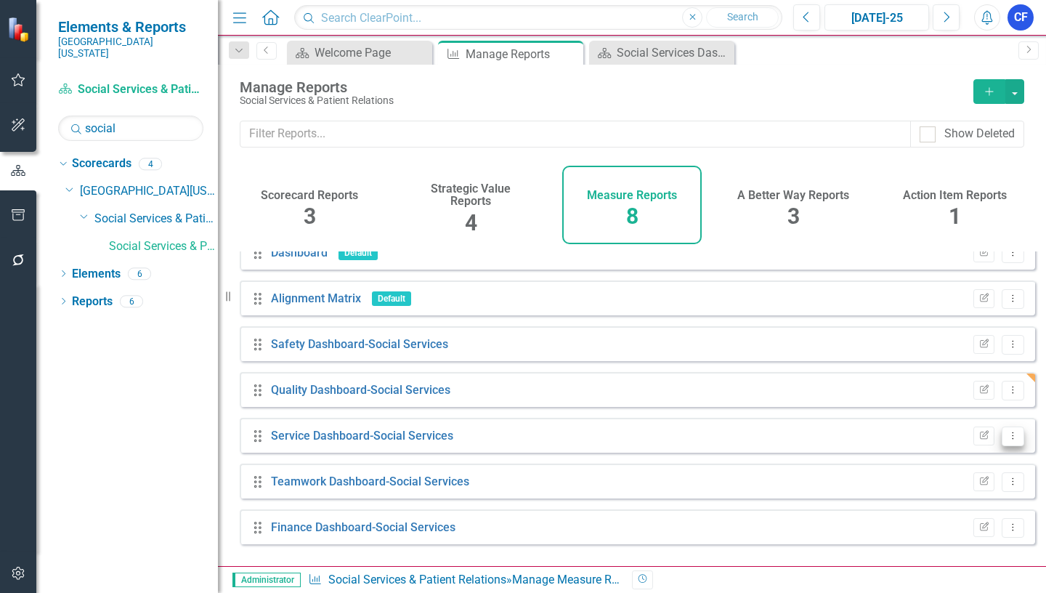
click at [1007, 440] on icon "Dropdown Menu" at bounding box center [1013, 435] width 12 height 9
click at [958, 472] on link "Edit Report Edit Report" at bounding box center [953, 471] width 120 height 27
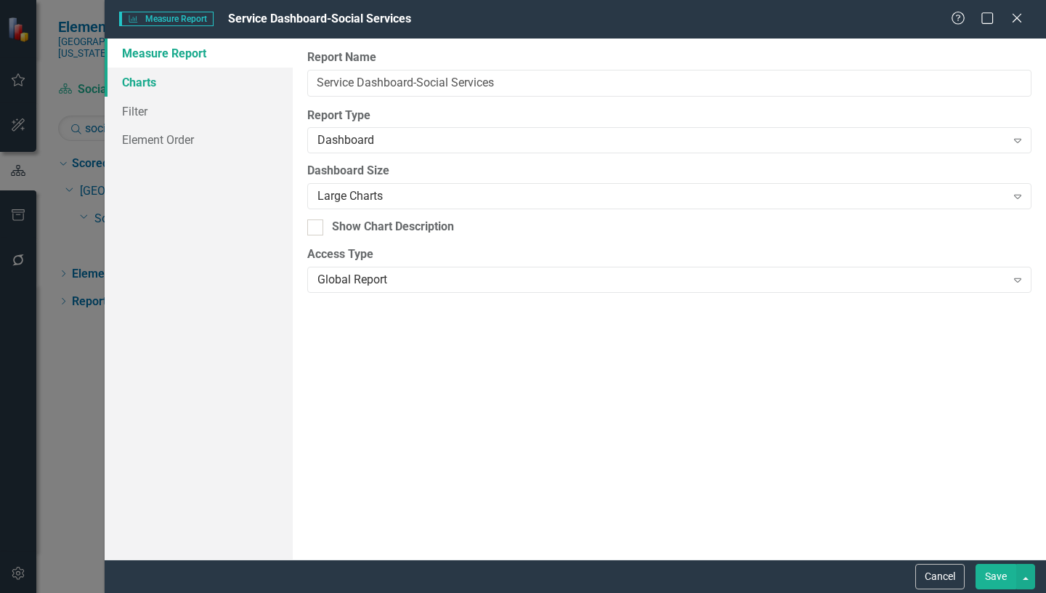
click at [134, 85] on link "Charts" at bounding box center [199, 82] width 188 height 29
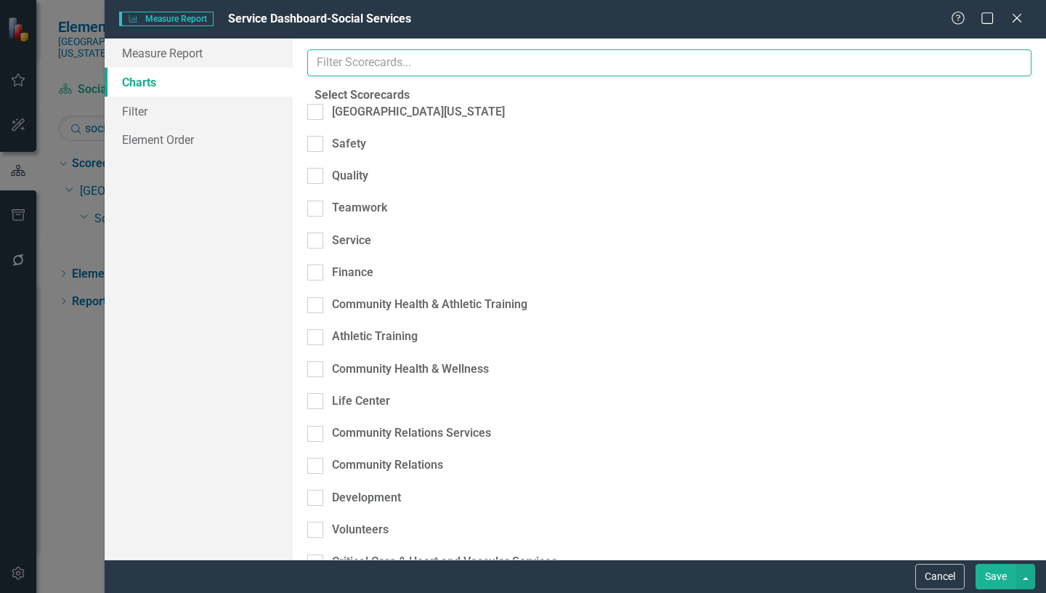
click at [419, 62] on input "text" at bounding box center [669, 62] width 724 height 27
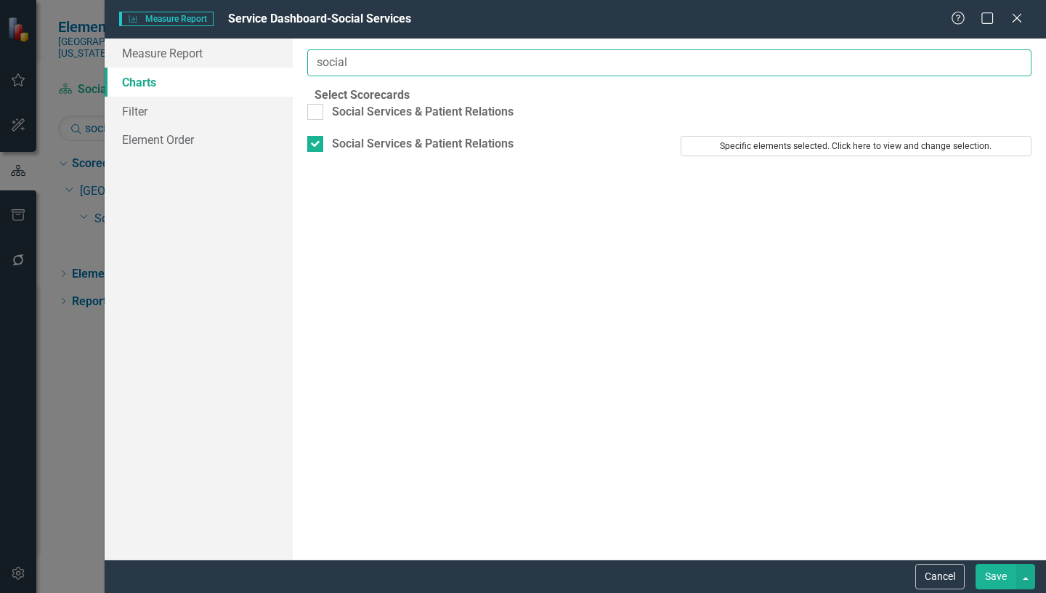
type input "social"
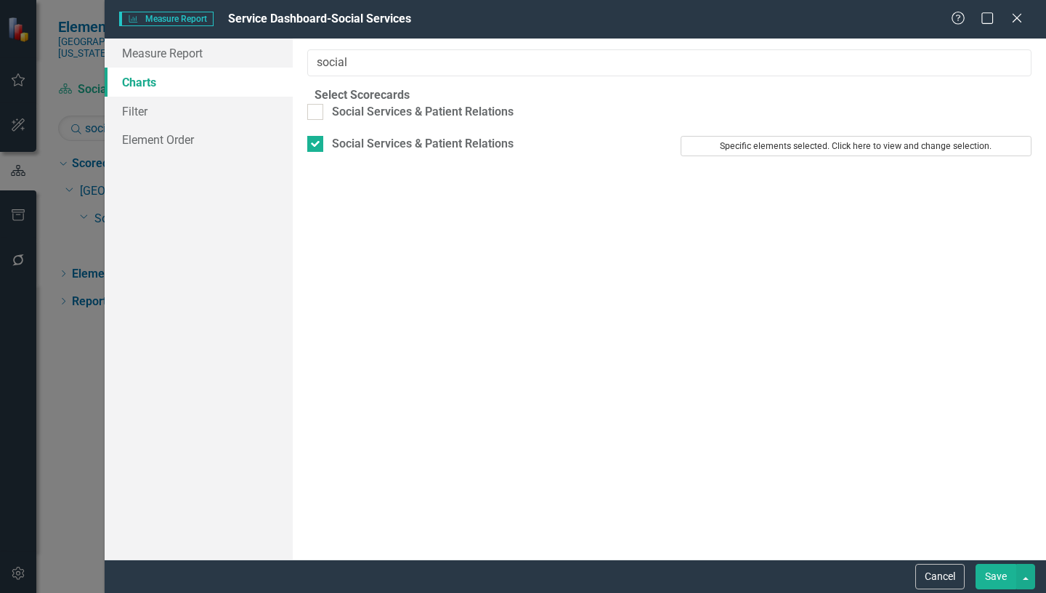
click at [789, 156] on button "Specific elements selected. Click here to view and change selection." at bounding box center [856, 146] width 351 height 20
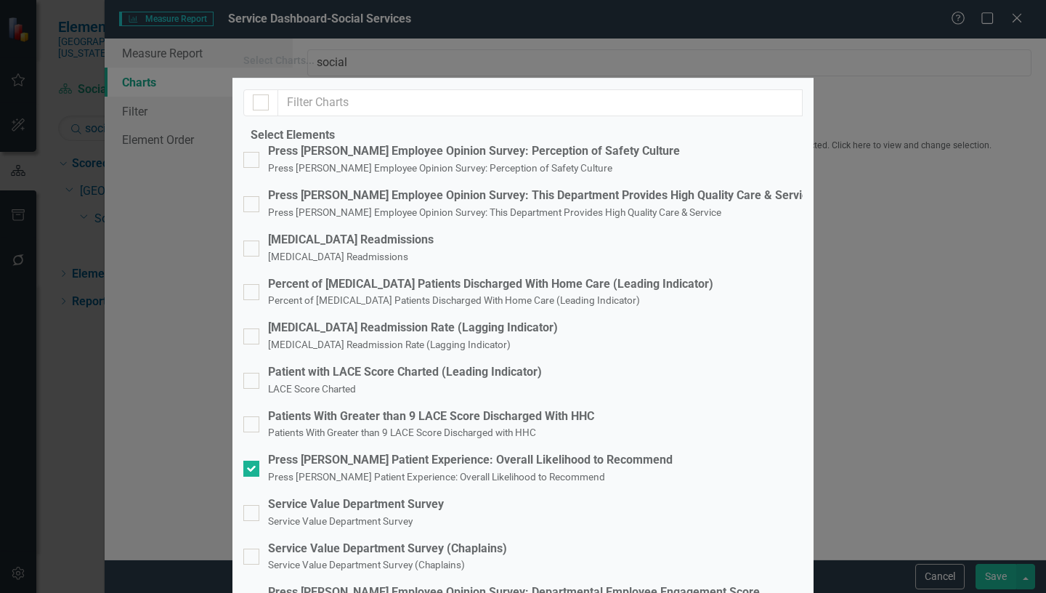
scroll to position [145, 0]
click at [259, 505] on div at bounding box center [251, 513] width 16 height 16
click at [253, 505] on input "Service Value Department Survey Service Value Department Survey" at bounding box center [247, 509] width 9 height 9
checkbox input "true"
click at [253, 548] on input "Service Value Department Survey (Chaplains) Service Value Department Survey (Ch…" at bounding box center [247, 552] width 9 height 9
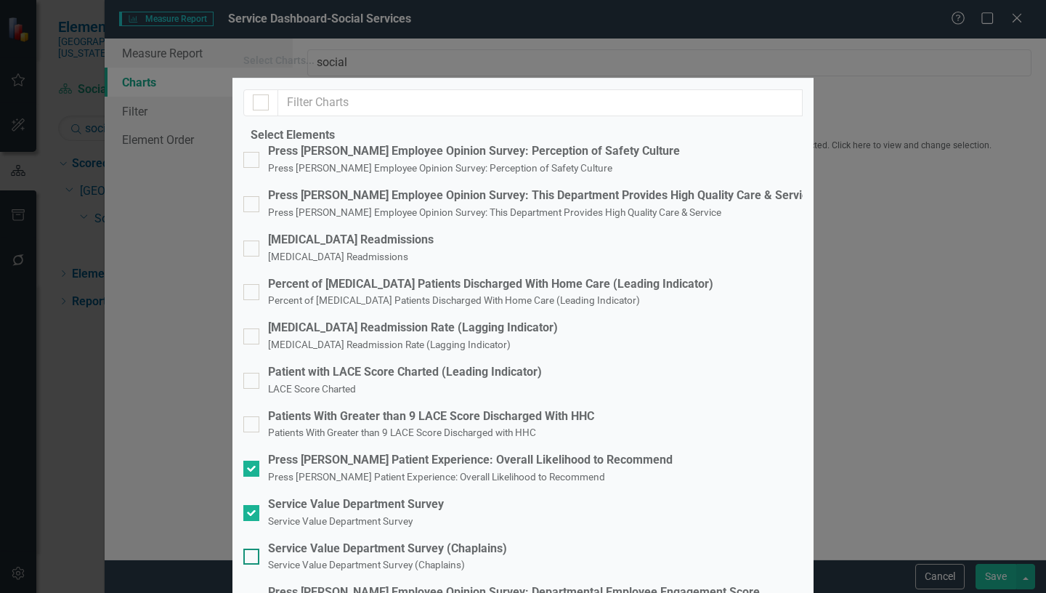
checkbox input "true"
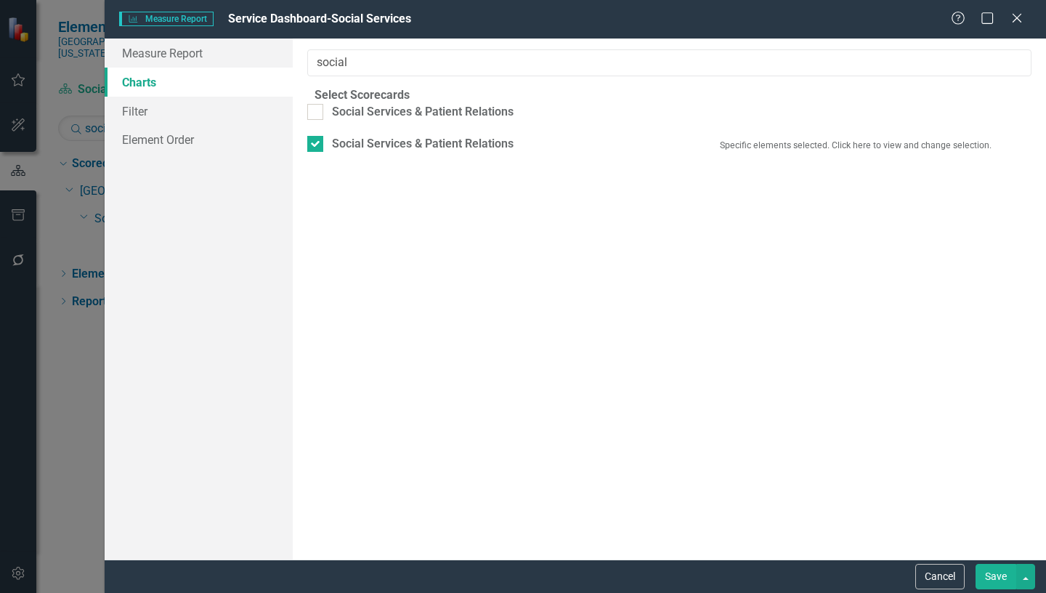
click at [1003, 576] on button "Save" at bounding box center [995, 576] width 41 height 25
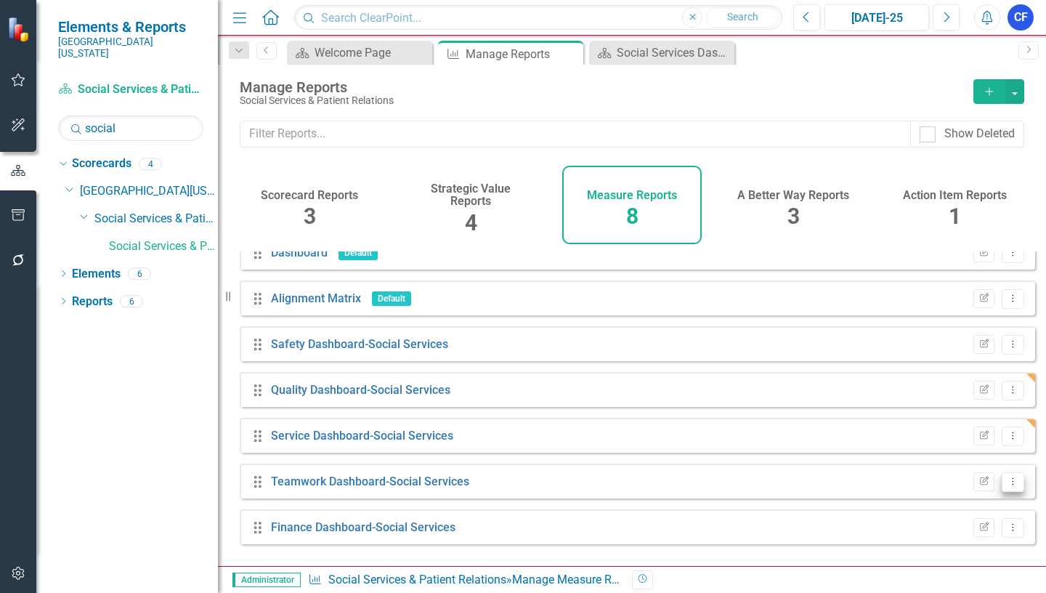
click at [1007, 486] on icon "Dropdown Menu" at bounding box center [1013, 480] width 12 height 9
click at [972, 387] on link "Edit Report Edit Report" at bounding box center [953, 388] width 120 height 27
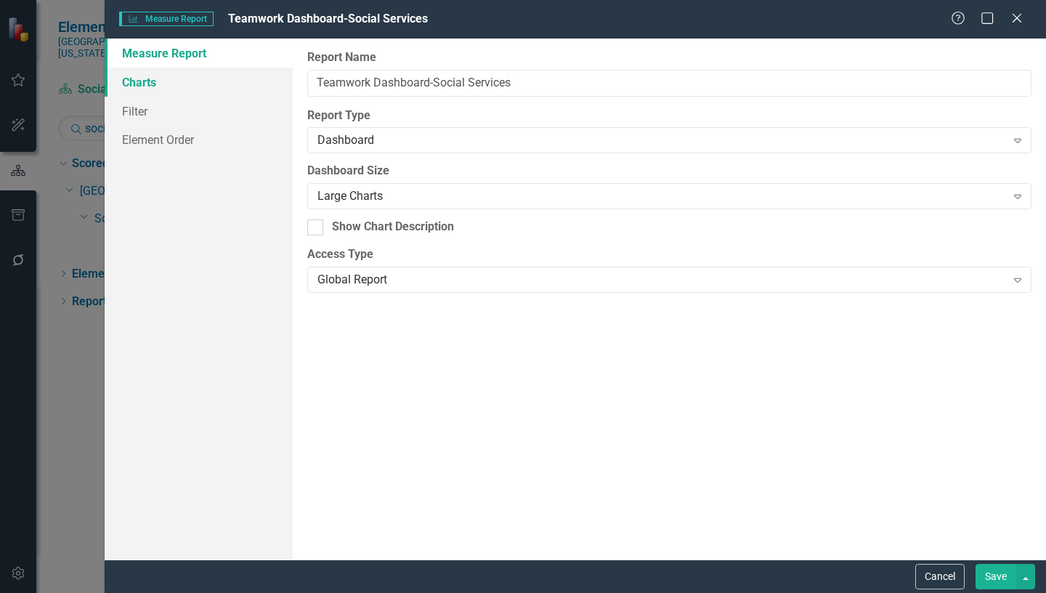
click at [127, 84] on link "Charts" at bounding box center [199, 82] width 188 height 29
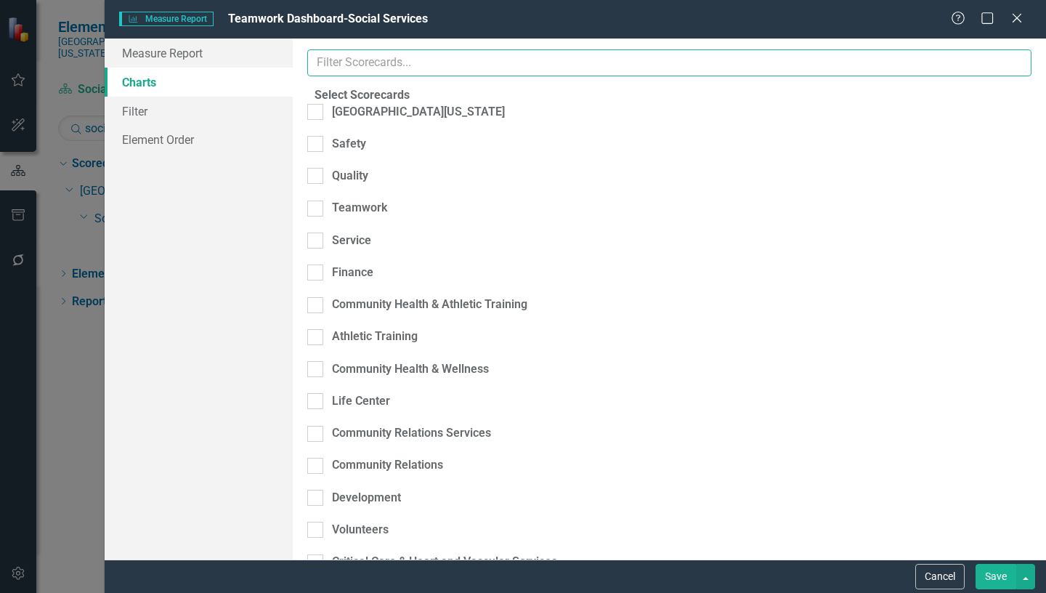
drag, startPoint x: 447, startPoint y: 63, endPoint x: 444, endPoint y: 57, distance: 7.5
click at [447, 62] on input "text" at bounding box center [669, 62] width 724 height 27
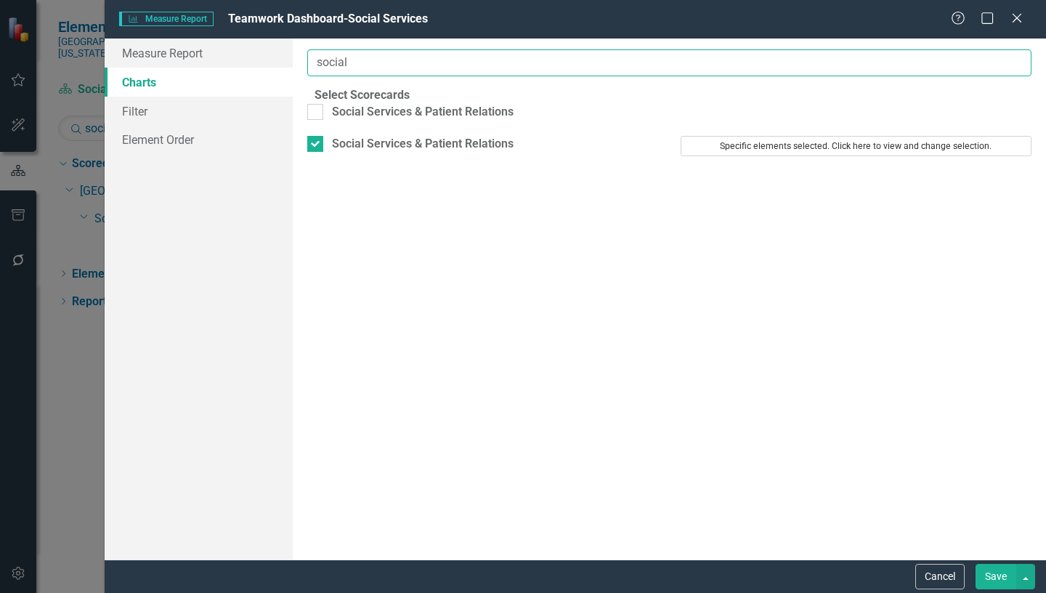
type input "social"
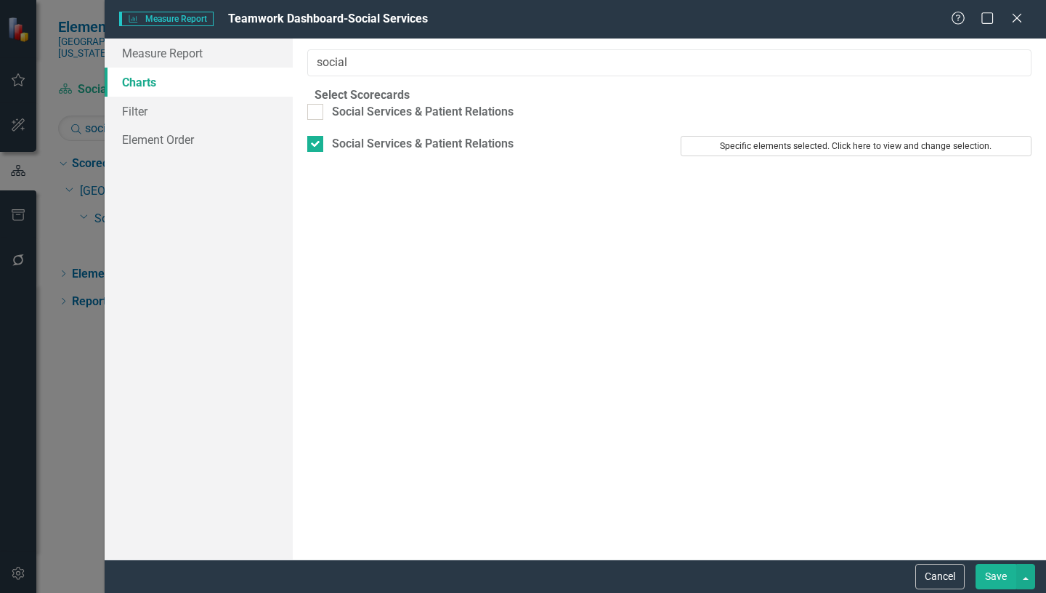
click at [811, 155] on button "Specific elements selected. Click here to view and change selection." at bounding box center [856, 146] width 351 height 20
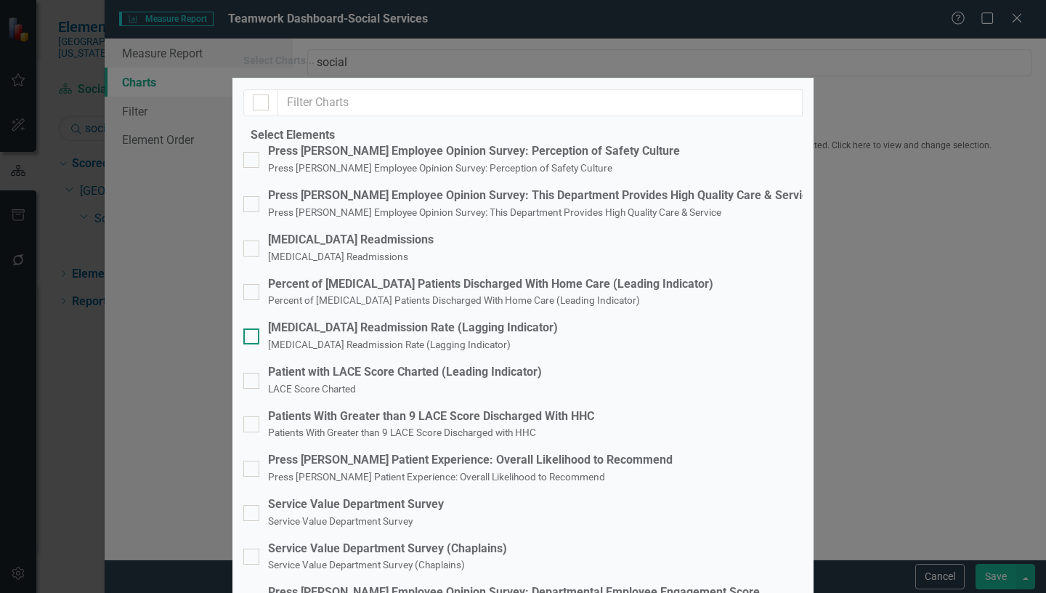
scroll to position [272, 0]
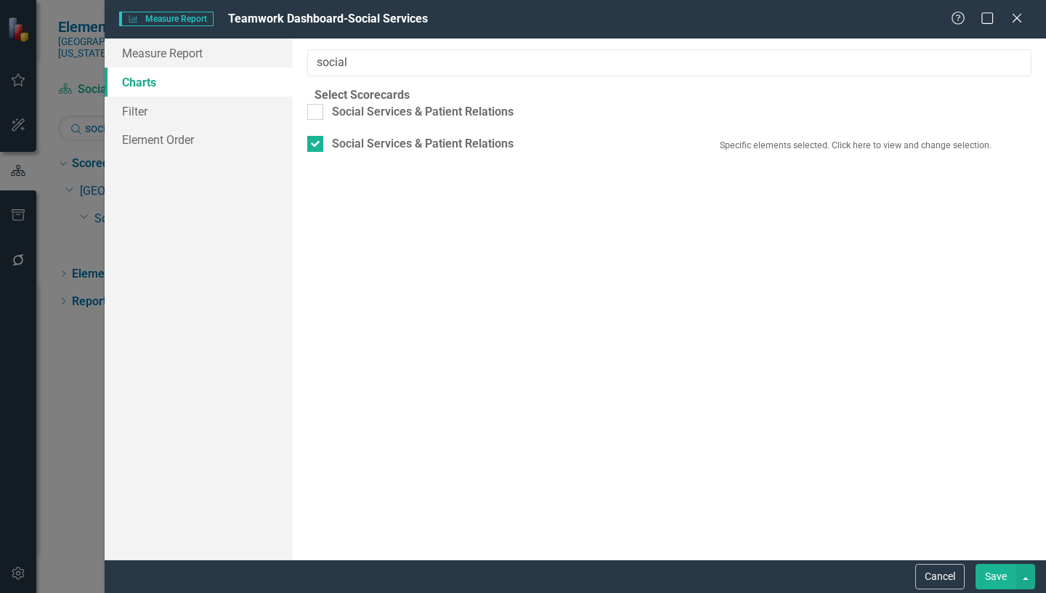
click at [998, 584] on button "Save" at bounding box center [995, 576] width 41 height 25
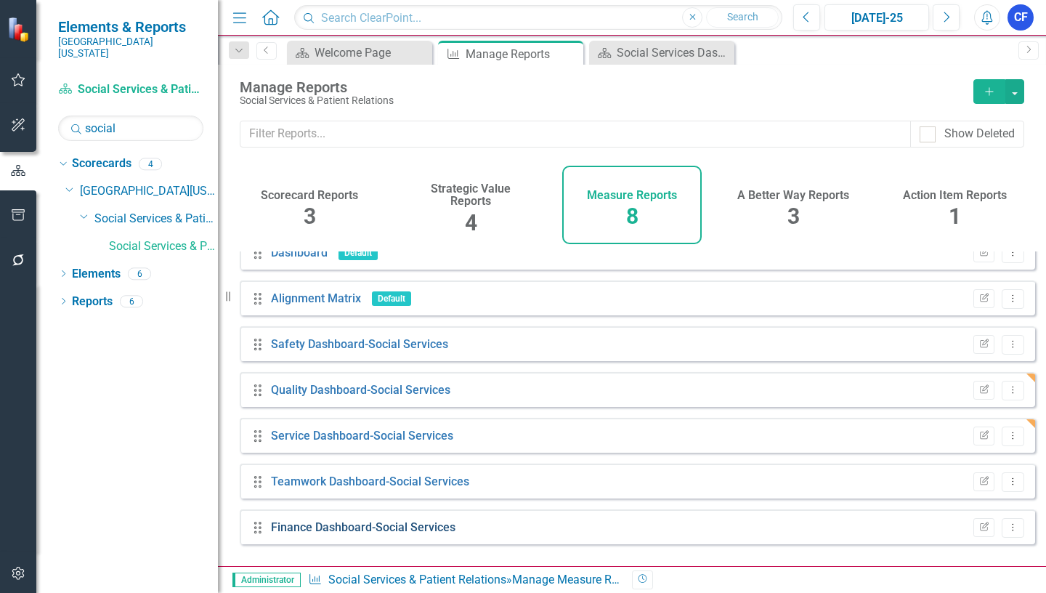
click at [389, 534] on link "Finance Dashboard-Social Services" at bounding box center [363, 527] width 184 height 14
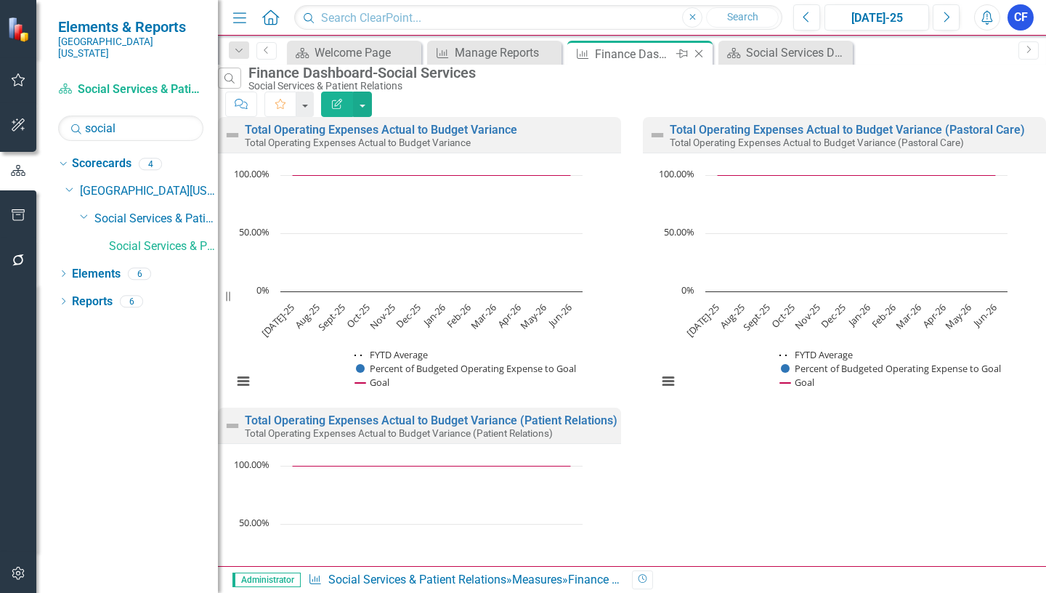
click at [696, 56] on icon "Close" at bounding box center [698, 54] width 15 height 12
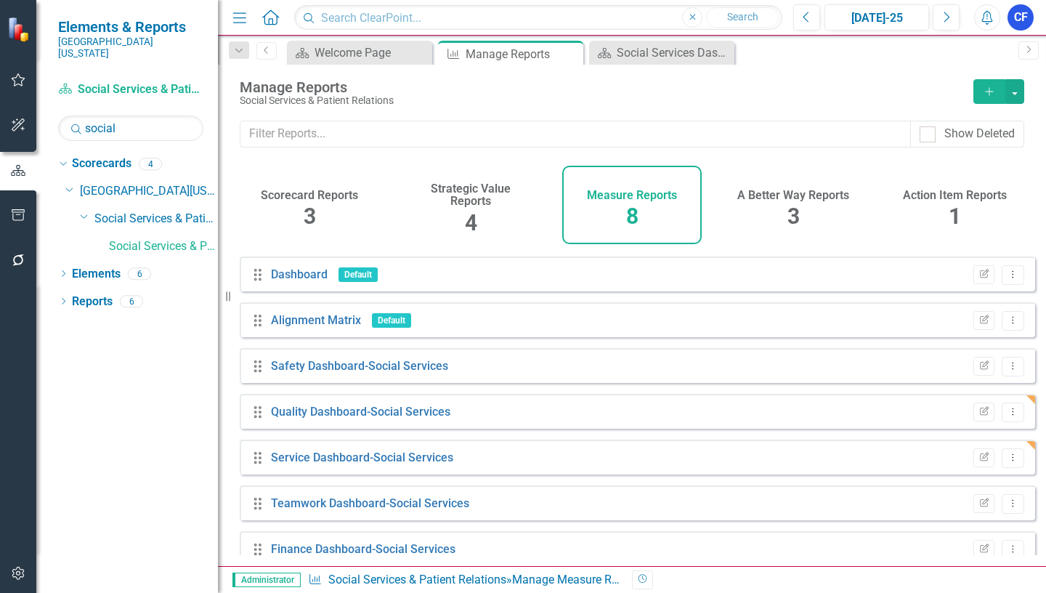
scroll to position [62, 0]
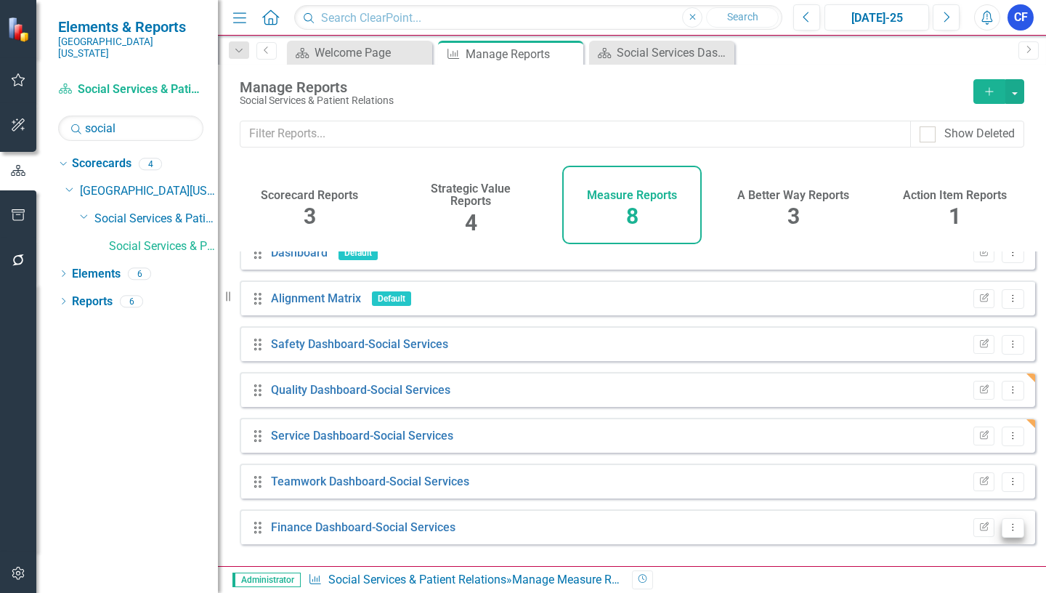
click at [1012, 530] on icon at bounding box center [1012, 526] width 1 height 7
click at [954, 437] on link "Edit Report Edit Report" at bounding box center [953, 434] width 120 height 27
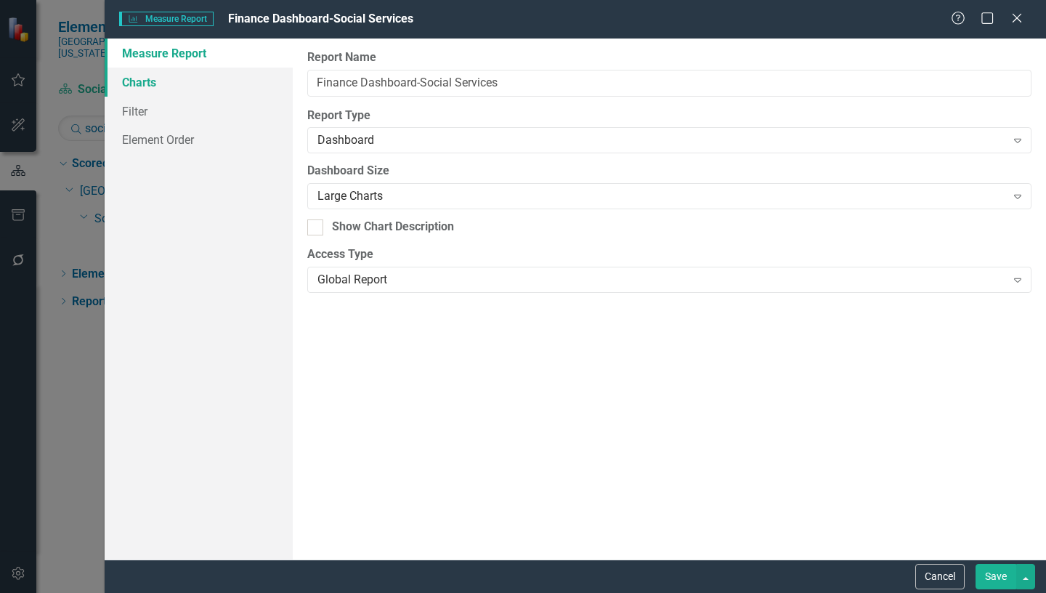
click at [141, 81] on link "Charts" at bounding box center [199, 82] width 188 height 29
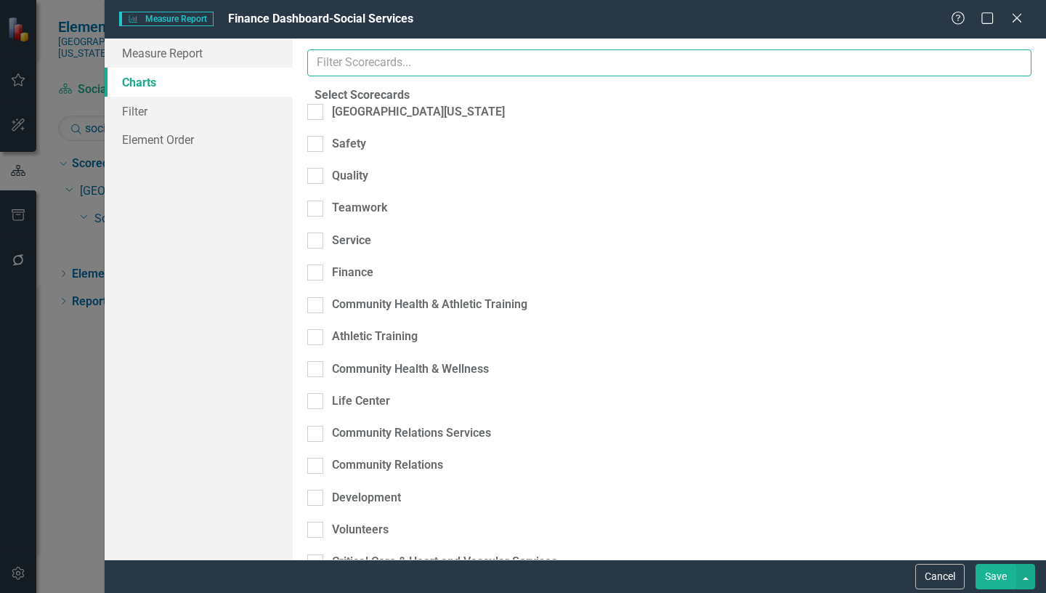
click at [422, 57] on input "text" at bounding box center [669, 62] width 724 height 27
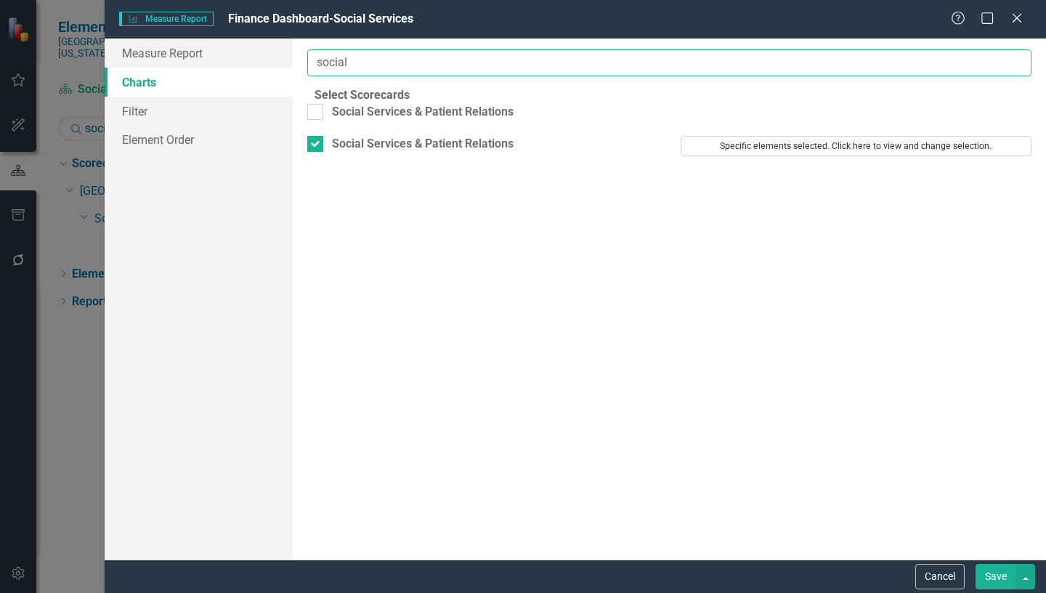
type input "social"
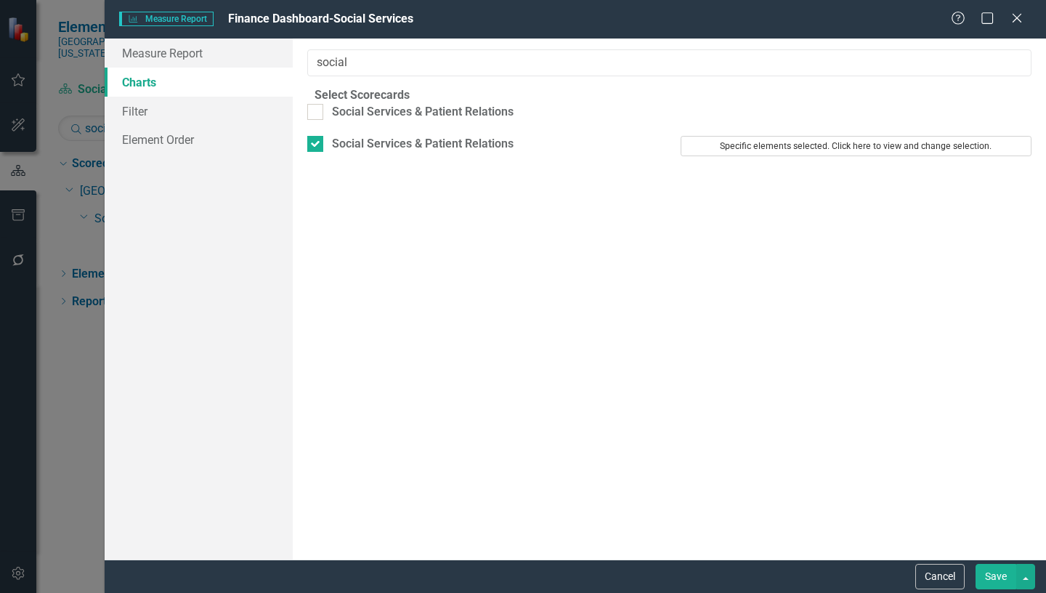
click at [880, 156] on button "Specific elements selected. Click here to view and change selection." at bounding box center [856, 146] width 351 height 20
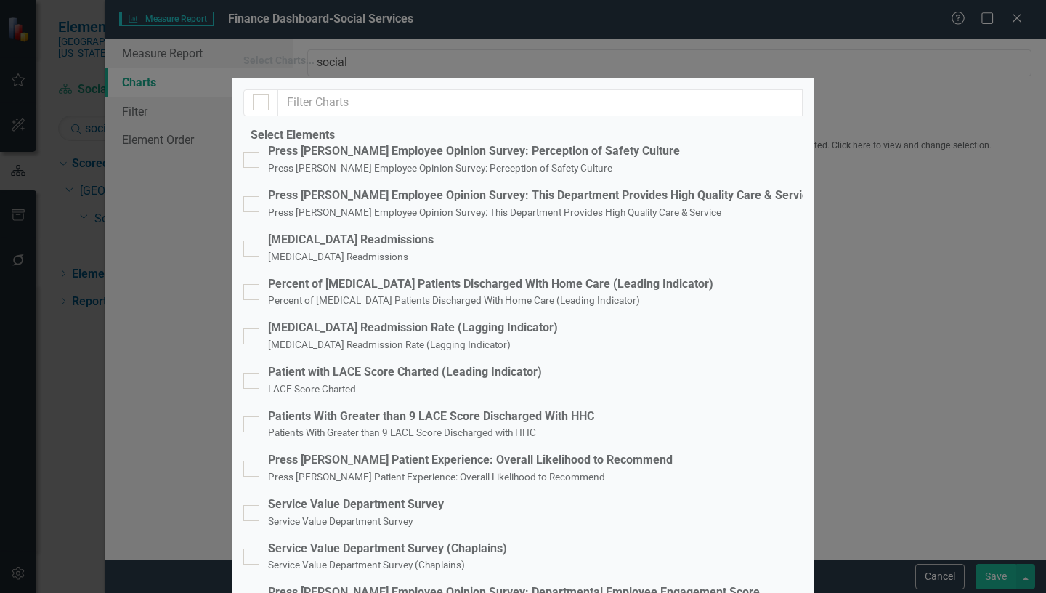
scroll to position [272, 0]
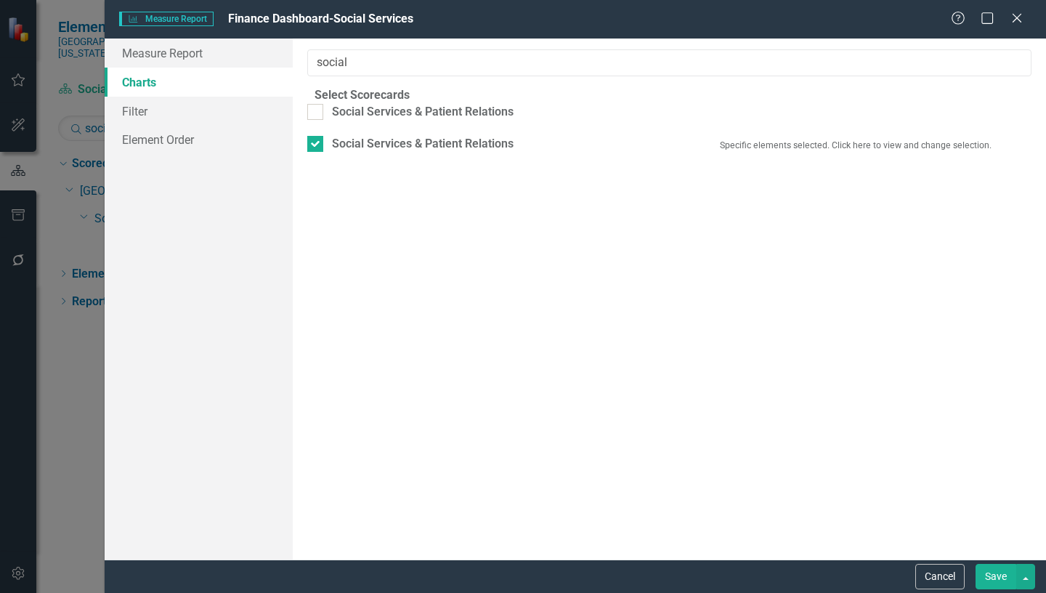
click at [996, 577] on button "Save" at bounding box center [995, 576] width 41 height 25
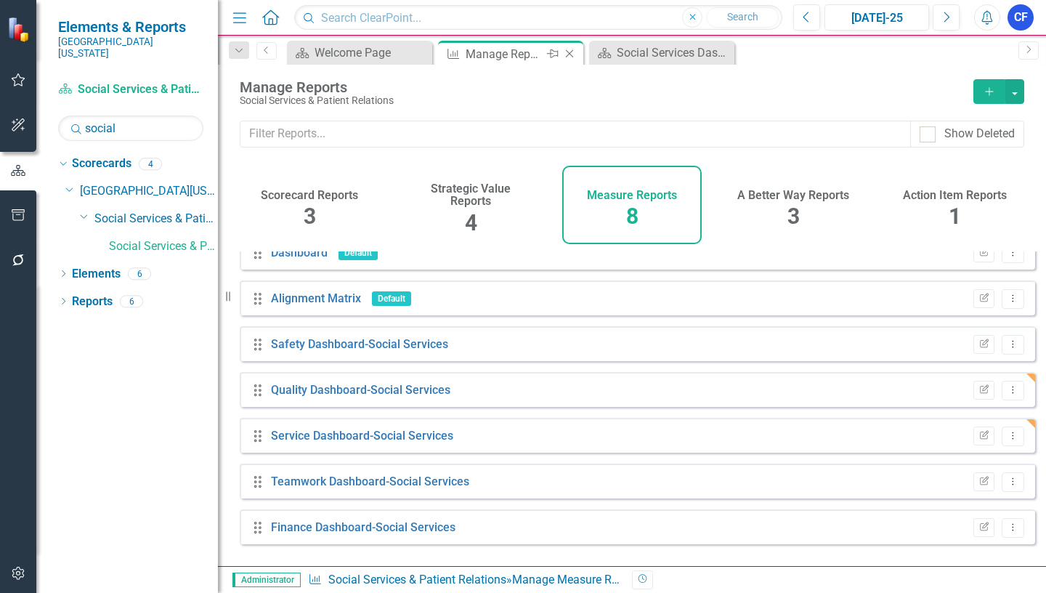
click at [568, 52] on icon at bounding box center [570, 54] width 8 height 8
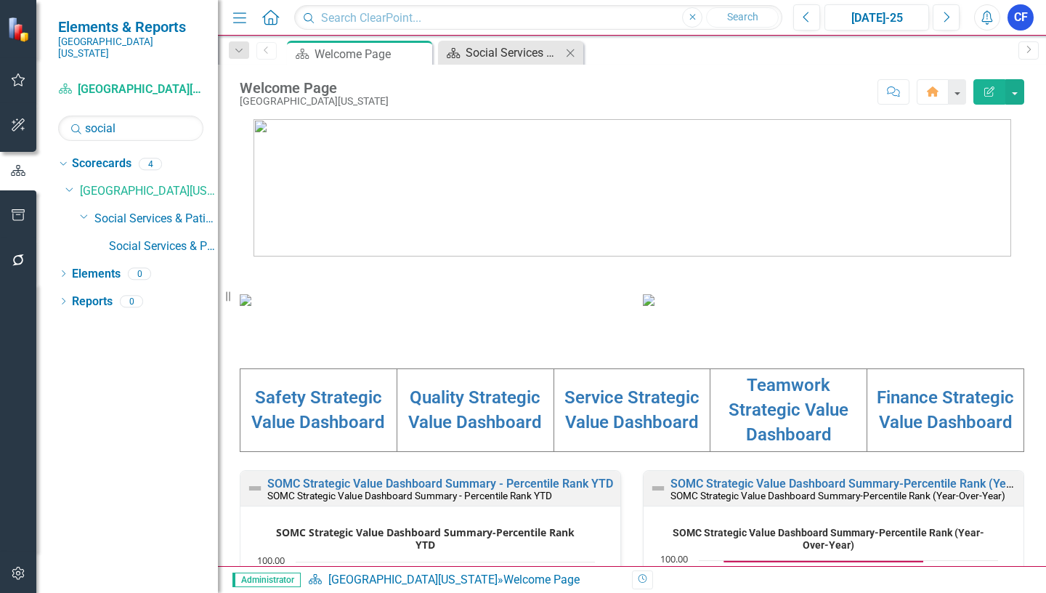
click at [548, 52] on div "Social Services Dashboard" at bounding box center [514, 53] width 96 height 18
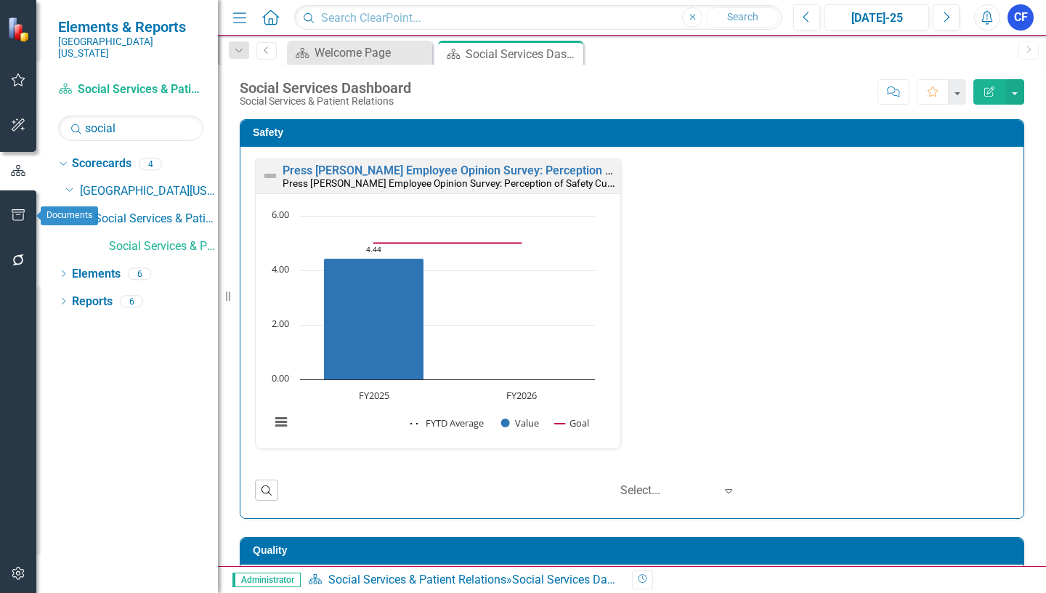
click at [13, 214] on icon "button" at bounding box center [18, 215] width 15 height 12
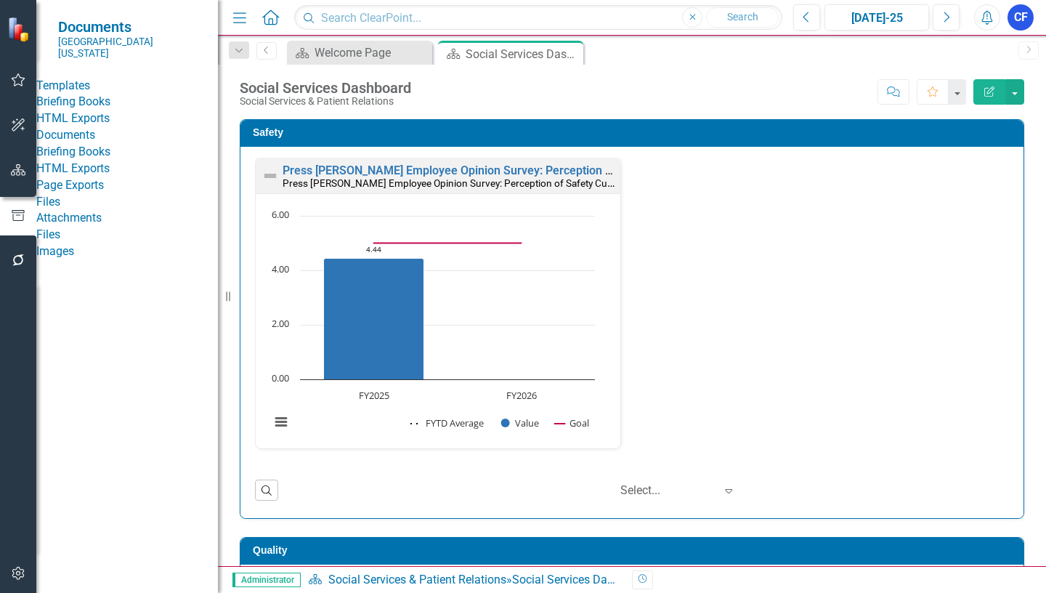
click at [120, 126] on link "HTML Exports" at bounding box center [127, 118] width 182 height 17
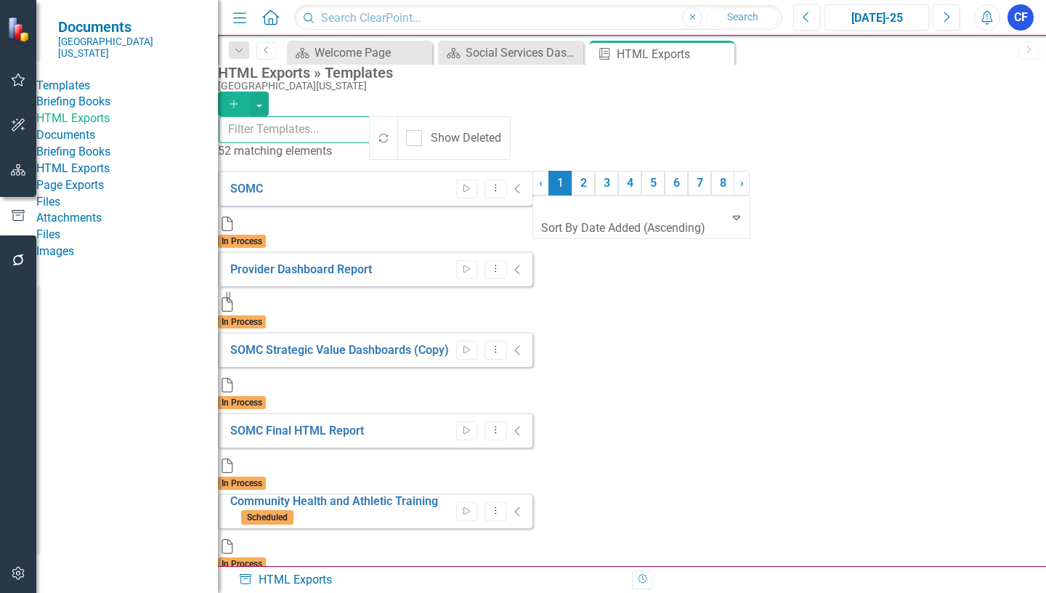
click at [280, 129] on input "text" at bounding box center [295, 129] width 153 height 27
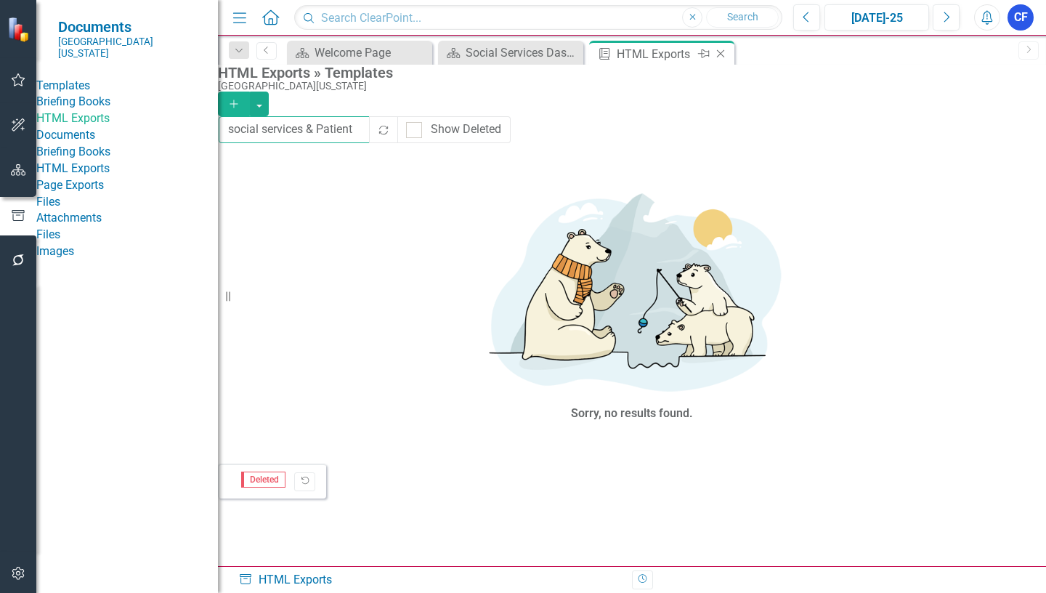
type input "social services & Patient"
click at [719, 53] on icon "Close" at bounding box center [720, 54] width 15 height 12
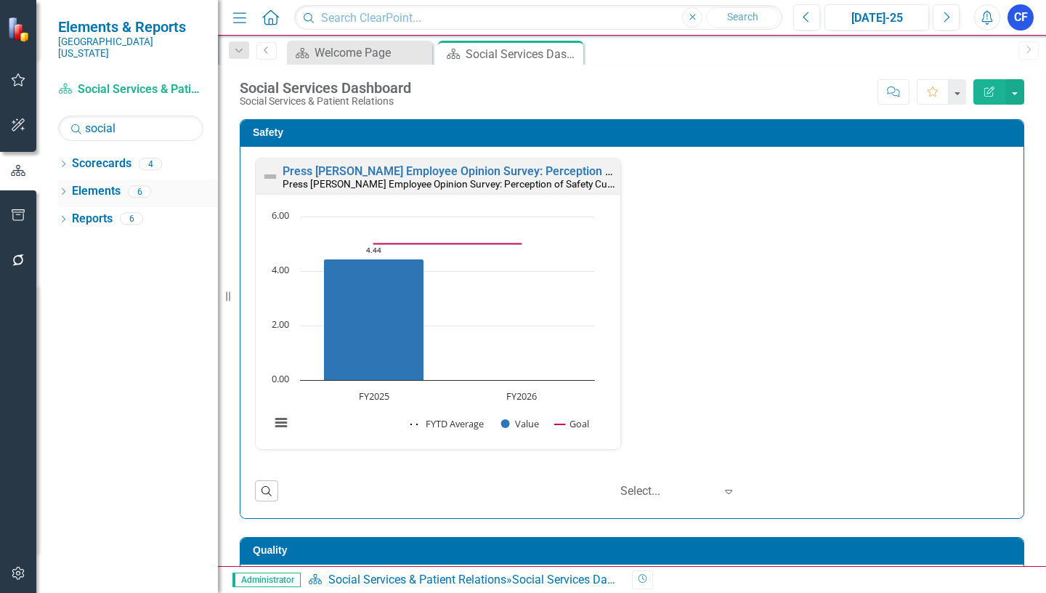
click at [107, 183] on link "Elements" at bounding box center [96, 191] width 49 height 17
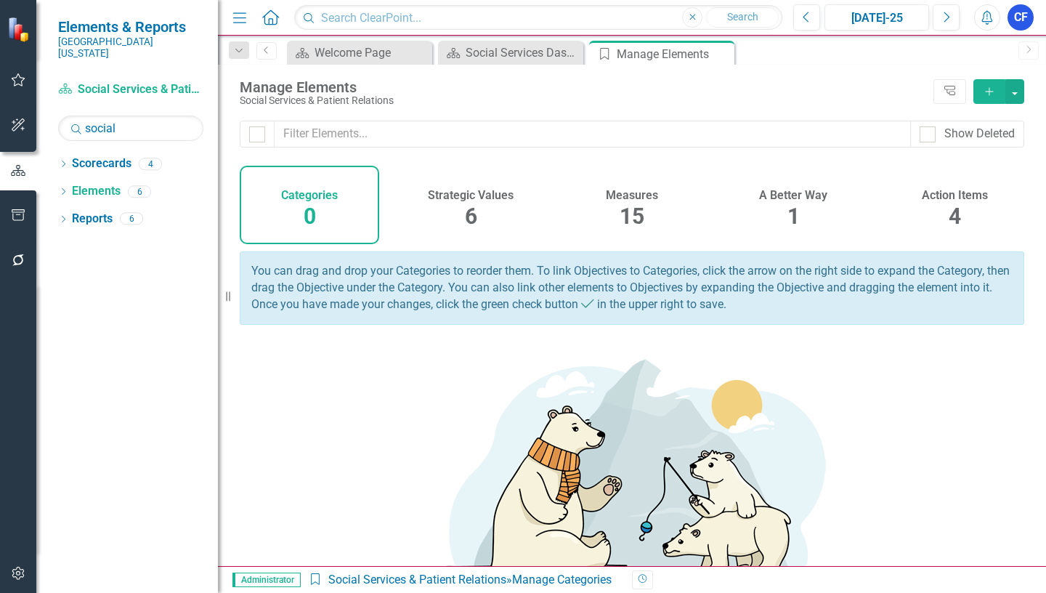
click at [463, 197] on h4 "Strategic Values" at bounding box center [471, 195] width 86 height 13
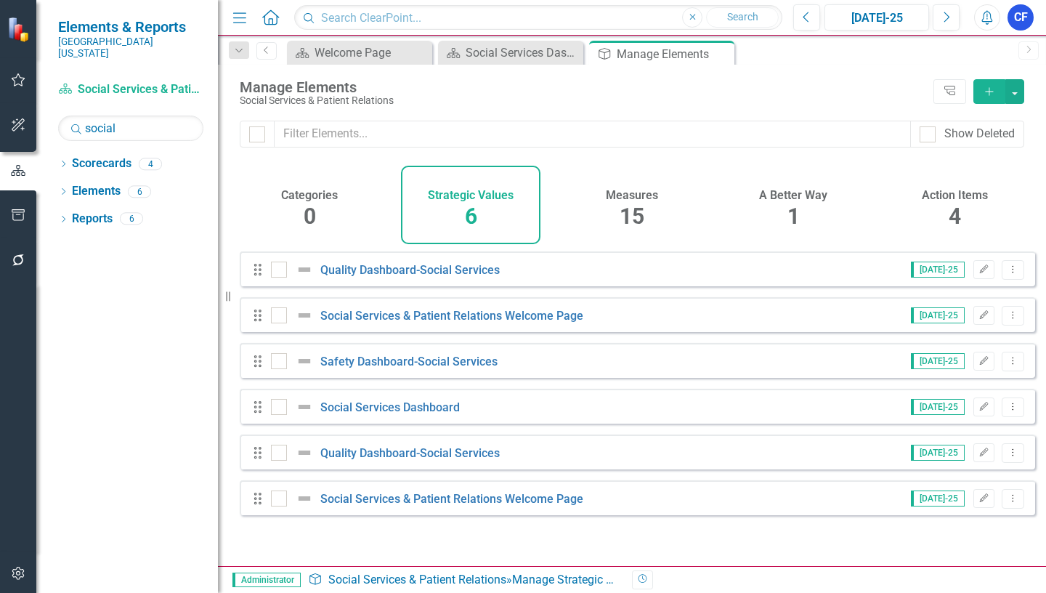
click at [630, 206] on span "15" at bounding box center [632, 215] width 25 height 25
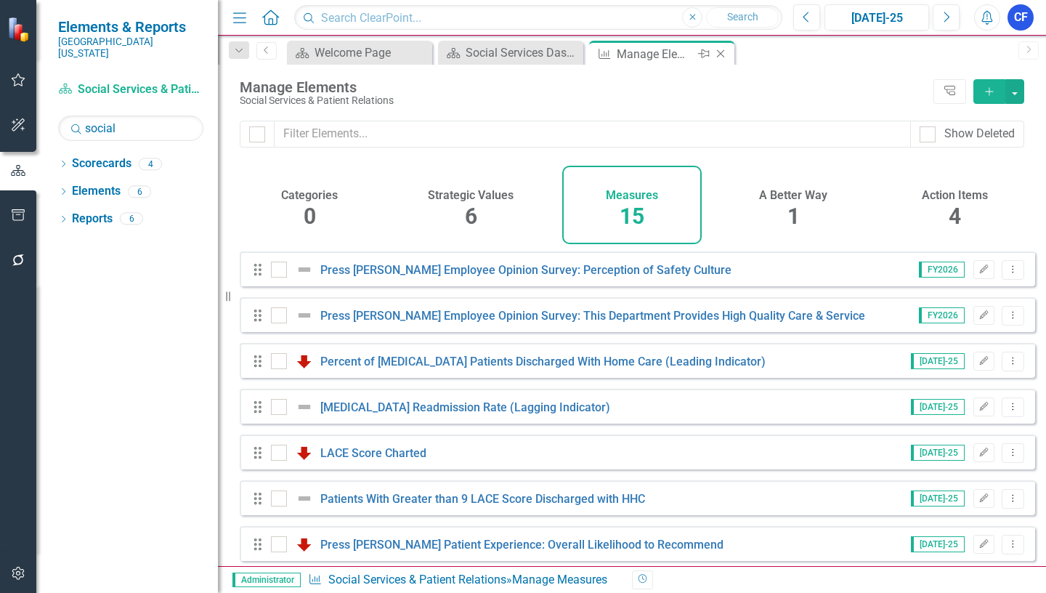
click at [719, 52] on icon at bounding box center [721, 54] width 8 height 8
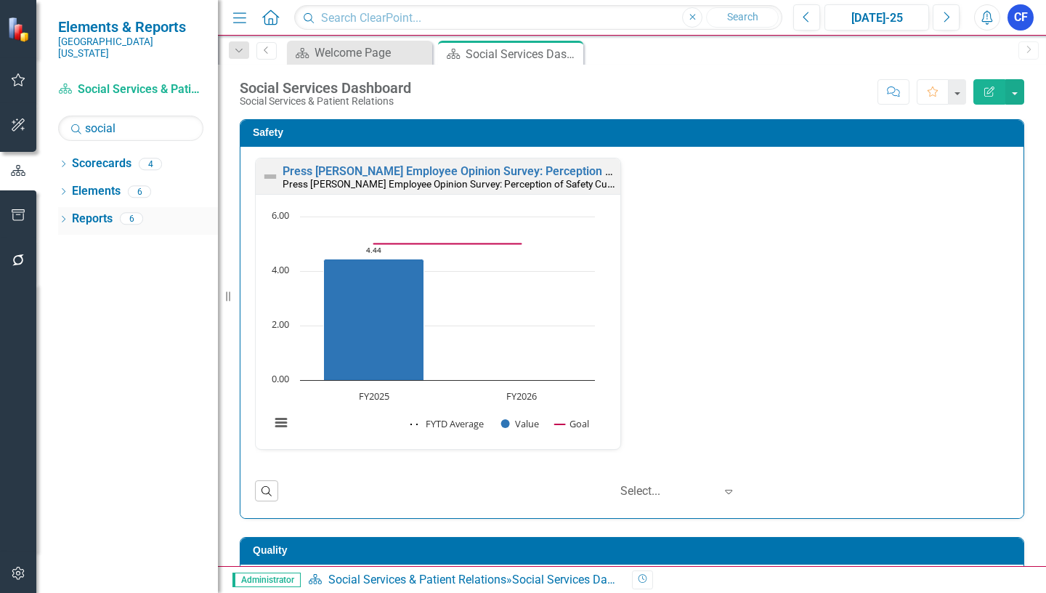
click at [103, 211] on link "Reports" at bounding box center [92, 219] width 41 height 17
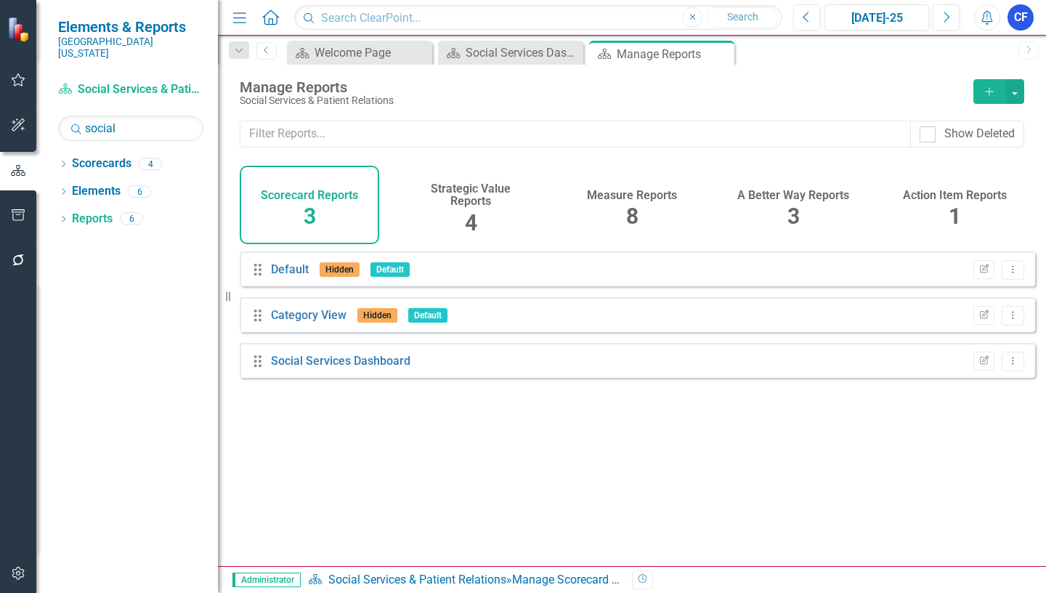
click at [483, 184] on h4 "Strategic Value Reports" at bounding box center [471, 194] width 122 height 25
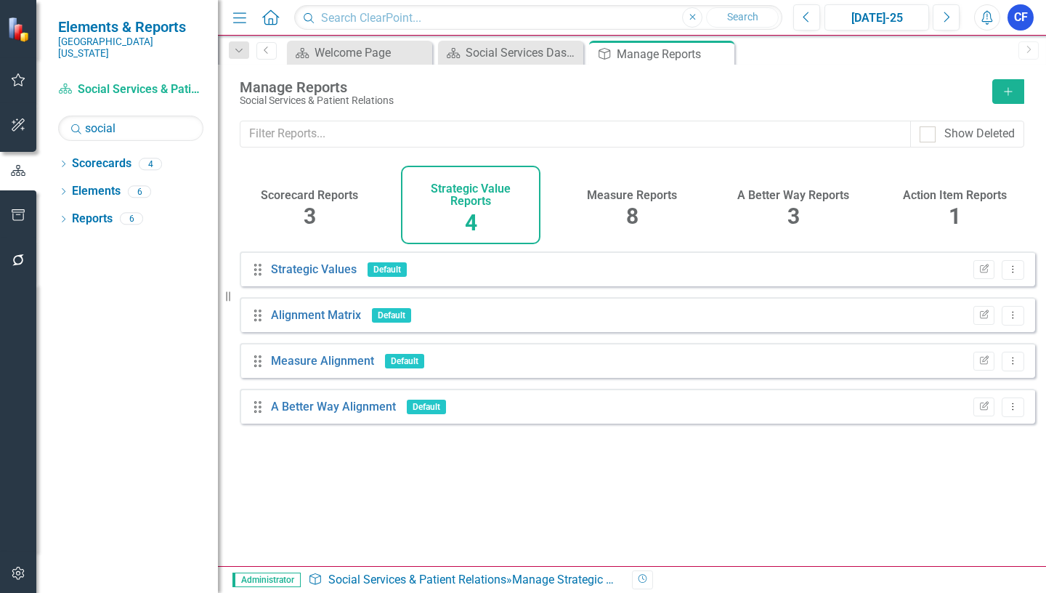
click at [625, 197] on h4 "Measure Reports" at bounding box center [632, 195] width 90 height 13
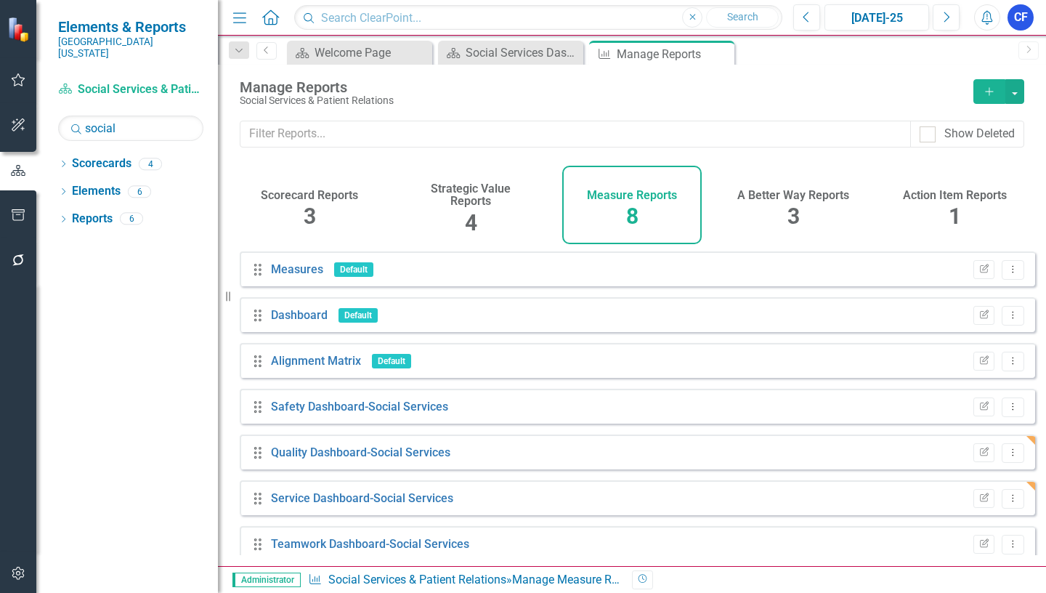
click at [314, 194] on h4 "Scorecard Reports" at bounding box center [309, 195] width 97 height 13
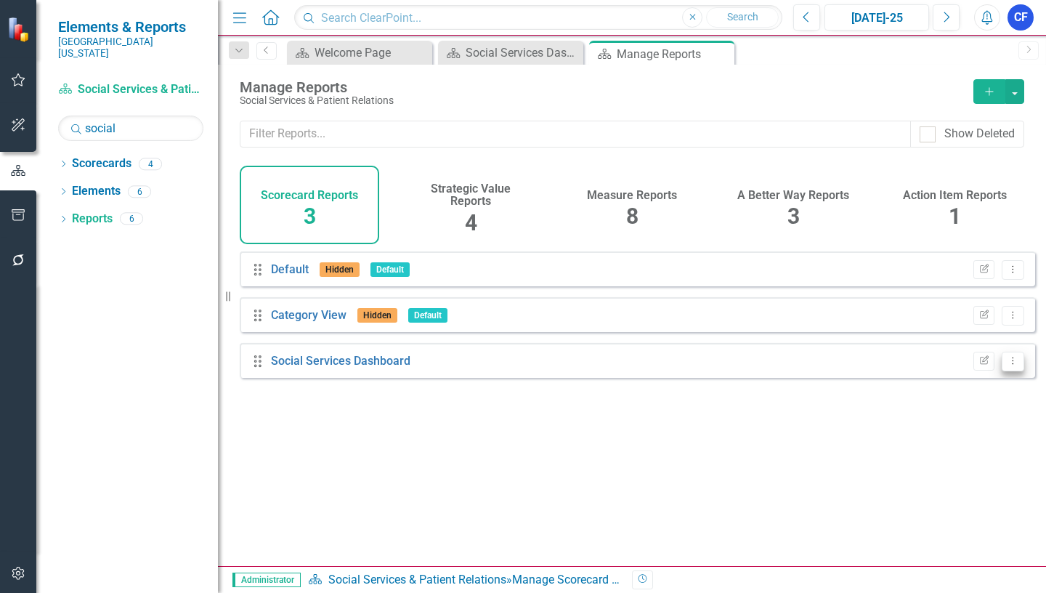
click at [1007, 365] on icon "Dropdown Menu" at bounding box center [1013, 360] width 12 height 9
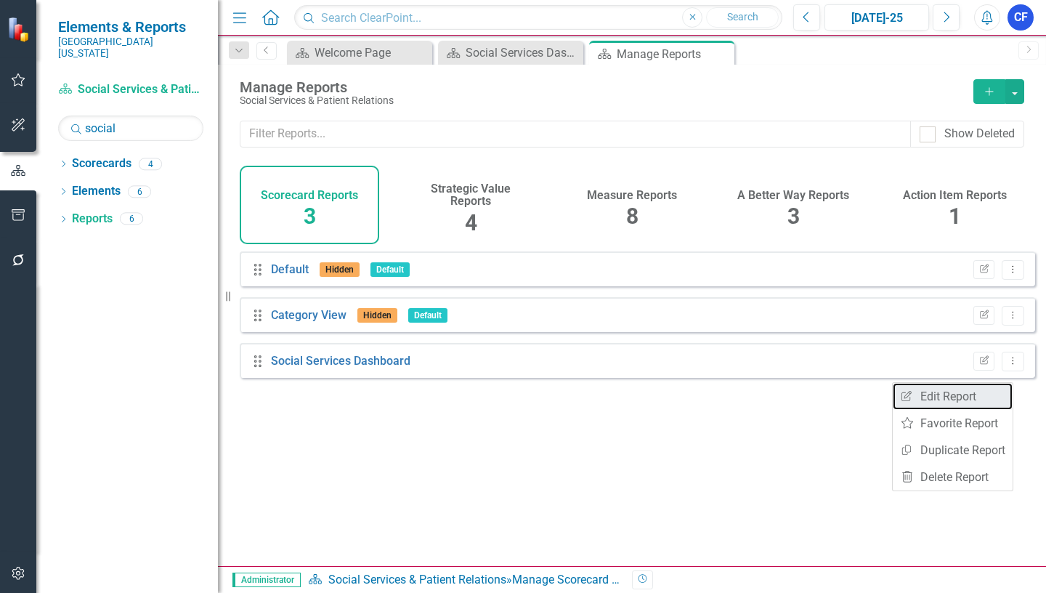
click at [962, 397] on link "Edit Report Edit Report" at bounding box center [953, 396] width 120 height 27
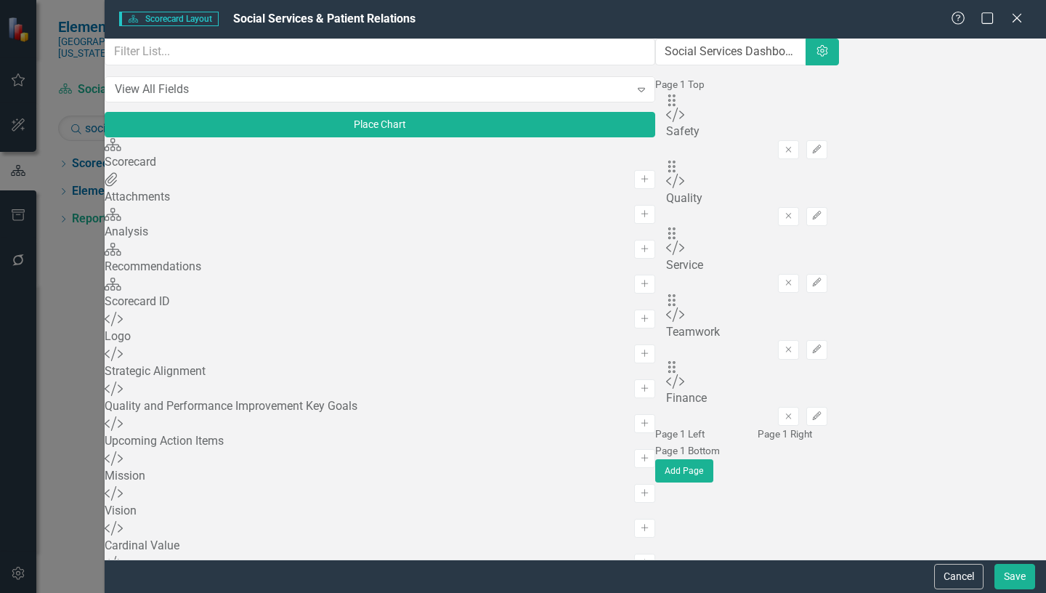
scroll to position [1017, 0]
click at [953, 579] on button "Cancel" at bounding box center [958, 576] width 49 height 25
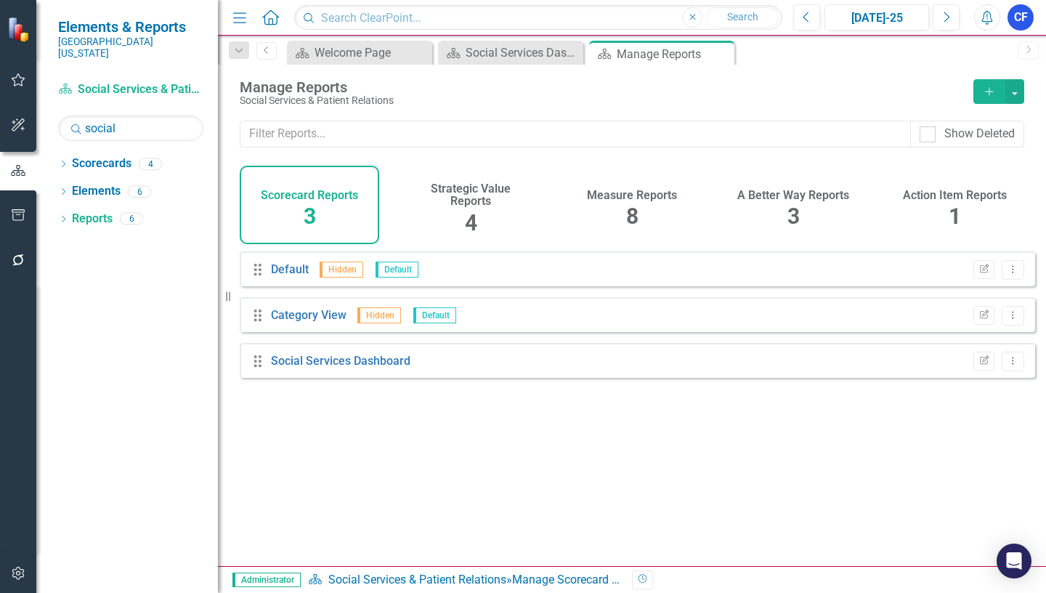
click at [470, 200] on h4 "Strategic Value Reports" at bounding box center [471, 194] width 122 height 25
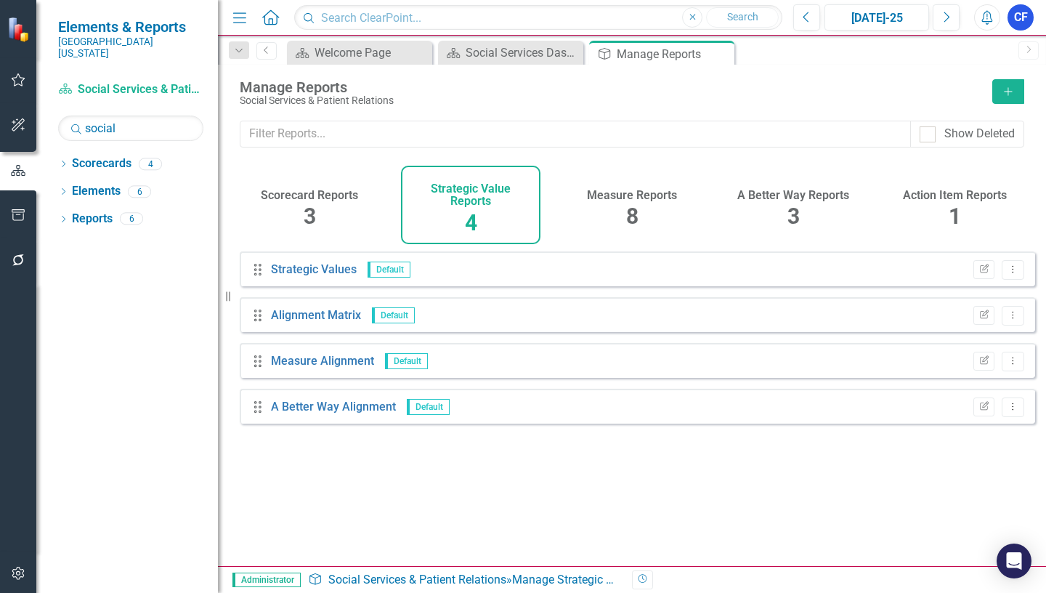
click at [637, 195] on h4 "Measure Reports" at bounding box center [632, 195] width 90 height 13
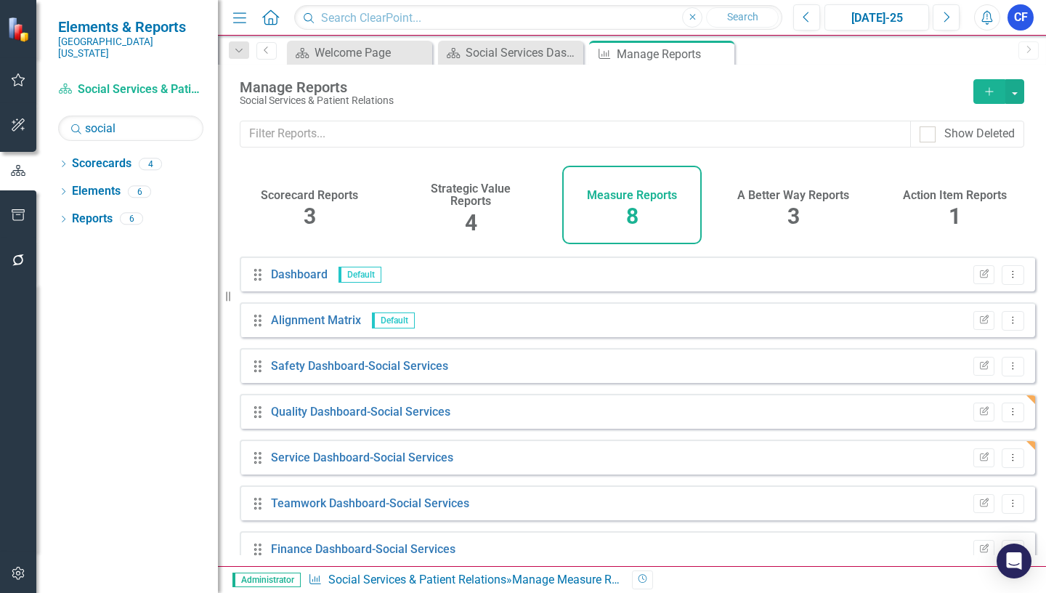
scroll to position [62, 0]
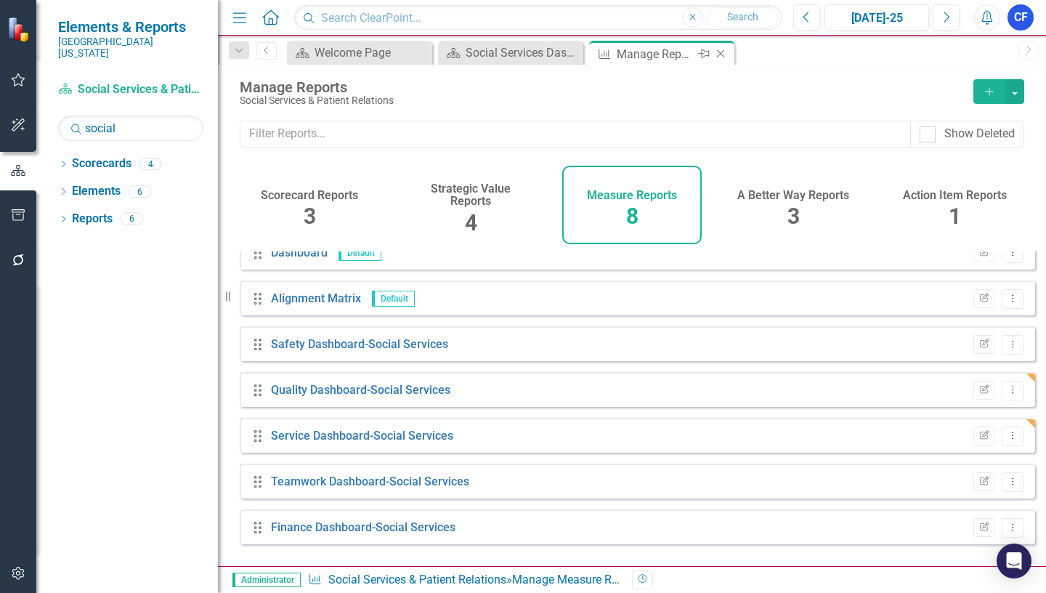
click at [721, 57] on icon "Close" at bounding box center [720, 54] width 15 height 12
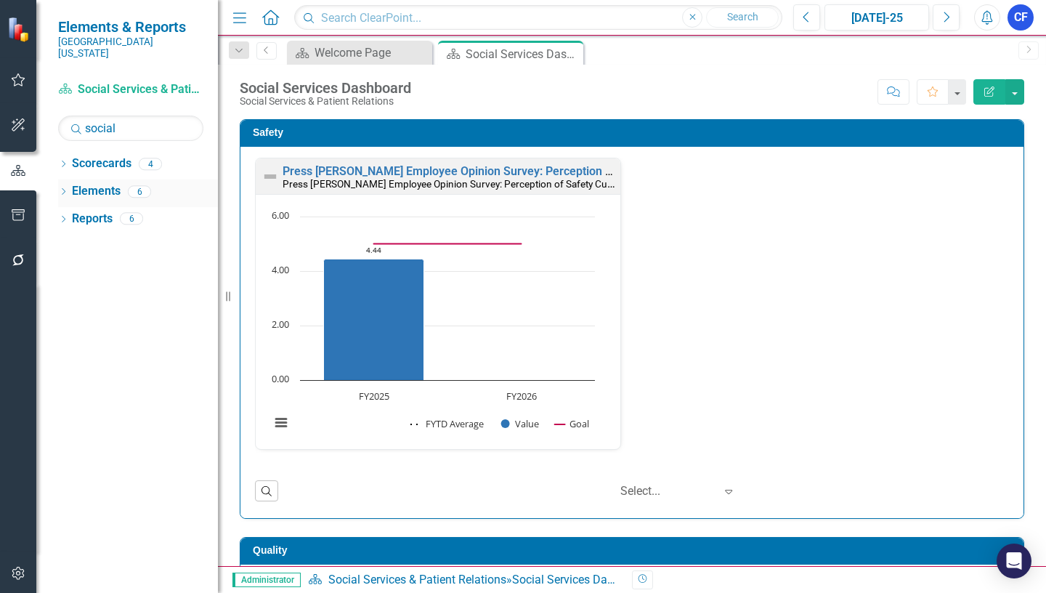
click at [106, 183] on link "Elements" at bounding box center [96, 191] width 49 height 17
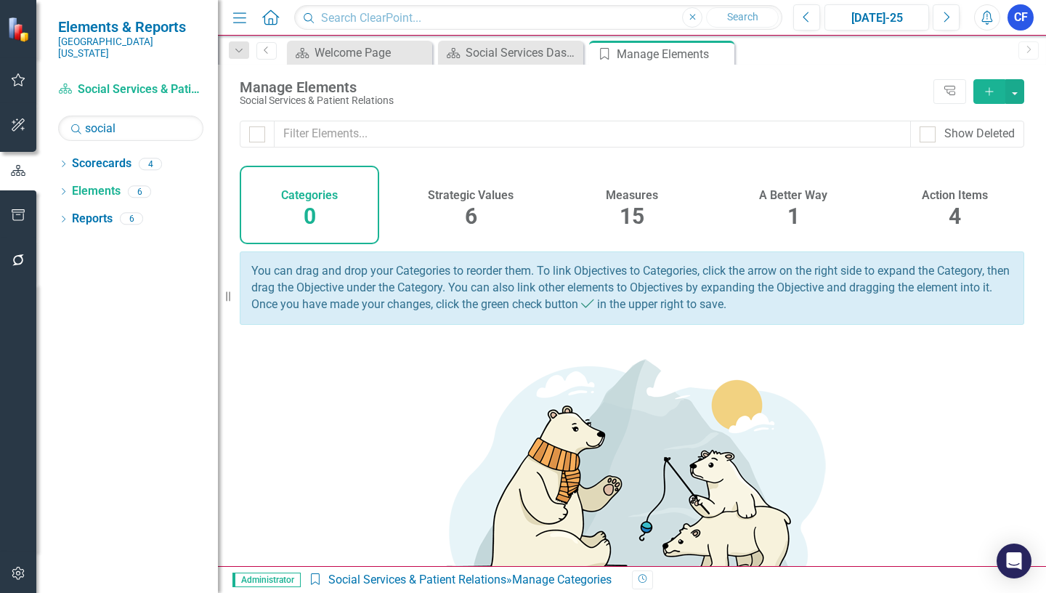
click at [475, 195] on h4 "Strategic Values" at bounding box center [471, 195] width 86 height 13
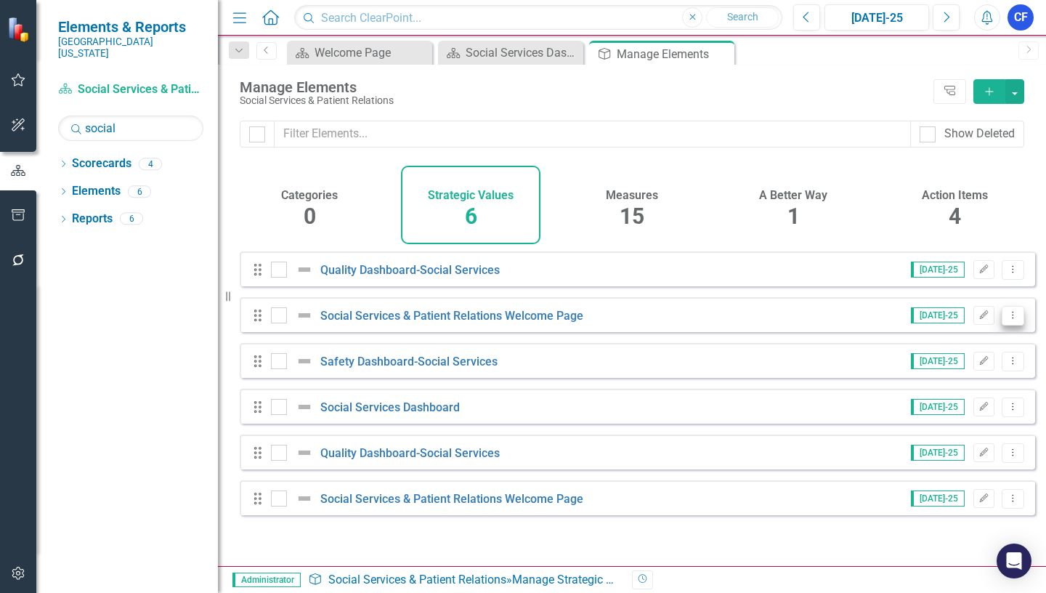
click at [1007, 320] on icon "Dropdown Menu" at bounding box center [1013, 314] width 12 height 9
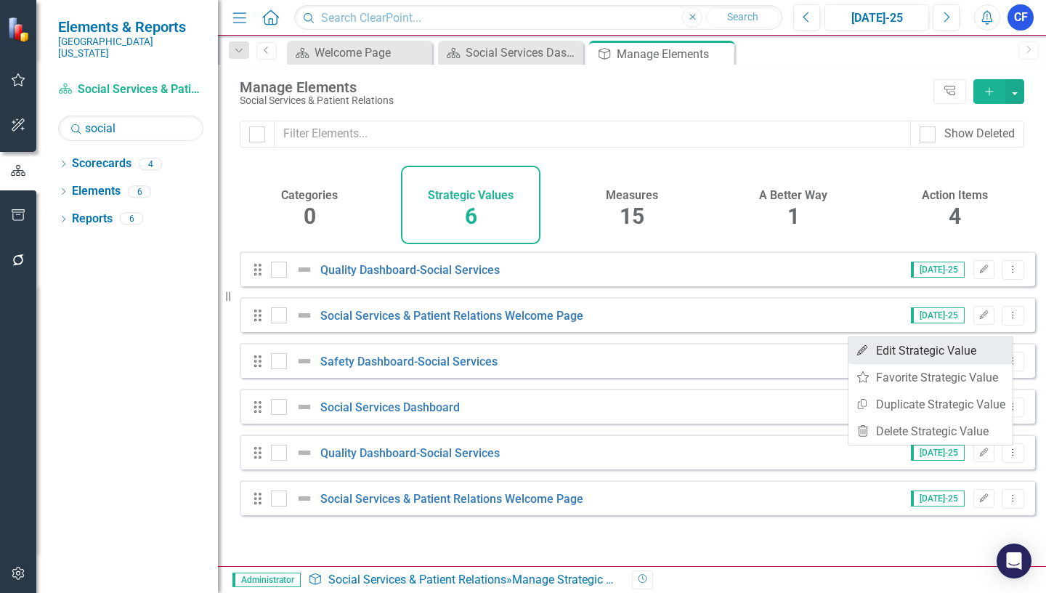
click at [958, 353] on link "Edit Edit Strategic Value" at bounding box center [930, 350] width 164 height 27
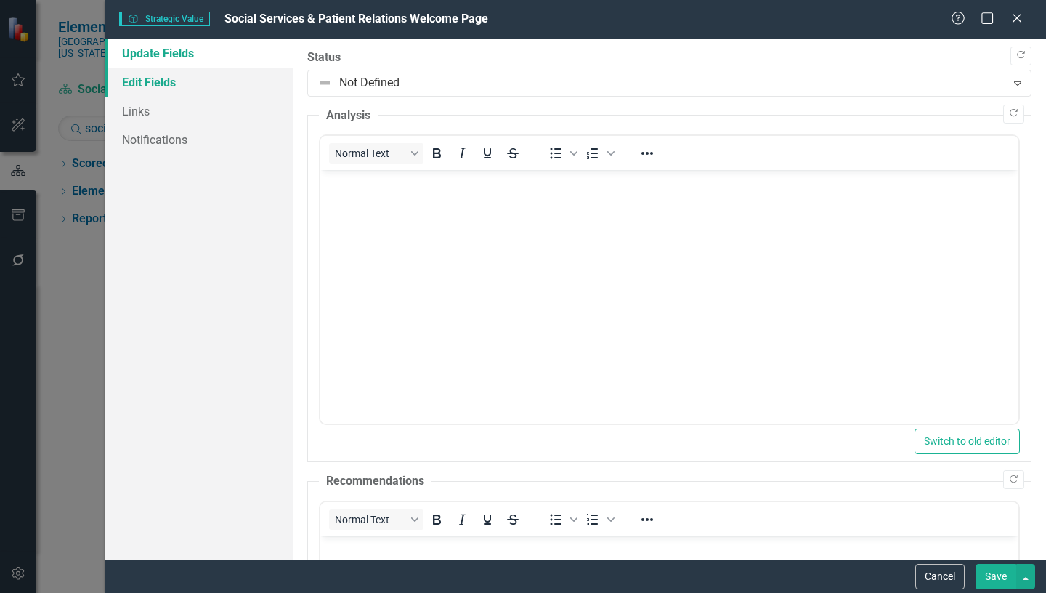
click at [157, 82] on link "Edit Fields" at bounding box center [199, 82] width 188 height 29
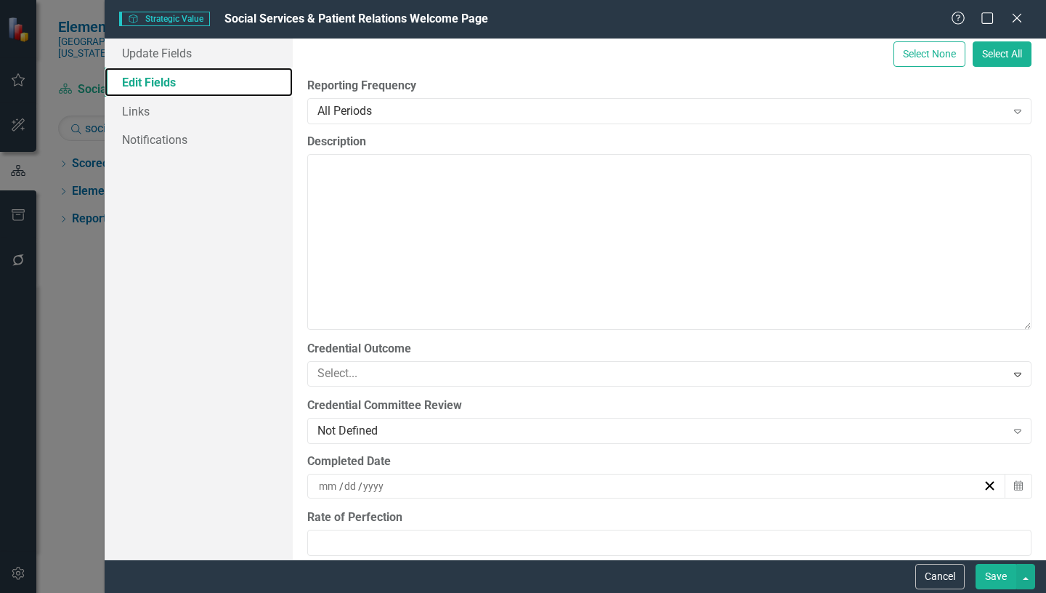
scroll to position [356, 0]
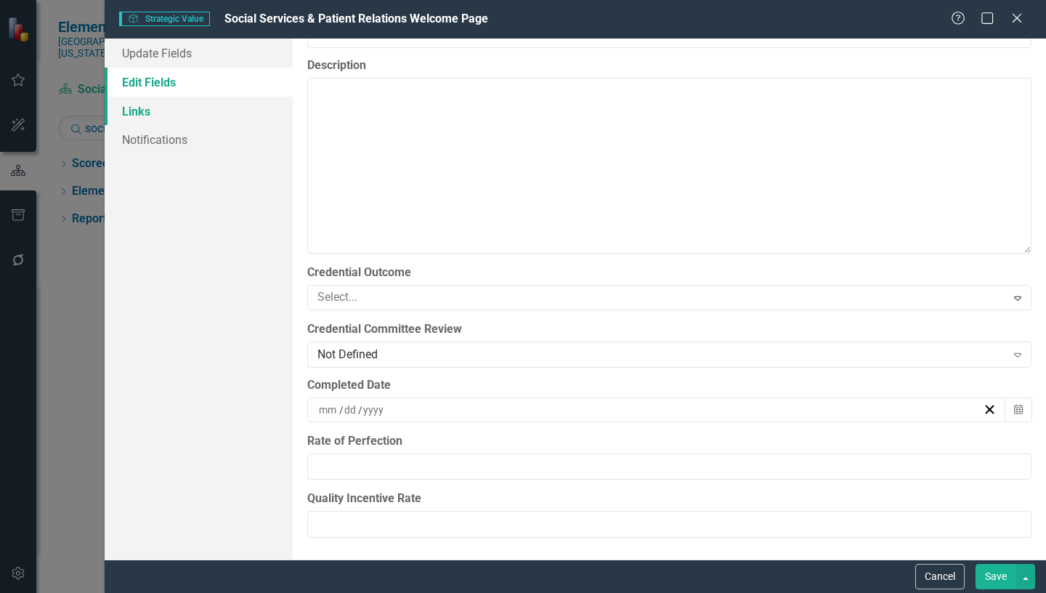
click at [141, 115] on link "Links" at bounding box center [199, 111] width 188 height 29
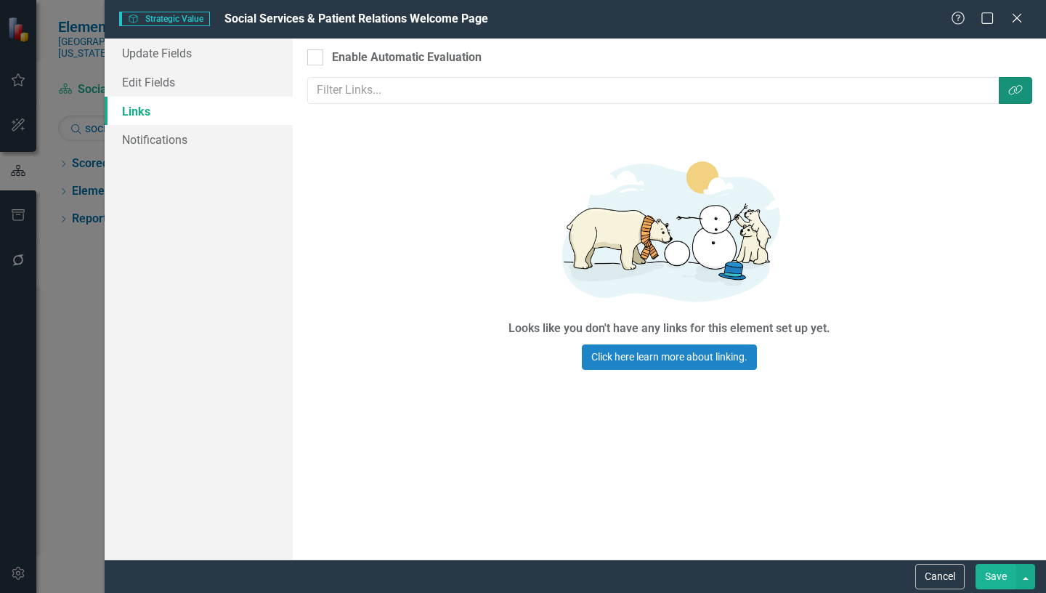
click at [1012, 91] on icon "Link Tag" at bounding box center [1015, 90] width 15 height 12
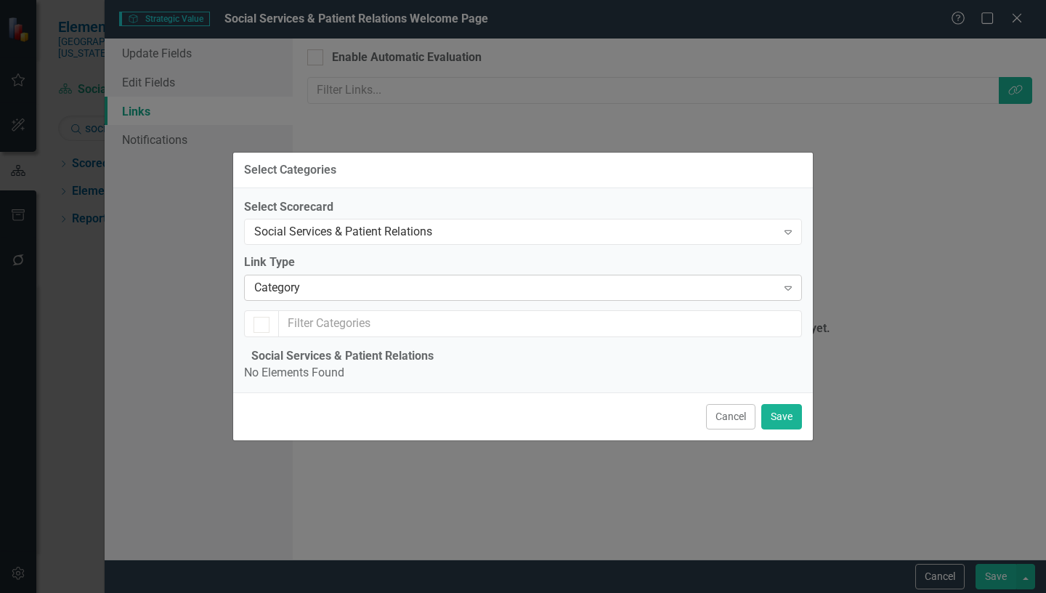
click at [787, 282] on icon "Expand" at bounding box center [788, 288] width 15 height 12
click at [716, 429] on button "Cancel" at bounding box center [730, 416] width 49 height 25
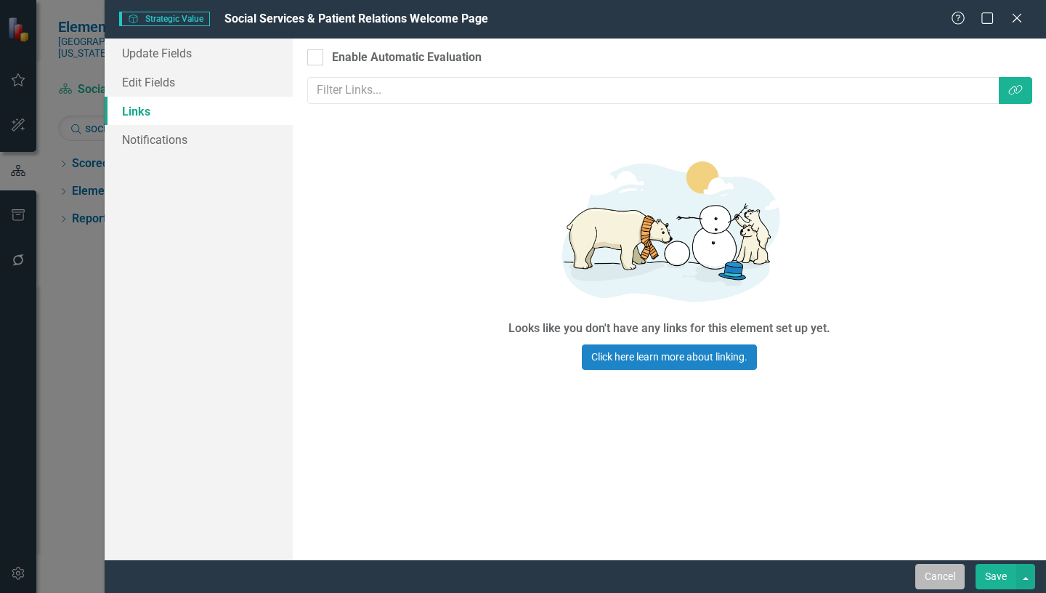
click at [943, 568] on button "Cancel" at bounding box center [939, 576] width 49 height 25
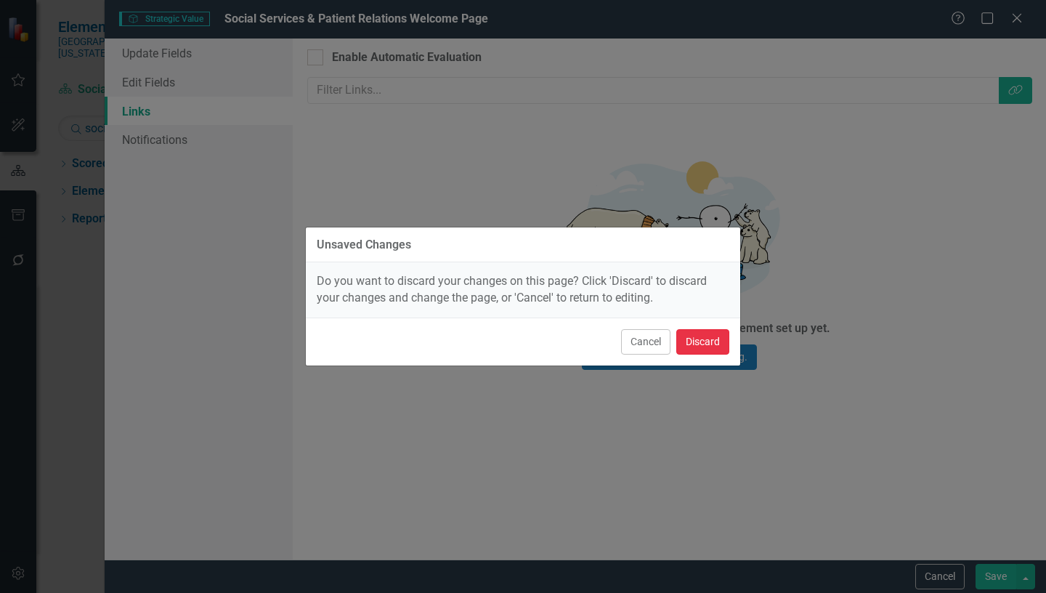
click at [702, 341] on button "Discard" at bounding box center [702, 341] width 53 height 25
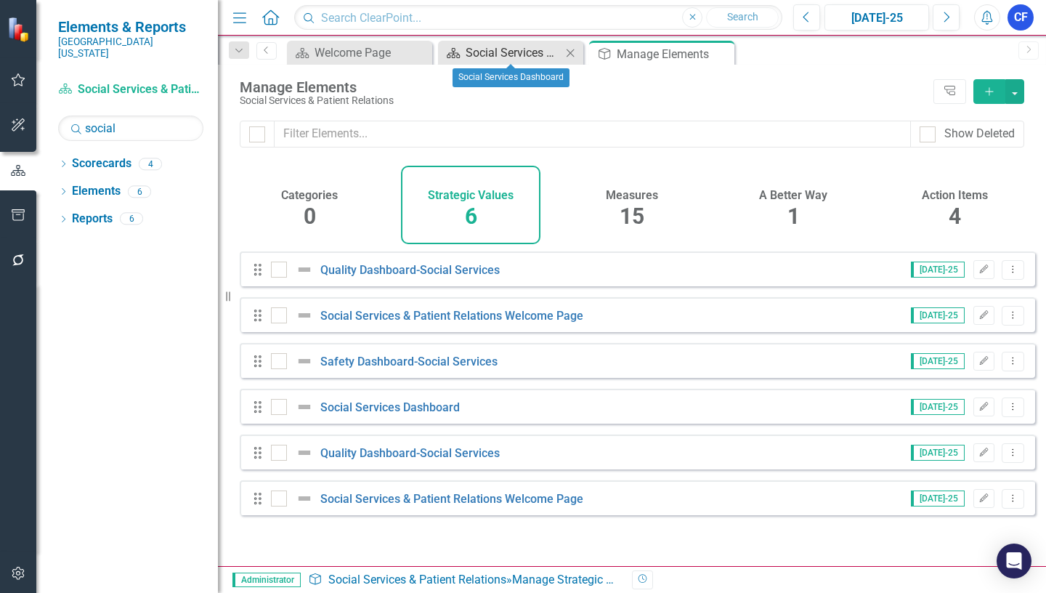
click at [529, 55] on div "Social Services Dashboard" at bounding box center [514, 53] width 96 height 18
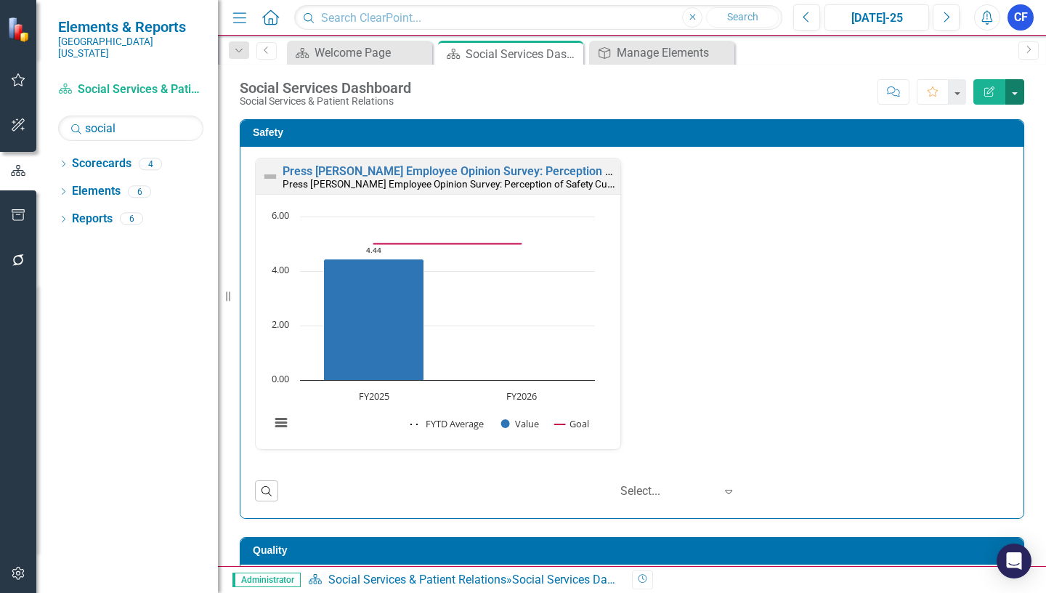
click at [1010, 88] on button "button" at bounding box center [1014, 91] width 19 height 25
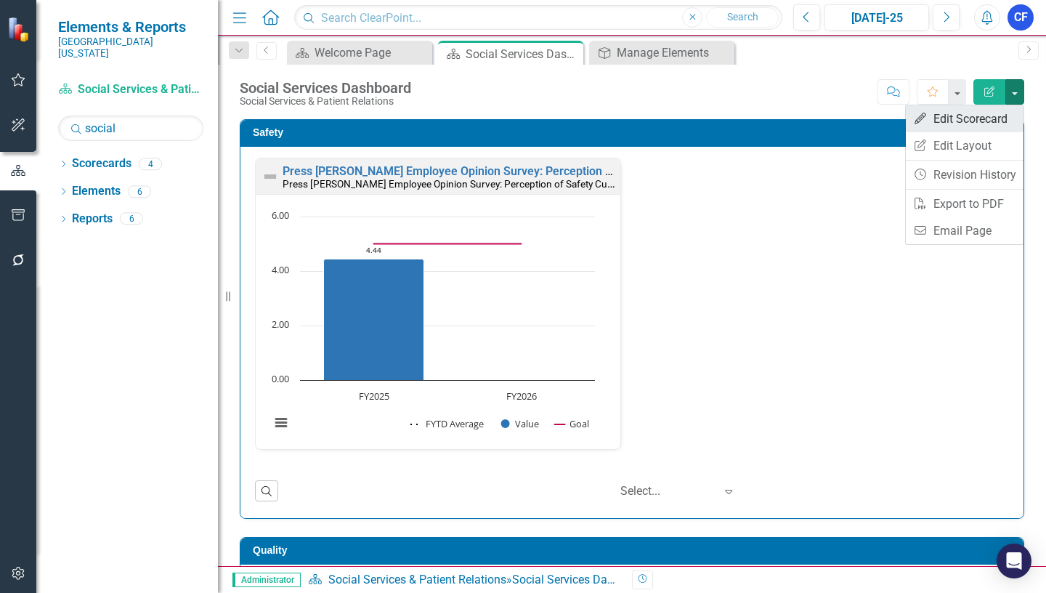
click at [986, 118] on link "Edit Edit Scorecard" at bounding box center [965, 118] width 118 height 27
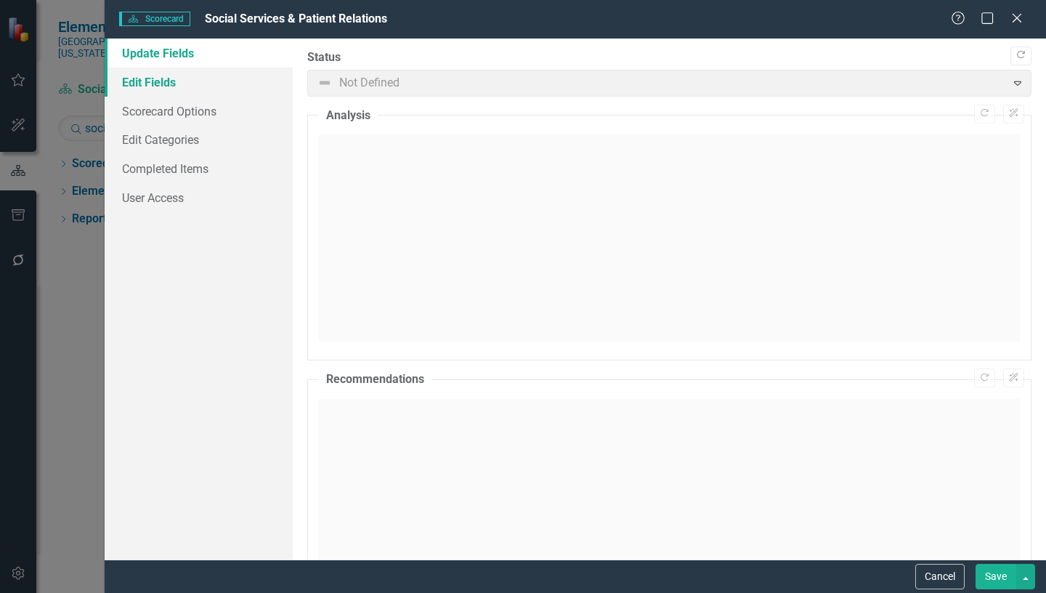
click at [167, 81] on link "Edit Fields" at bounding box center [199, 82] width 188 height 29
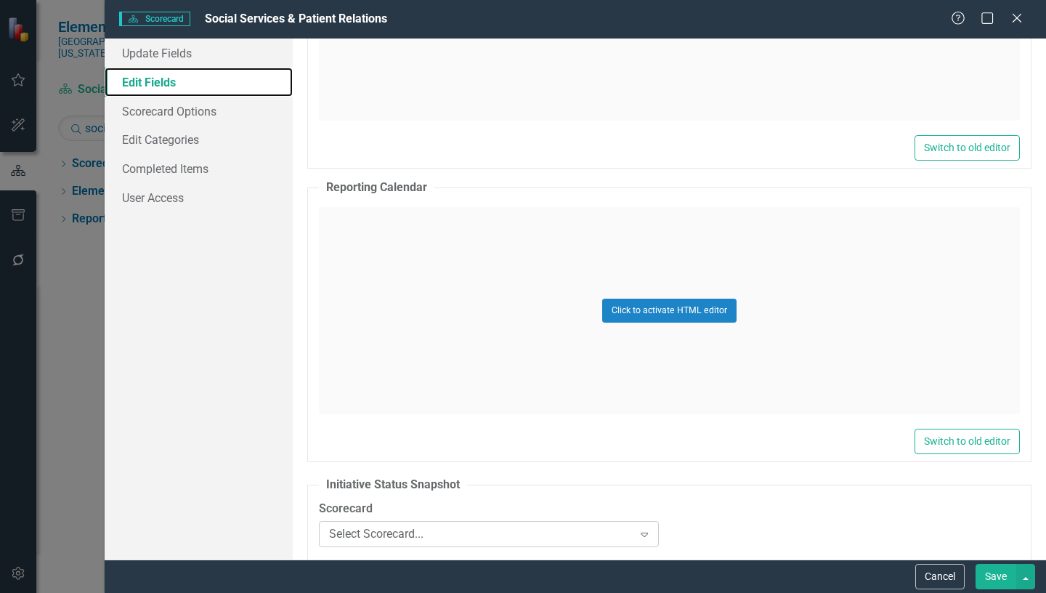
scroll to position [3196, 0]
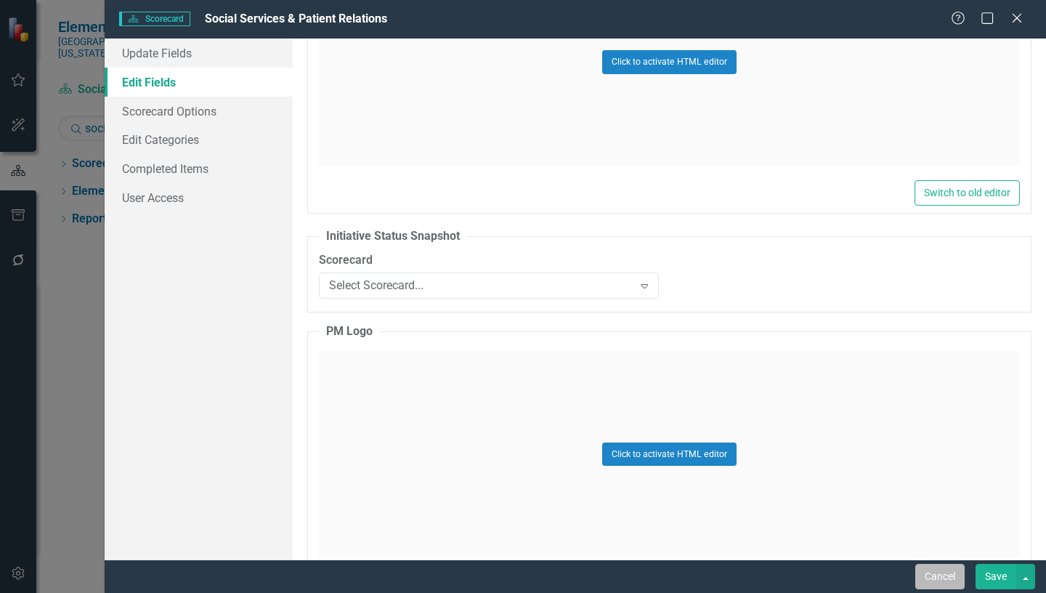
click at [948, 574] on button "Cancel" at bounding box center [939, 576] width 49 height 25
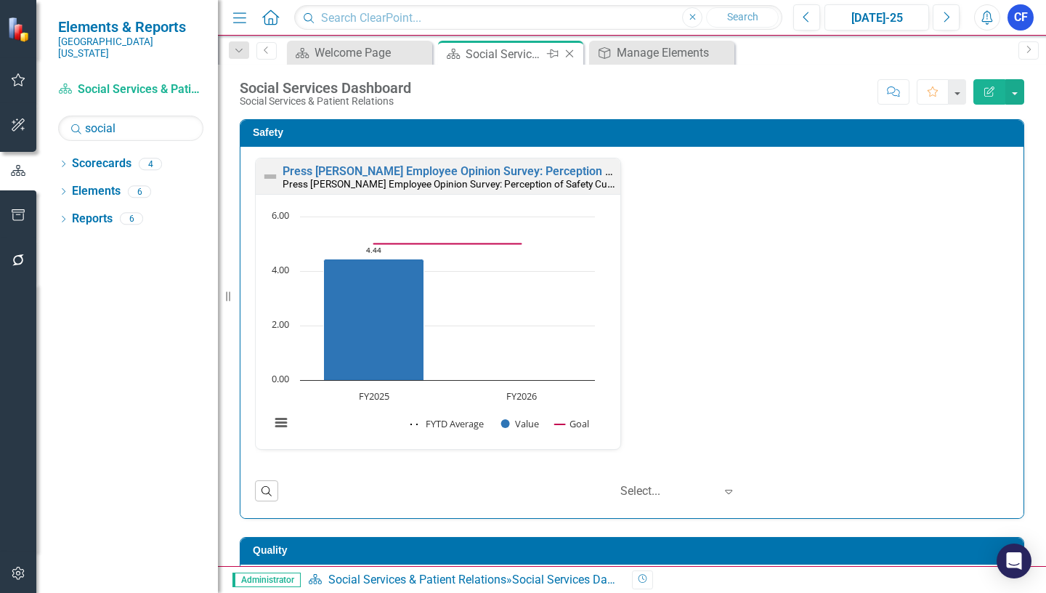
click at [569, 51] on icon "Close" at bounding box center [569, 54] width 15 height 12
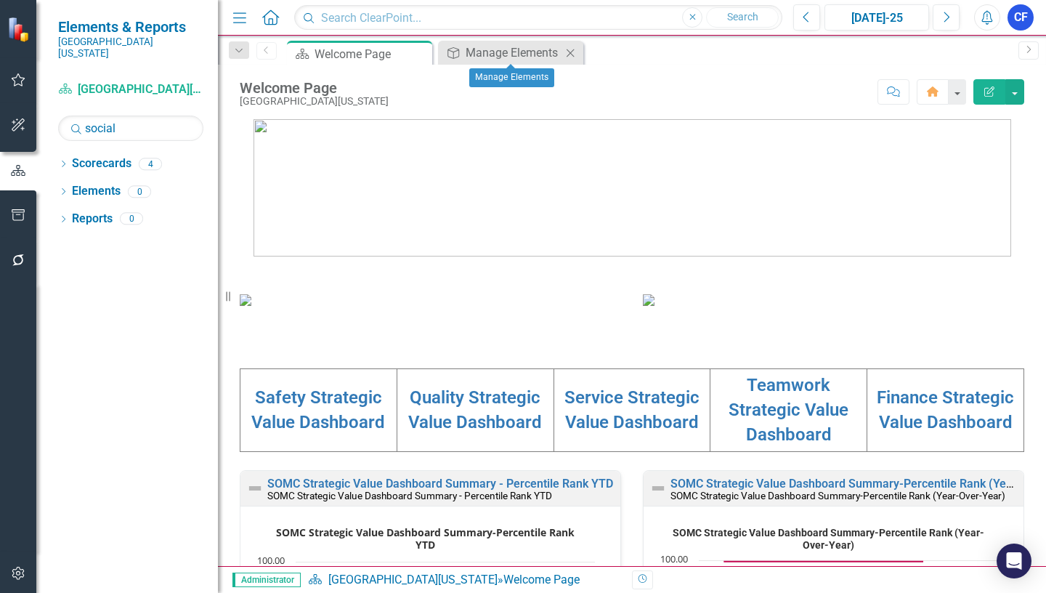
click at [571, 57] on icon "Close" at bounding box center [570, 53] width 15 height 12
drag, startPoint x: 131, startPoint y: 115, endPoint x: 85, endPoint y: 113, distance: 46.5
click at [85, 115] on input "social" at bounding box center [130, 127] width 145 height 25
type input "infor"
click at [62, 161] on icon at bounding box center [64, 164] width 4 height 7
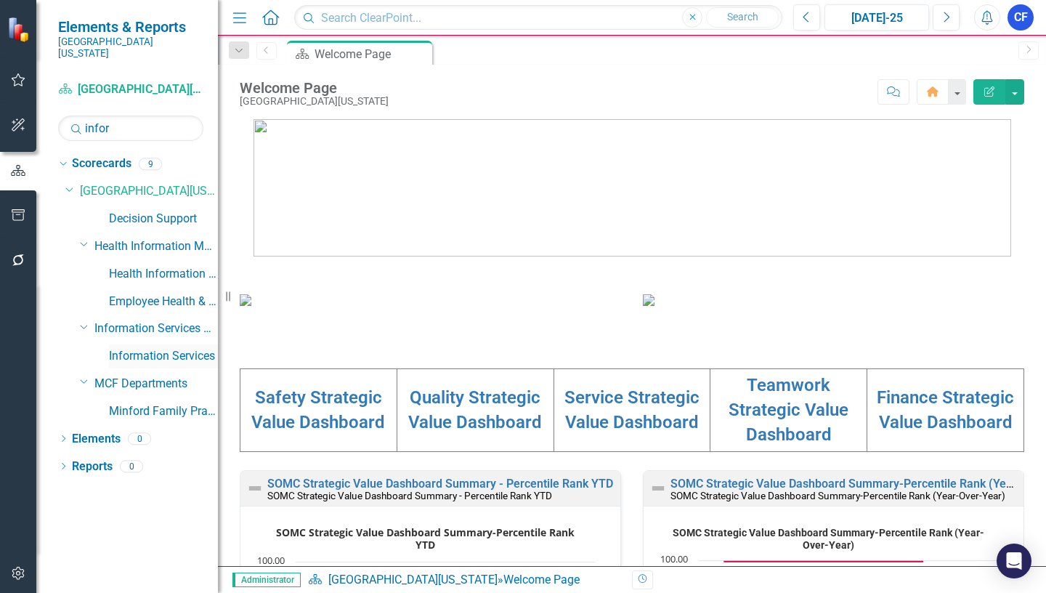
click at [186, 348] on link "Information Services" at bounding box center [163, 356] width 109 height 17
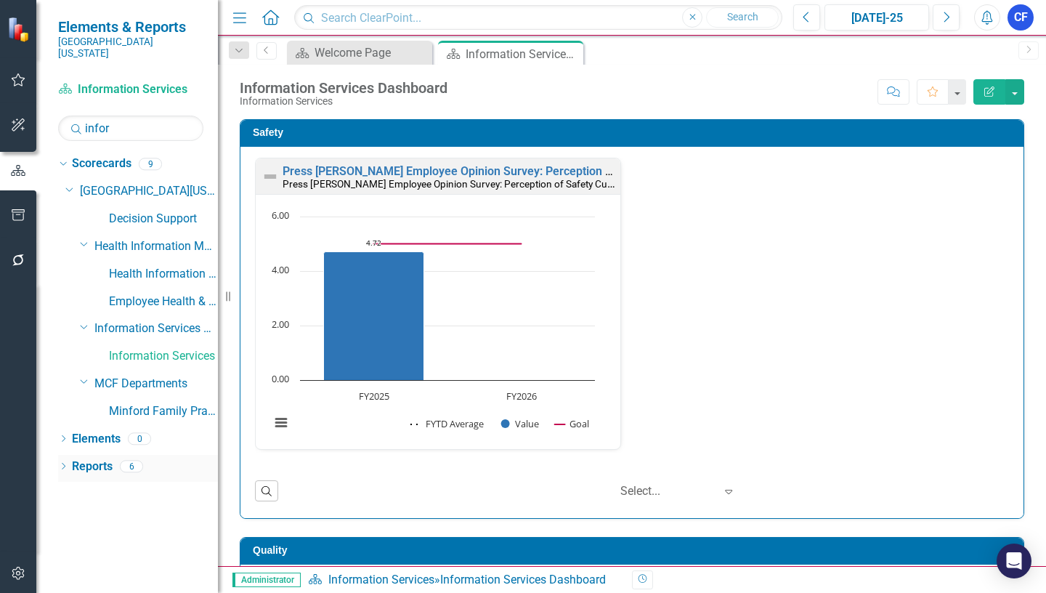
click at [89, 458] on link "Reports" at bounding box center [92, 466] width 41 height 17
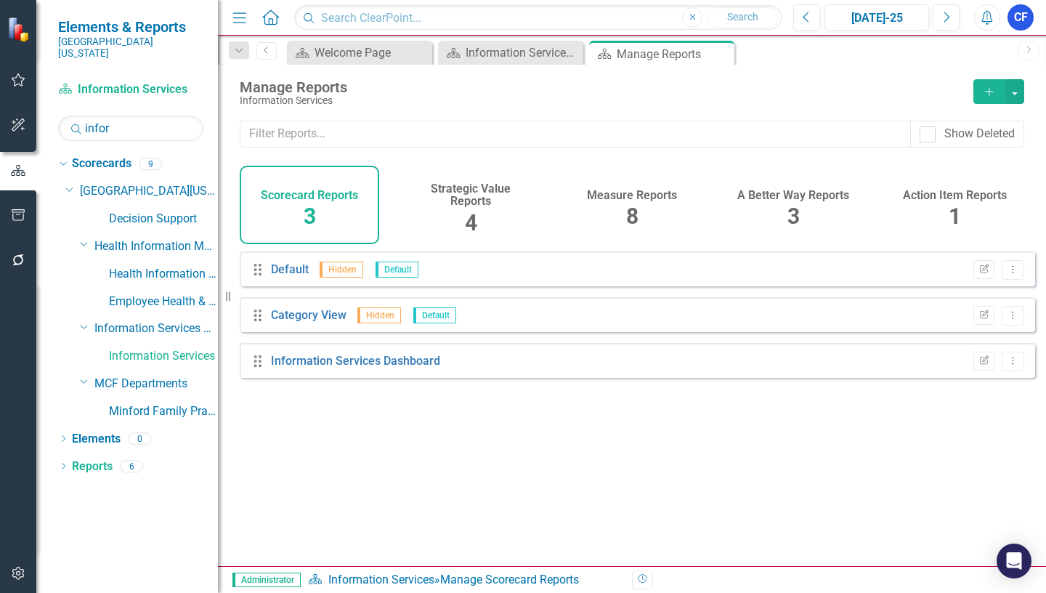
click at [619, 196] on h4 "Measure Reports" at bounding box center [632, 195] width 90 height 13
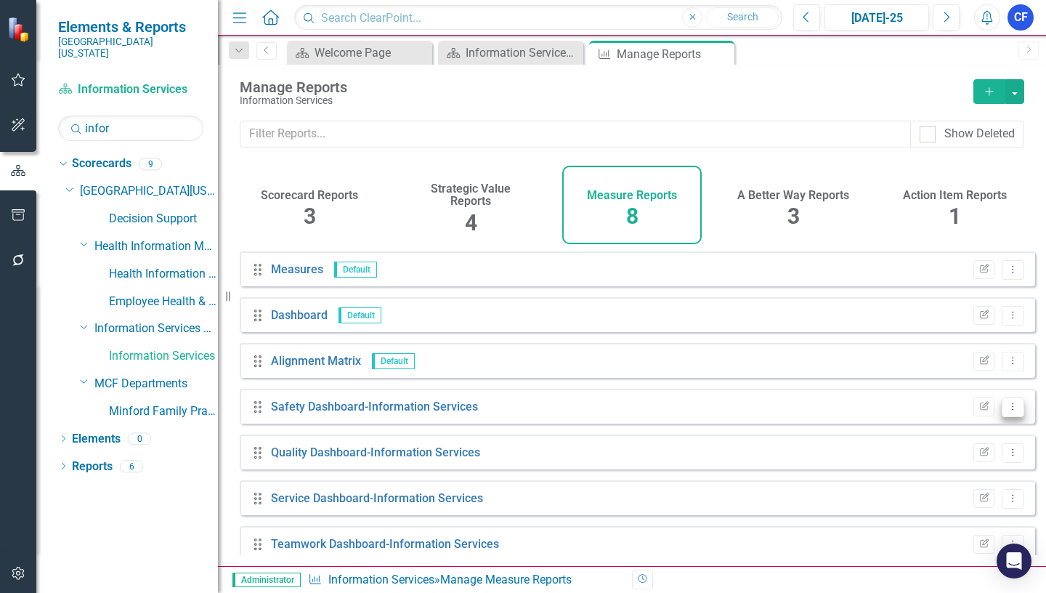
click at [1007, 411] on icon "Dropdown Menu" at bounding box center [1013, 406] width 12 height 9
click at [966, 439] on link "Edit Report Edit Report" at bounding box center [953, 442] width 120 height 27
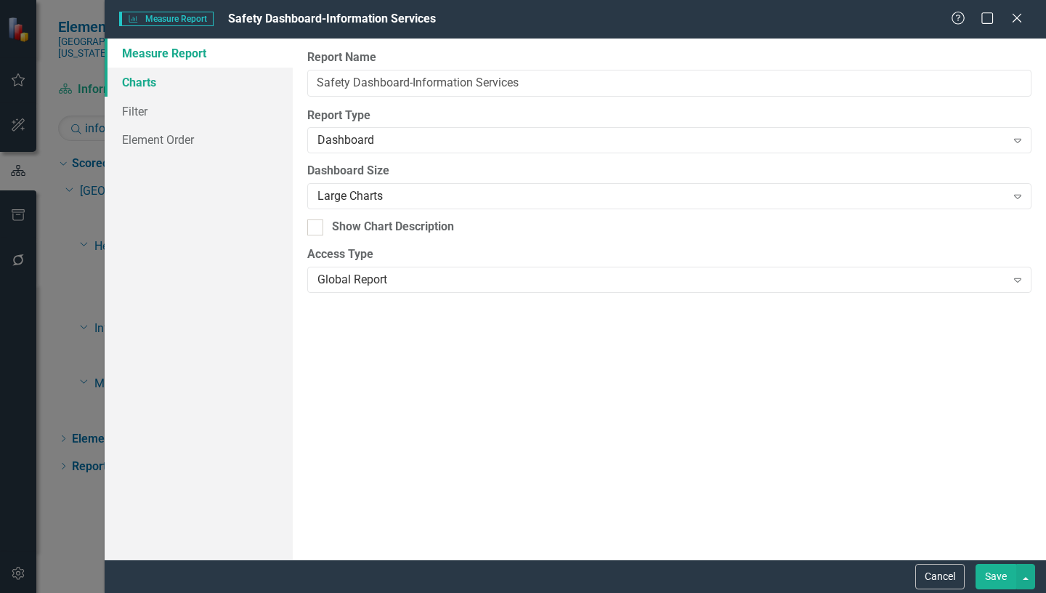
drag, startPoint x: 150, startPoint y: 84, endPoint x: 142, endPoint y: 92, distance: 11.3
click at [148, 86] on link "Charts" at bounding box center [199, 82] width 188 height 29
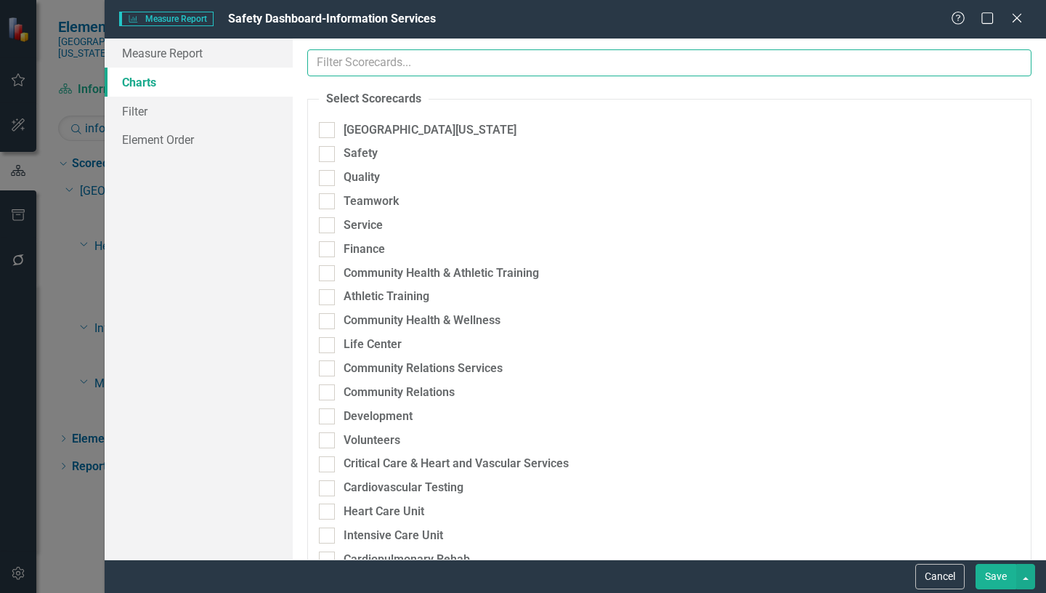
click at [413, 61] on input "text" at bounding box center [669, 62] width 724 height 27
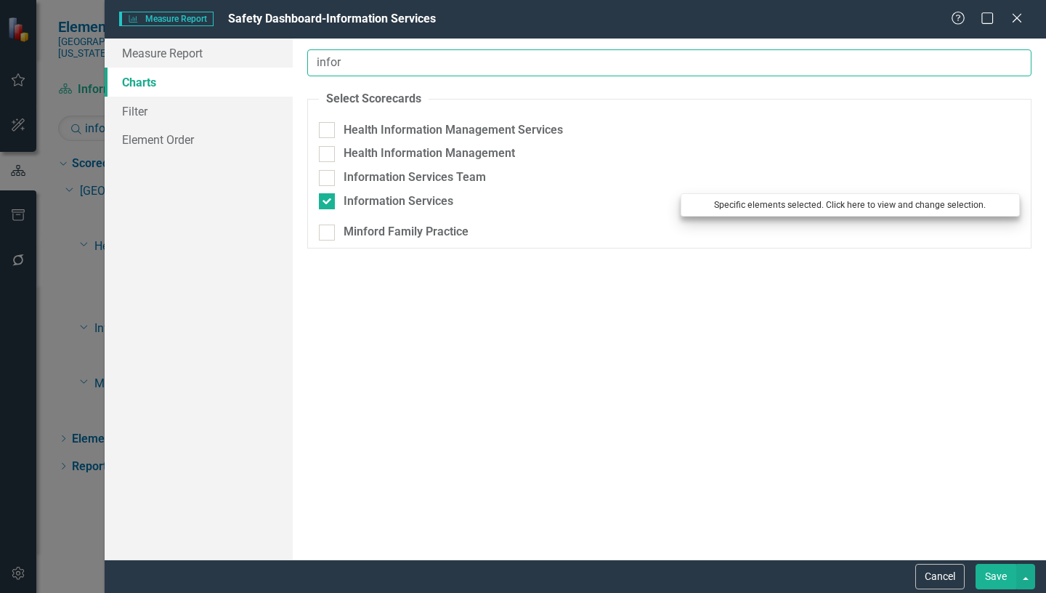
type input "infor"
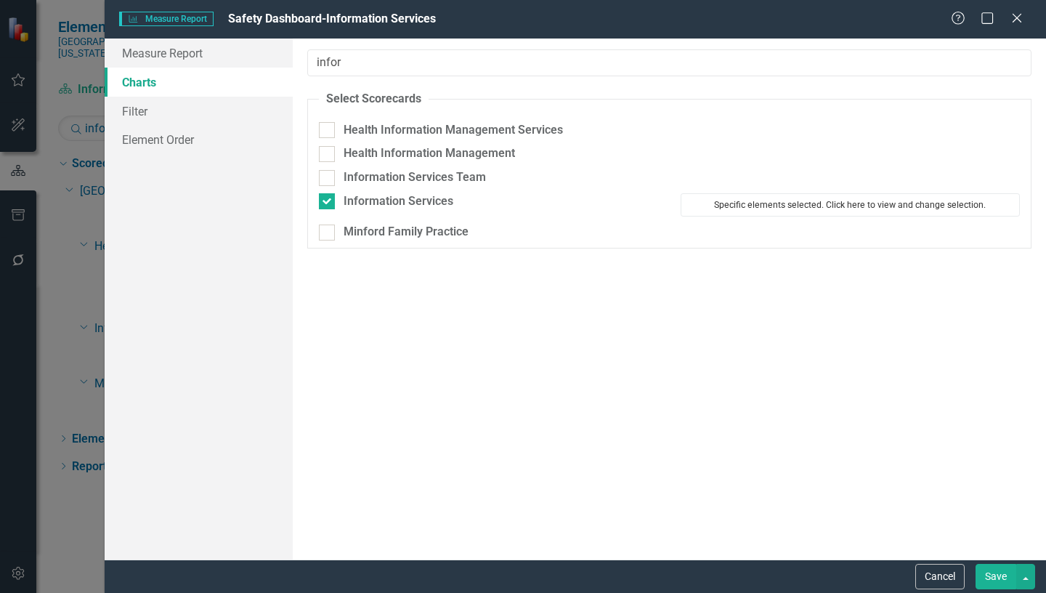
click at [793, 203] on button "Specific elements selected. Click here to view and change selection." at bounding box center [850, 204] width 339 height 23
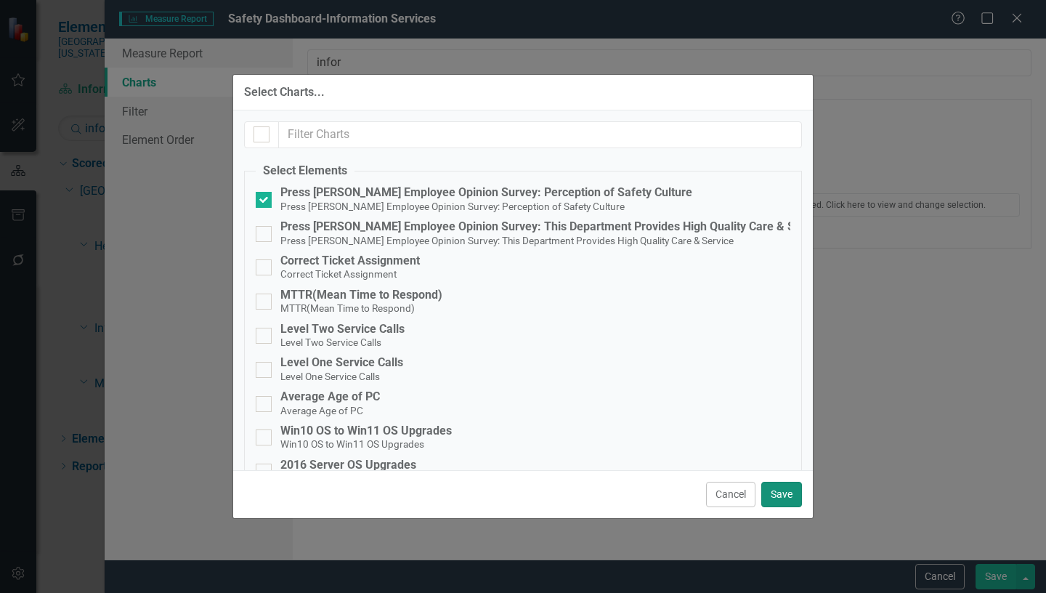
click at [789, 492] on button "Save" at bounding box center [781, 494] width 41 height 25
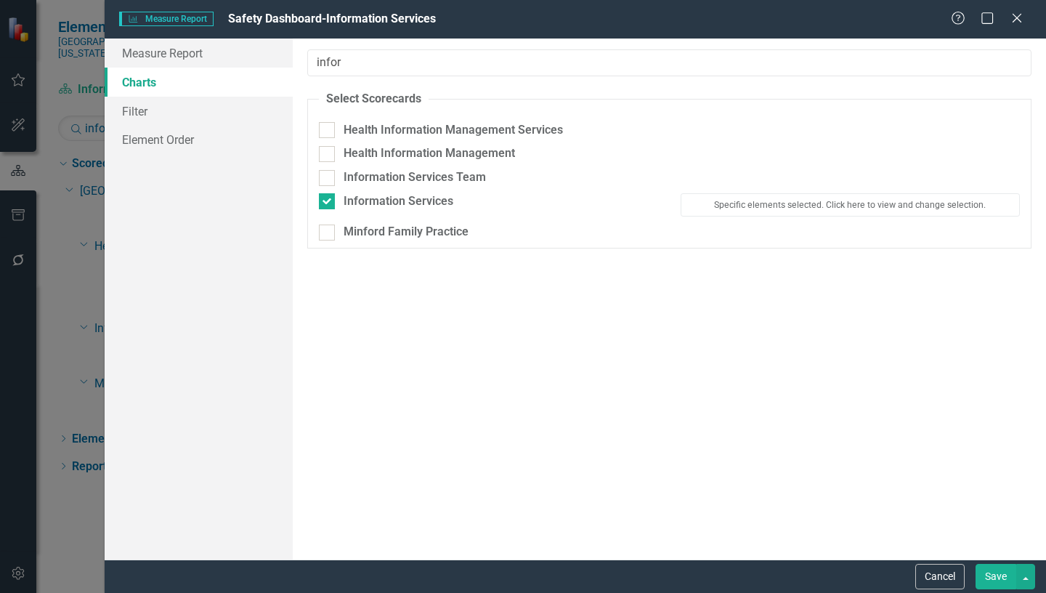
click at [997, 577] on button "Save" at bounding box center [995, 576] width 41 height 25
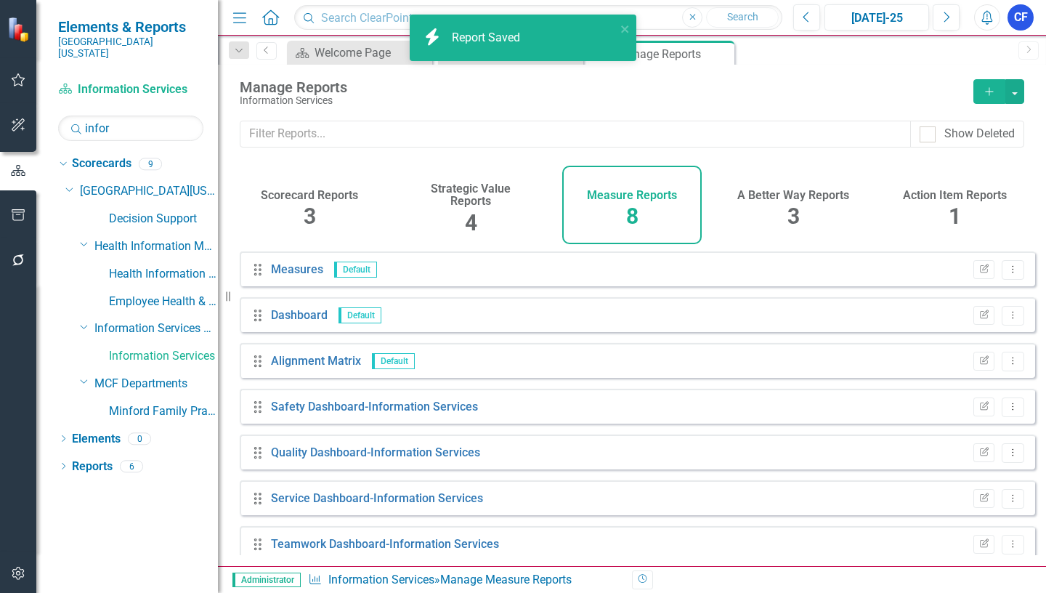
scroll to position [62, 0]
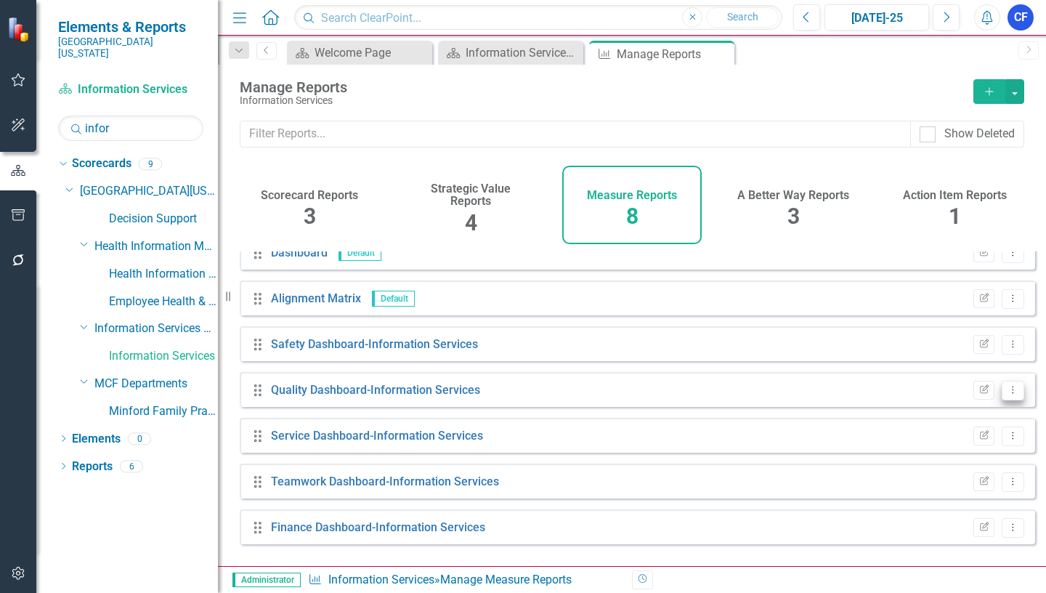
click at [1007, 394] on icon "Dropdown Menu" at bounding box center [1013, 389] width 12 height 9
click at [963, 426] on link "Edit Report Edit Report" at bounding box center [953, 425] width 120 height 27
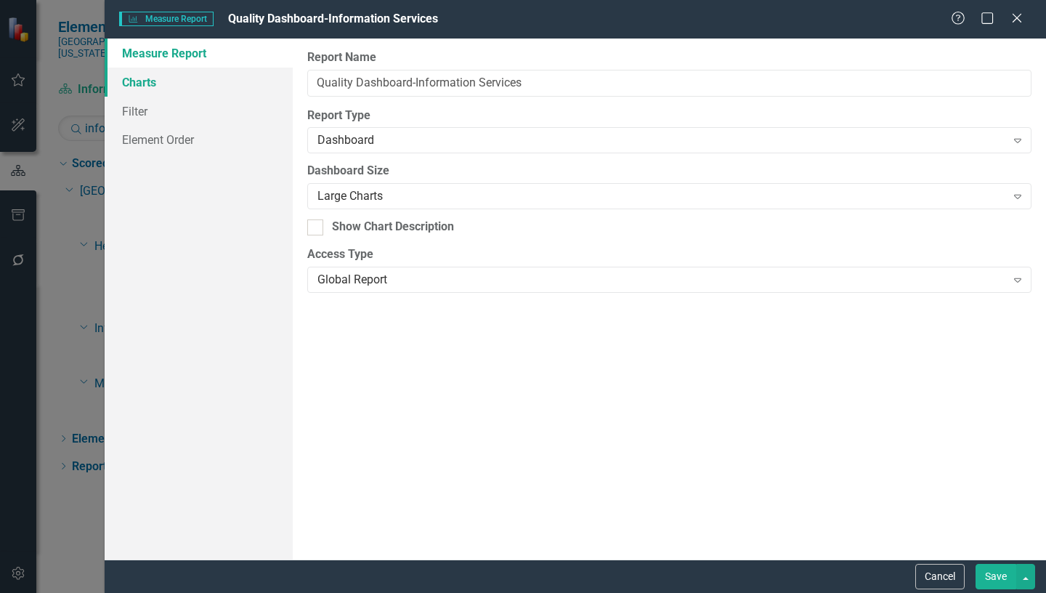
click at [137, 84] on link "Charts" at bounding box center [199, 82] width 188 height 29
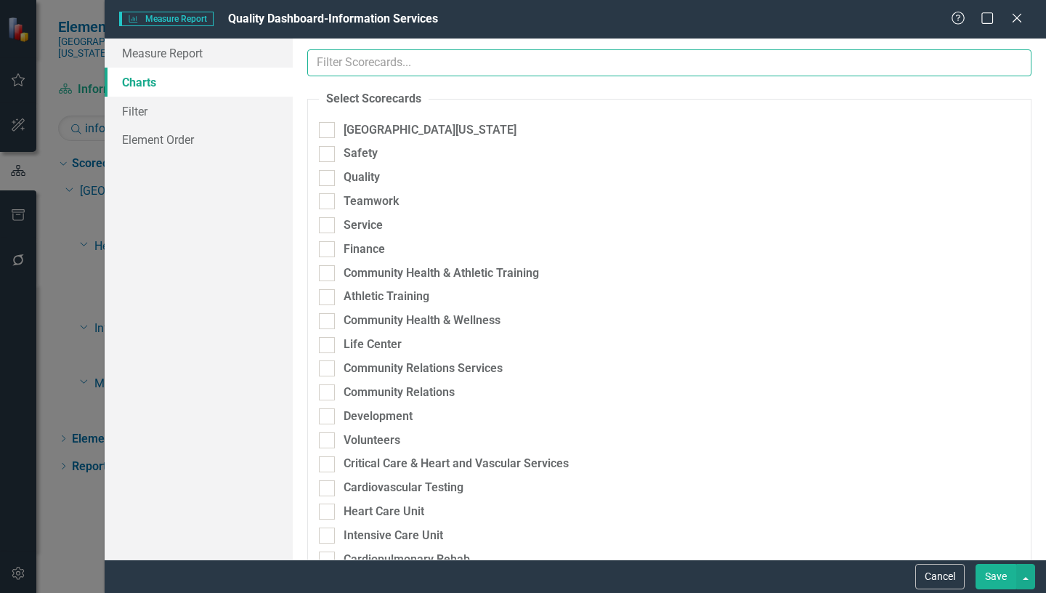
click at [386, 61] on input "text" at bounding box center [669, 62] width 724 height 27
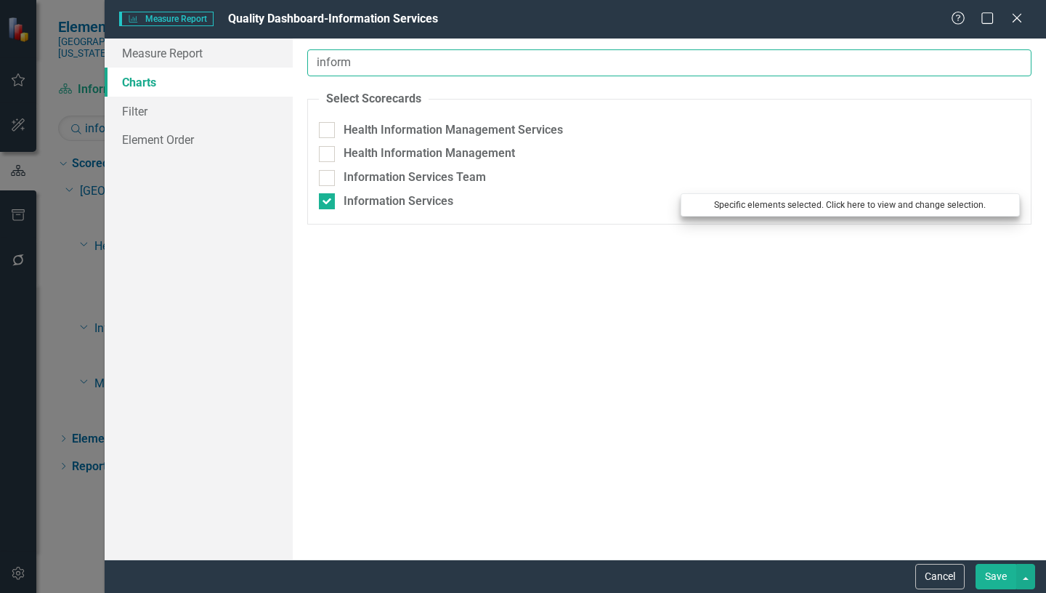
type input "inform"
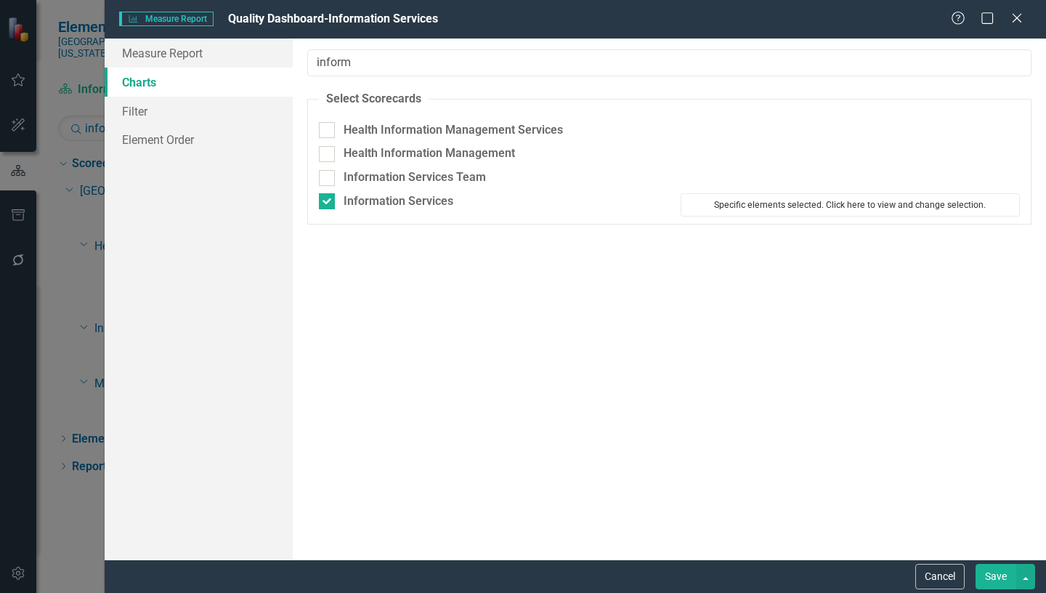
click at [844, 203] on button "Specific elements selected. Click here to view and change selection." at bounding box center [850, 204] width 339 height 23
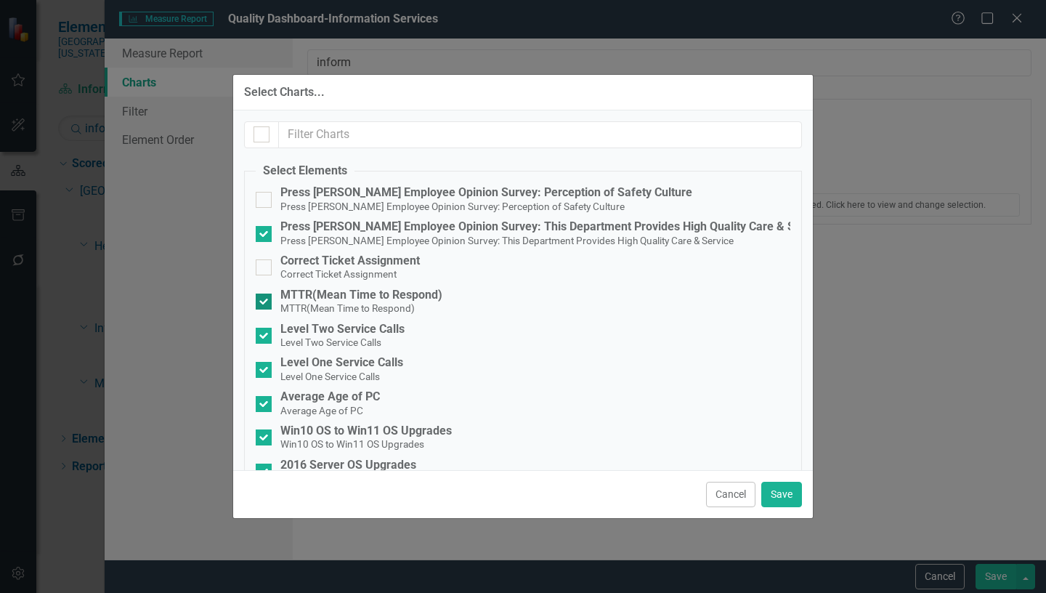
click at [261, 298] on input "MTTR(Mean Time to Respond) MTTR(Mean Time to Respond)" at bounding box center [260, 297] width 9 height 9
checkbox input "false"
click at [264, 335] on input "Level Two Service Calls Level Two Service Calls" at bounding box center [260, 332] width 9 height 9
checkbox input "false"
click at [265, 365] on div at bounding box center [264, 370] width 16 height 16
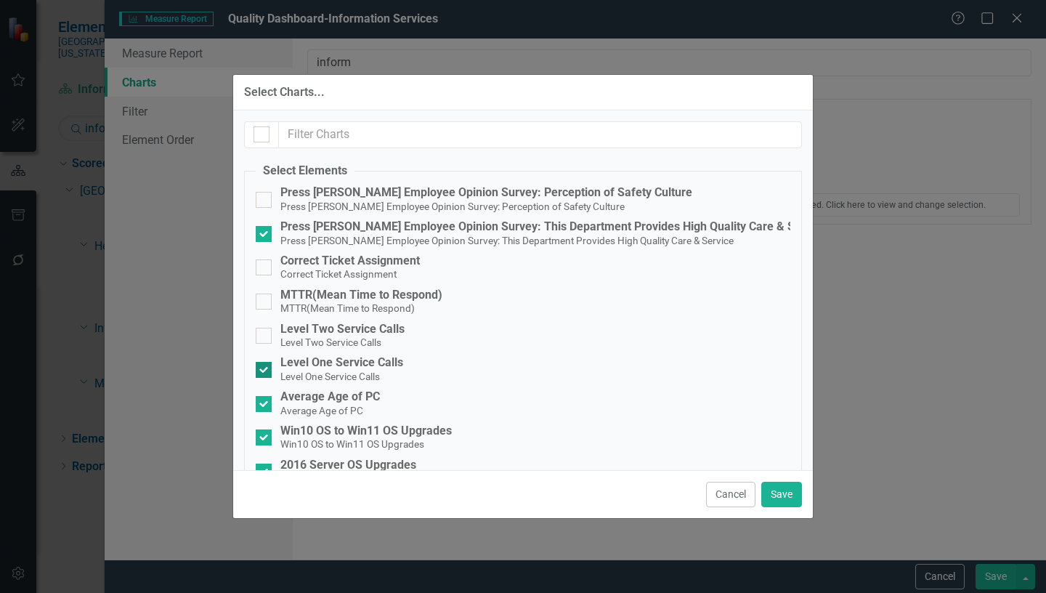
click at [265, 365] on input "Level One Service Calls Level One Service Calls" at bounding box center [260, 366] width 9 height 9
checkbox input "false"
click at [260, 434] on input "Win10 OS to Win11 OS Upgrades Win10 OS to Win11 OS Upgrades" at bounding box center [260, 433] width 9 height 9
checkbox input "false"
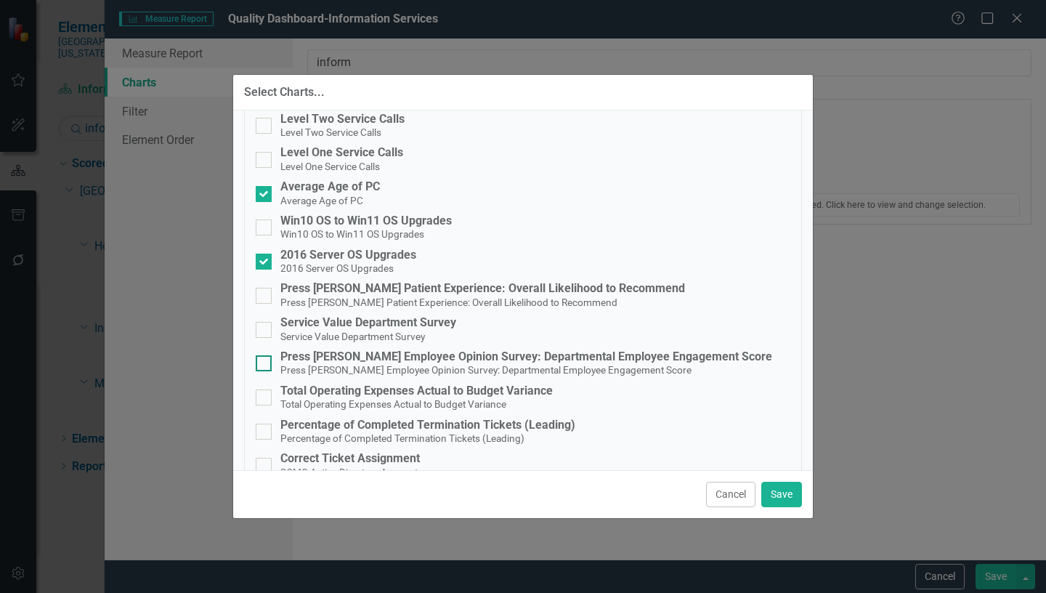
scroll to position [218, 0]
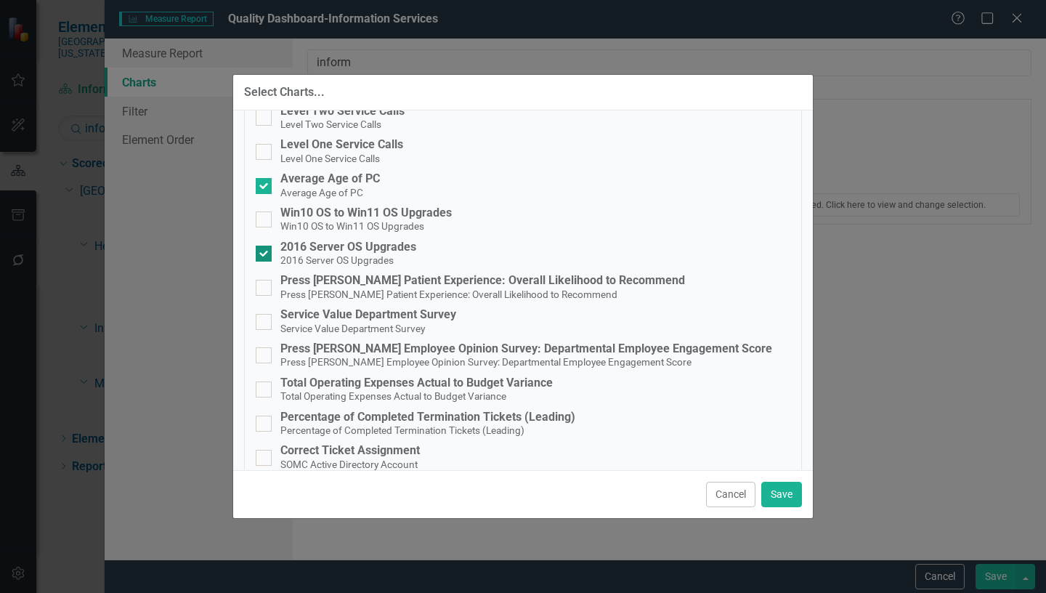
click at [262, 253] on input "2016 Server OS Upgrades 2016 Server OS Upgrades" at bounding box center [260, 249] width 9 height 9
checkbox input "false"
click at [785, 492] on button "Save" at bounding box center [781, 494] width 41 height 25
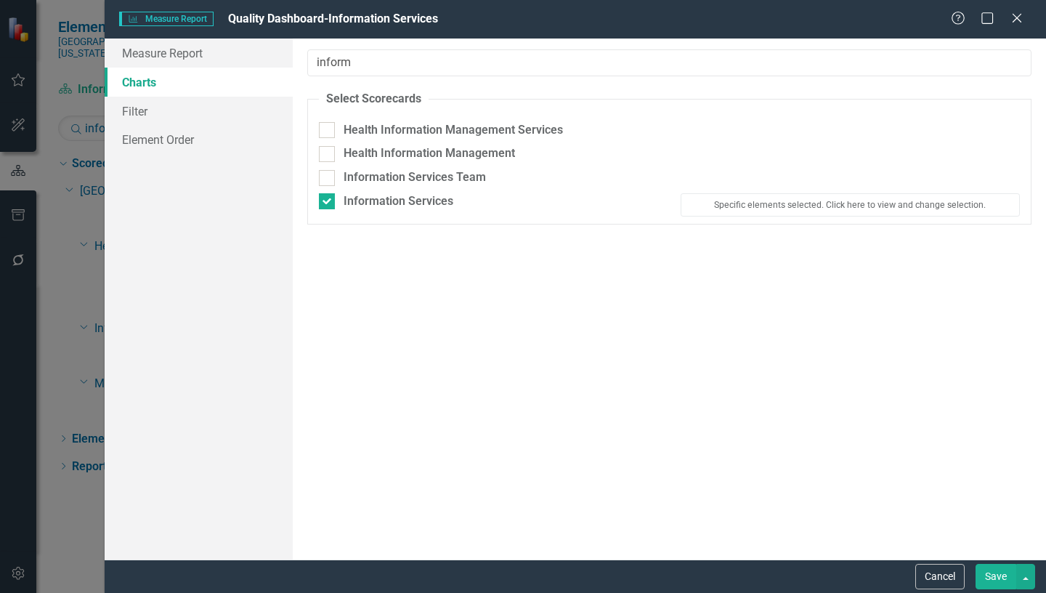
click at [995, 574] on button "Save" at bounding box center [995, 576] width 41 height 25
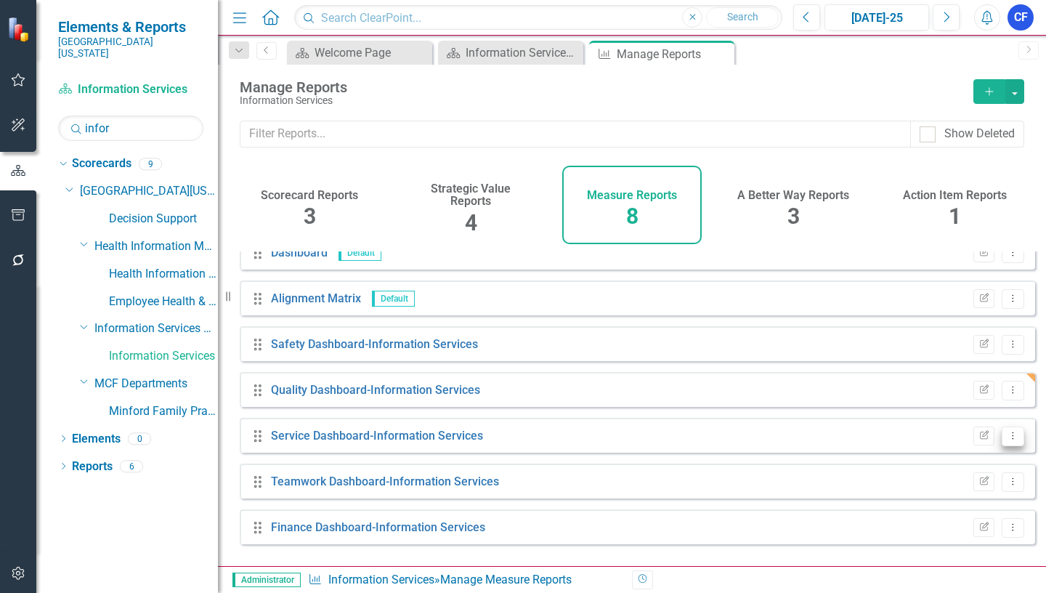
click at [1007, 440] on icon "Dropdown Menu" at bounding box center [1013, 435] width 12 height 9
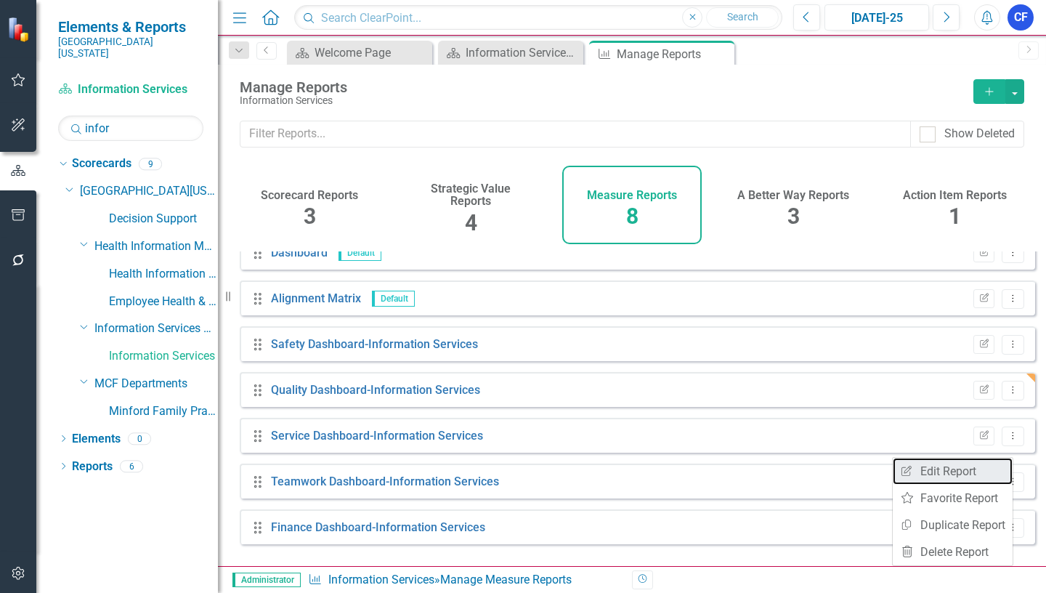
click at [960, 466] on link "Edit Report Edit Report" at bounding box center [953, 471] width 120 height 27
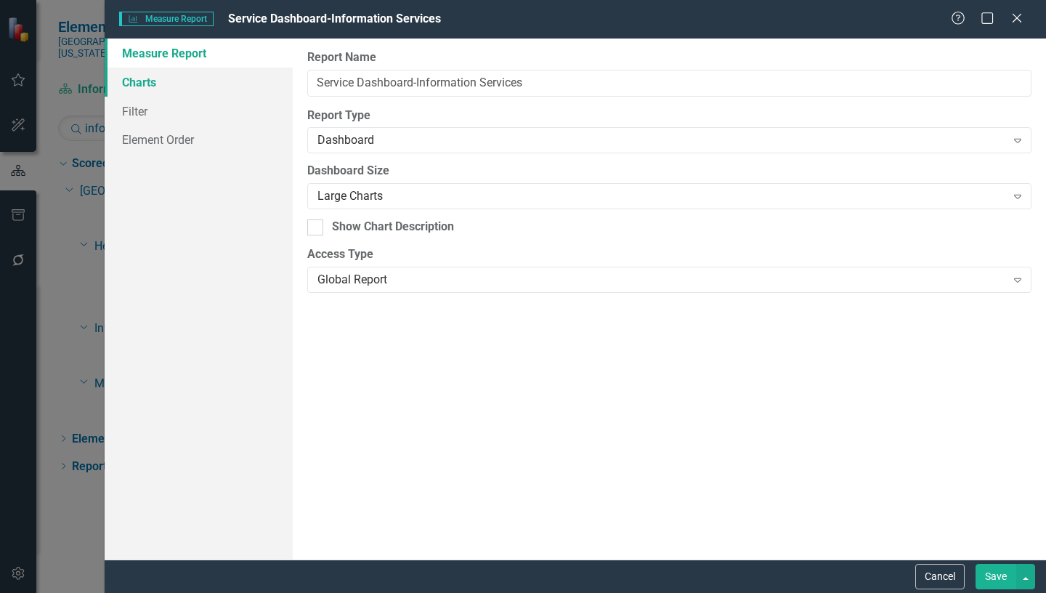
click at [131, 87] on link "Charts" at bounding box center [199, 82] width 188 height 29
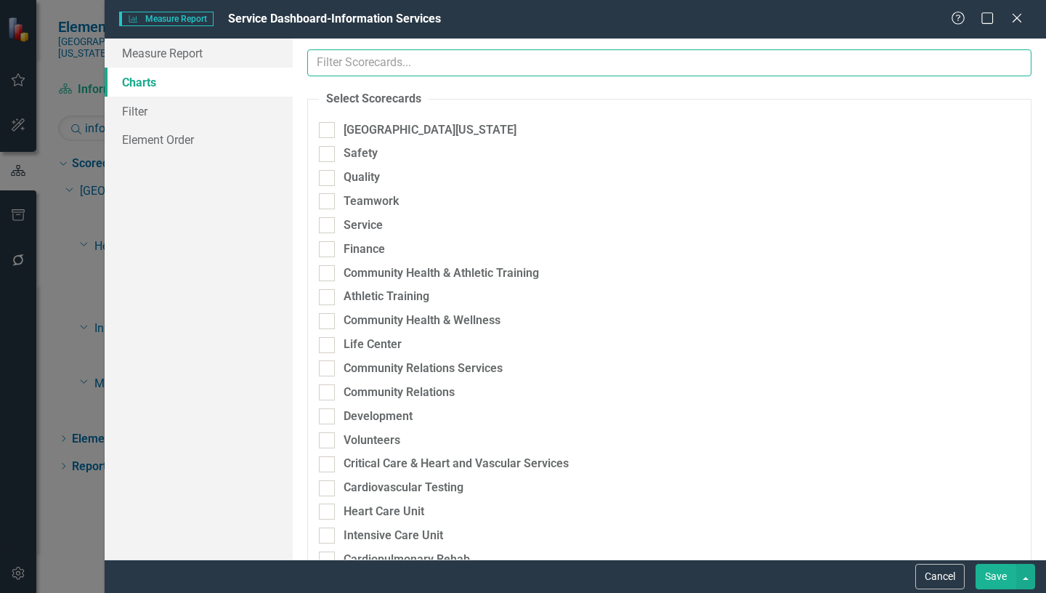
click at [407, 66] on input "text" at bounding box center [669, 62] width 724 height 27
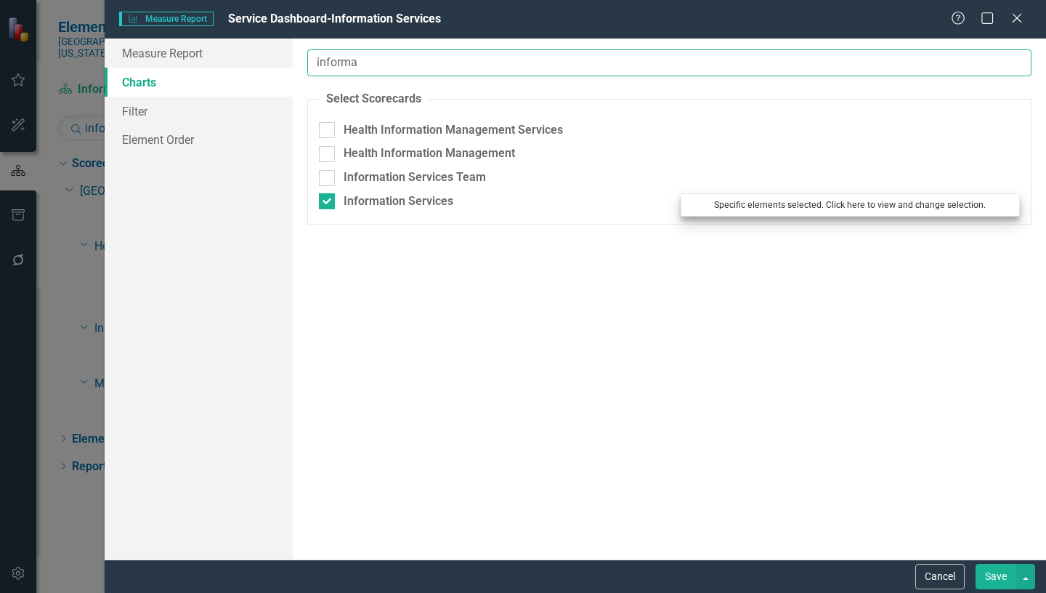
type input "informa"
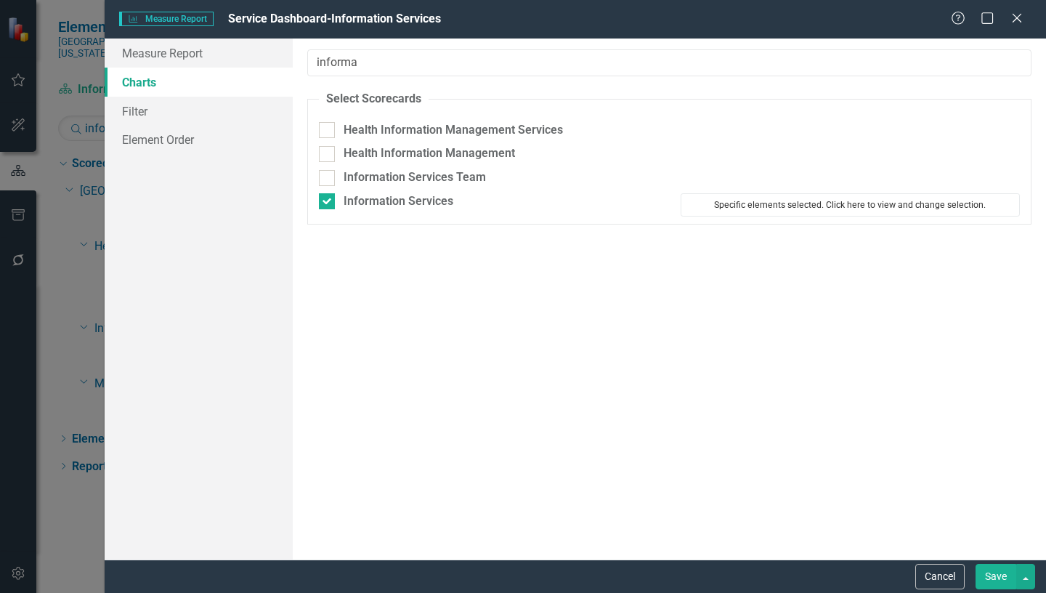
click at [893, 205] on button "Specific elements selected. Click here to view and change selection." at bounding box center [850, 204] width 339 height 23
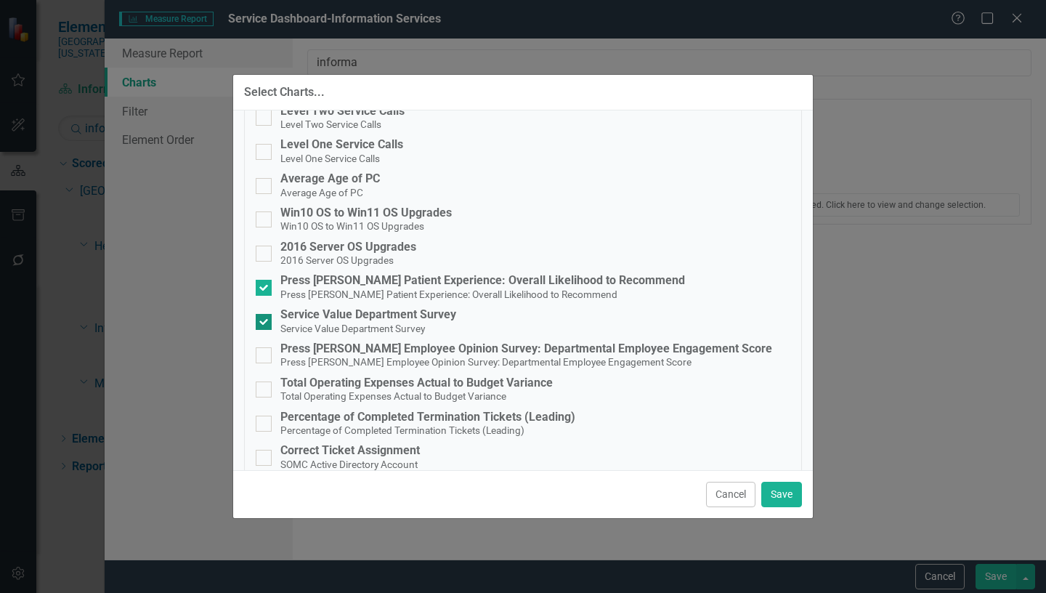
click at [263, 322] on input "Service Value Department Survey Service Value Department Survey" at bounding box center [260, 318] width 9 height 9
checkbox input "false"
click at [784, 495] on button "Save" at bounding box center [781, 494] width 41 height 25
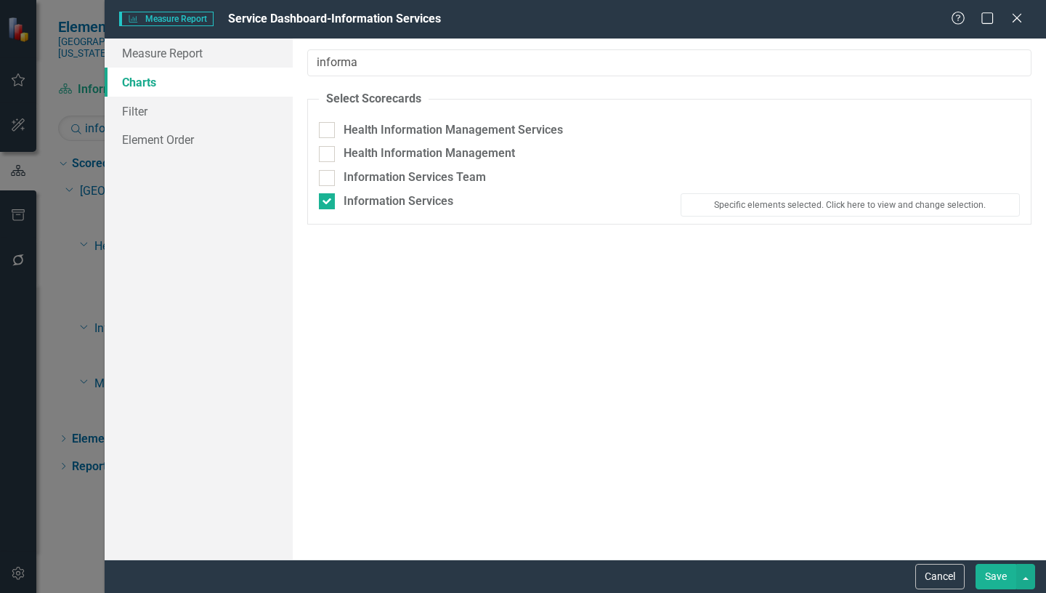
click at [1000, 572] on button "Save" at bounding box center [995, 576] width 41 height 25
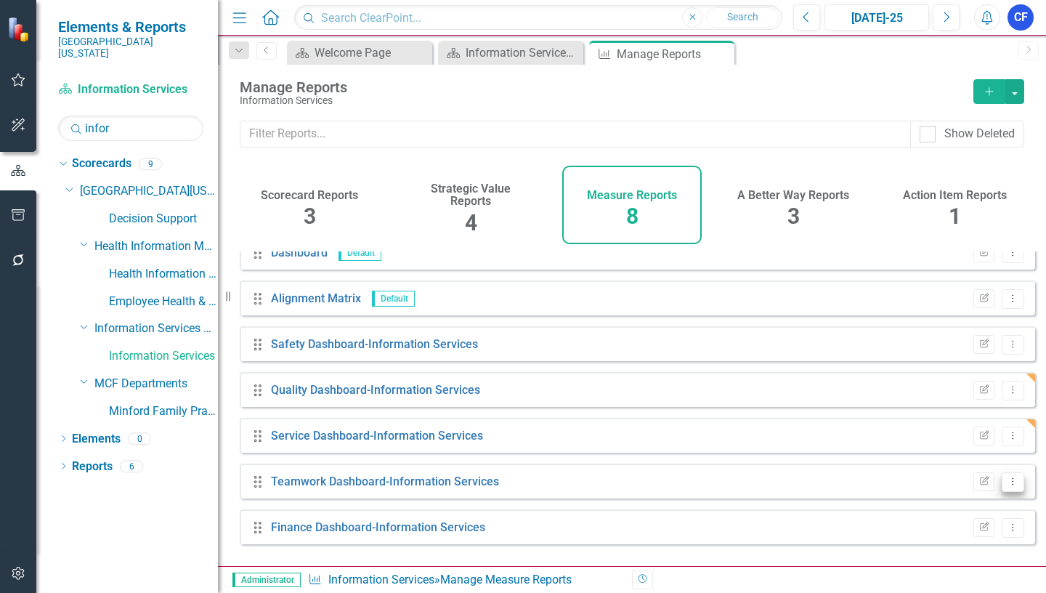
click at [1007, 486] on icon "Dropdown Menu" at bounding box center [1013, 480] width 12 height 9
click at [963, 387] on link "Edit Report Edit Report" at bounding box center [953, 388] width 120 height 27
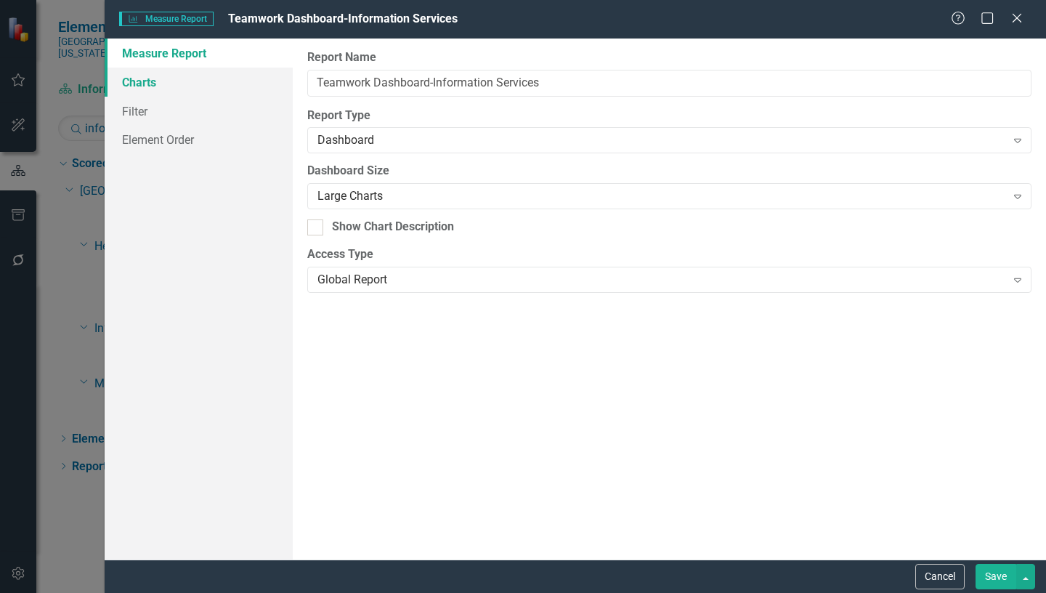
click at [150, 82] on link "Charts" at bounding box center [199, 82] width 188 height 29
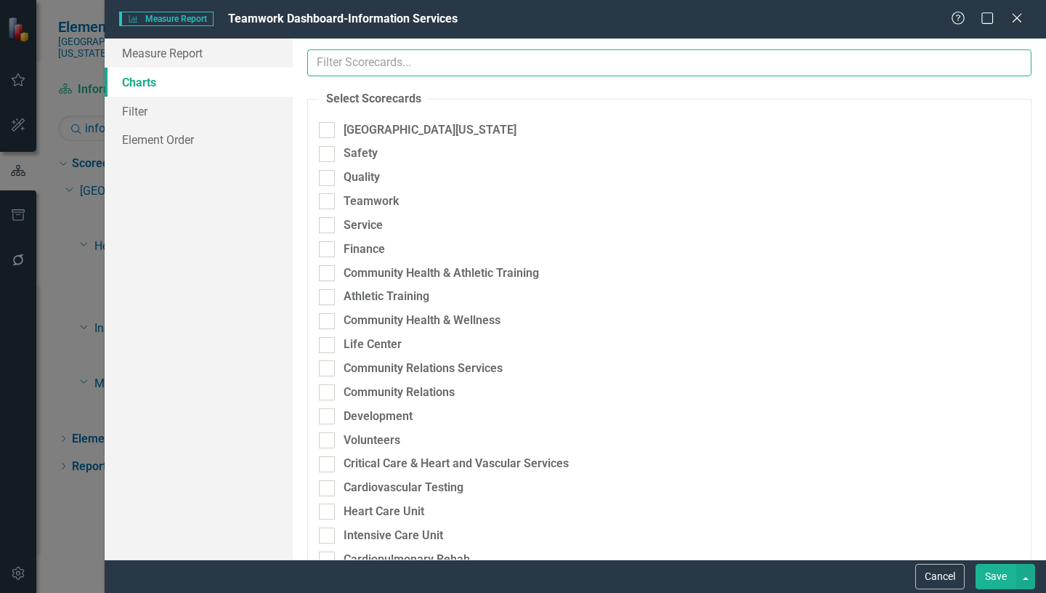
click at [434, 66] on input "text" at bounding box center [669, 62] width 724 height 27
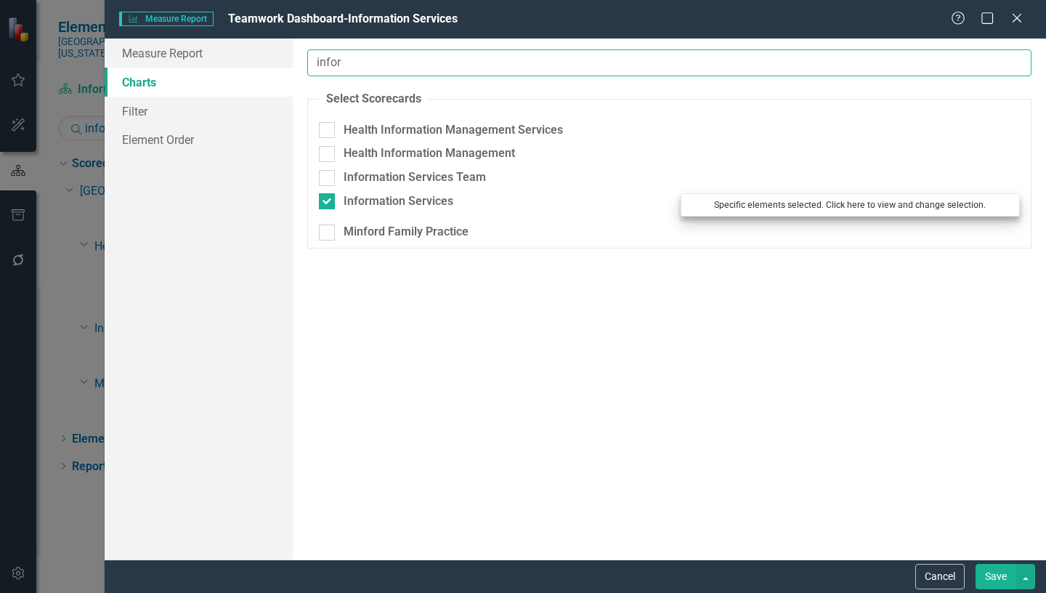
type input "infor"
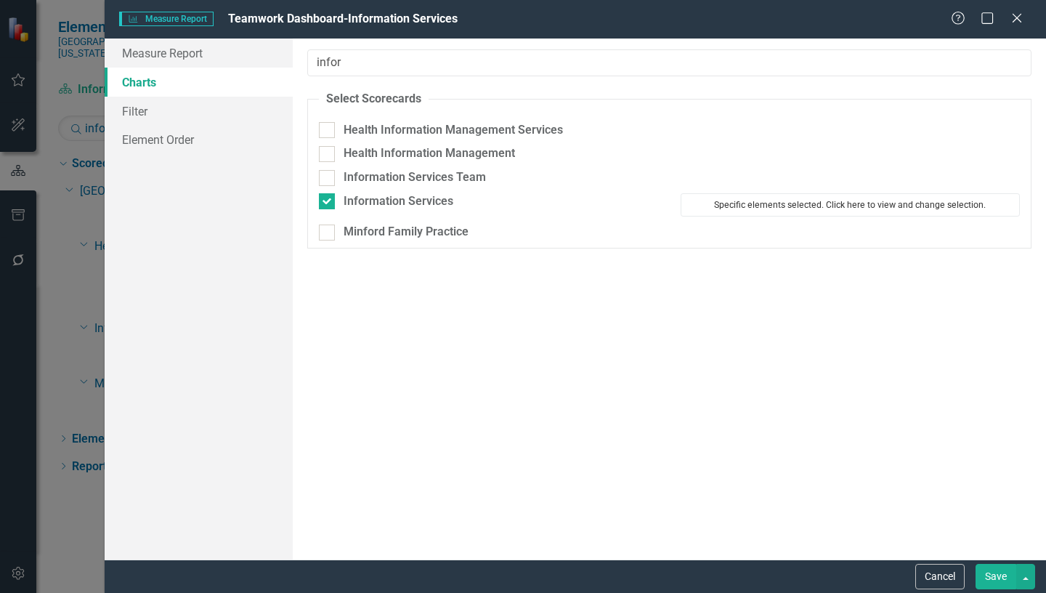
click at [737, 208] on button "Specific elements selected. Click here to view and change selection." at bounding box center [850, 204] width 339 height 23
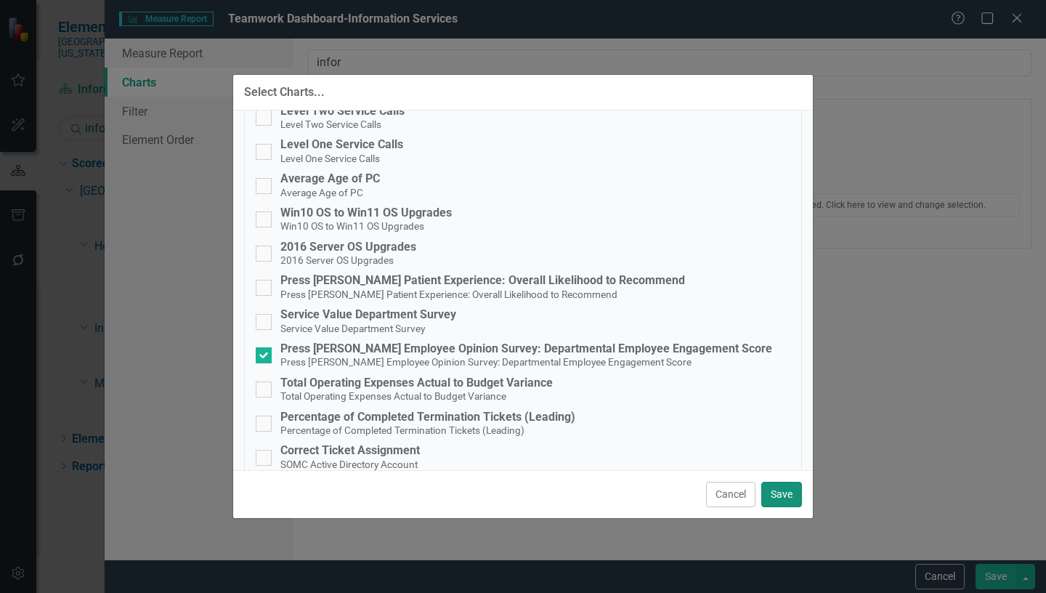
click at [782, 495] on button "Save" at bounding box center [781, 494] width 41 height 25
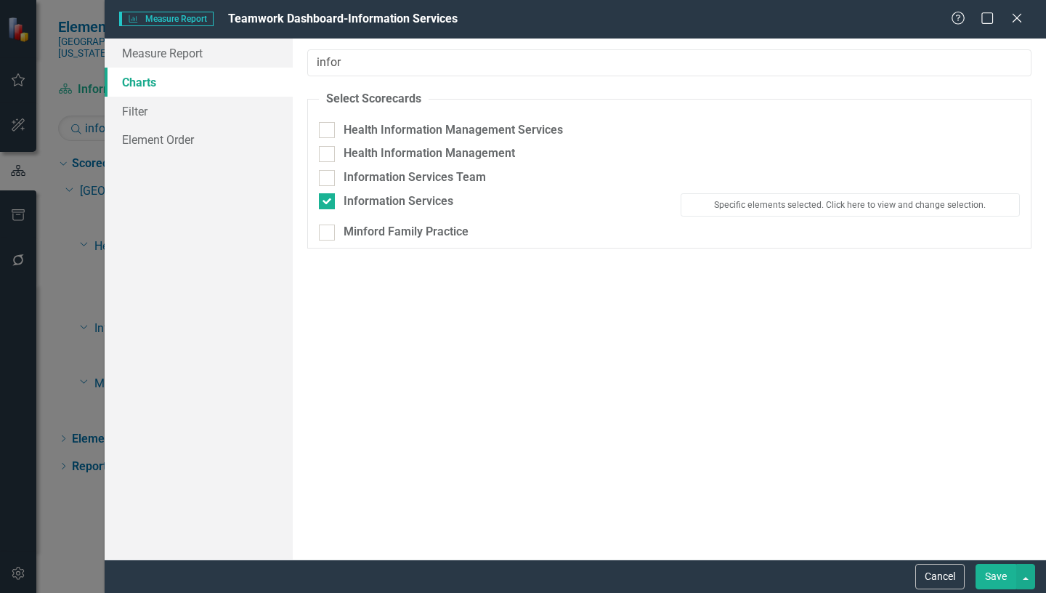
click at [998, 573] on button "Save" at bounding box center [995, 576] width 41 height 25
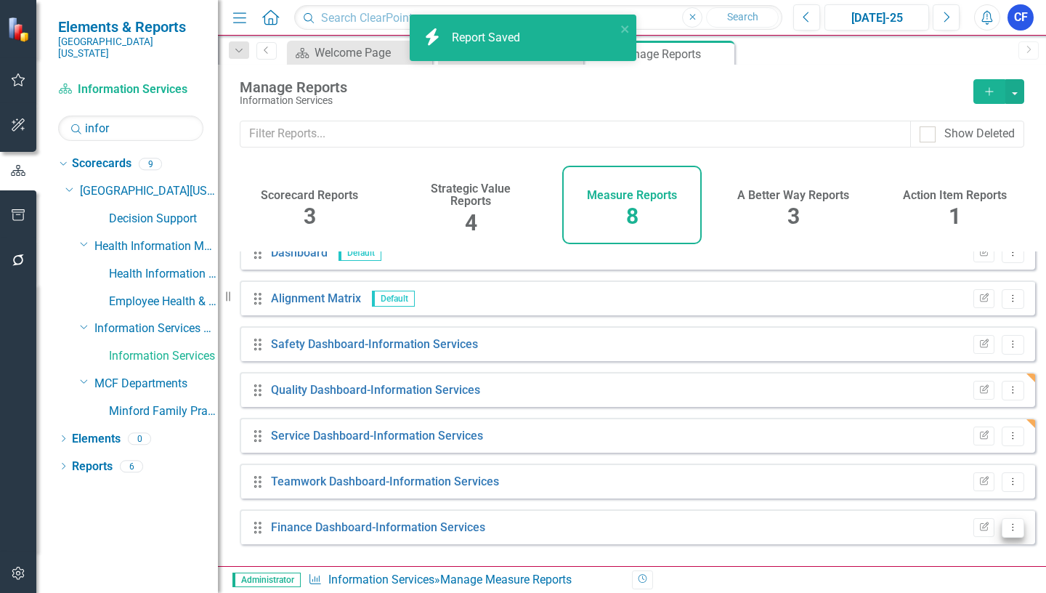
click at [1007, 532] on icon "Dropdown Menu" at bounding box center [1013, 526] width 12 height 9
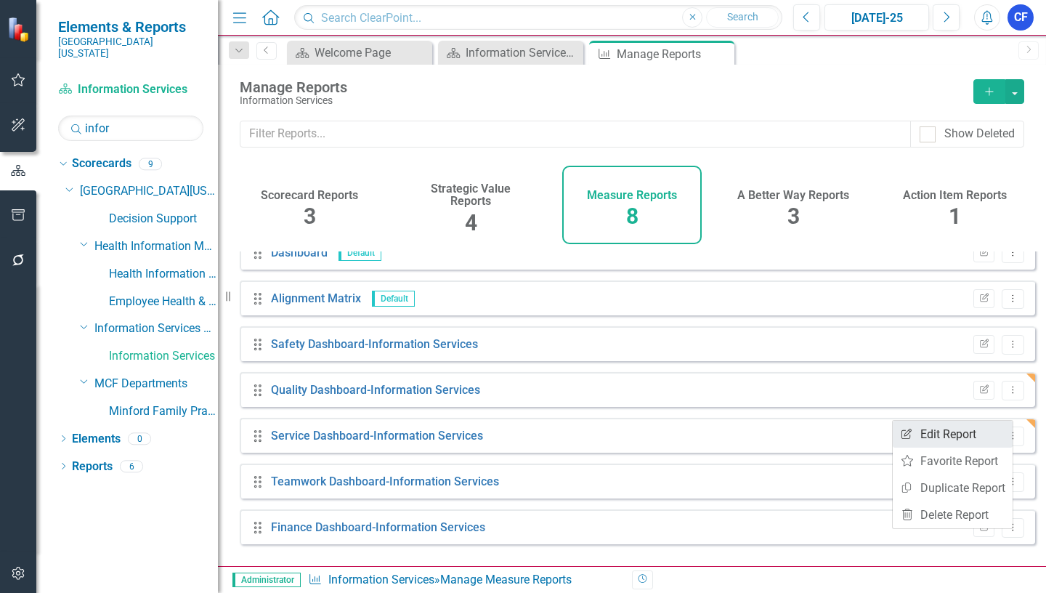
click at [953, 436] on link "Edit Report Edit Report" at bounding box center [953, 434] width 120 height 27
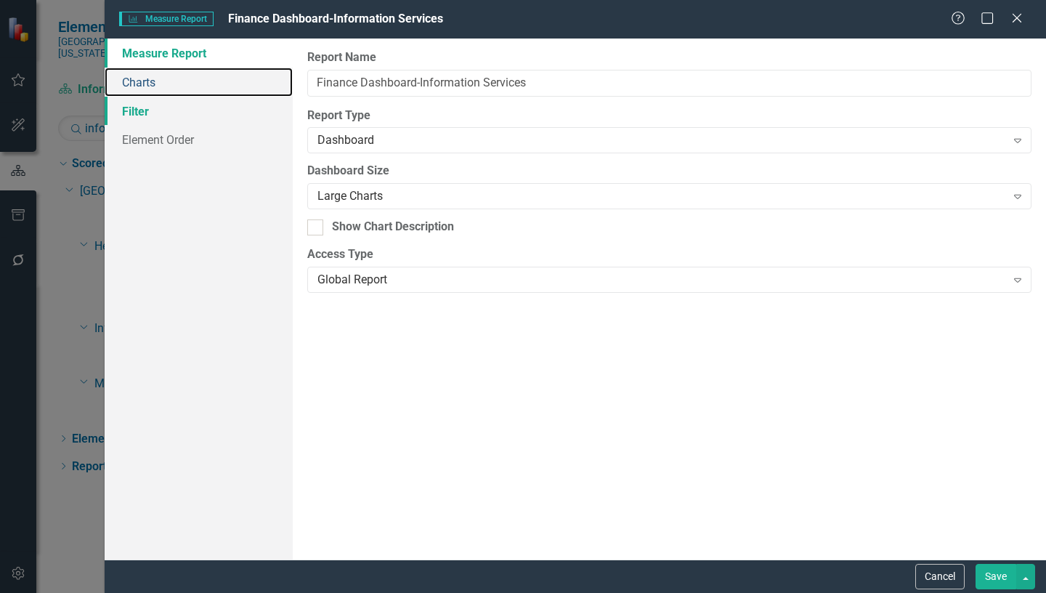
drag, startPoint x: 149, startPoint y: 84, endPoint x: 164, endPoint y: 99, distance: 21.1
click at [149, 85] on link "Charts" at bounding box center [199, 82] width 188 height 29
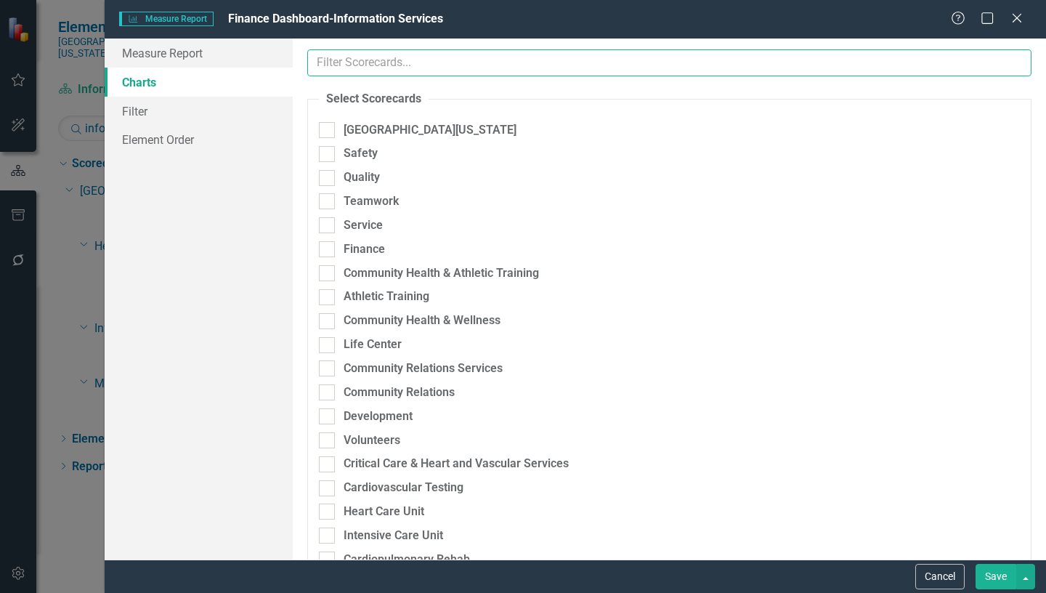
click at [410, 65] on input "text" at bounding box center [669, 62] width 724 height 27
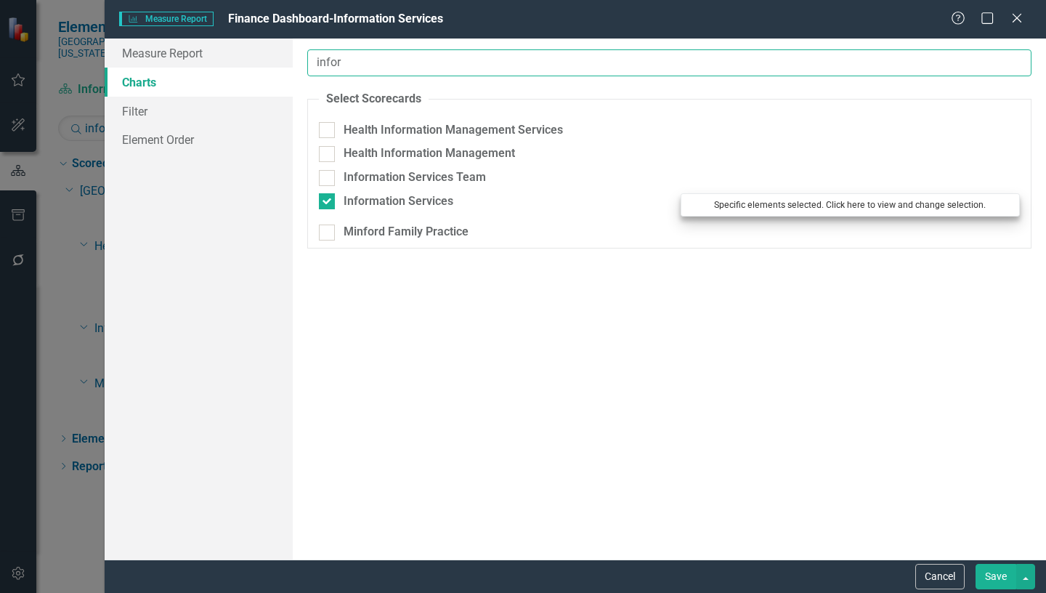
type input "infor"
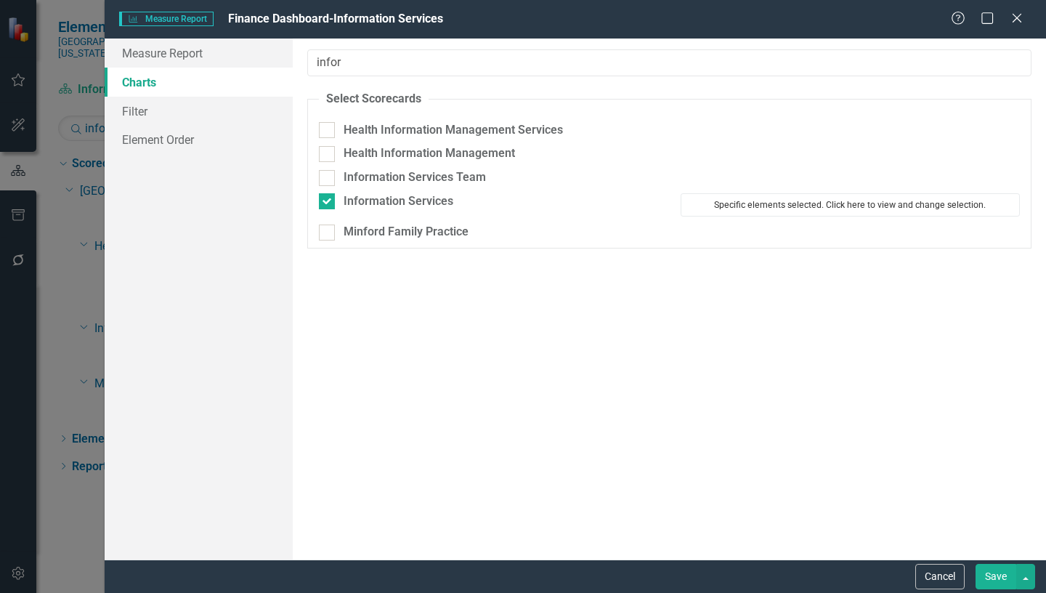
click at [800, 207] on button "Specific elements selected. Click here to view and change selection." at bounding box center [850, 204] width 339 height 23
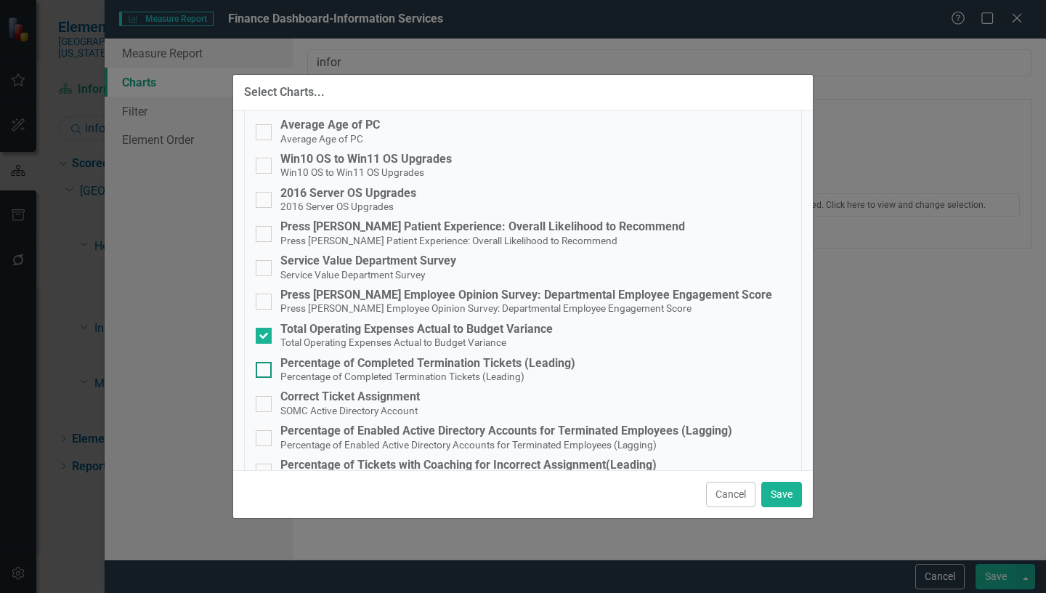
scroll to position [291, 0]
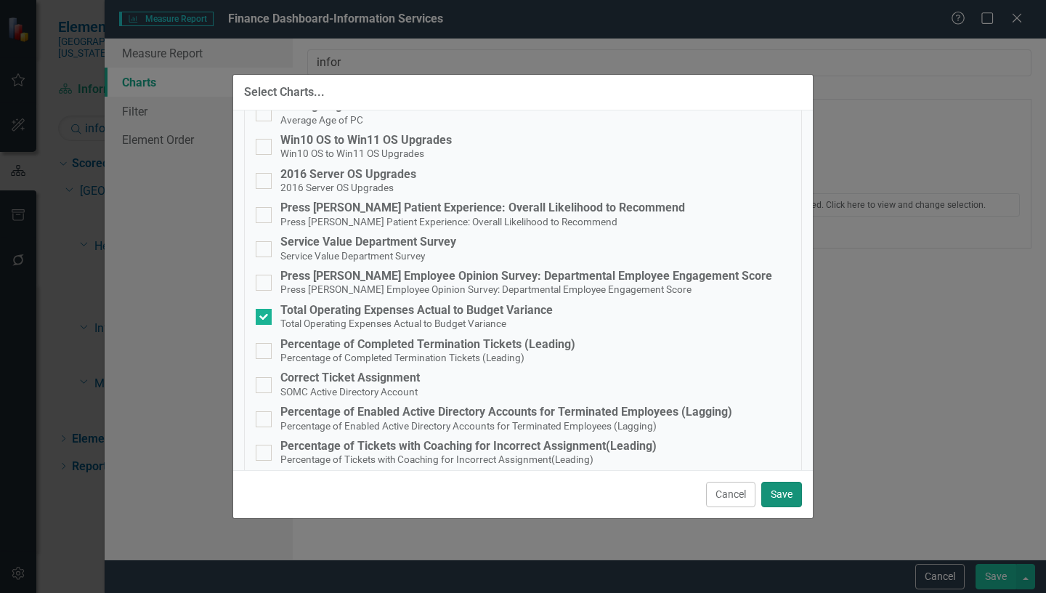
click at [783, 498] on button "Save" at bounding box center [781, 494] width 41 height 25
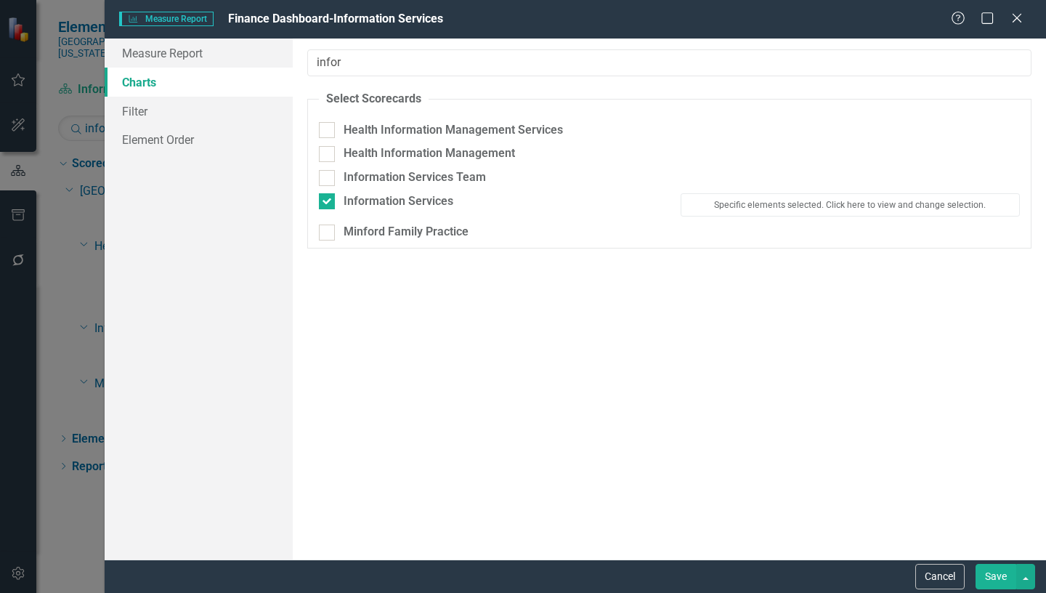
click at [994, 578] on button "Save" at bounding box center [995, 576] width 41 height 25
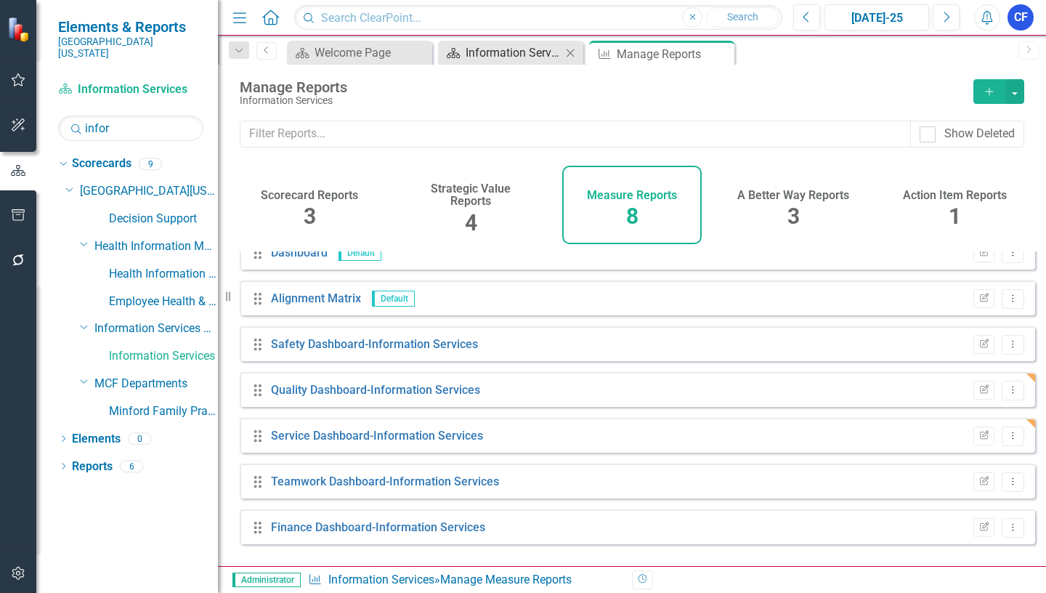
click at [532, 49] on div "Information Services Dashboard" at bounding box center [514, 53] width 96 height 18
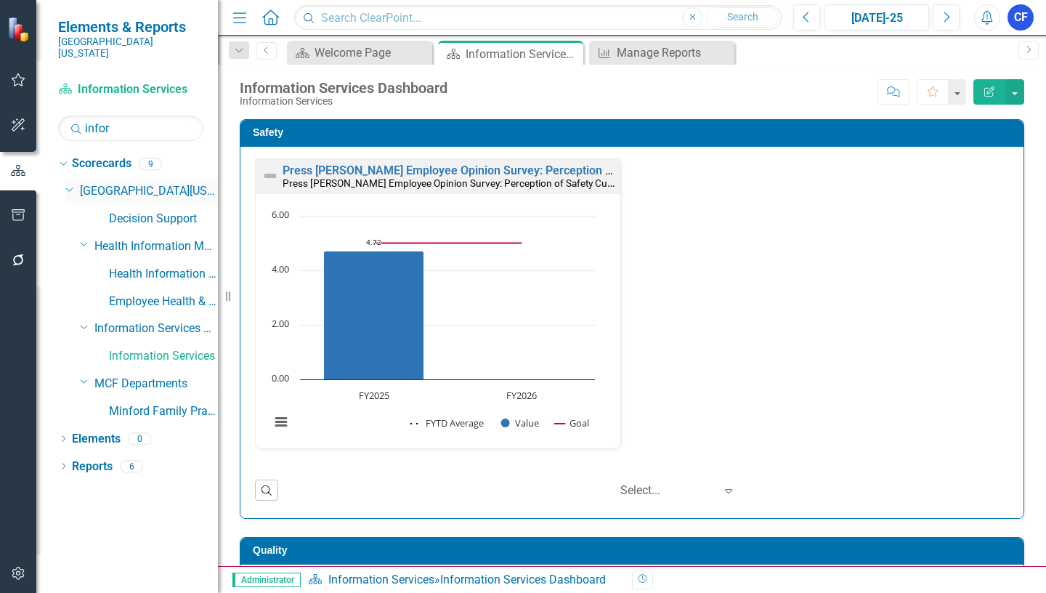
click at [68, 183] on icon "Dropdown" at bounding box center [69, 188] width 9 height 11
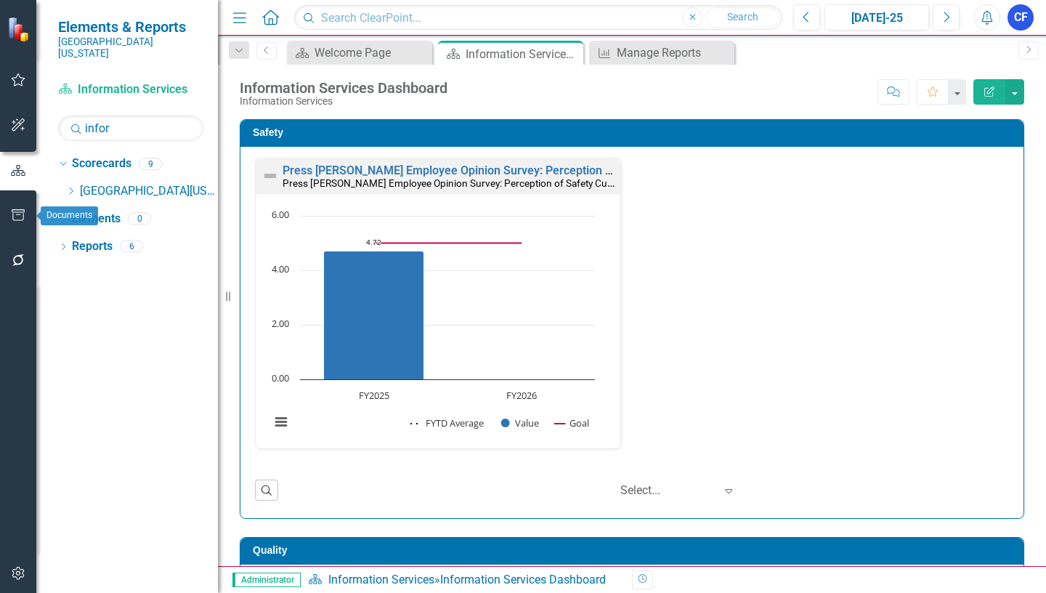
click at [15, 214] on icon "button" at bounding box center [18, 215] width 15 height 12
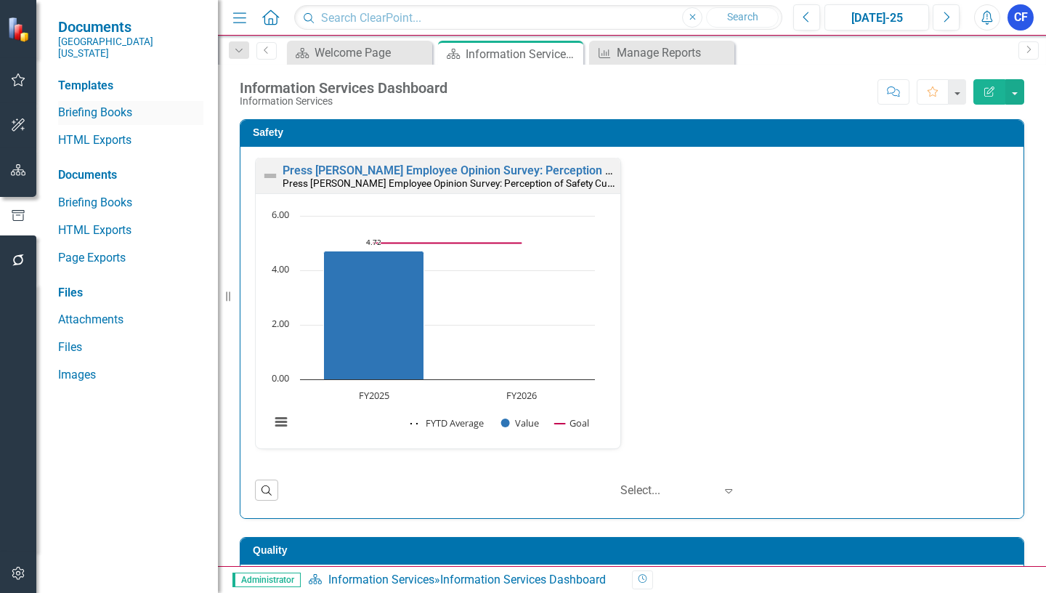
click at [121, 105] on link "Briefing Books" at bounding box center [130, 113] width 145 height 17
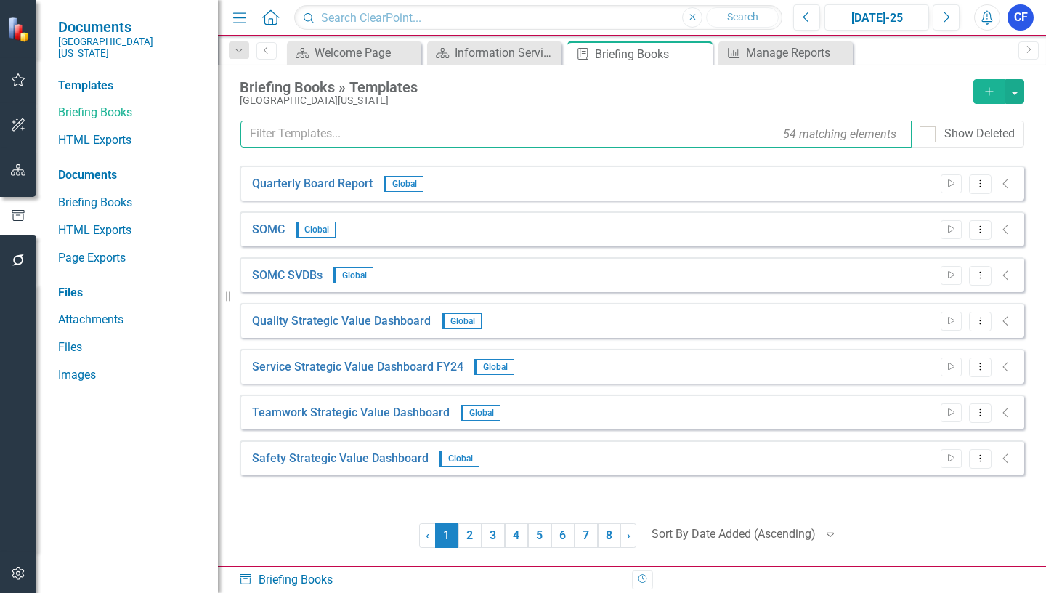
click at [247, 131] on input "text" at bounding box center [575, 134] width 671 height 27
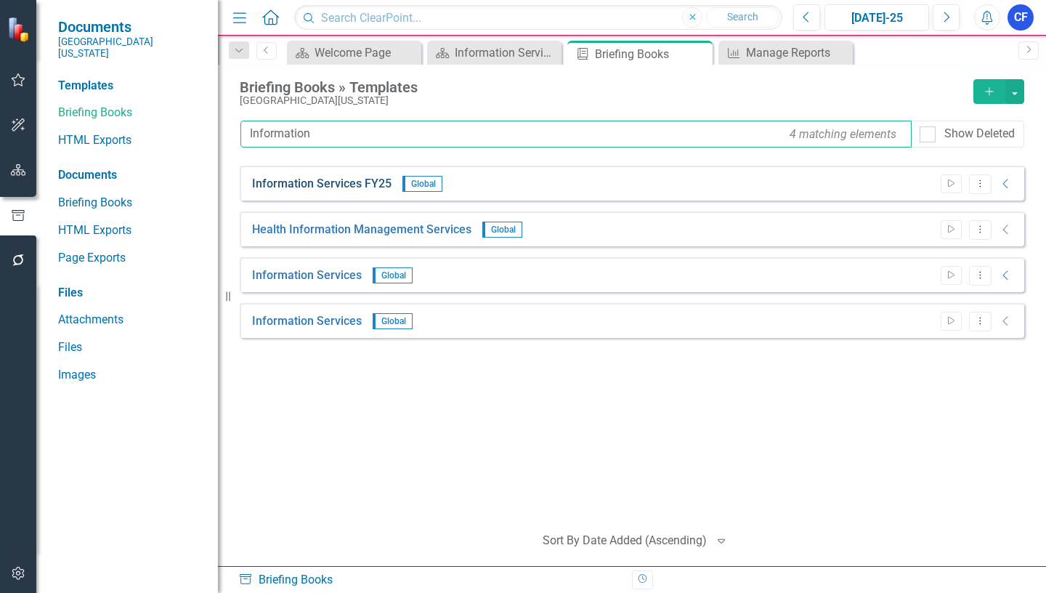
type input "Information"
click at [371, 184] on link "Information Services FY25" at bounding box center [321, 184] width 139 height 17
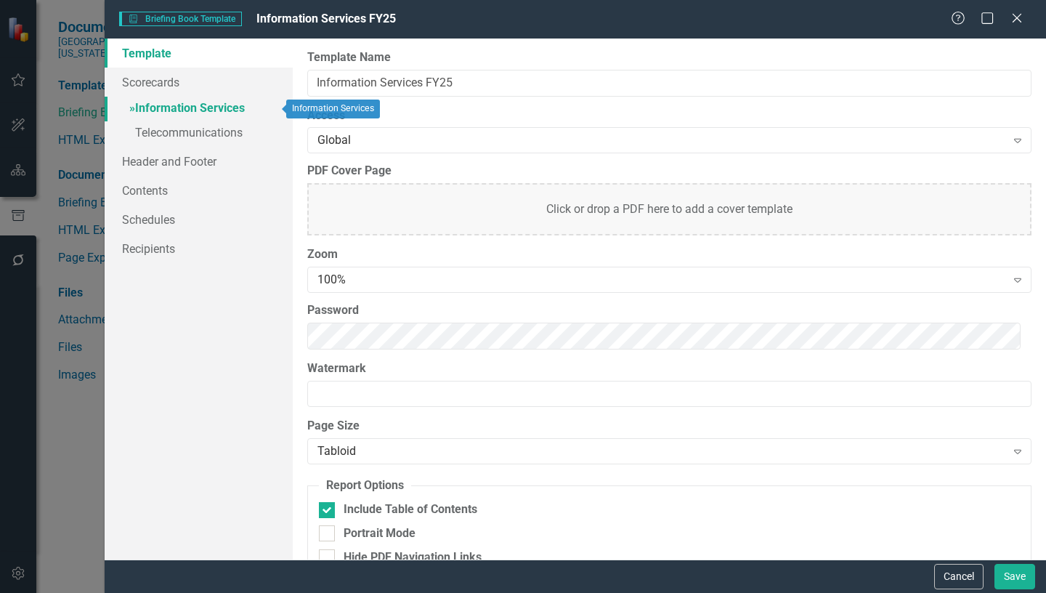
click at [182, 107] on link "» Information Services" at bounding box center [199, 109] width 188 height 25
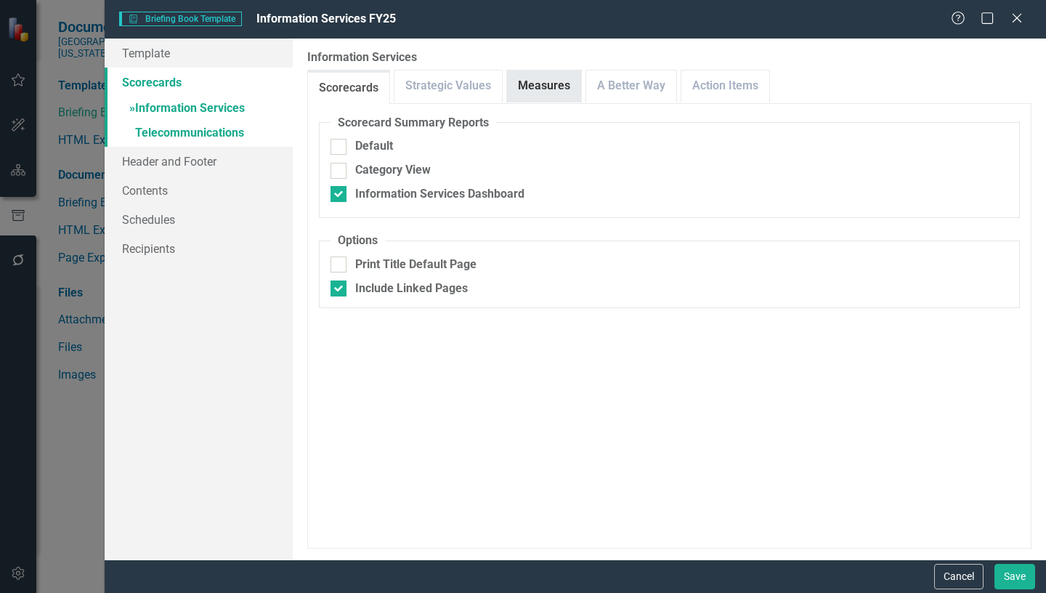
click at [543, 92] on link "Measures" at bounding box center [544, 85] width 74 height 31
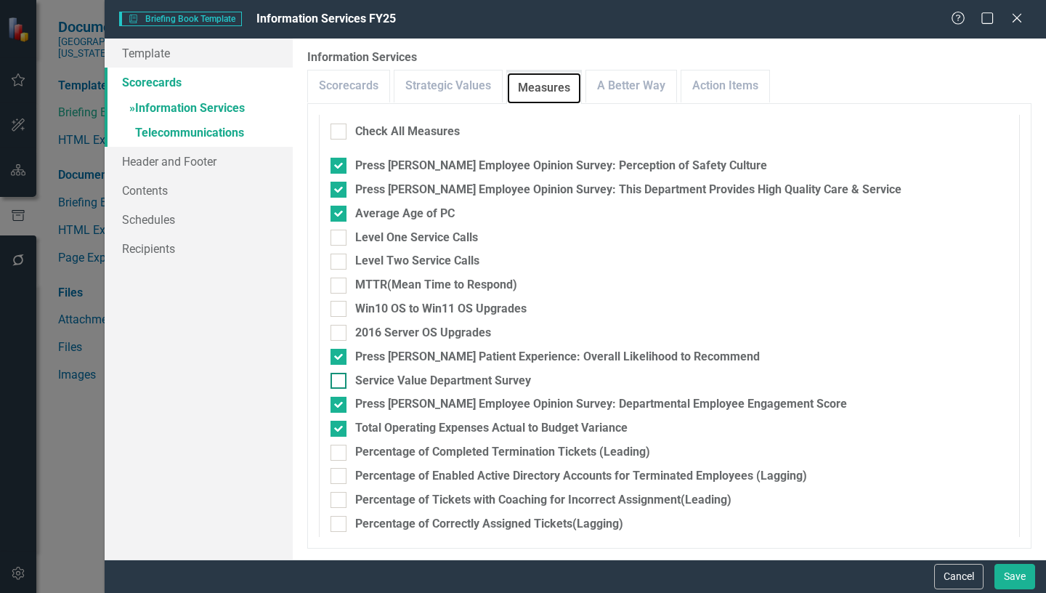
scroll to position [286, 0]
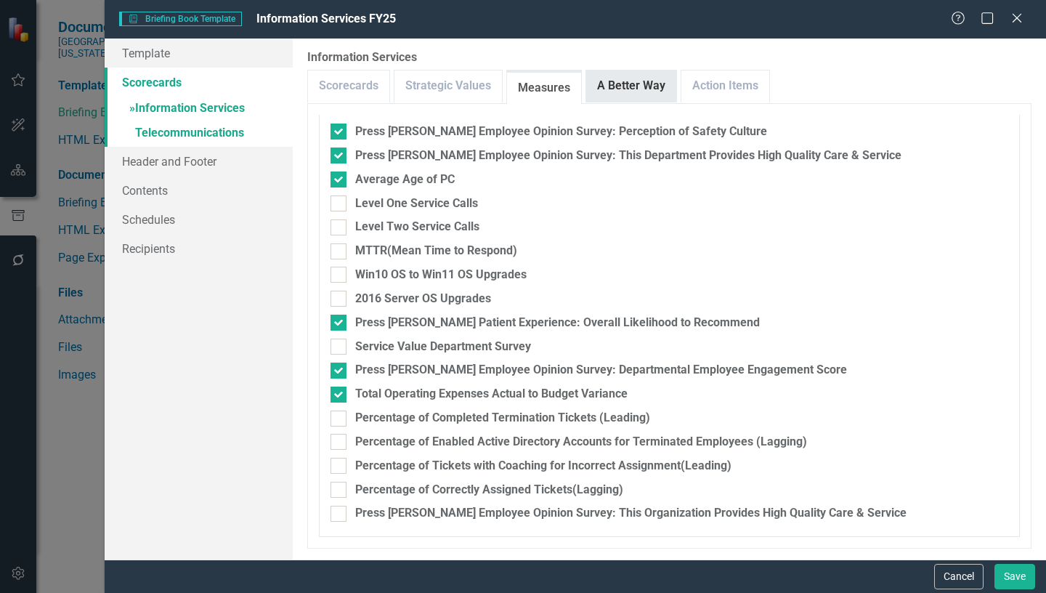
click at [648, 84] on link "A Better Way" at bounding box center [631, 85] width 90 height 31
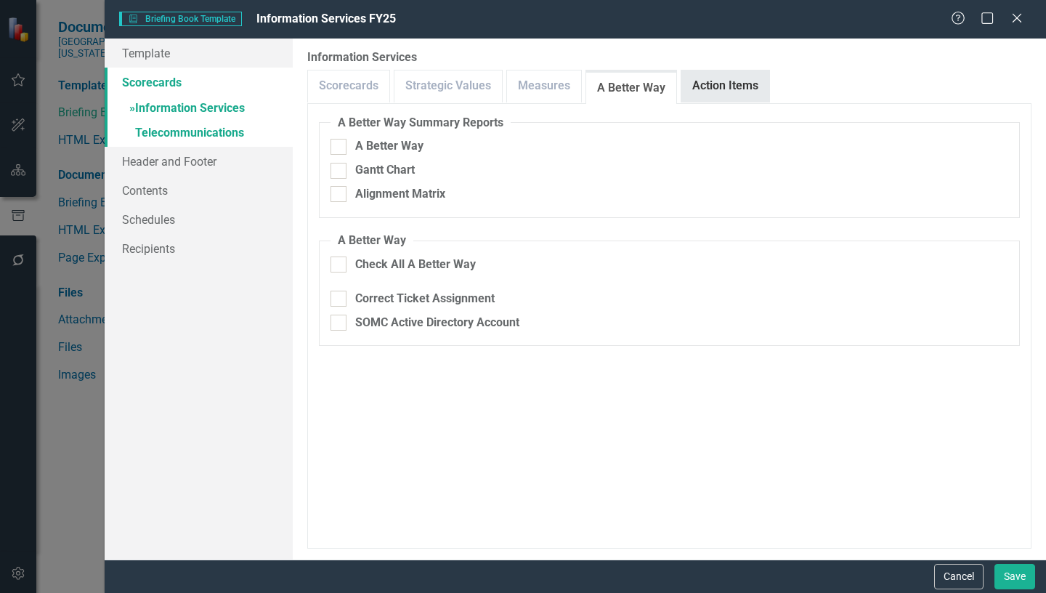
click at [742, 83] on link "Action Items" at bounding box center [725, 85] width 88 height 31
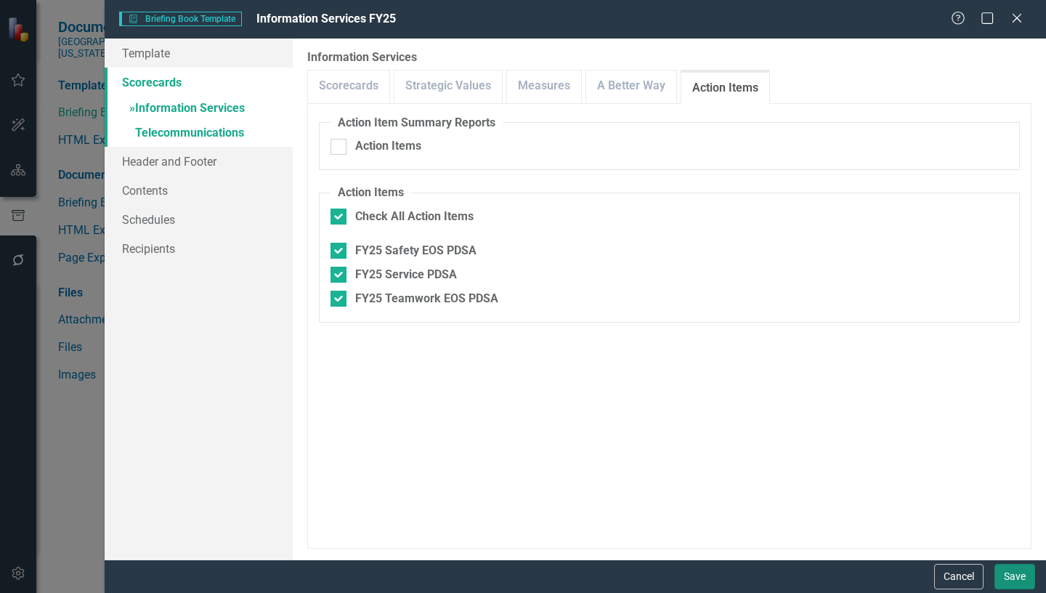
click at [1013, 575] on button "Save" at bounding box center [1014, 576] width 41 height 25
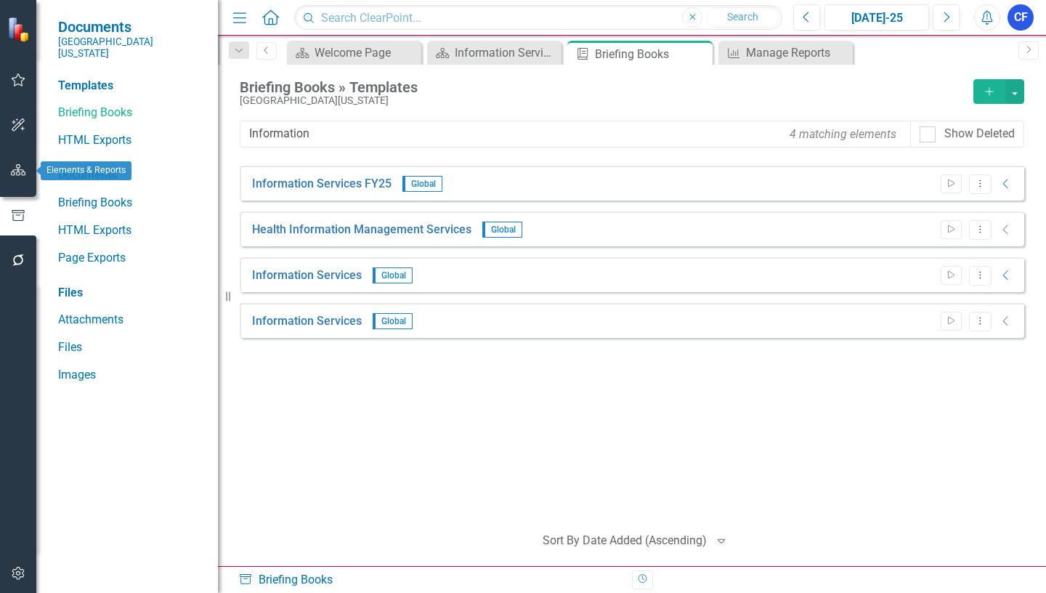
click at [15, 168] on icon "button" at bounding box center [18, 170] width 15 height 12
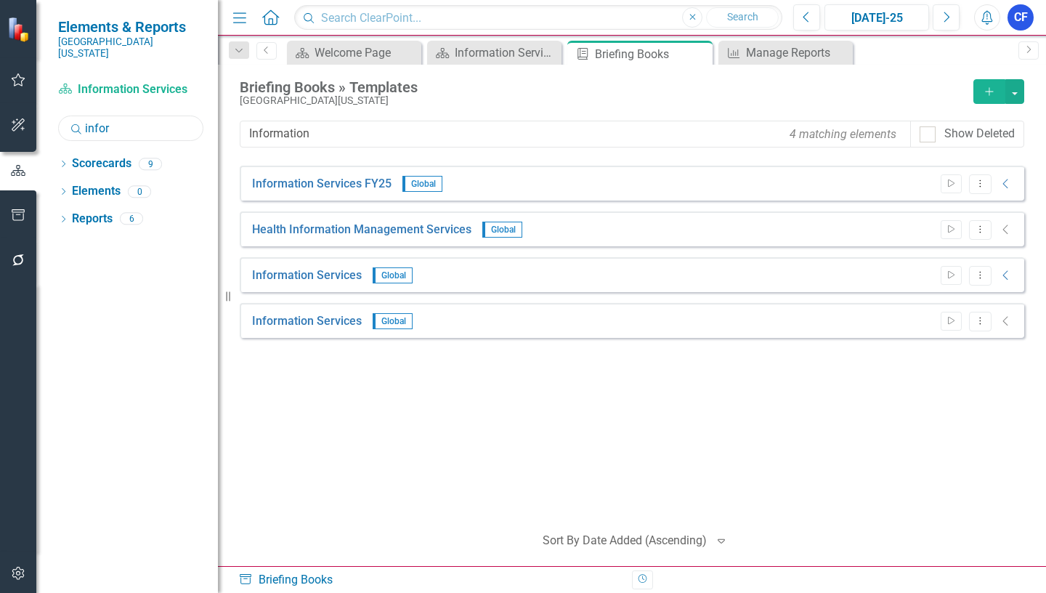
drag, startPoint x: 116, startPoint y: 117, endPoint x: 84, endPoint y: 118, distance: 32.0
click at [84, 118] on input "infor" at bounding box center [130, 127] width 145 height 25
type input "tele"
click at [62, 161] on icon "Dropdown" at bounding box center [63, 165] width 10 height 8
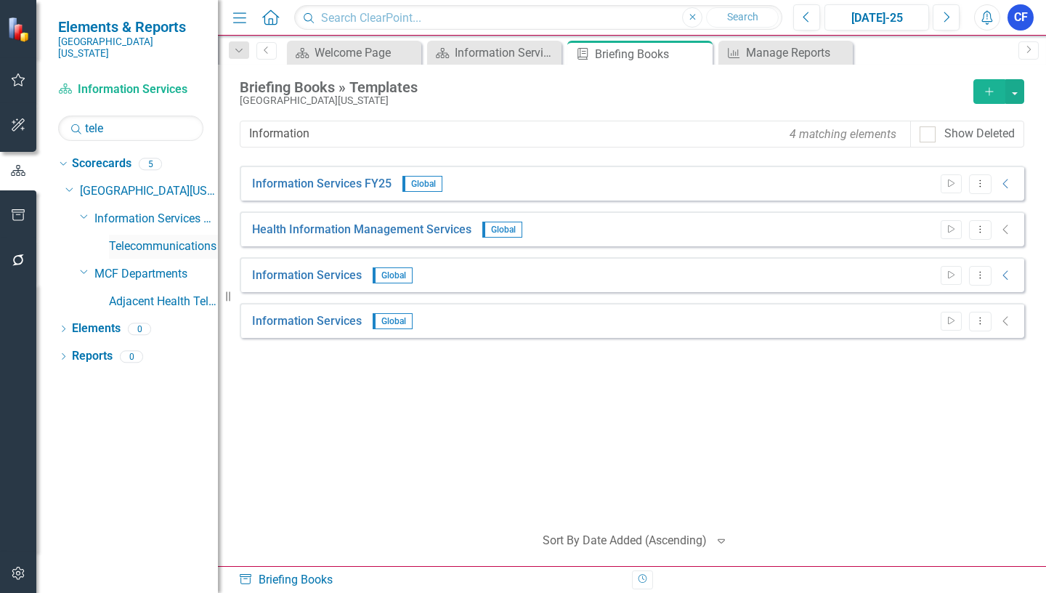
click at [166, 238] on link "Telecommunications" at bounding box center [163, 246] width 109 height 17
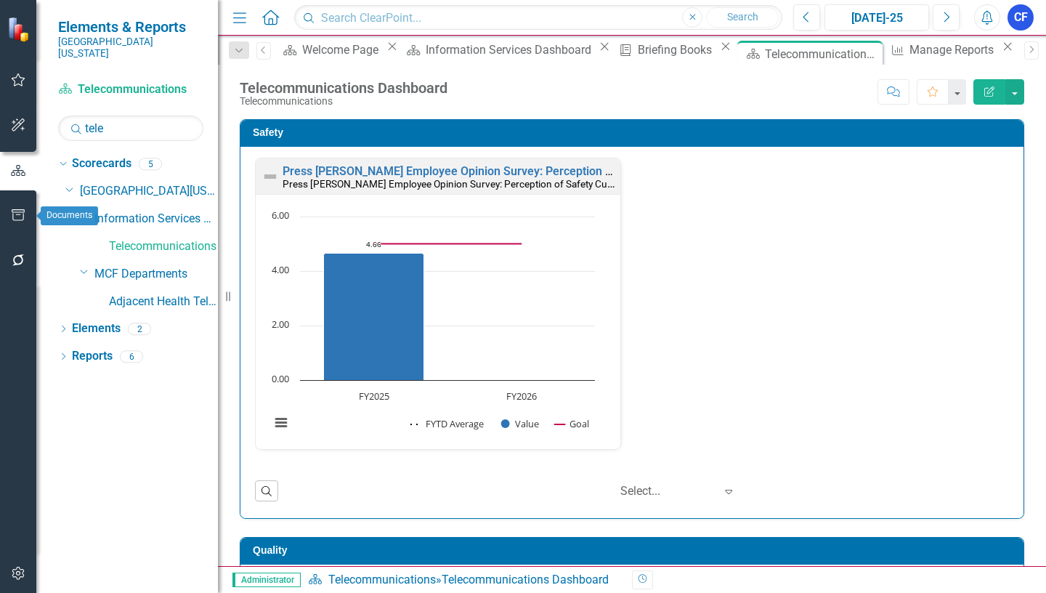
click at [17, 214] on icon "button" at bounding box center [18, 215] width 15 height 12
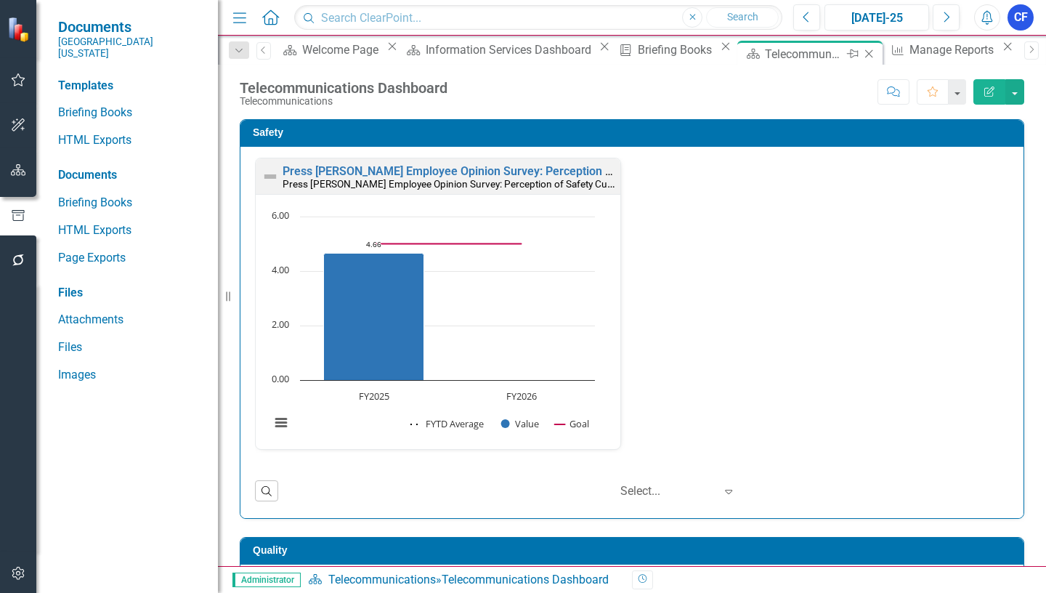
click at [861, 53] on icon "Close" at bounding box center [868, 54] width 15 height 12
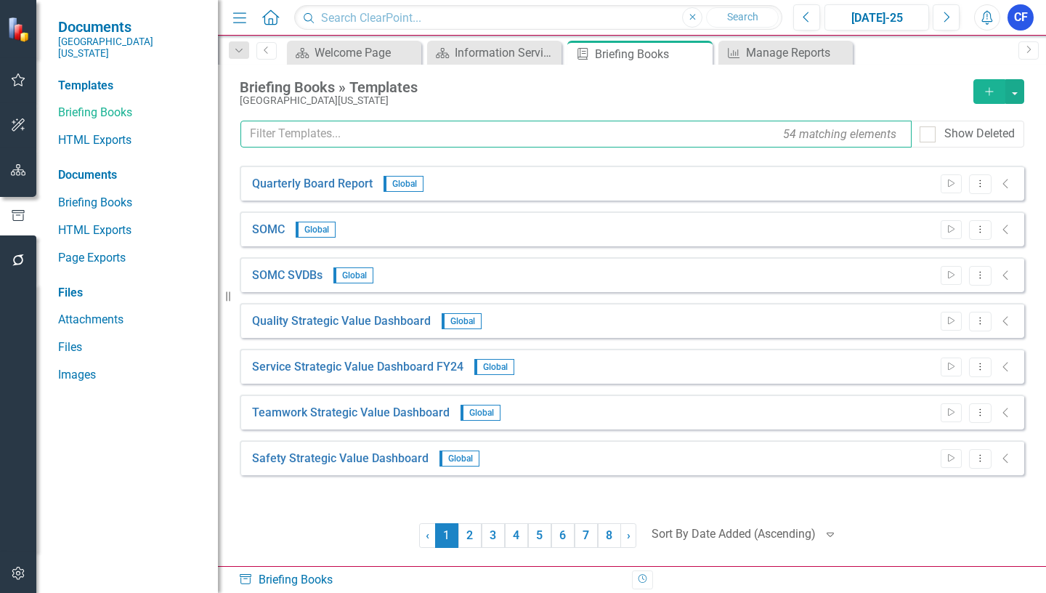
click at [344, 133] on input "text" at bounding box center [575, 134] width 671 height 27
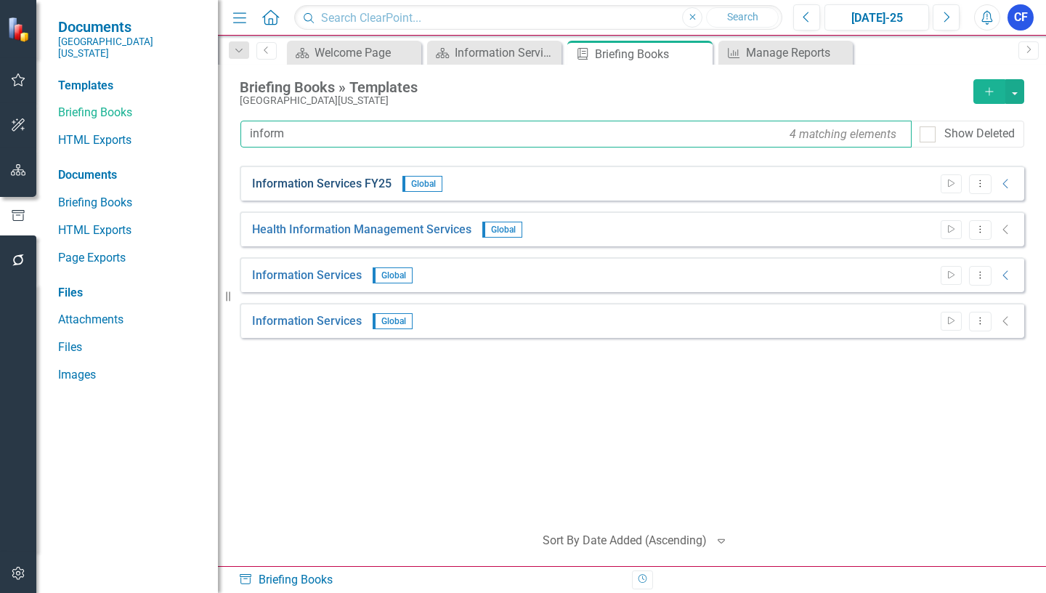
type input "inform"
click at [352, 184] on link "Information Services FY25" at bounding box center [321, 184] width 139 height 17
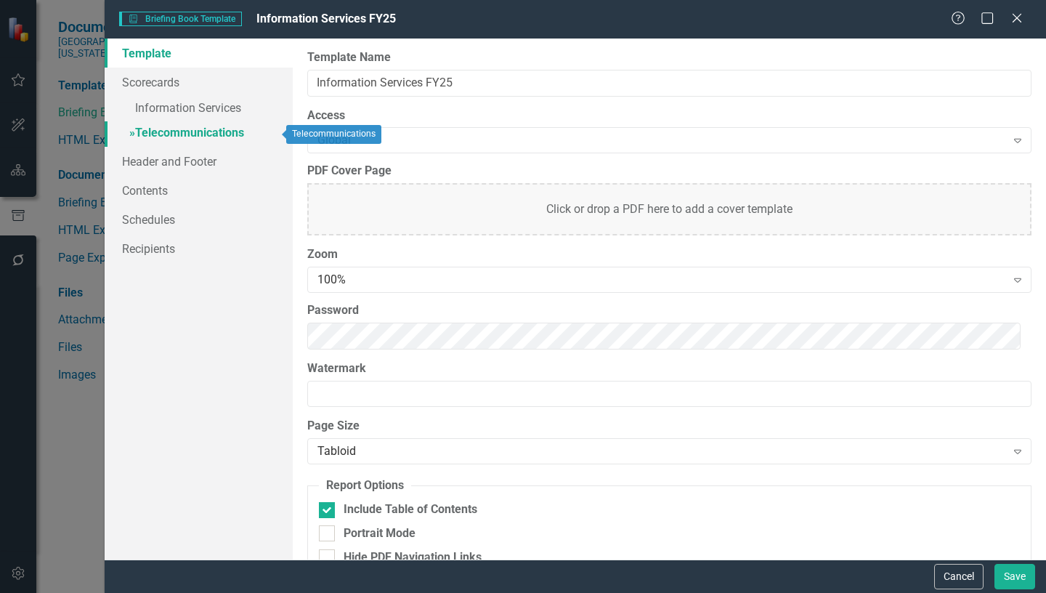
click at [184, 131] on link "» Telecommunications" at bounding box center [199, 133] width 188 height 25
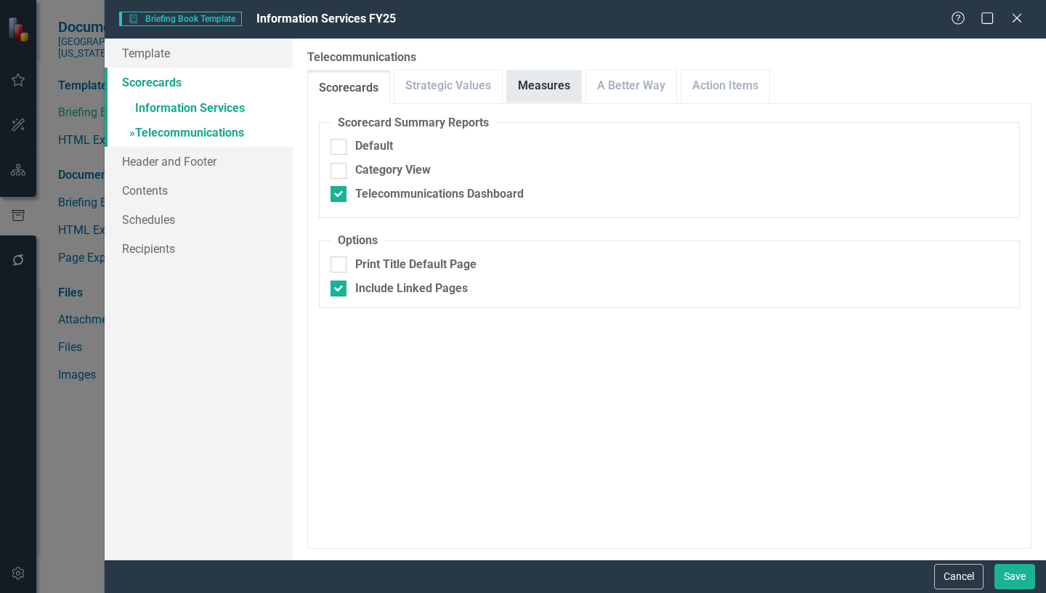
click at [532, 84] on link "Measures" at bounding box center [544, 85] width 74 height 31
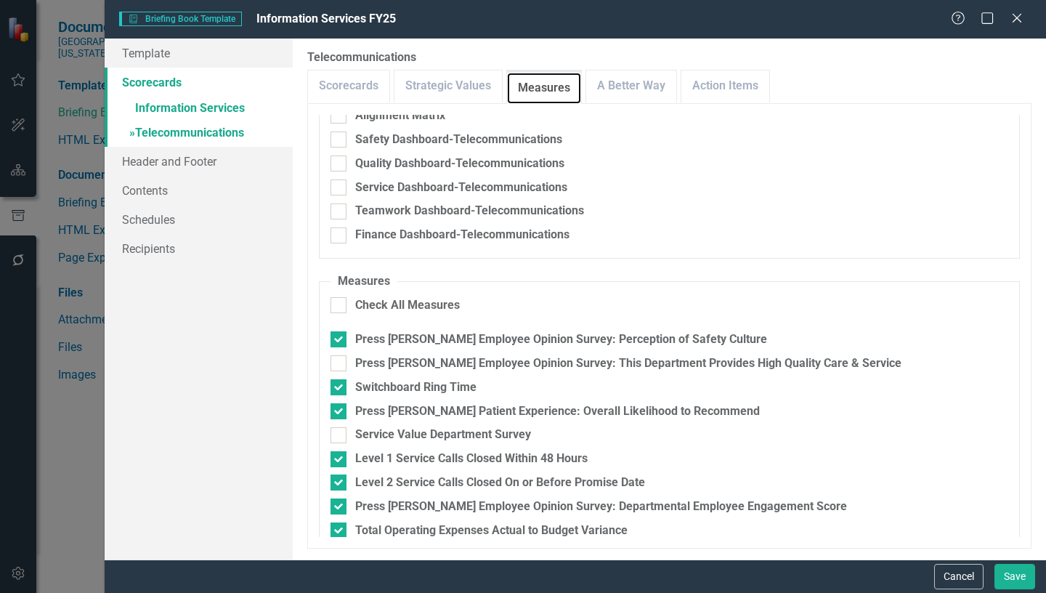
scroll to position [70, 0]
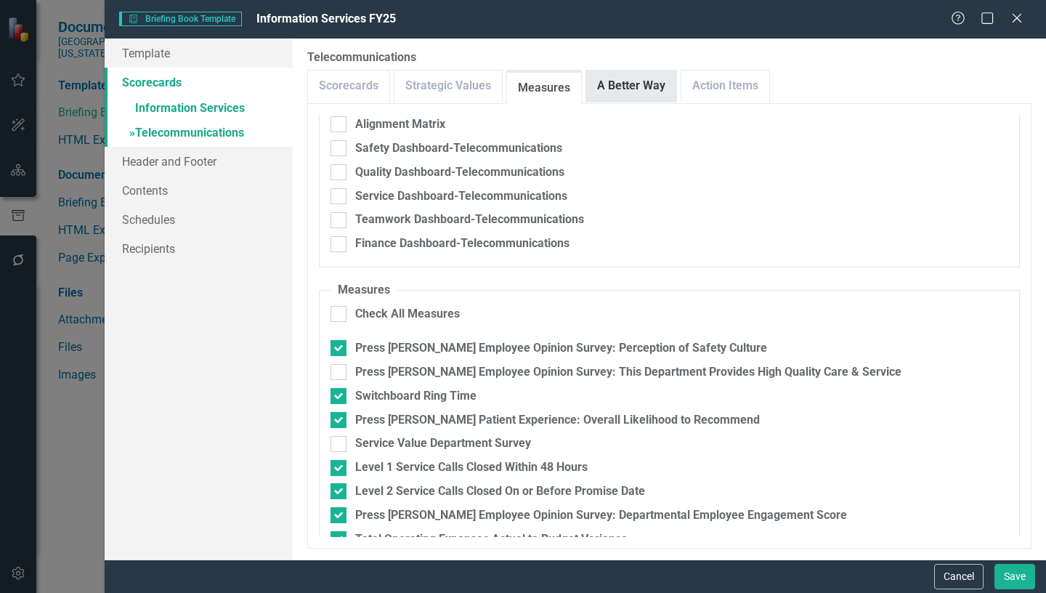
click at [635, 83] on link "A Better Way" at bounding box center [631, 85] width 90 height 31
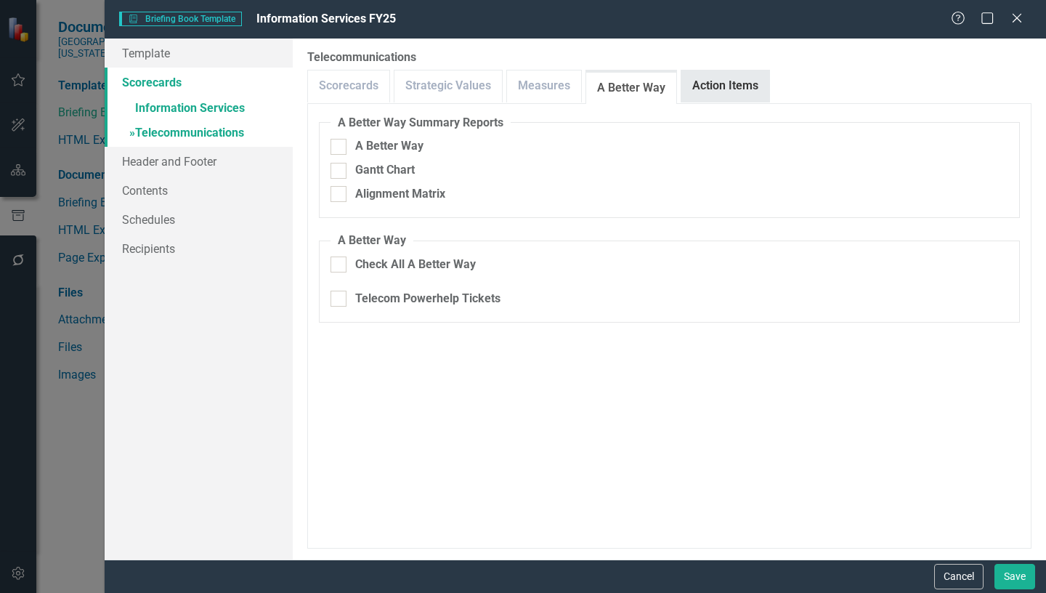
click at [735, 91] on link "Action Items" at bounding box center [725, 85] width 88 height 31
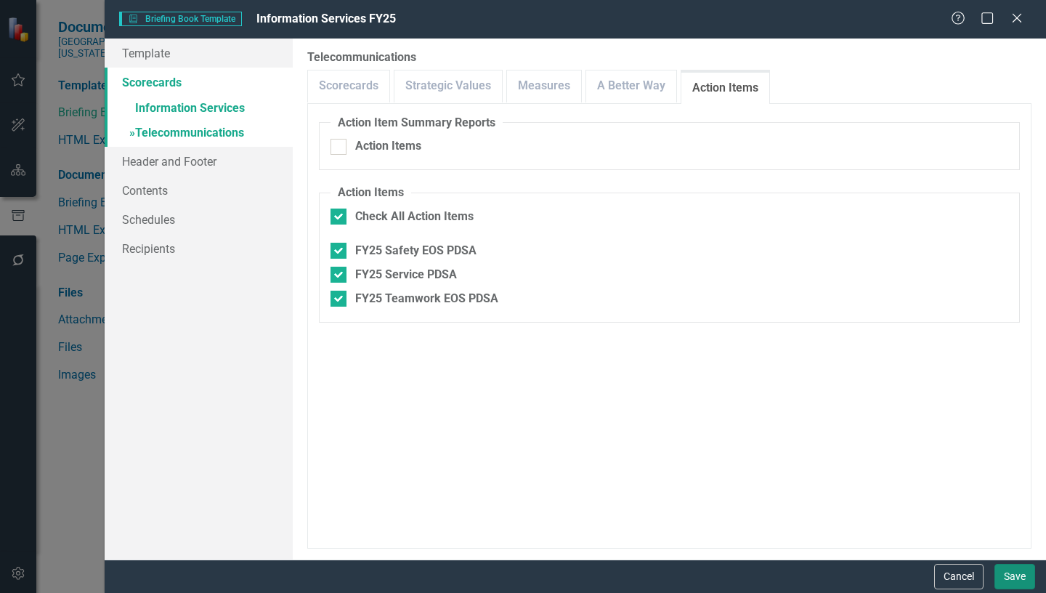
click at [1018, 573] on button "Save" at bounding box center [1014, 576] width 41 height 25
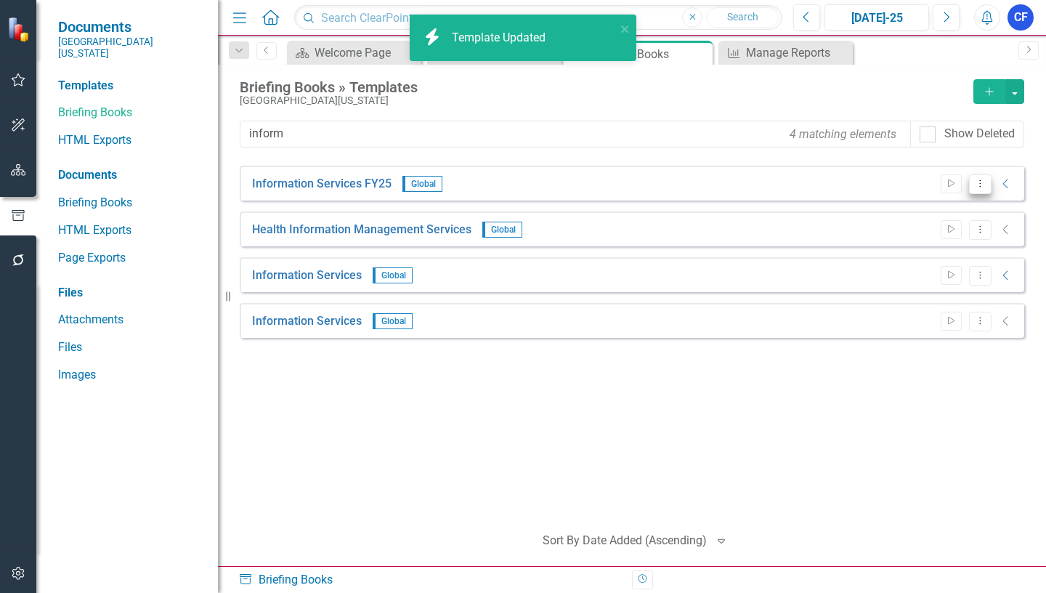
click at [983, 185] on icon "Dropdown Menu" at bounding box center [980, 183] width 12 height 9
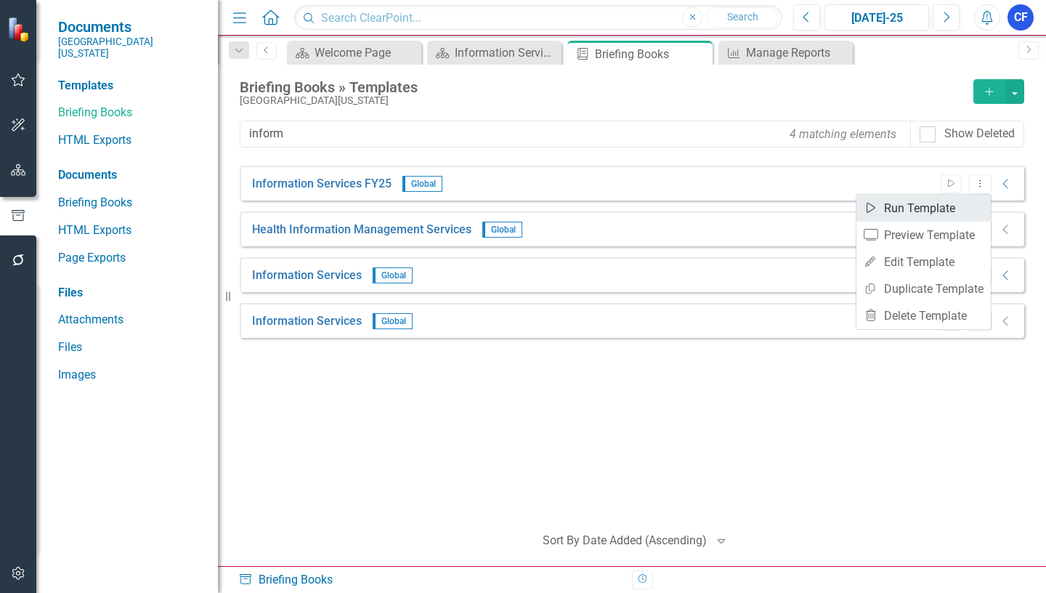
click at [937, 208] on link "Start Run Template" at bounding box center [923, 208] width 134 height 27
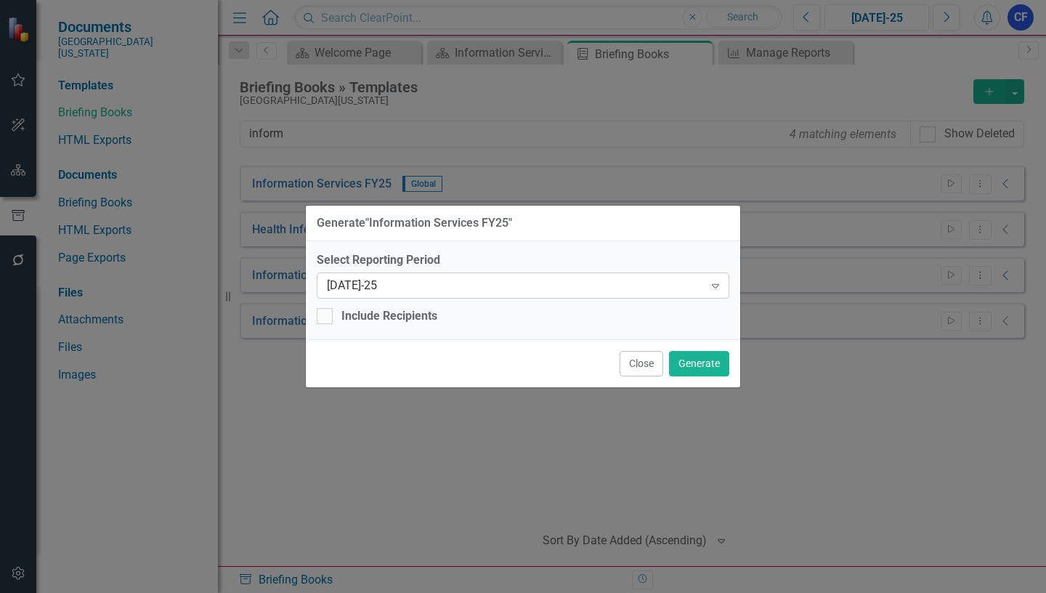
click at [713, 284] on icon at bounding box center [715, 286] width 7 height 4
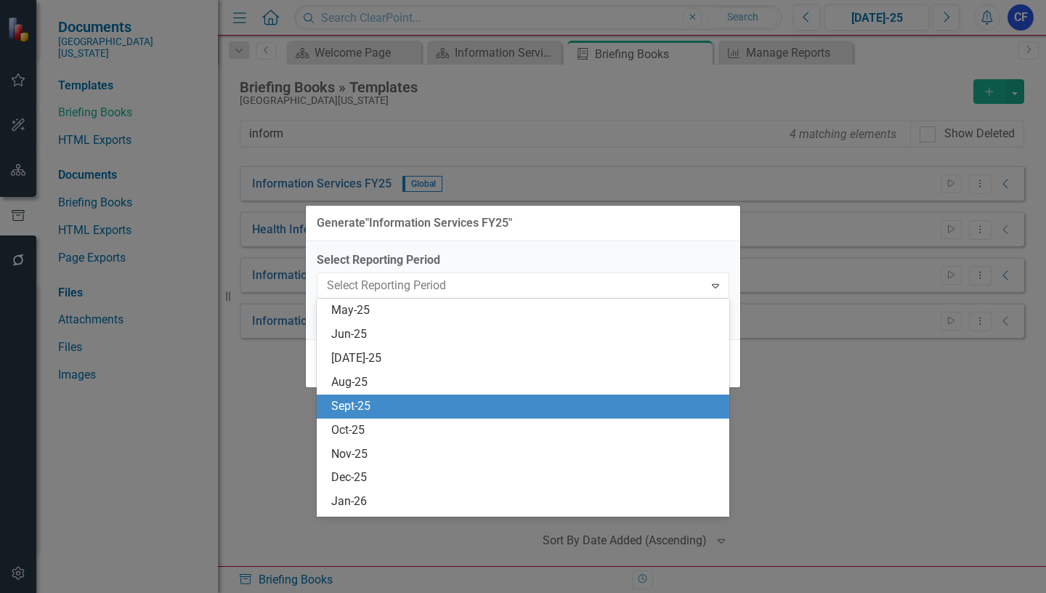
scroll to position [1049, 0]
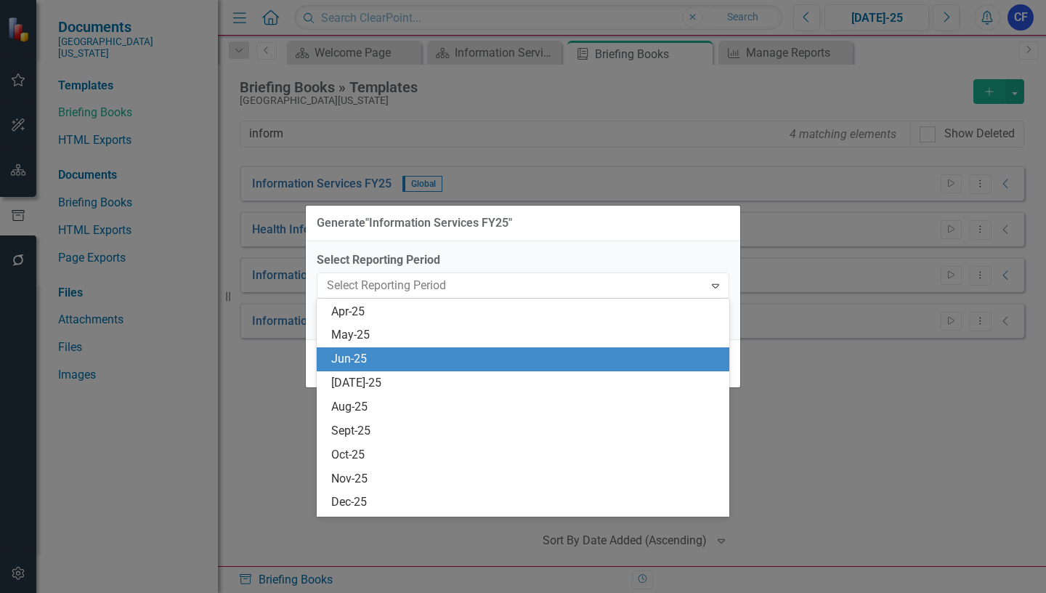
click at [345, 354] on div "Jun-25" at bounding box center [525, 359] width 389 height 17
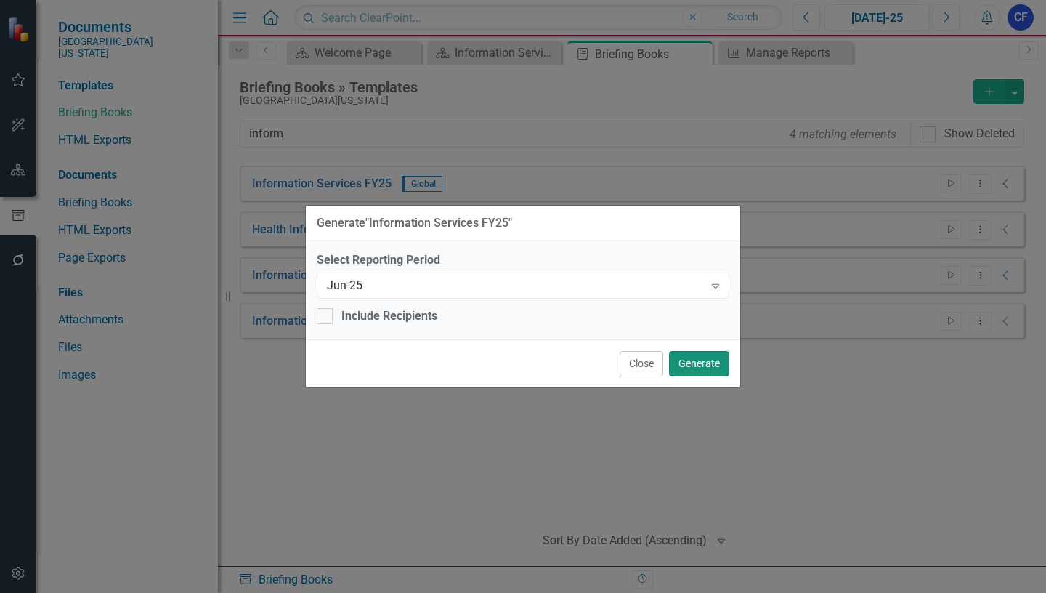
click at [700, 371] on button "Generate" at bounding box center [699, 363] width 60 height 25
